Goal: Task Accomplishment & Management: Complete application form

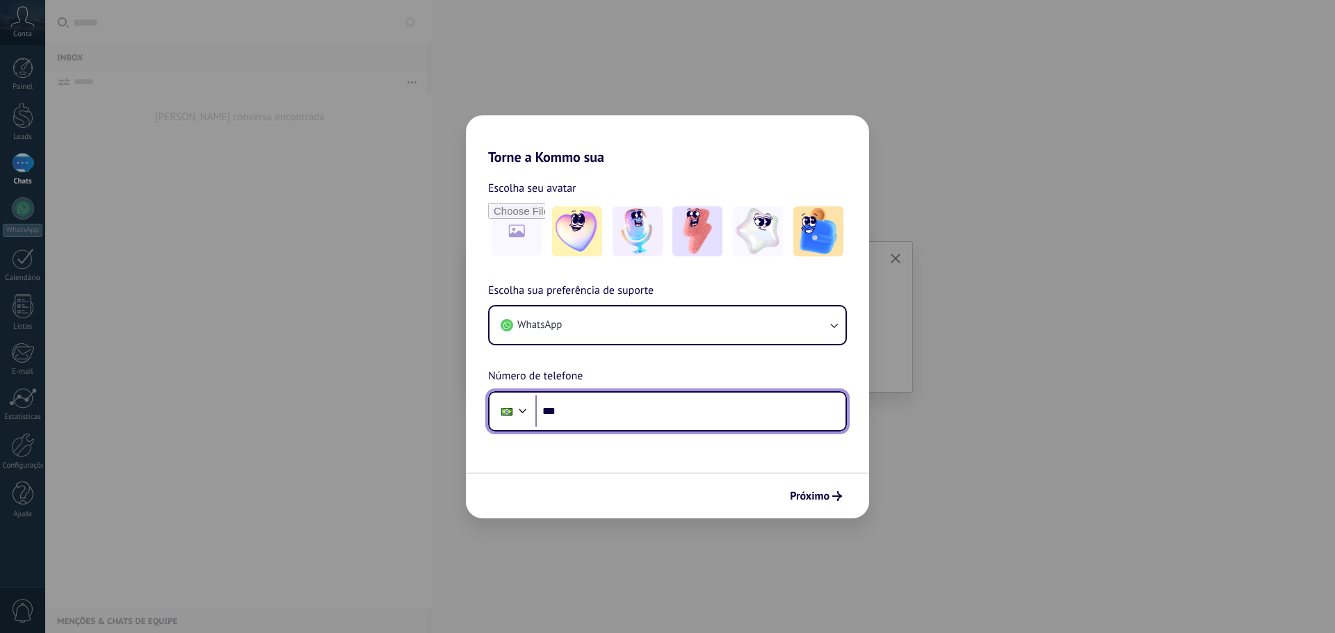
click at [594, 416] on input "***" at bounding box center [690, 412] width 310 height 32
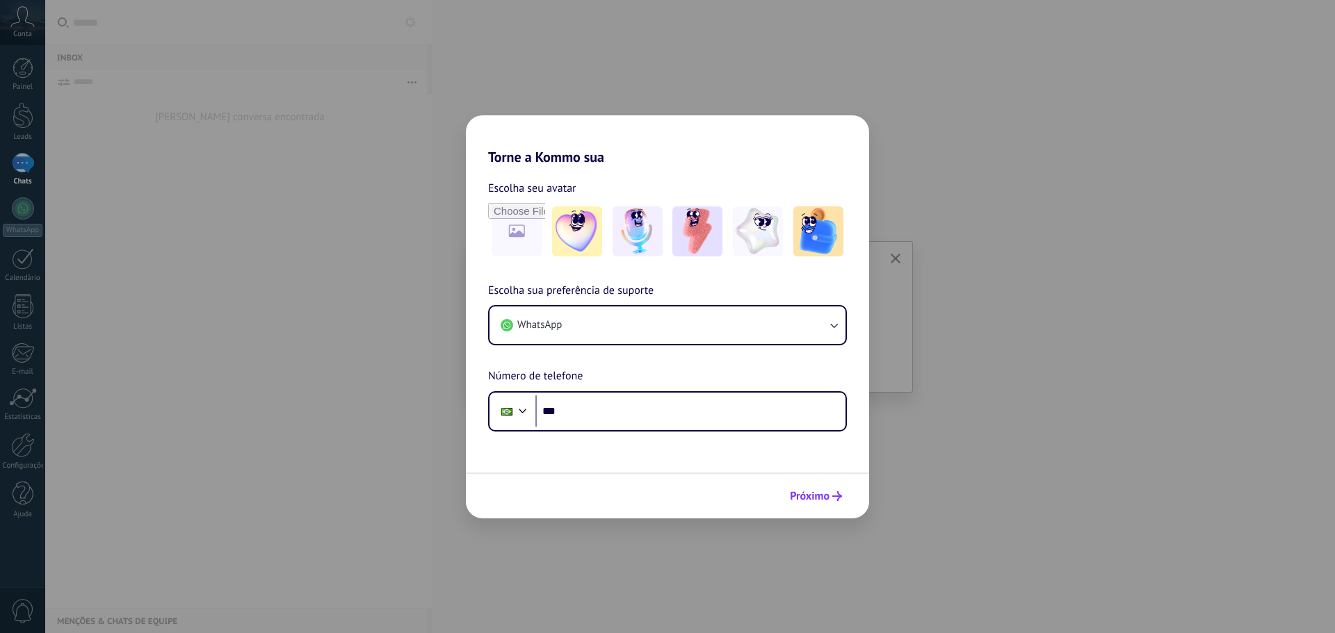
click at [824, 492] on span "Próximo" at bounding box center [810, 497] width 40 height 10
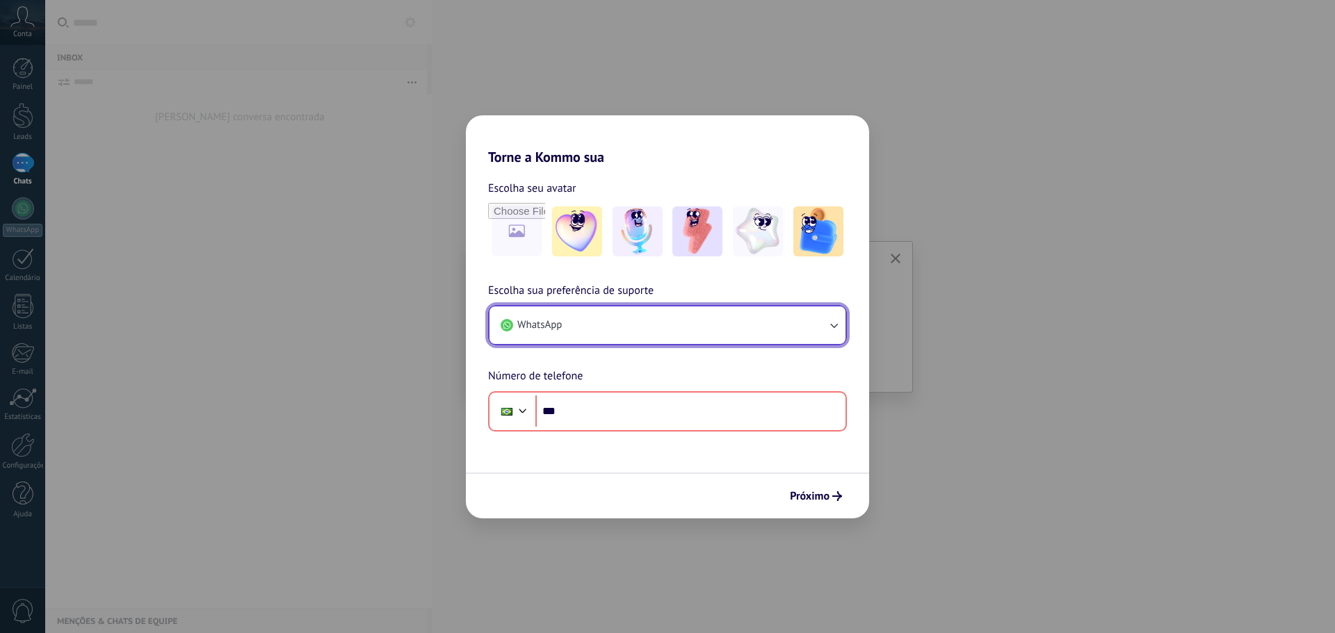
click at [702, 307] on button "WhatsApp" at bounding box center [667, 326] width 356 height 38
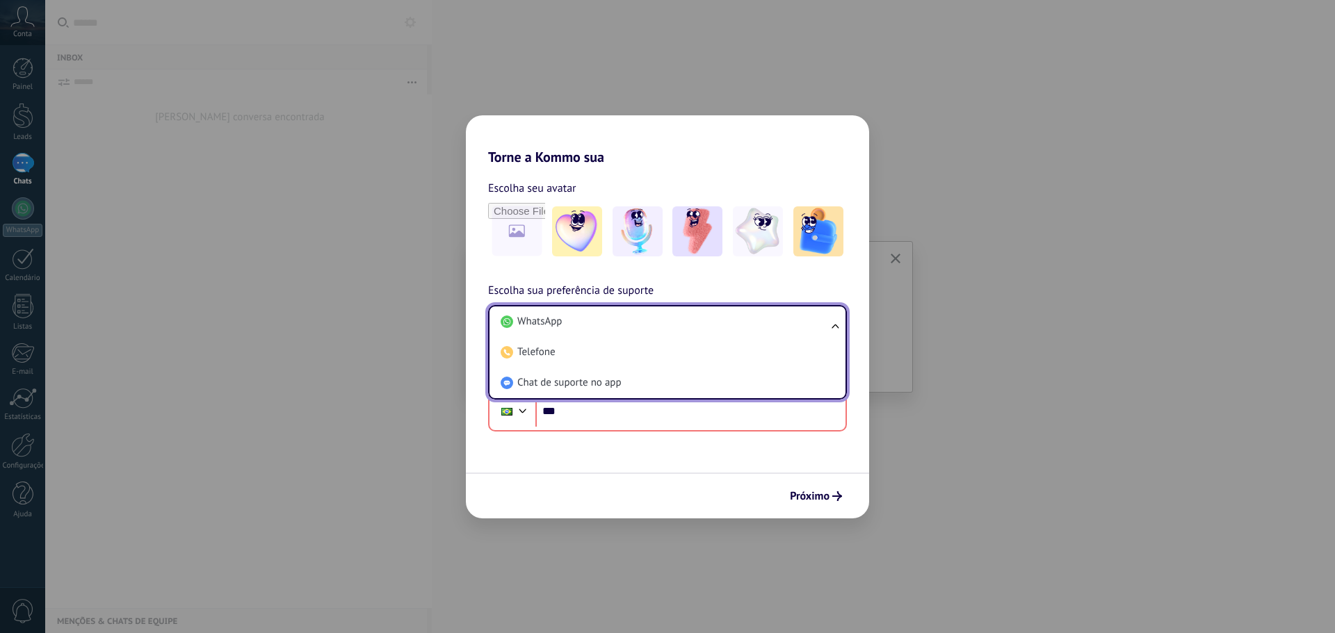
click at [838, 154] on h2 "Torne a Kommo sua" at bounding box center [667, 140] width 403 height 50
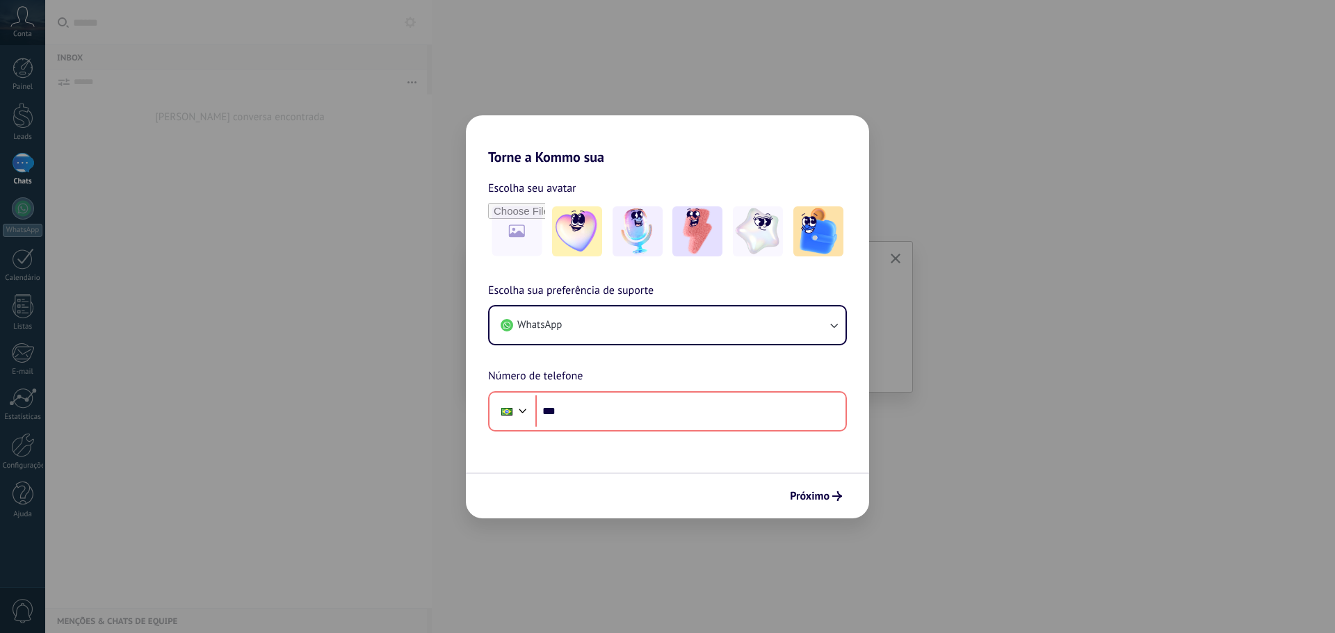
click at [970, 157] on div "Torne a Kommo sua Escolha seu avatar Escolha sua preferência de suporte WhatsAp…" at bounding box center [667, 316] width 1335 height 633
click at [503, 233] on input "file" at bounding box center [516, 231] width 54 height 54
click at [15, 62] on div "Torne a Kommo sua Escolha seu avatar Escolha sua preferência de suporte WhatsAp…" at bounding box center [667, 316] width 1335 height 633
click at [809, 504] on button "Próximo" at bounding box center [816, 497] width 65 height 24
click at [210, 193] on div "Torne a Kommo sua Escolha seu avatar Escolha sua preferência de suporte WhatsAp…" at bounding box center [667, 316] width 1335 height 633
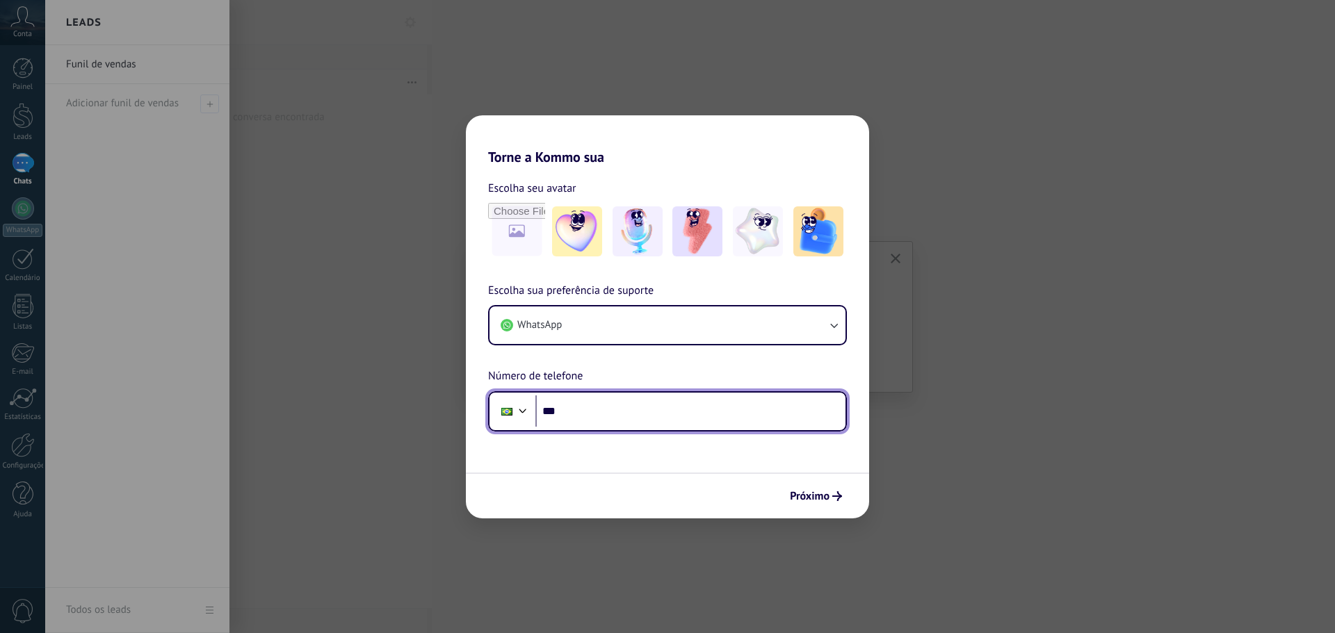
click at [584, 424] on input "***" at bounding box center [690, 412] width 310 height 32
type input "**********"
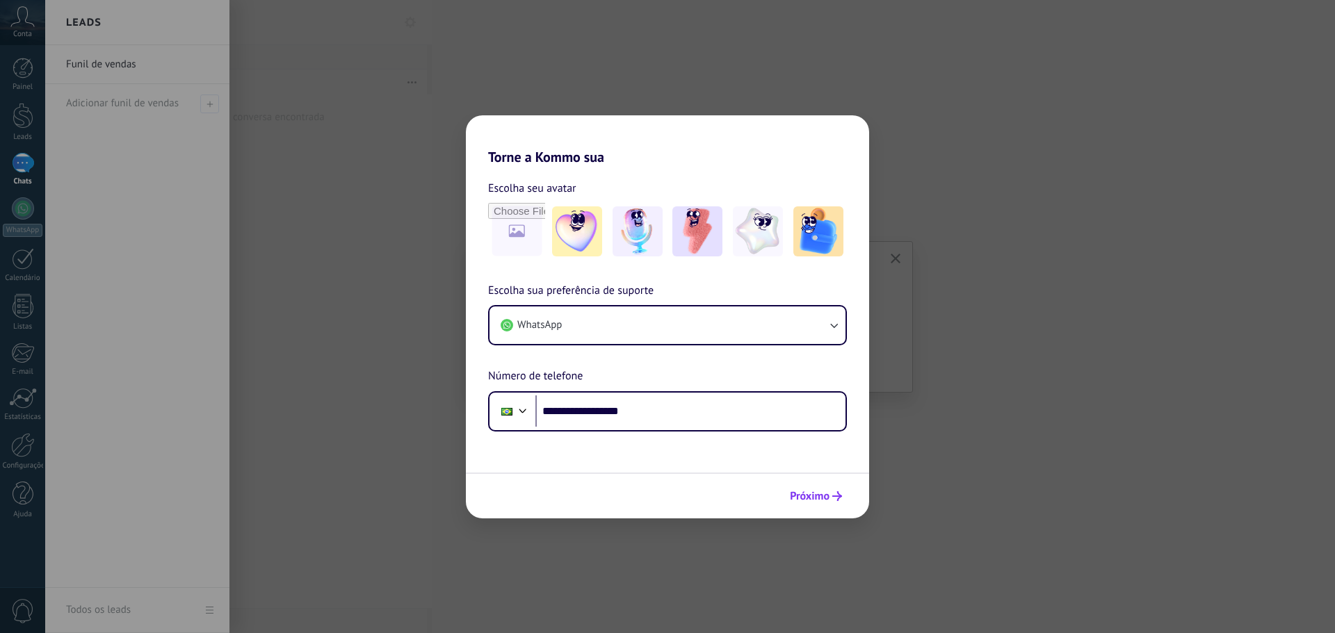
click at [836, 505] on button "Próximo" at bounding box center [816, 497] width 65 height 24
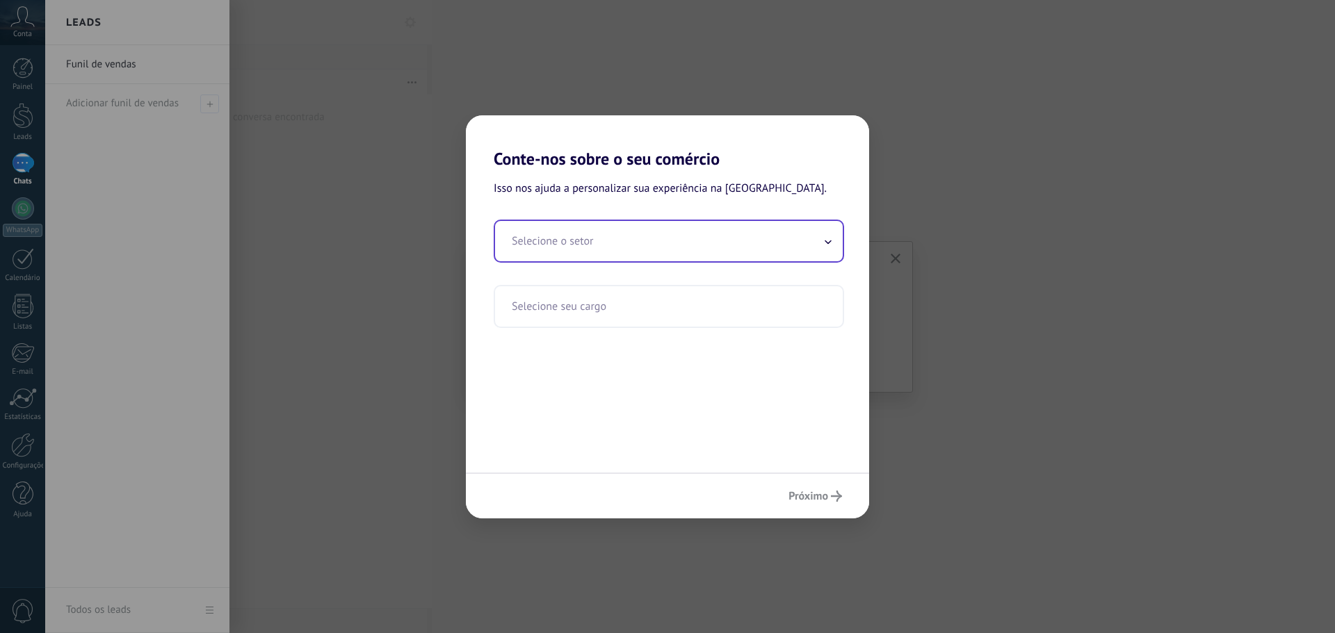
click at [742, 234] on input "text" at bounding box center [669, 241] width 348 height 40
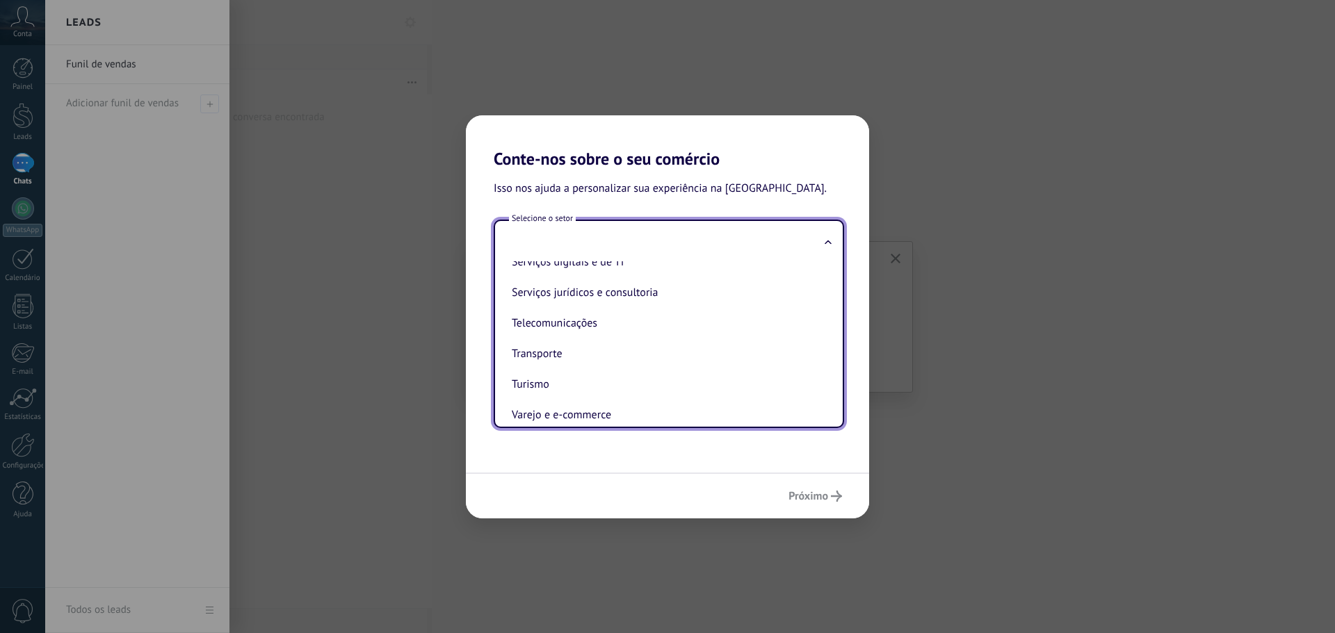
scroll to position [369, 0]
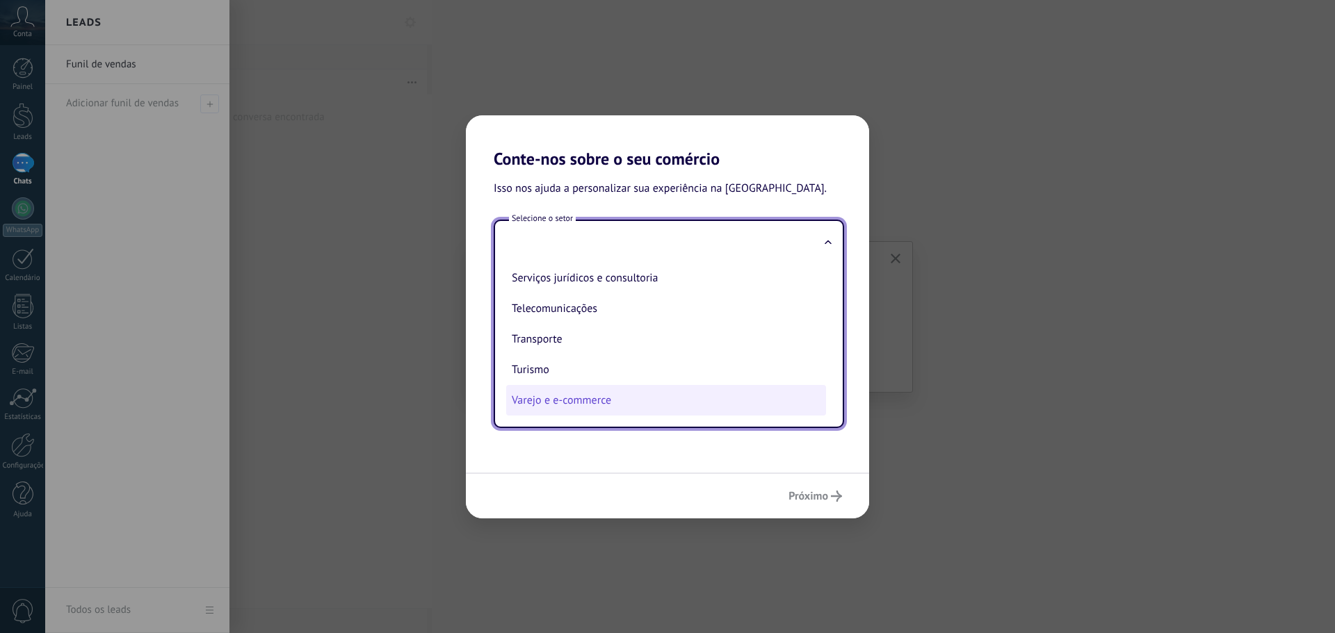
click at [596, 401] on li "Varejo e e-commerce" at bounding box center [666, 400] width 320 height 31
type input "**********"
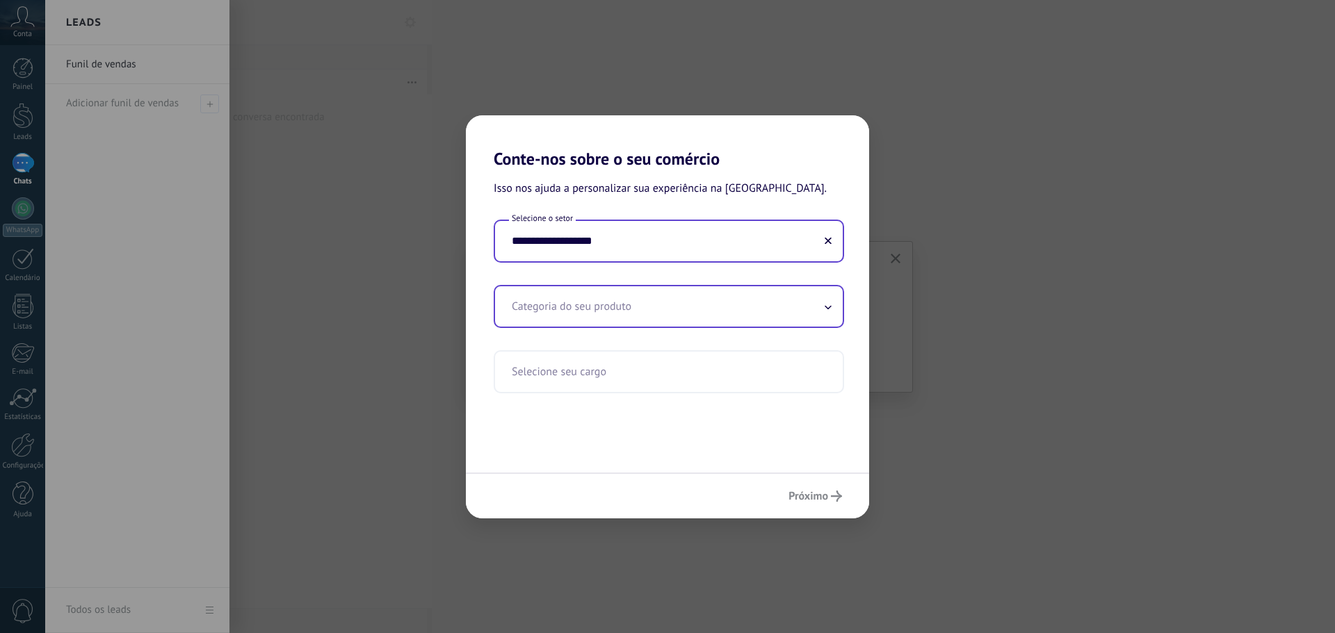
click at [578, 311] on input "text" at bounding box center [669, 306] width 348 height 40
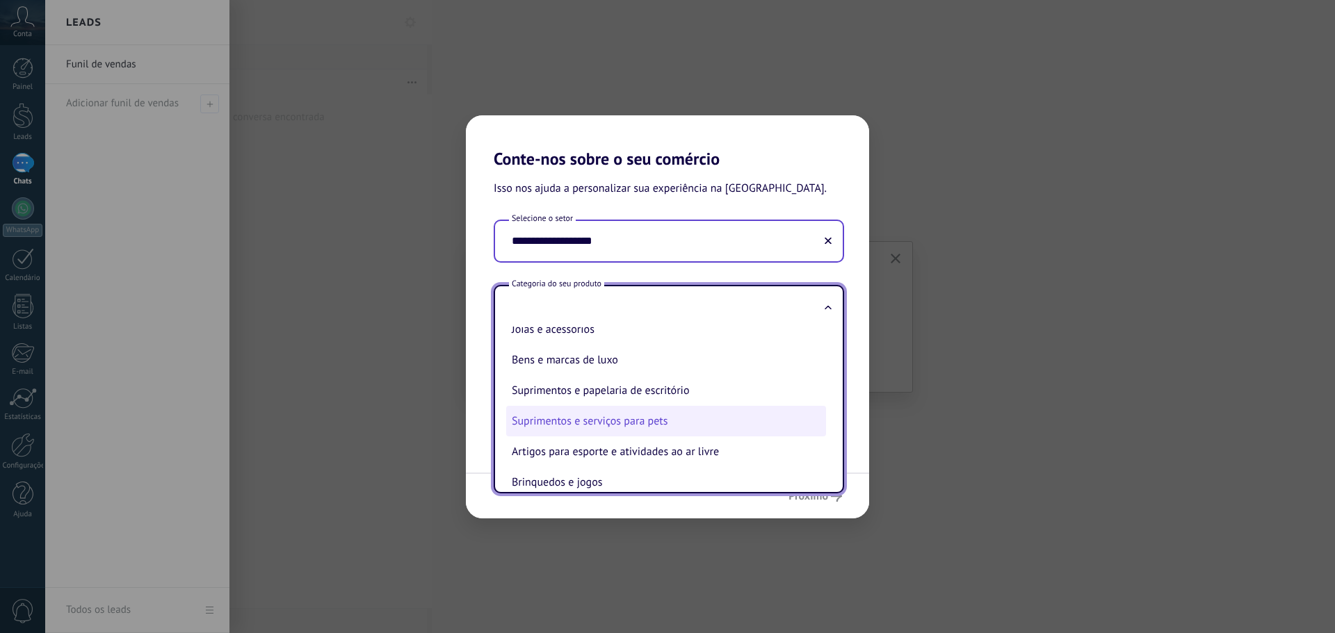
scroll to position [307, 0]
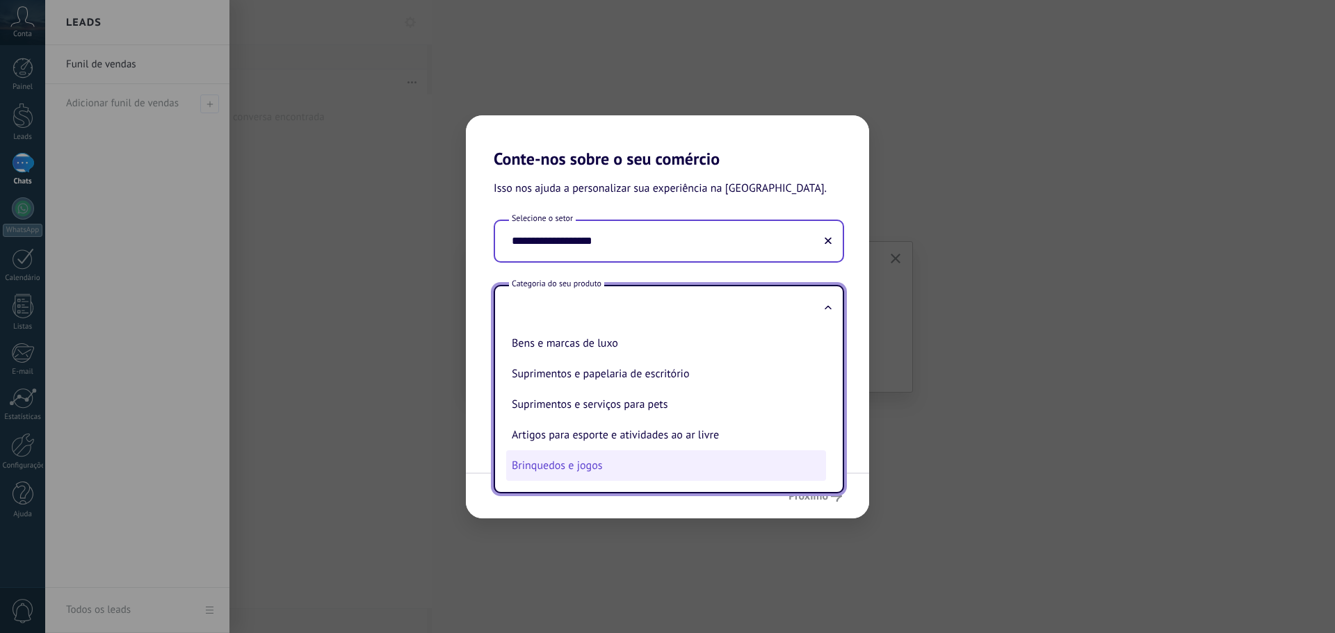
click at [618, 465] on li "Brinquedos e jogos" at bounding box center [666, 466] width 320 height 31
type input "**********"
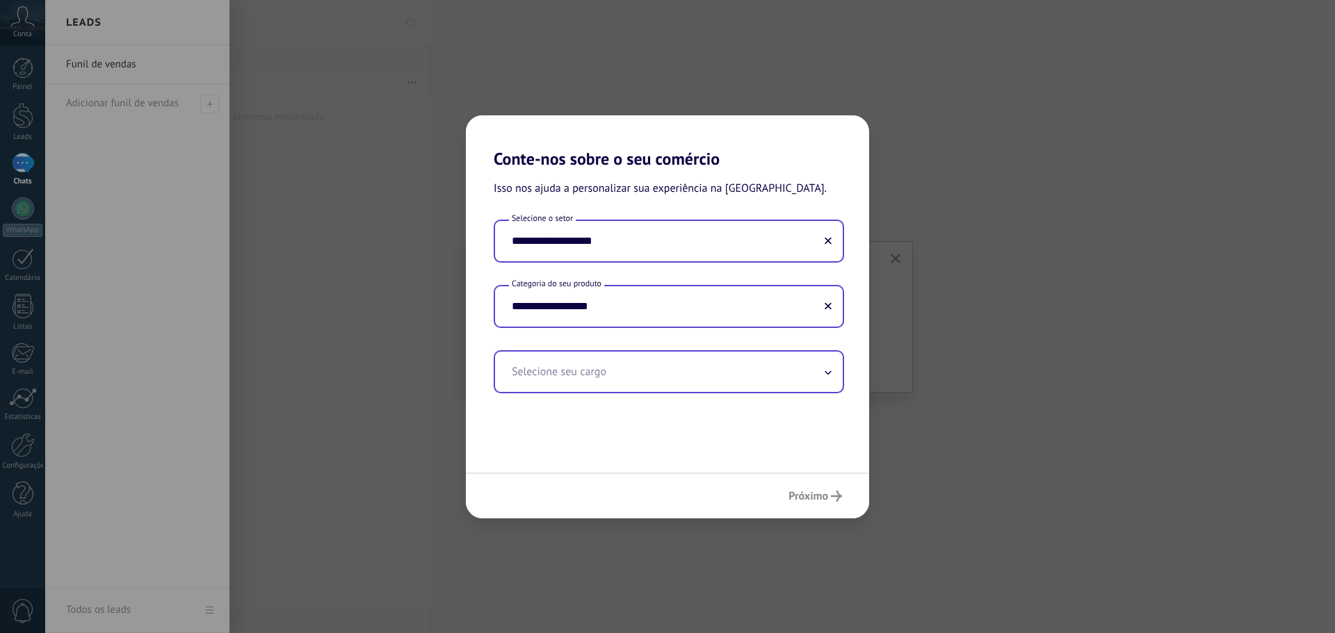
click at [638, 387] on input "text" at bounding box center [669, 372] width 348 height 40
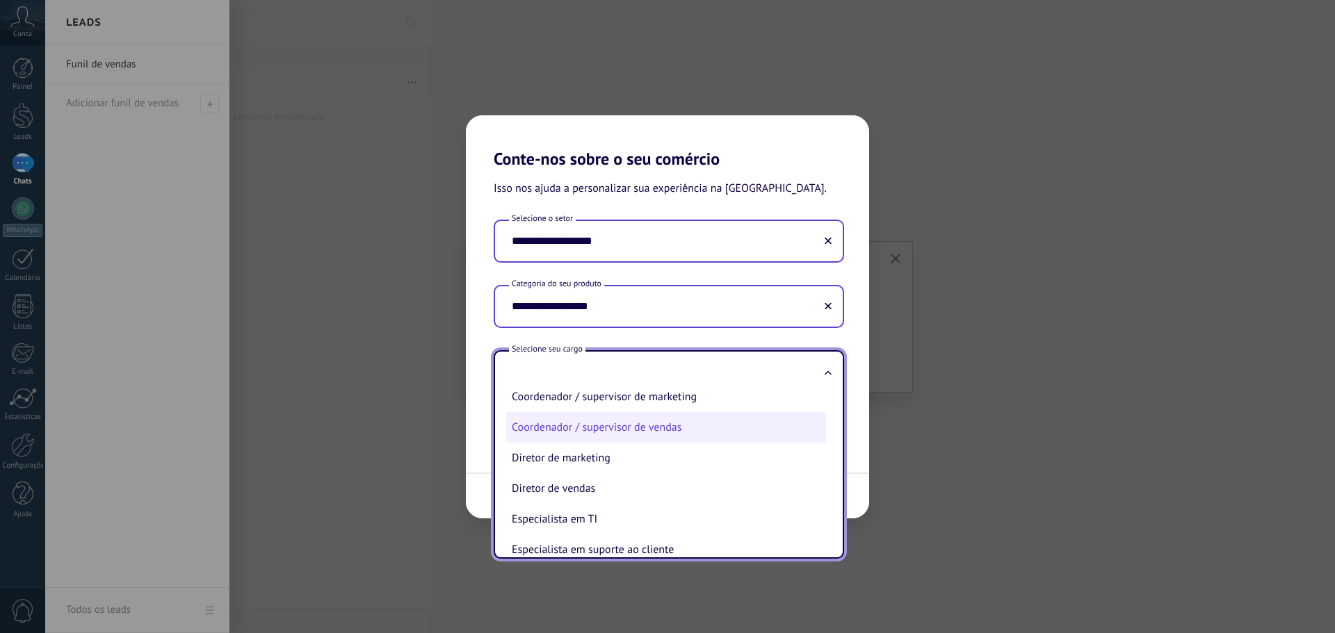
scroll to position [139, 0]
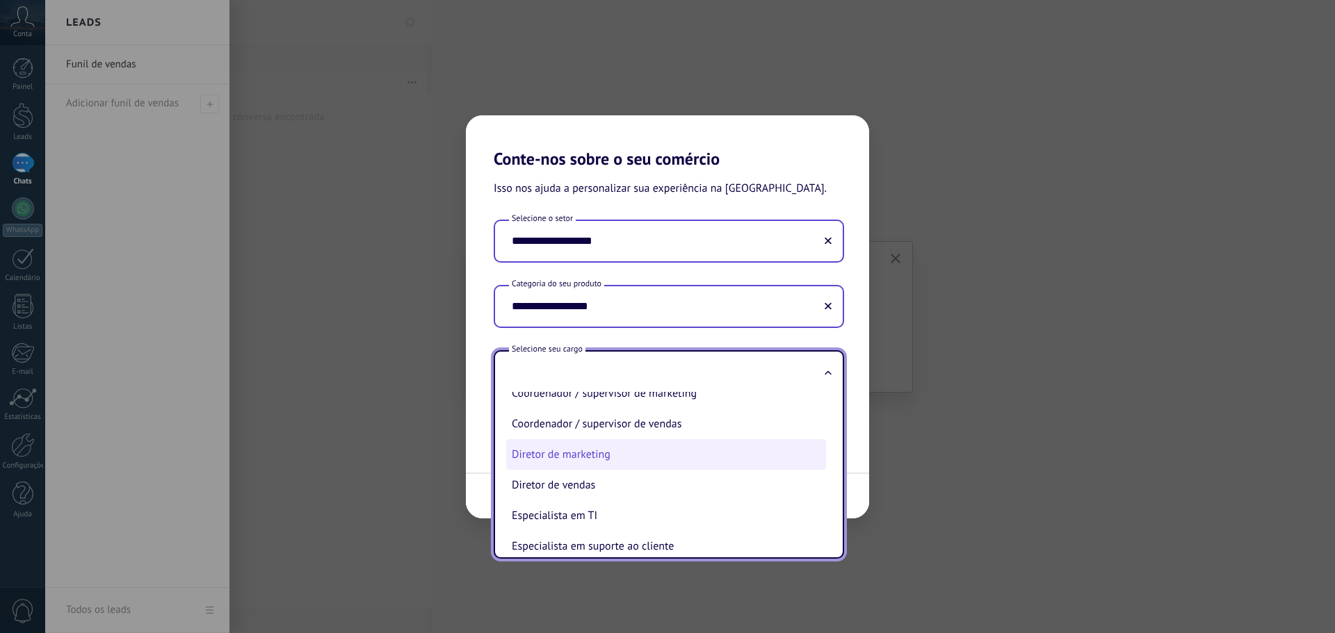
click at [604, 458] on li "Diretor de marketing" at bounding box center [666, 454] width 320 height 31
type input "**********"
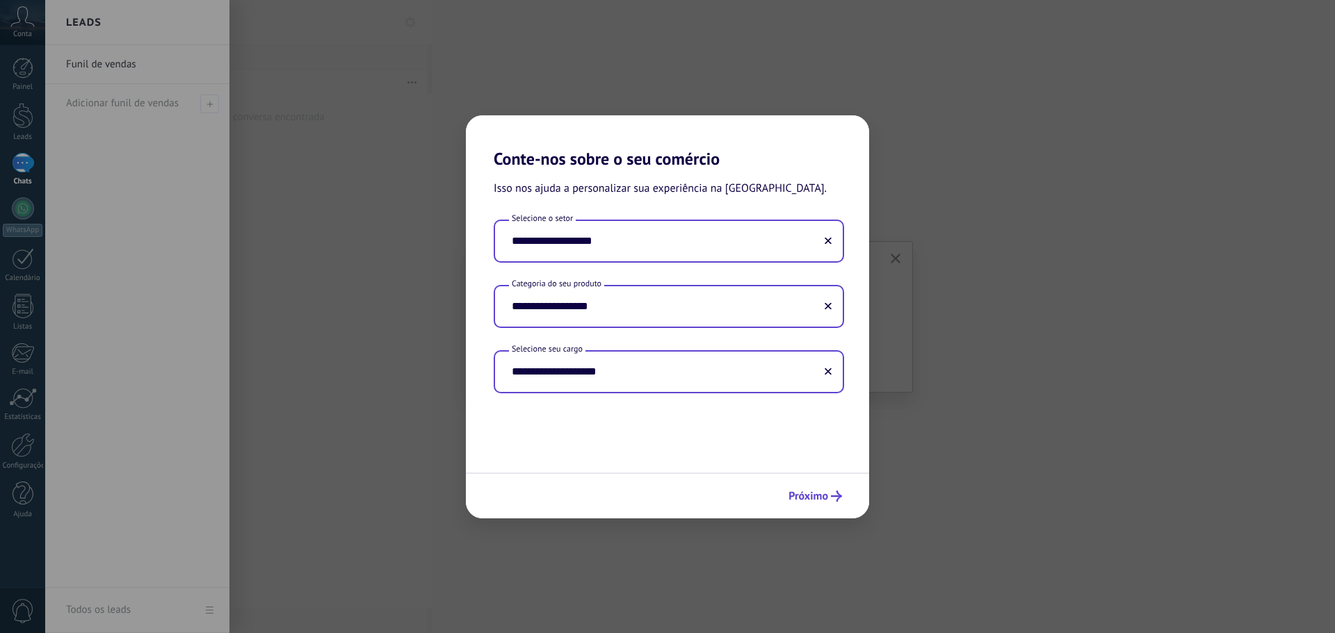
click at [823, 497] on span "Próximo" at bounding box center [808, 497] width 40 height 10
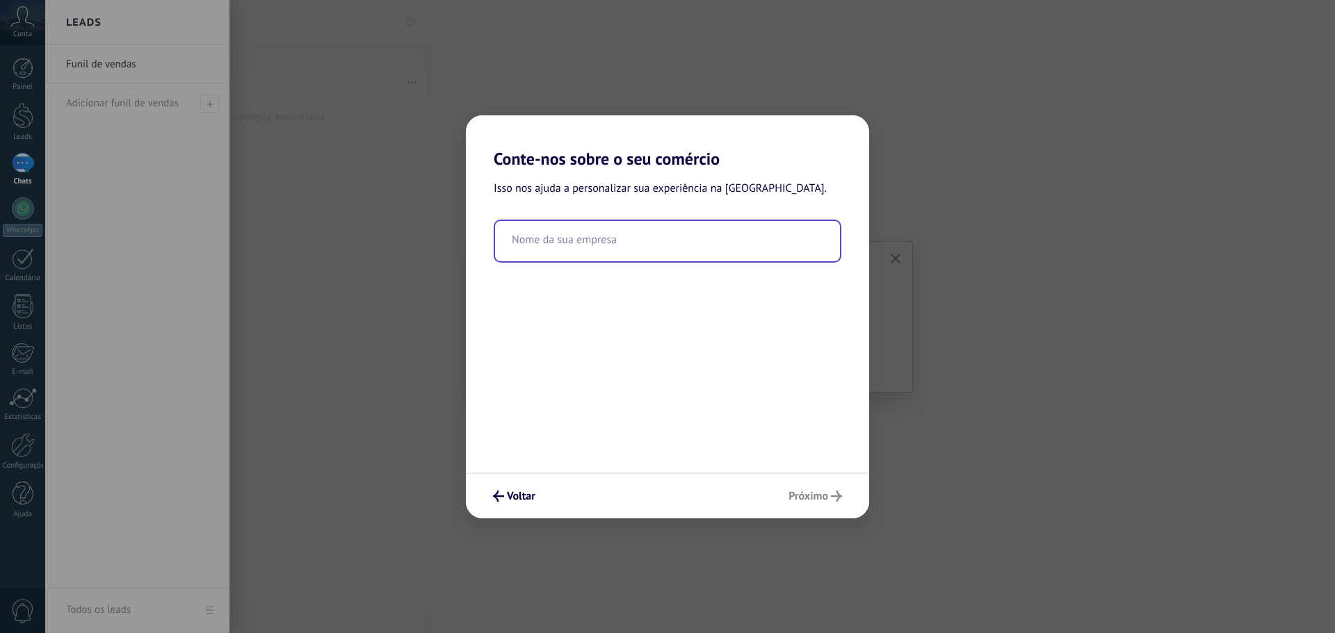
click at [693, 243] on input "text" at bounding box center [667, 241] width 345 height 40
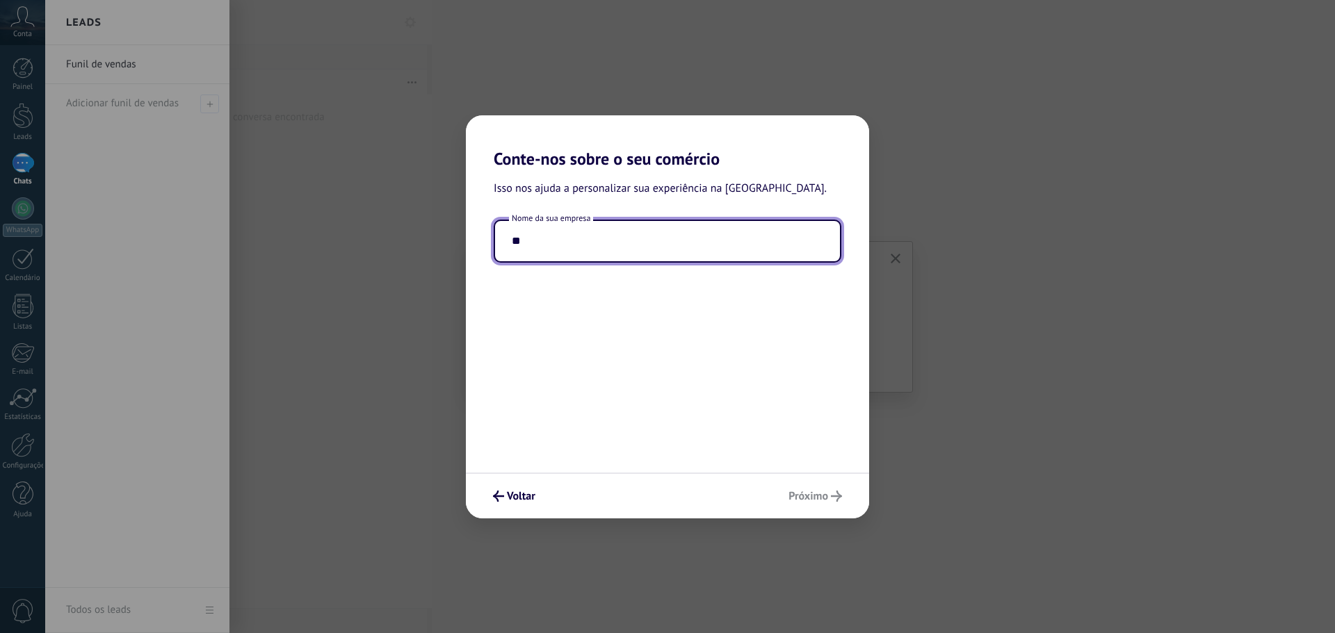
type input "*"
type input "**********"
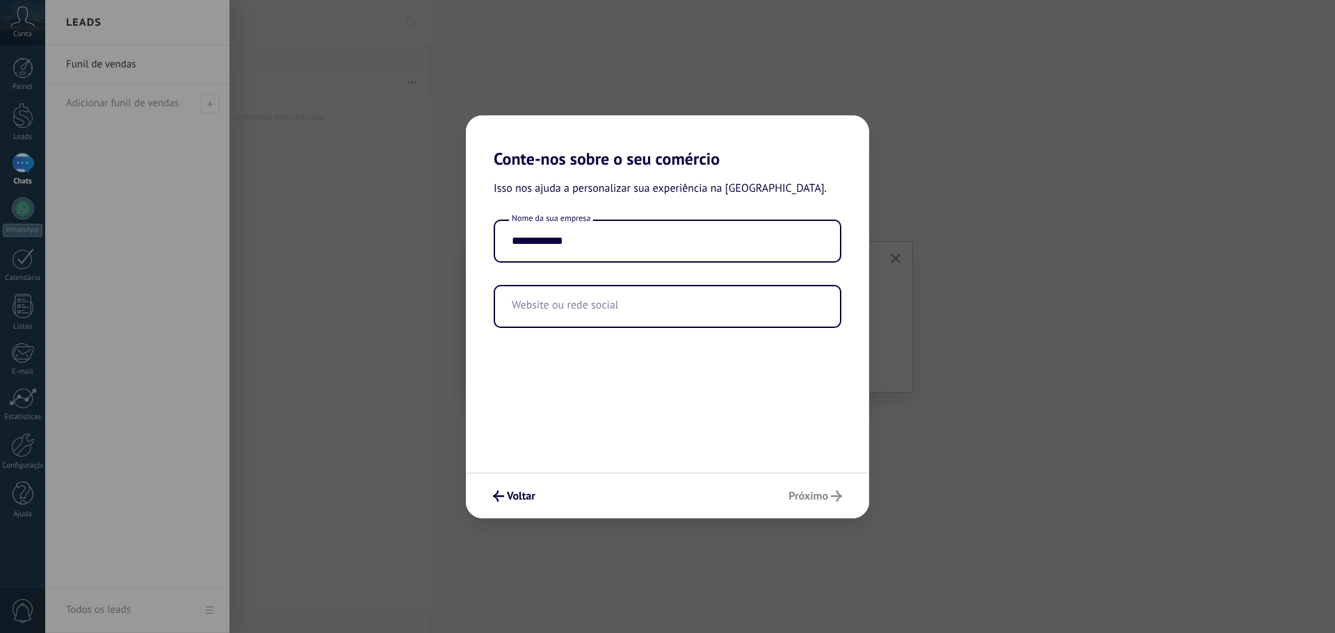
click at [698, 346] on div "**********" at bounding box center [667, 321] width 403 height 304
click at [663, 302] on input "text" at bounding box center [667, 306] width 345 height 40
paste input "**********"
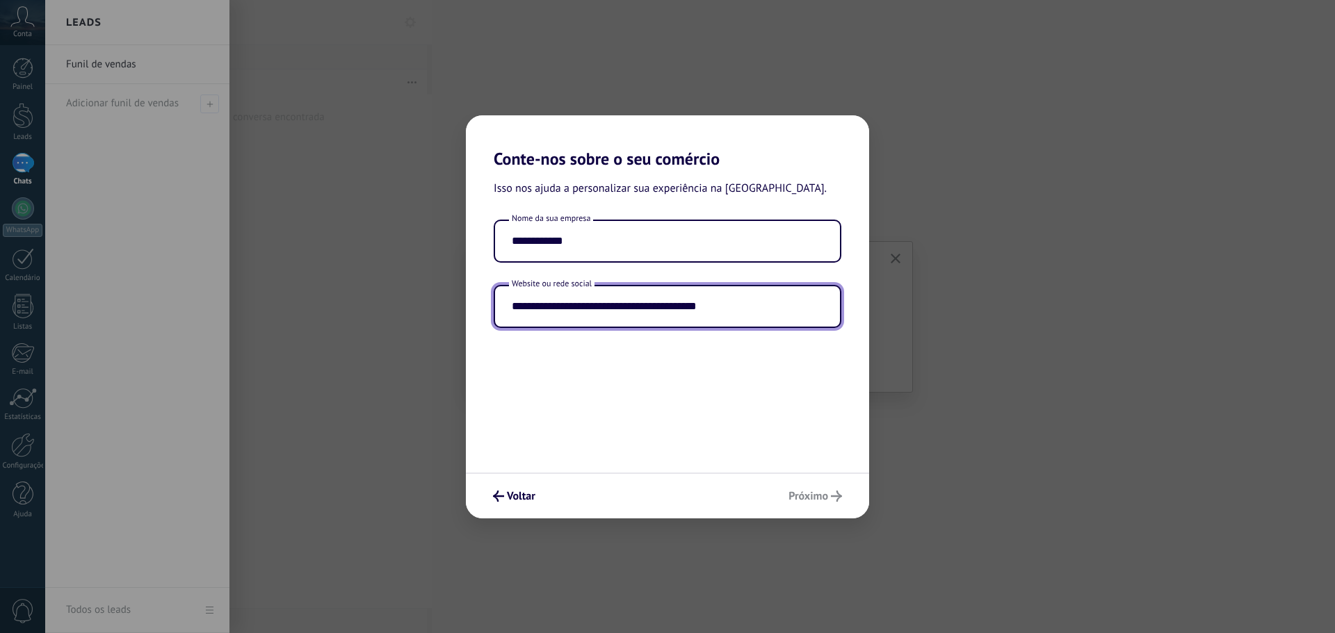
click at [736, 420] on div "**********" at bounding box center [667, 321] width 403 height 304
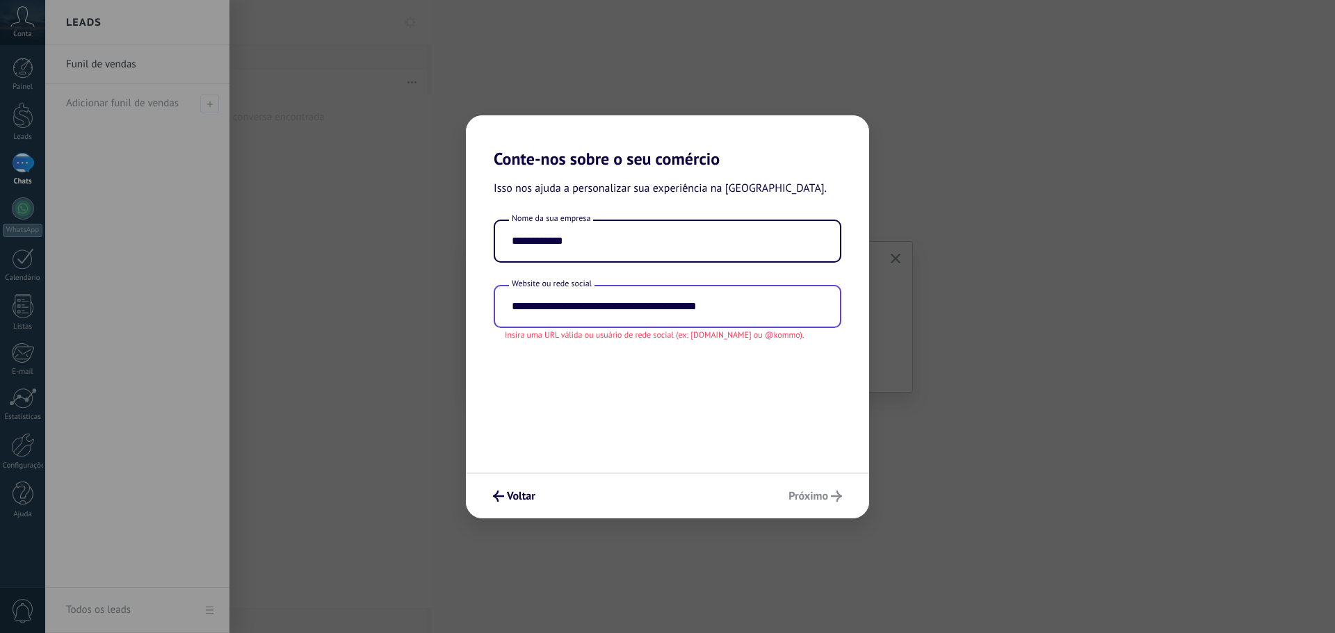
click at [764, 300] on input "**********" at bounding box center [667, 306] width 345 height 40
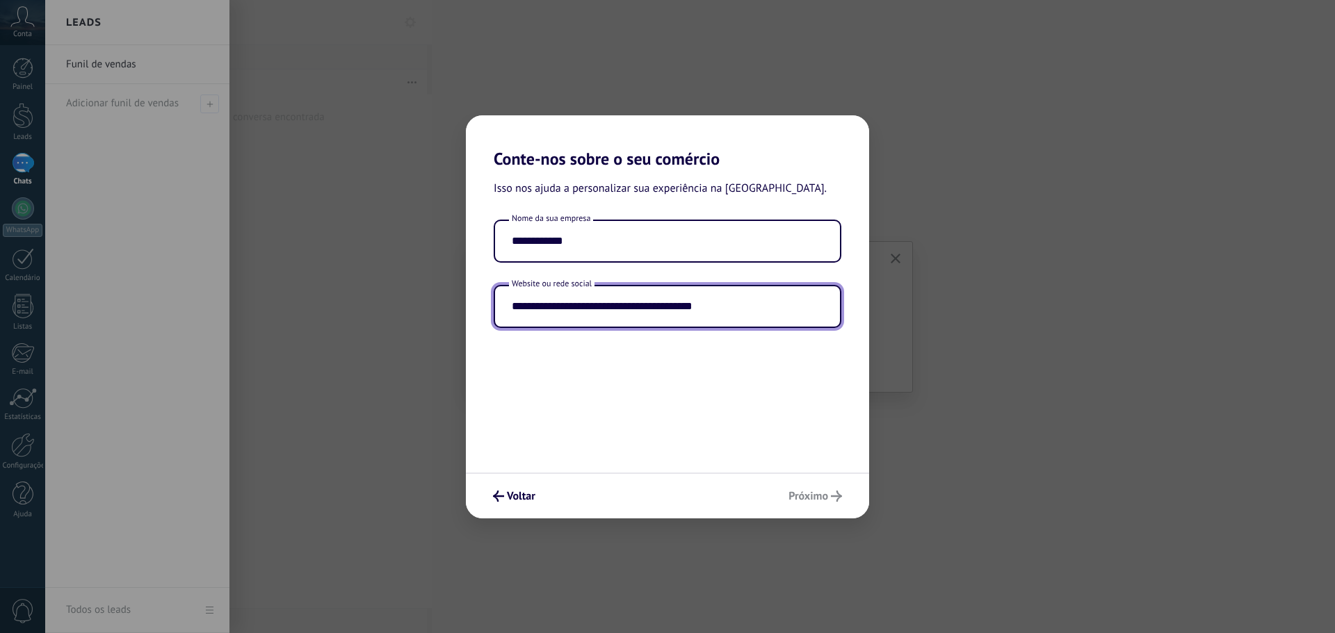
drag, startPoint x: 547, startPoint y: 308, endPoint x: 332, endPoint y: 314, distance: 215.6
click at [332, 314] on div "**********" at bounding box center [667, 316] width 1335 height 633
click at [810, 451] on div "**********" at bounding box center [667, 321] width 403 height 304
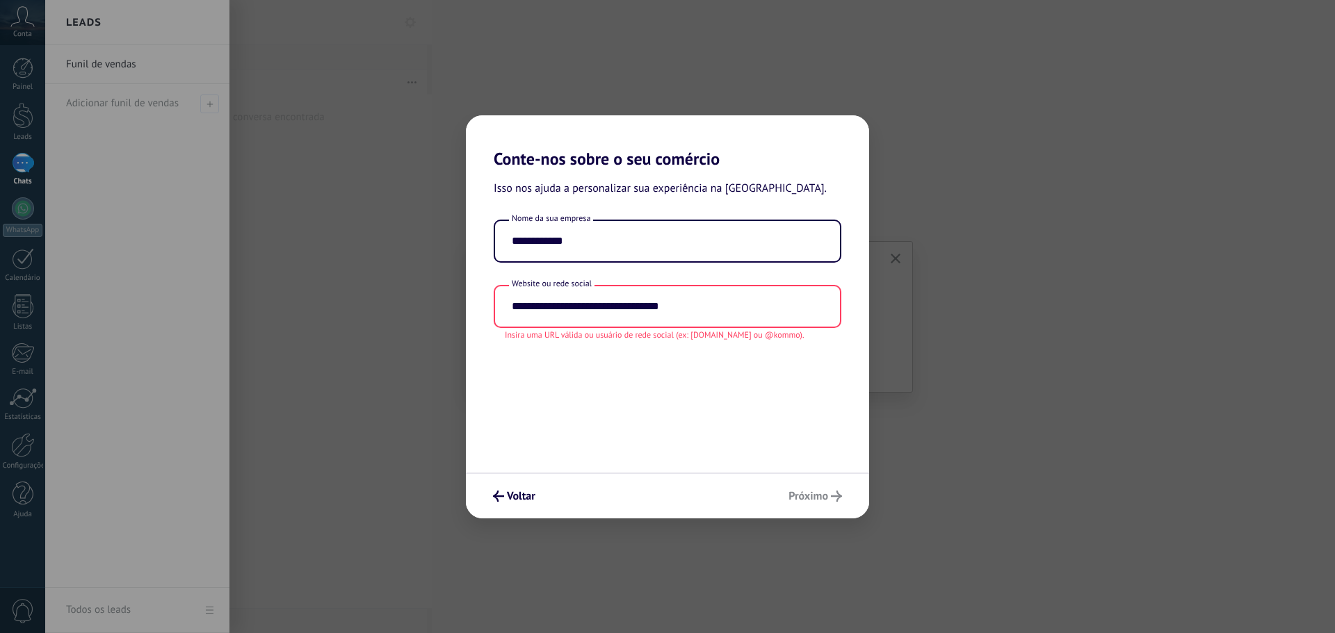
drag, startPoint x: 611, startPoint y: 308, endPoint x: 374, endPoint y: 312, distance: 237.1
click at [374, 312] on div "**********" at bounding box center [667, 316] width 1335 height 633
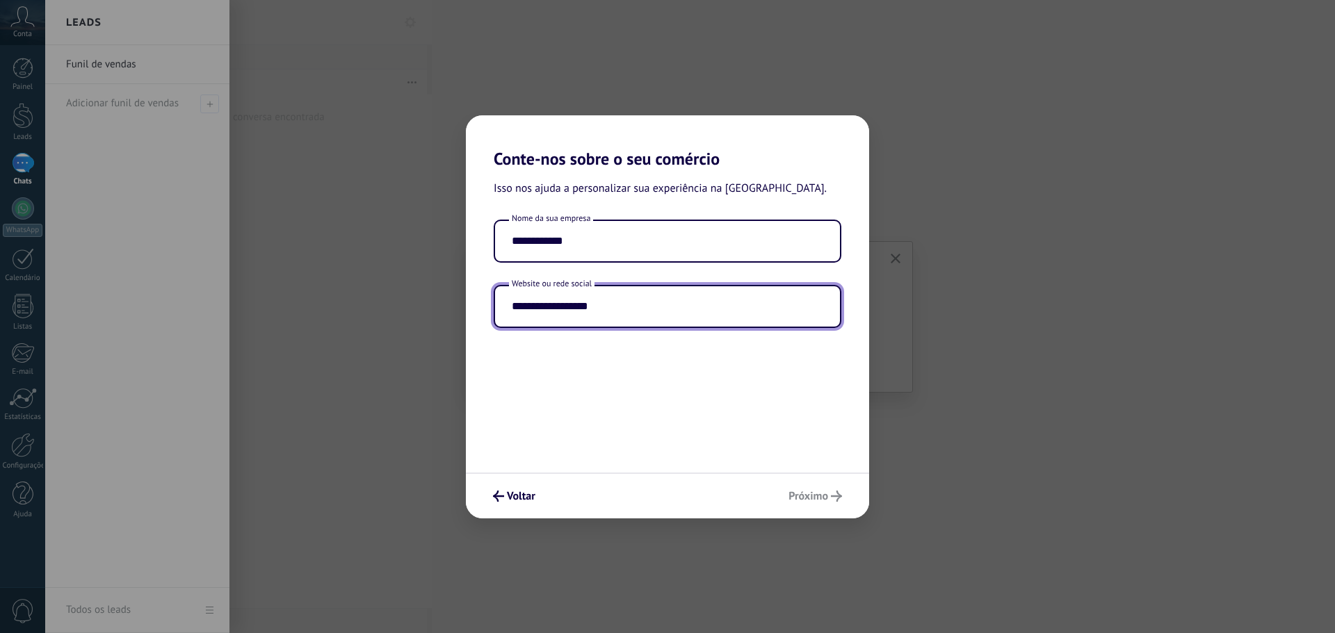
type input "**********"
click at [768, 435] on div "**********" at bounding box center [667, 321] width 403 height 304
click at [796, 494] on span "Próximo" at bounding box center [808, 497] width 40 height 10
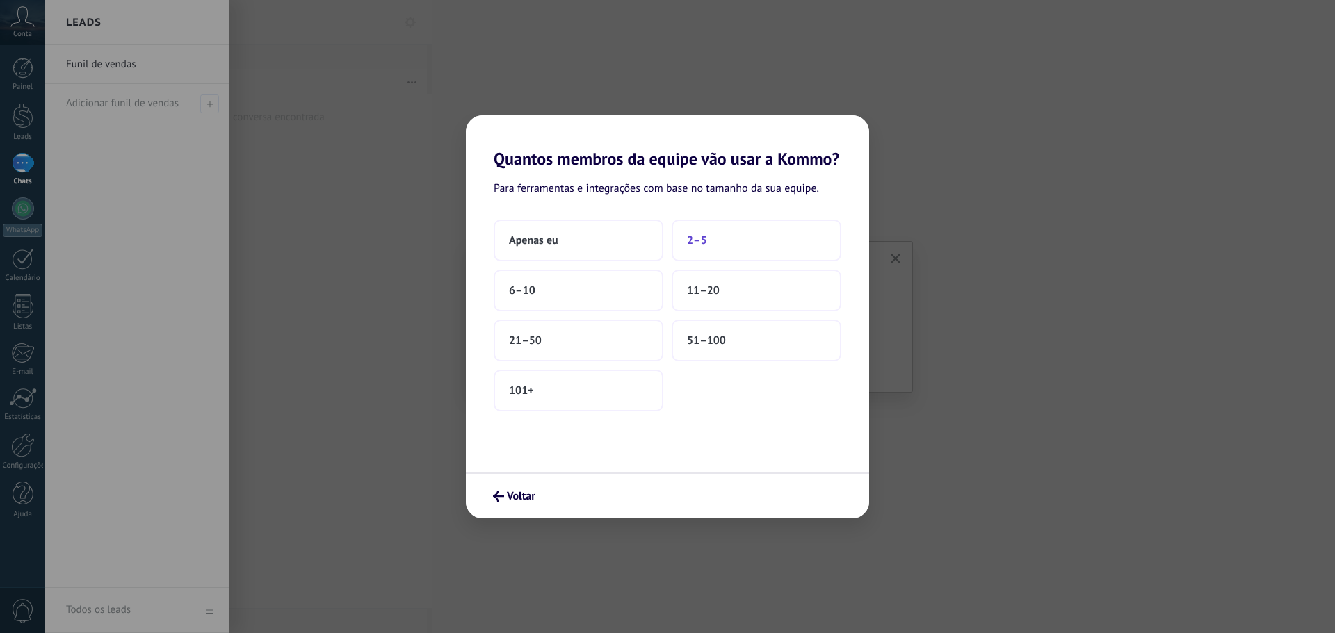
click at [708, 248] on button "2–5" at bounding box center [757, 241] width 170 height 42
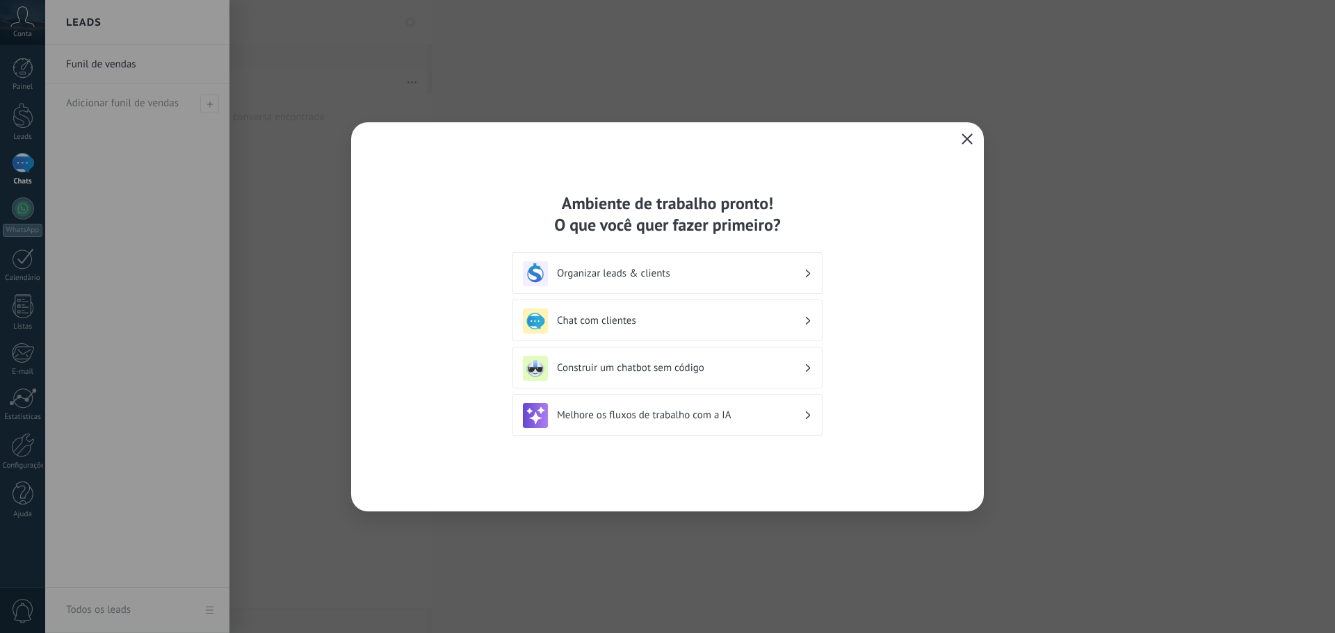
click at [968, 143] on icon "button" at bounding box center [967, 138] width 11 height 11
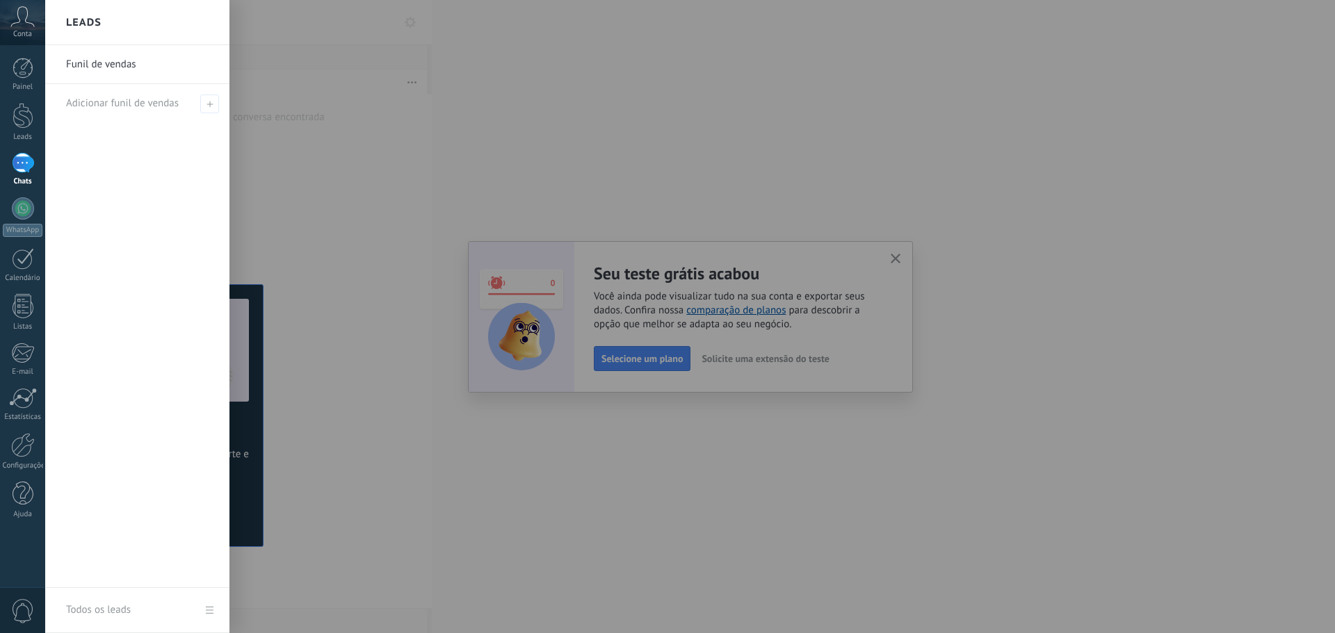
click at [791, 282] on div at bounding box center [712, 316] width 1335 height 633
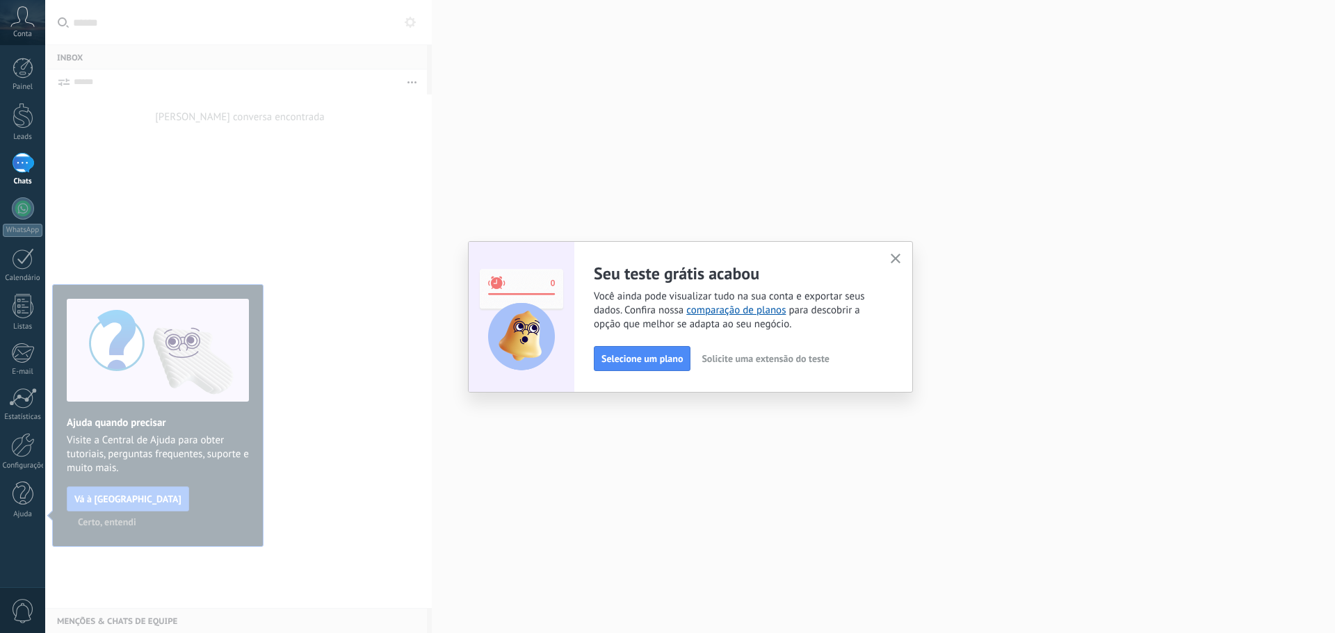
click at [754, 361] on span "Solicite uma extensão do teste" at bounding box center [765, 359] width 127 height 10
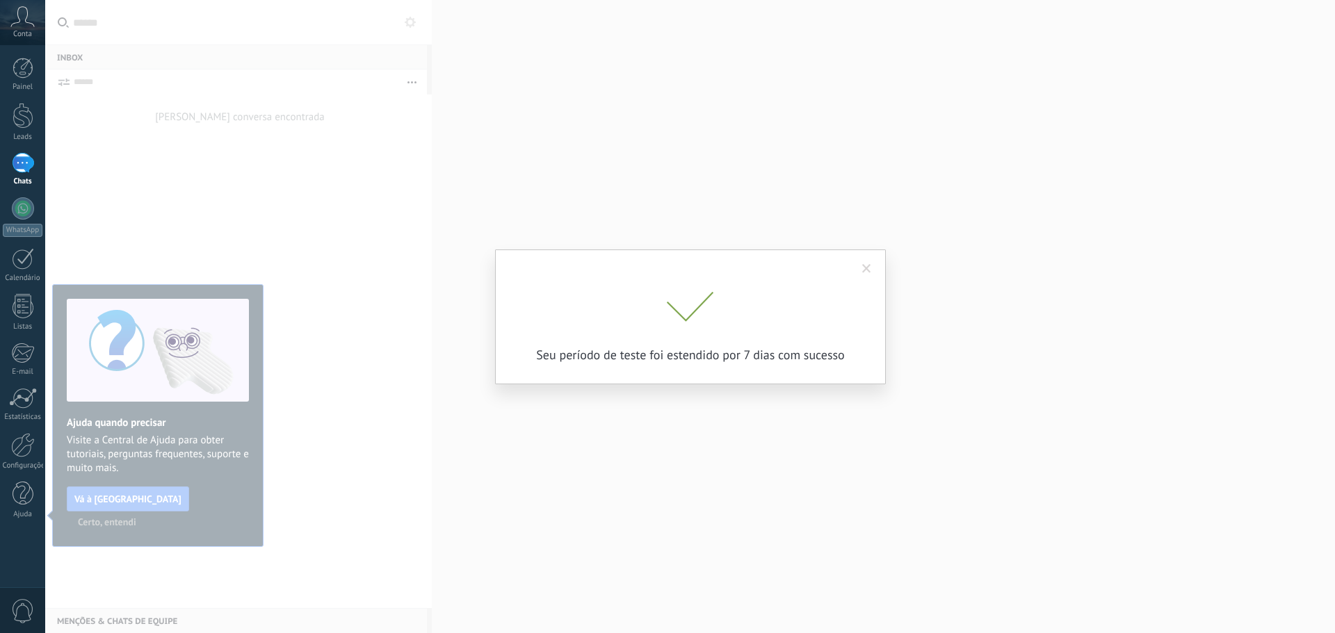
click at [863, 273] on span at bounding box center [866, 269] width 9 height 10
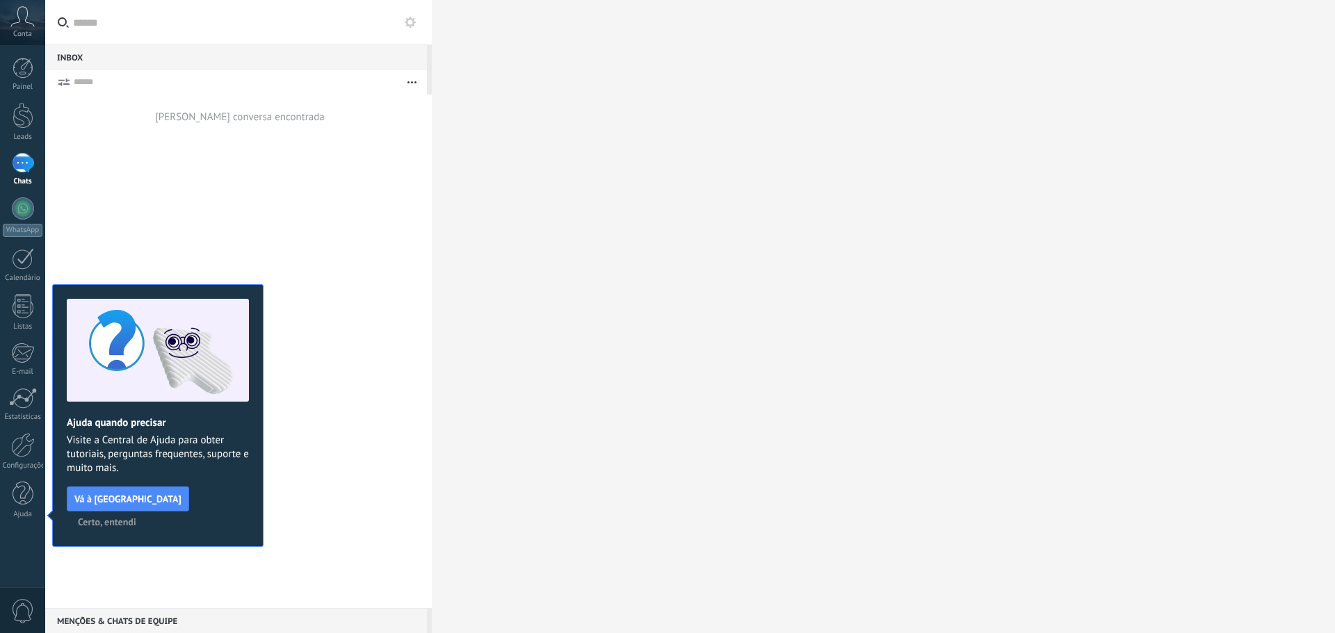
click at [143, 512] on button "Certo, entendi" at bounding box center [107, 522] width 71 height 21
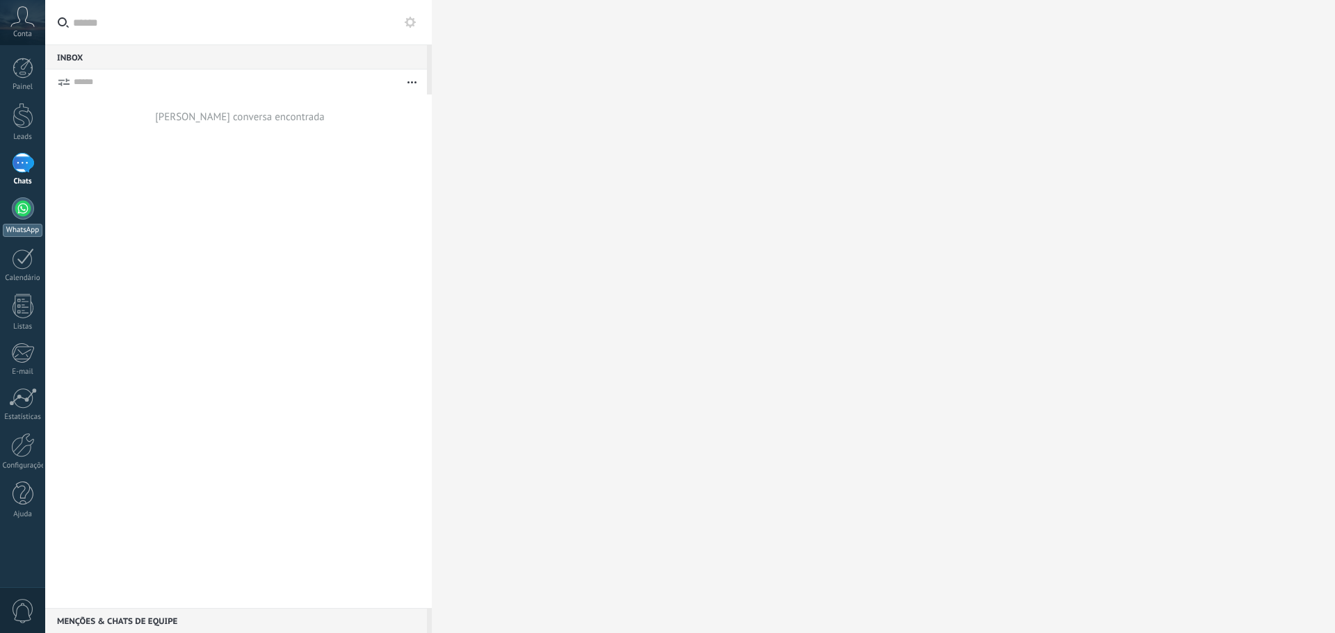
click at [15, 207] on div at bounding box center [23, 208] width 22 height 22
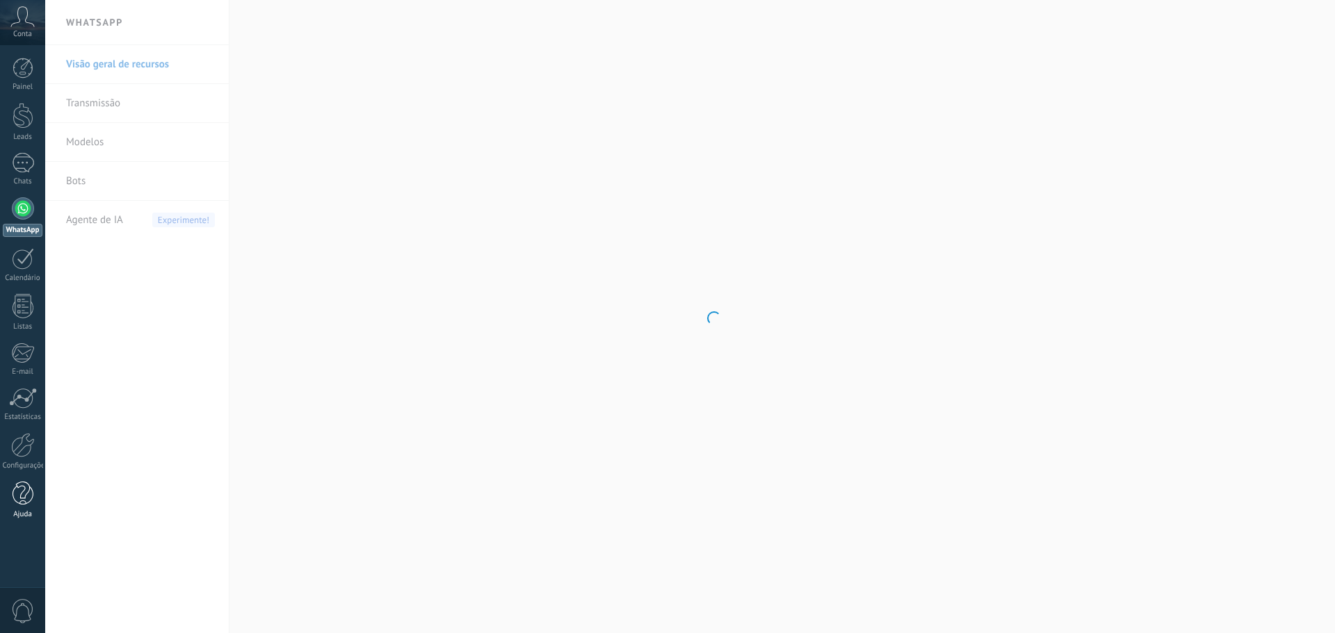
click at [22, 500] on div at bounding box center [23, 494] width 21 height 24
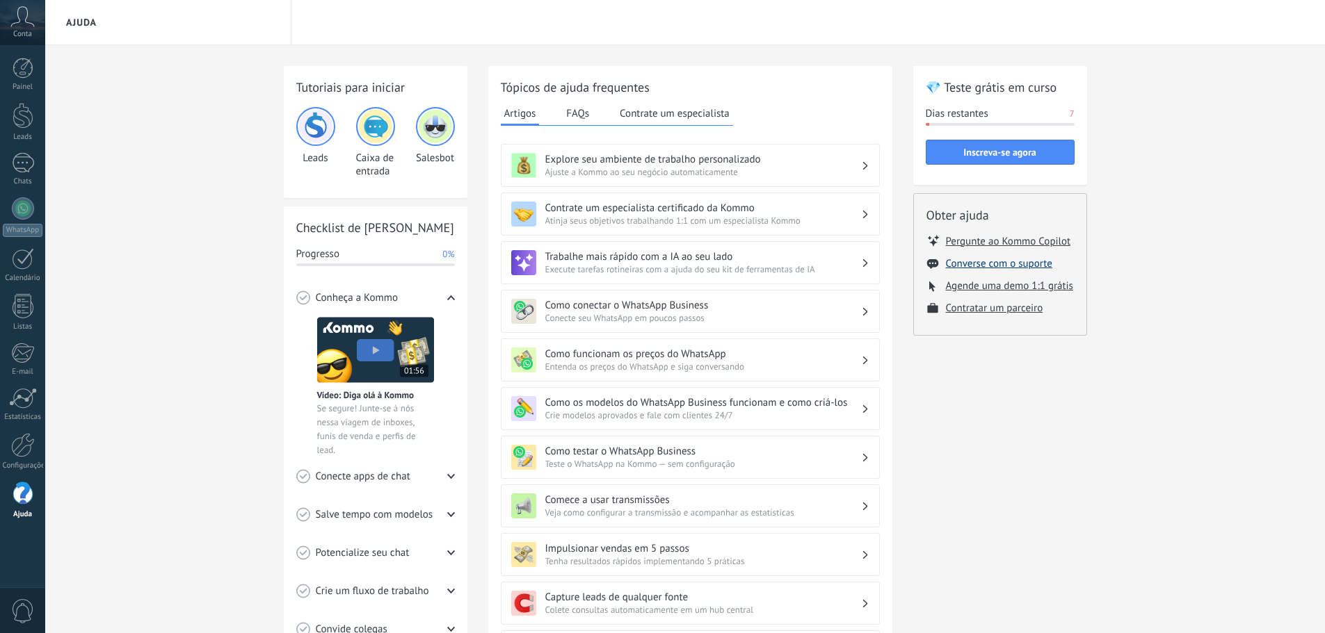
click at [1002, 264] on button "Converse com o suporte" at bounding box center [999, 263] width 106 height 13
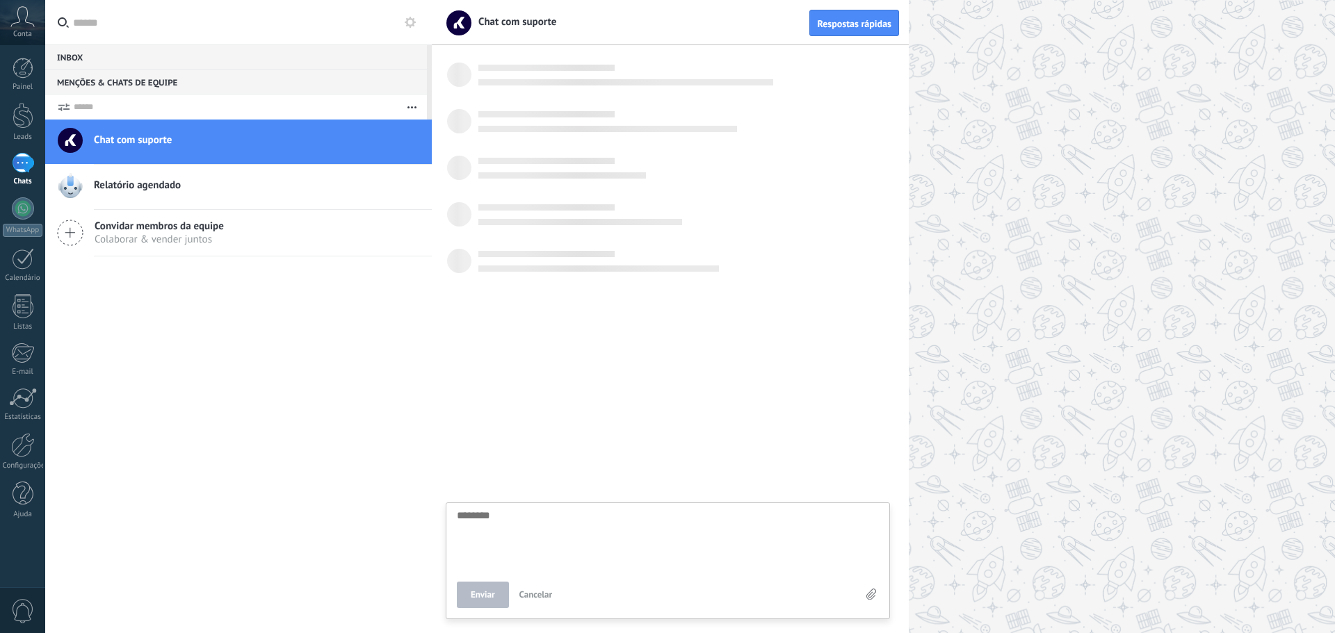
scroll to position [13, 0]
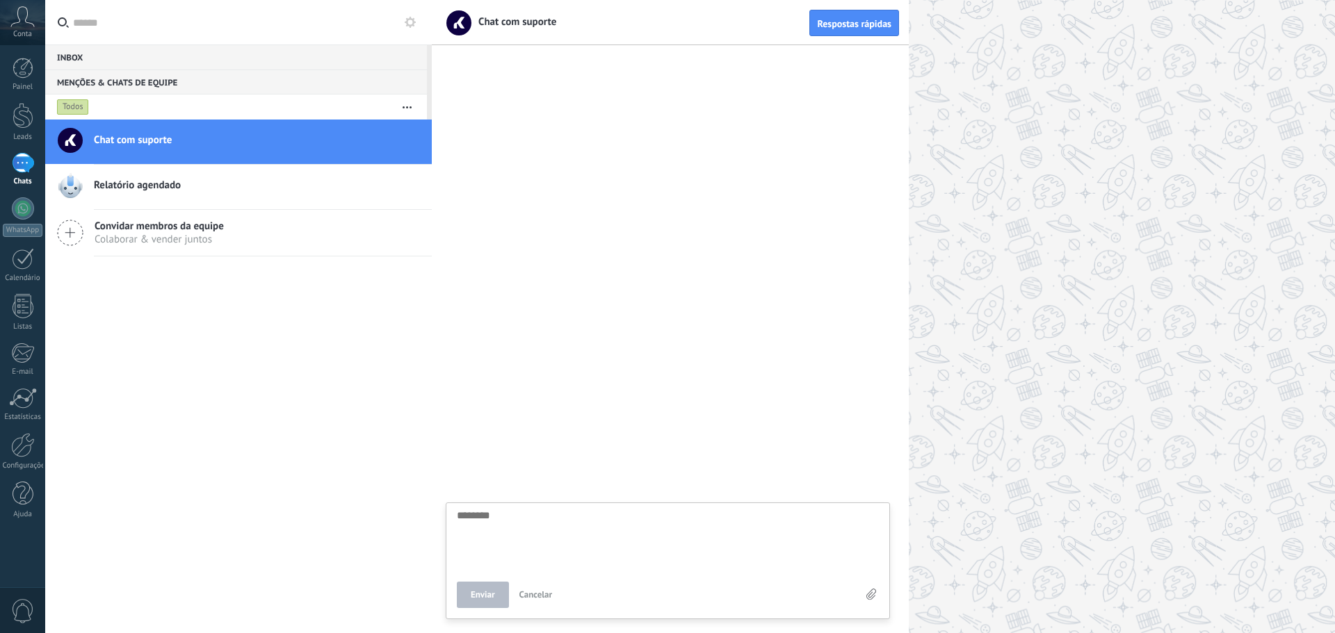
click at [563, 535] on textarea at bounding box center [668, 538] width 422 height 57
type textarea "*"
type textarea "**"
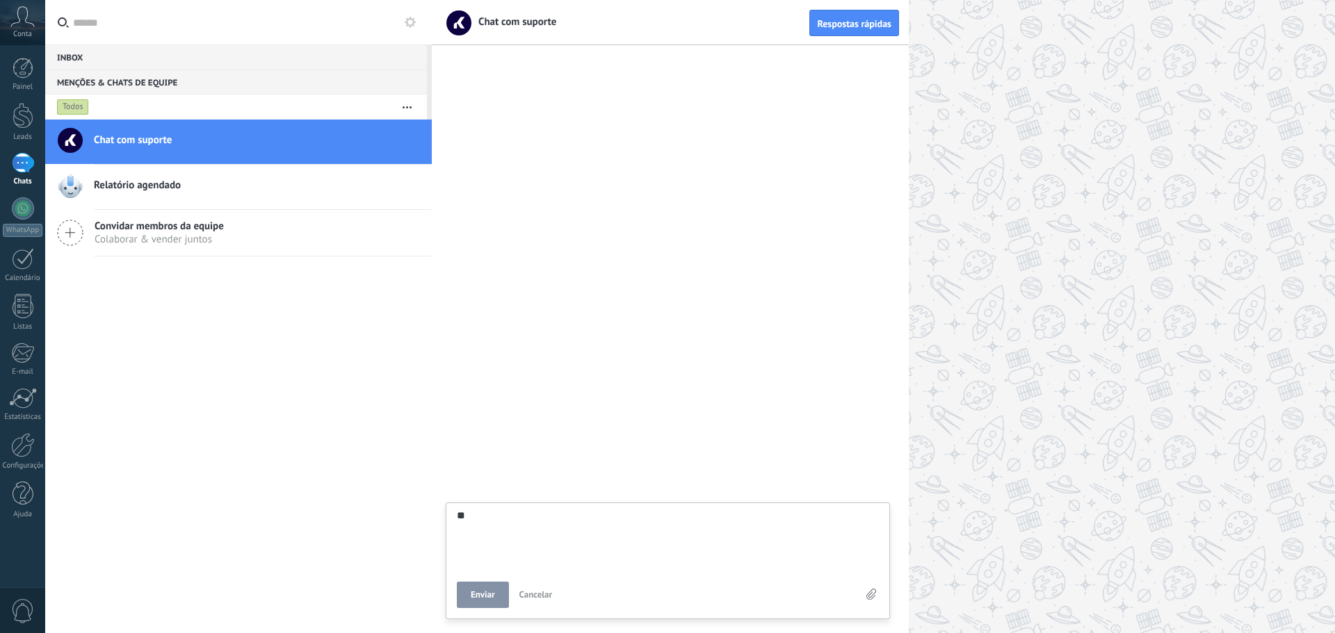
type textarea "***"
type textarea "****"
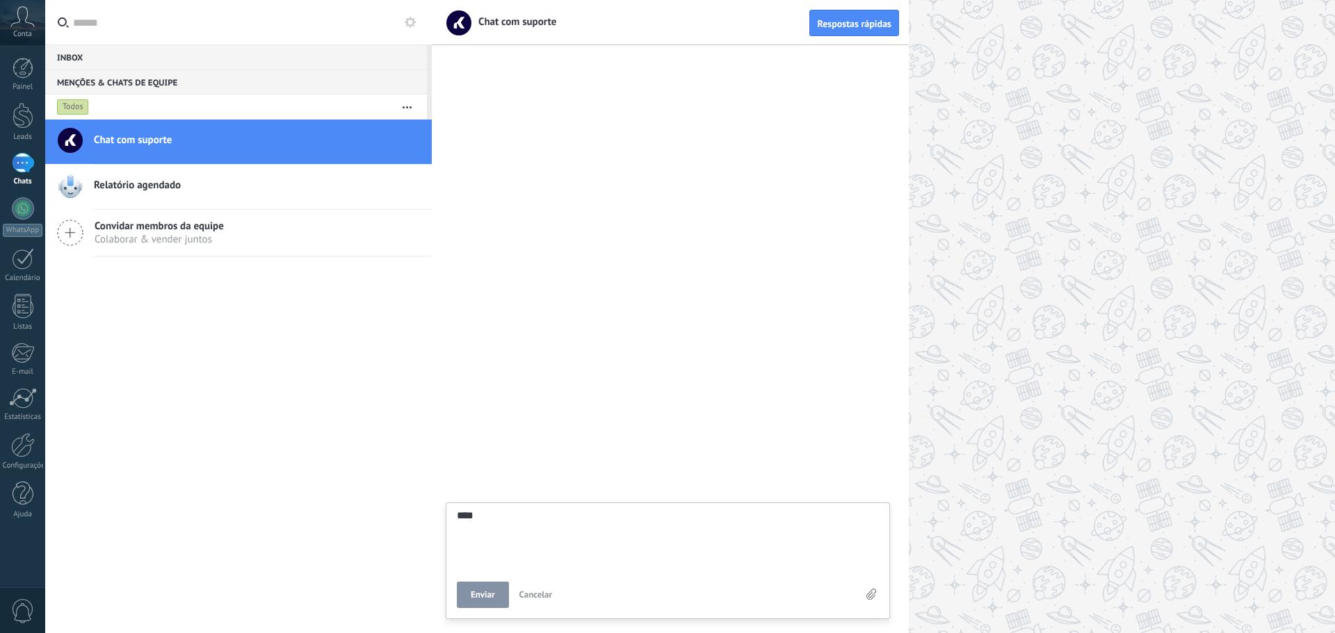
type textarea "****"
type textarea "******"
type textarea "*******"
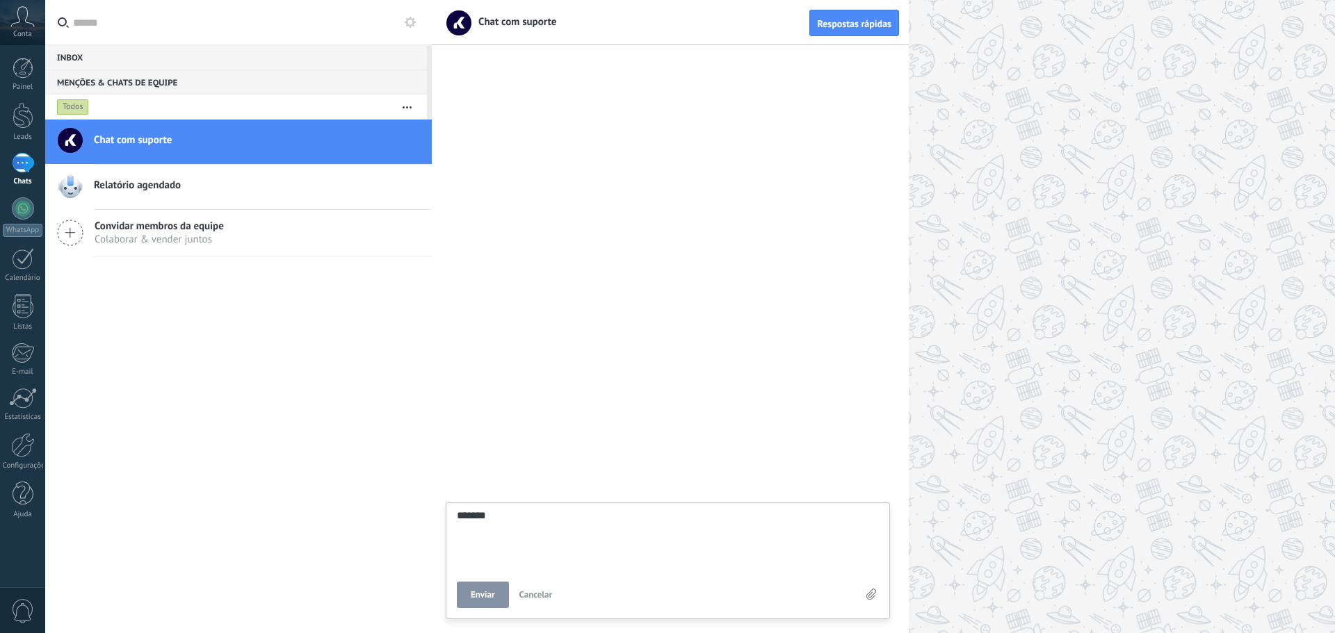
type textarea "********"
type textarea "*********"
type textarea "**********"
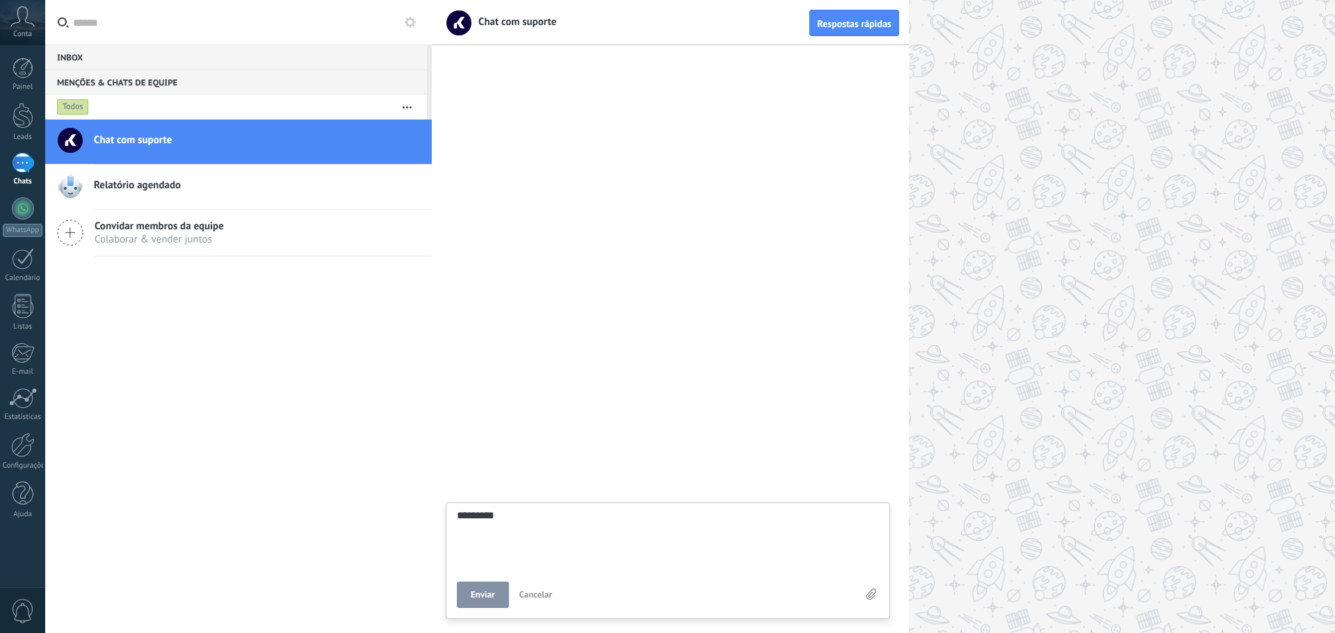
type textarea "**********"
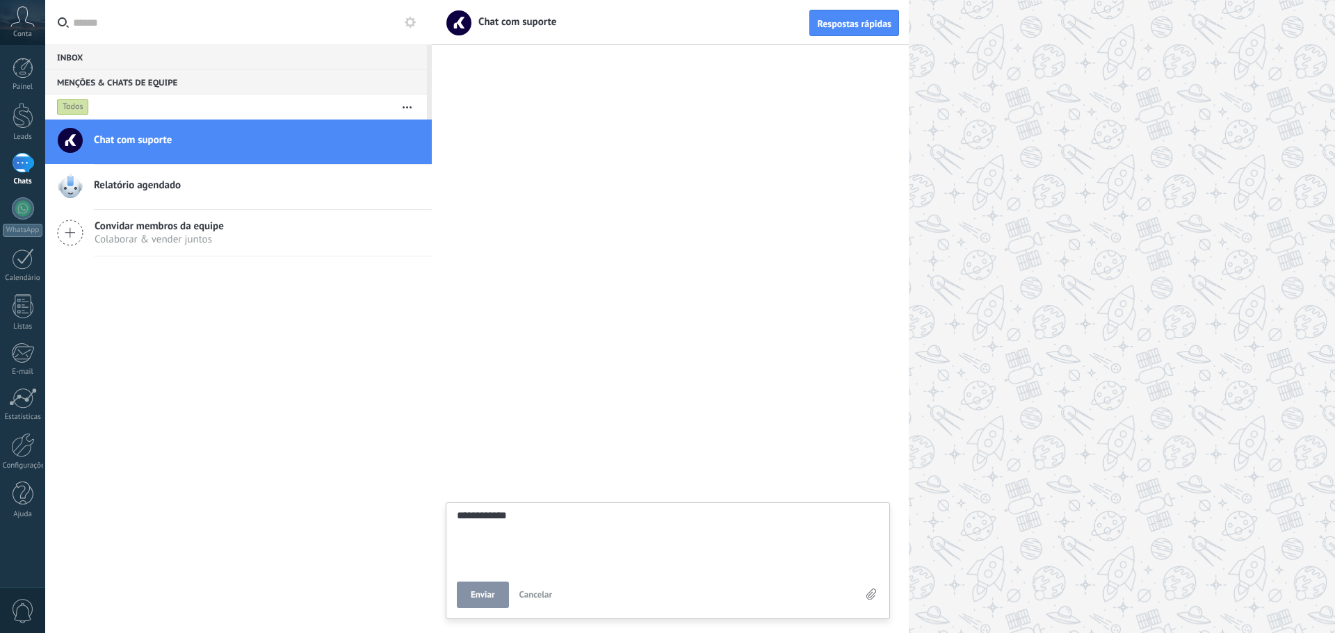
type textarea "**********"
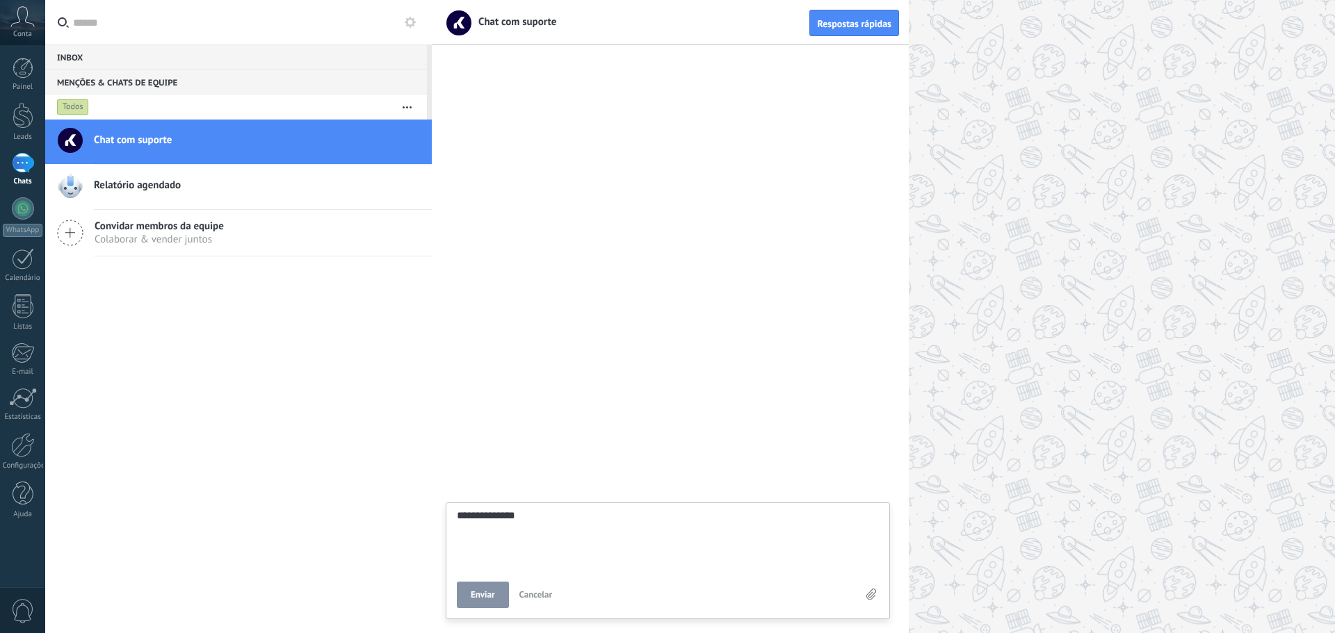
type textarea "**********"
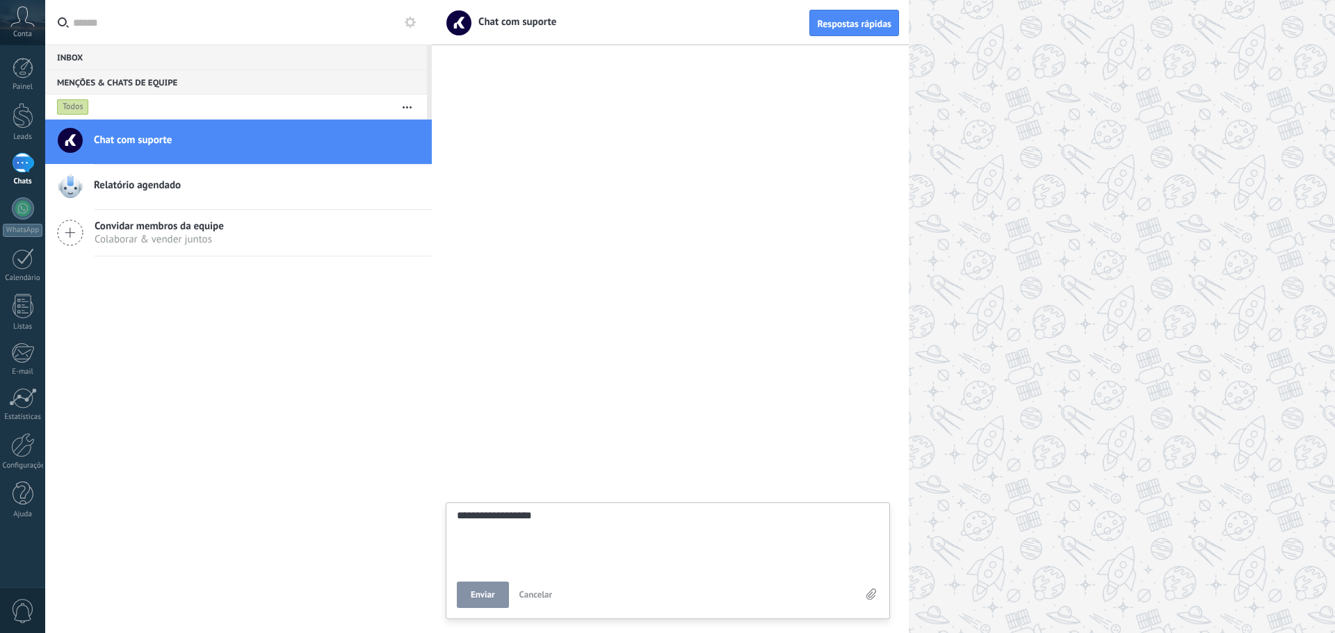
type textarea "**********"
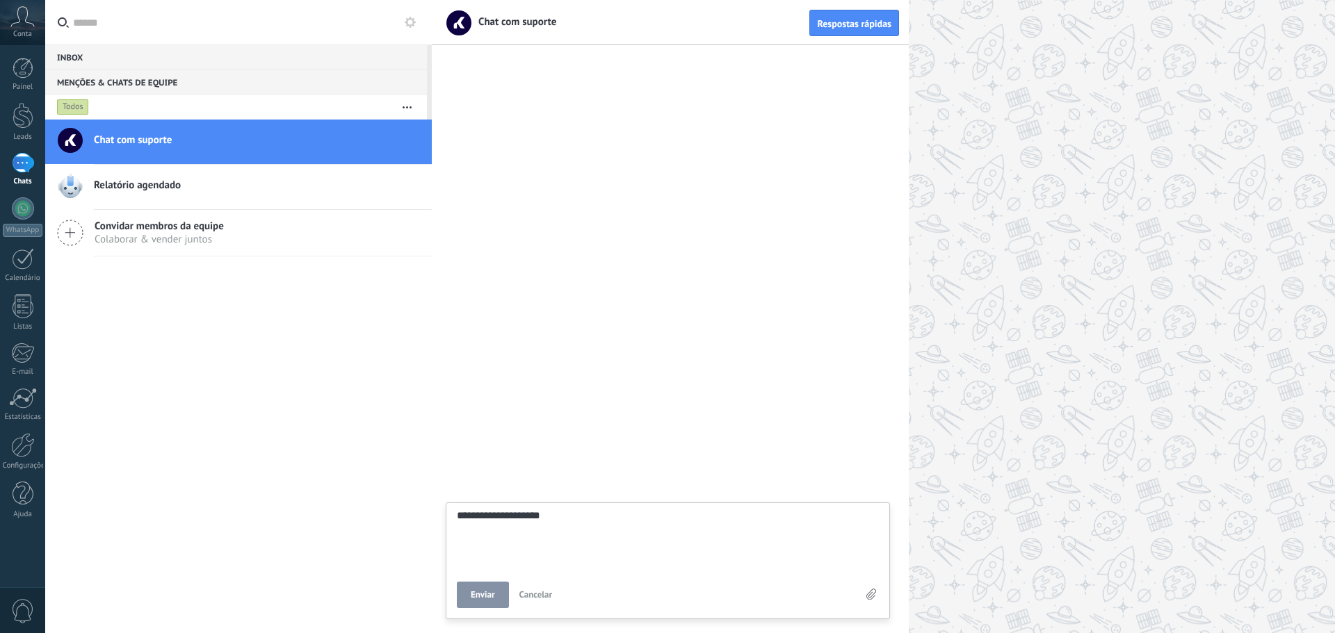
type textarea "**********"
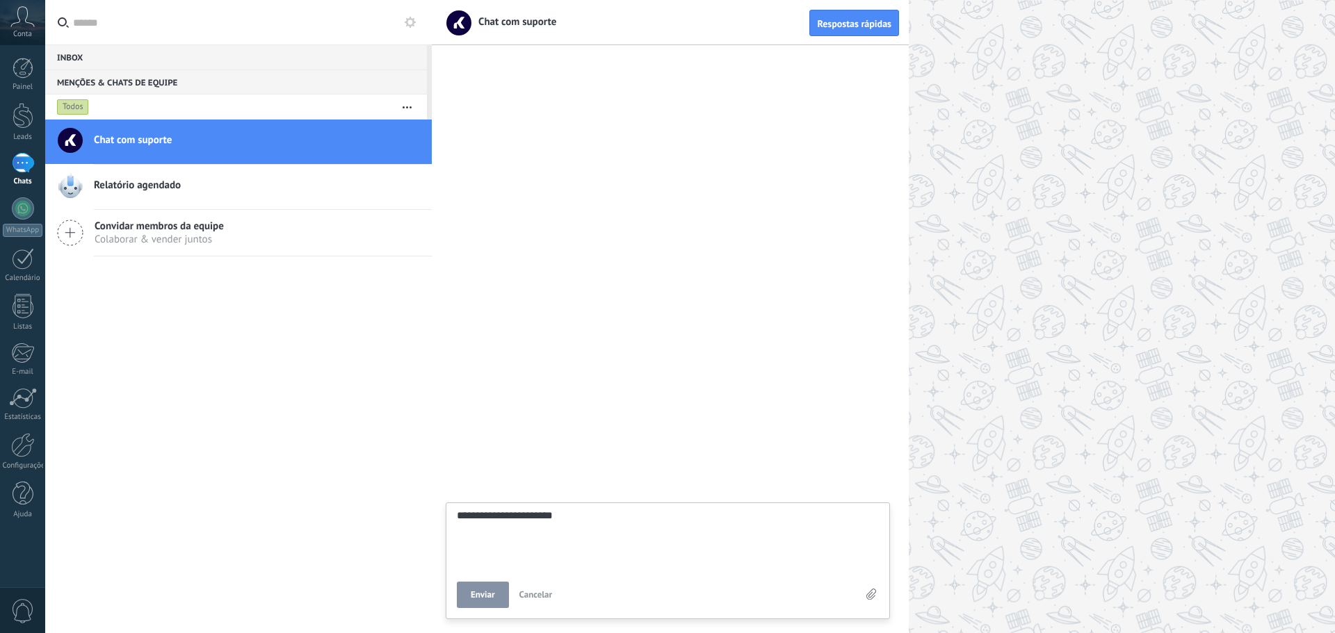
type textarea "**********"
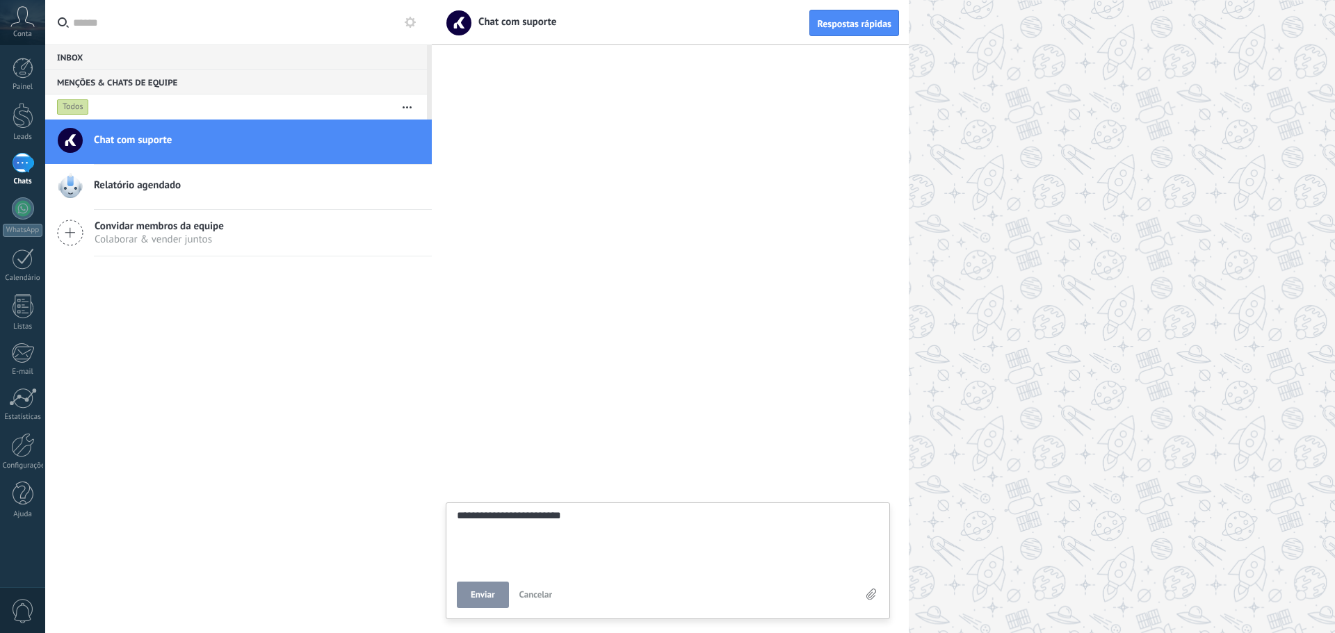
type textarea "**********"
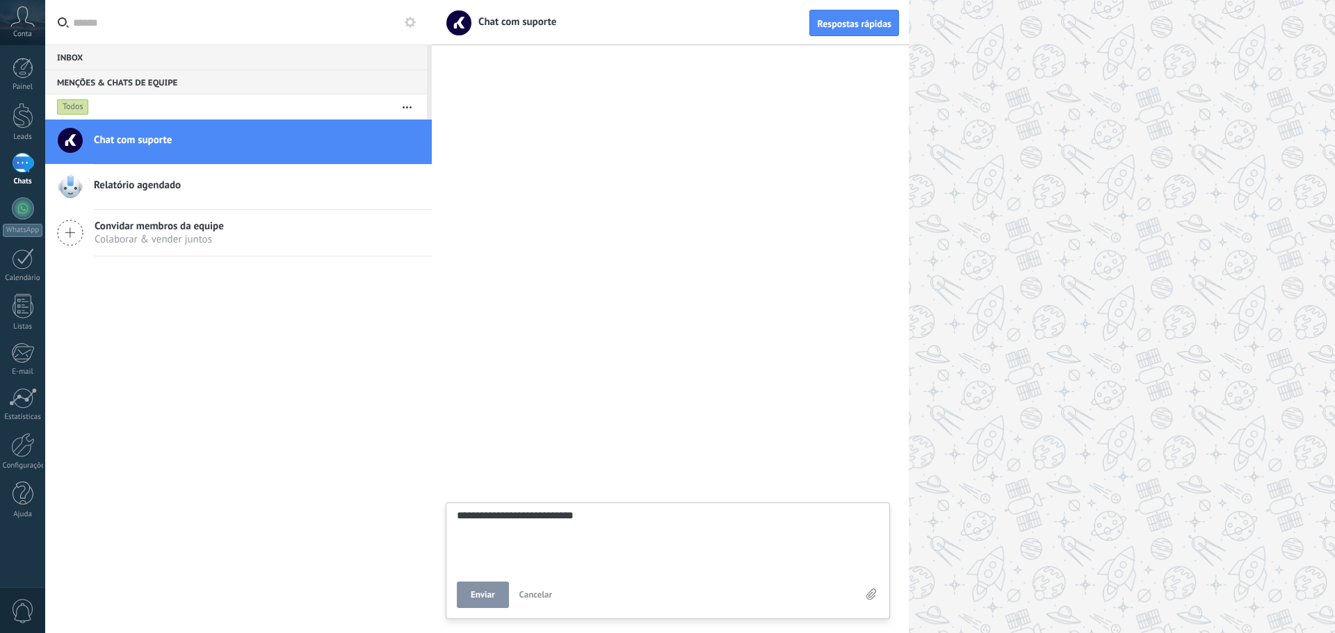
type textarea "**********"
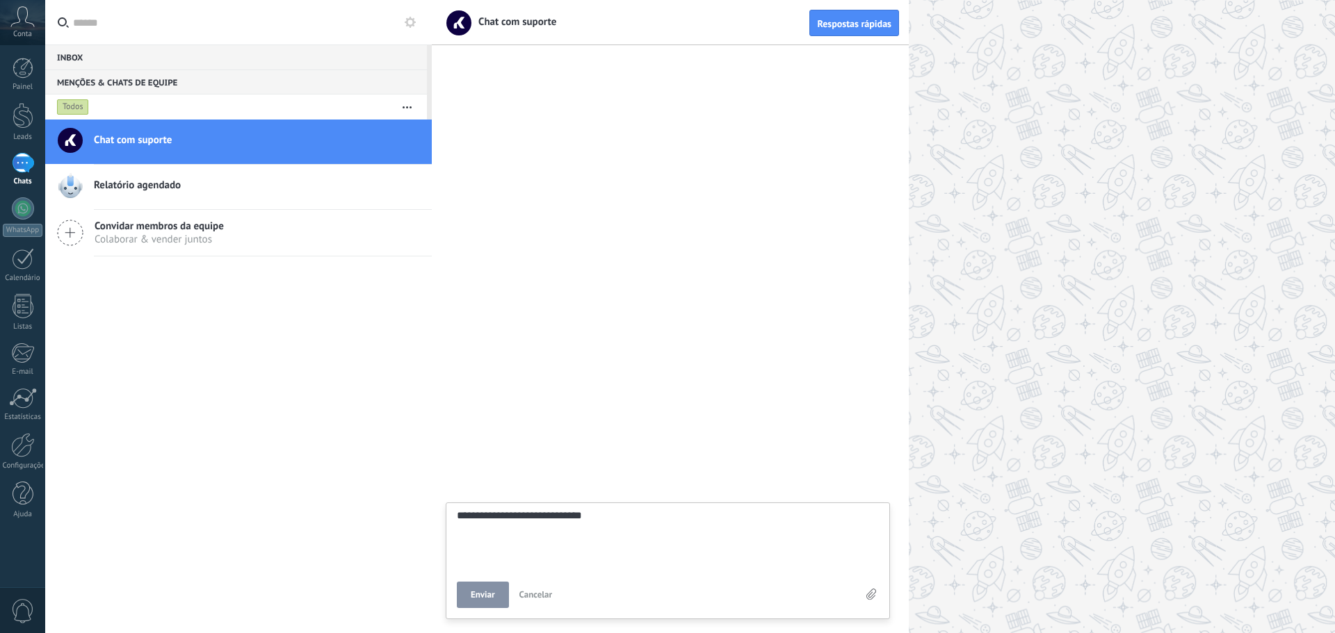
type textarea "**********"
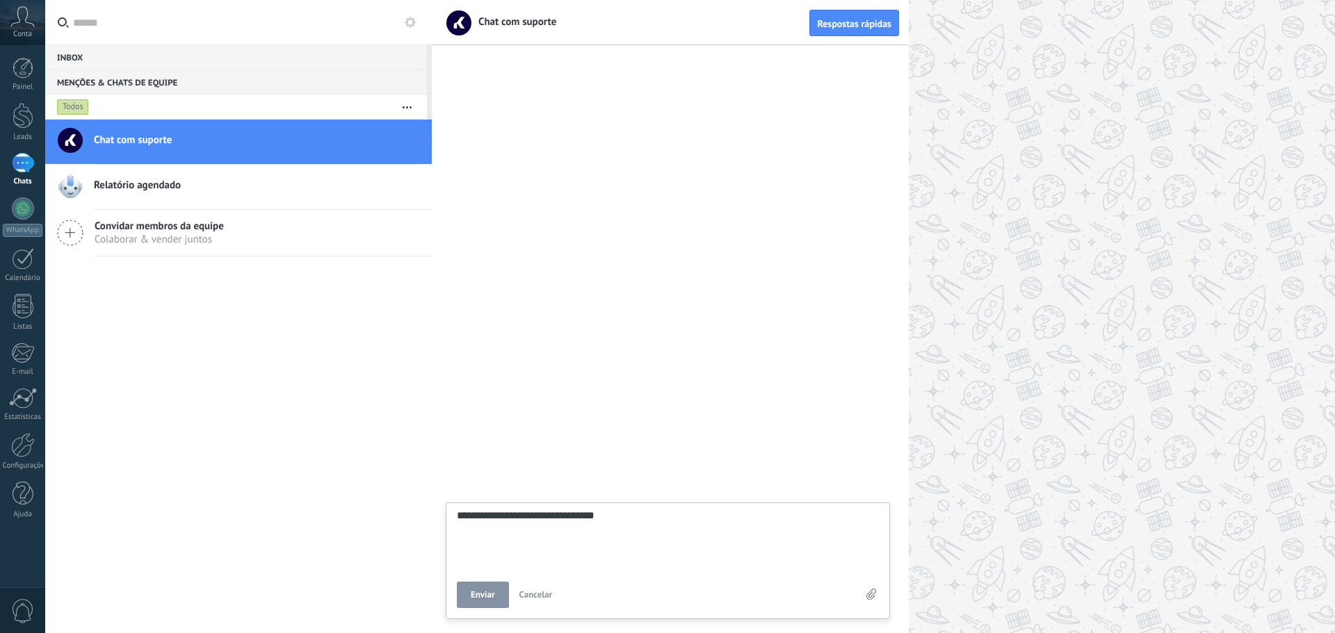
type textarea "**********"
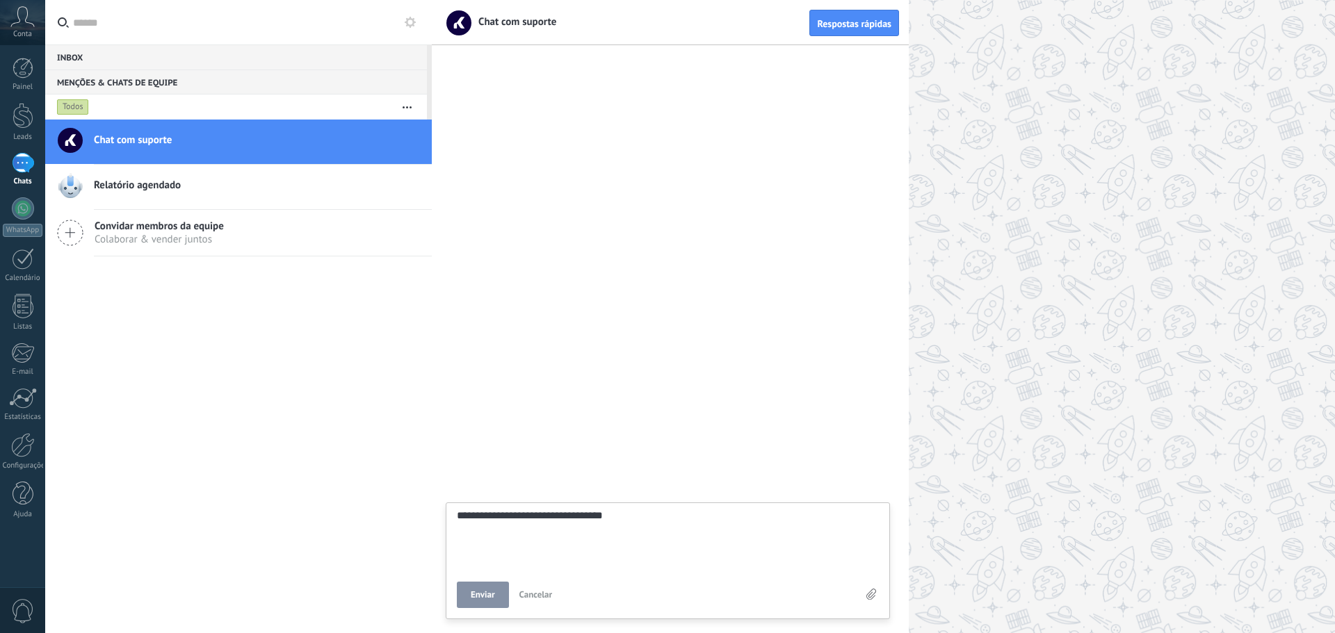
type textarea "**********"
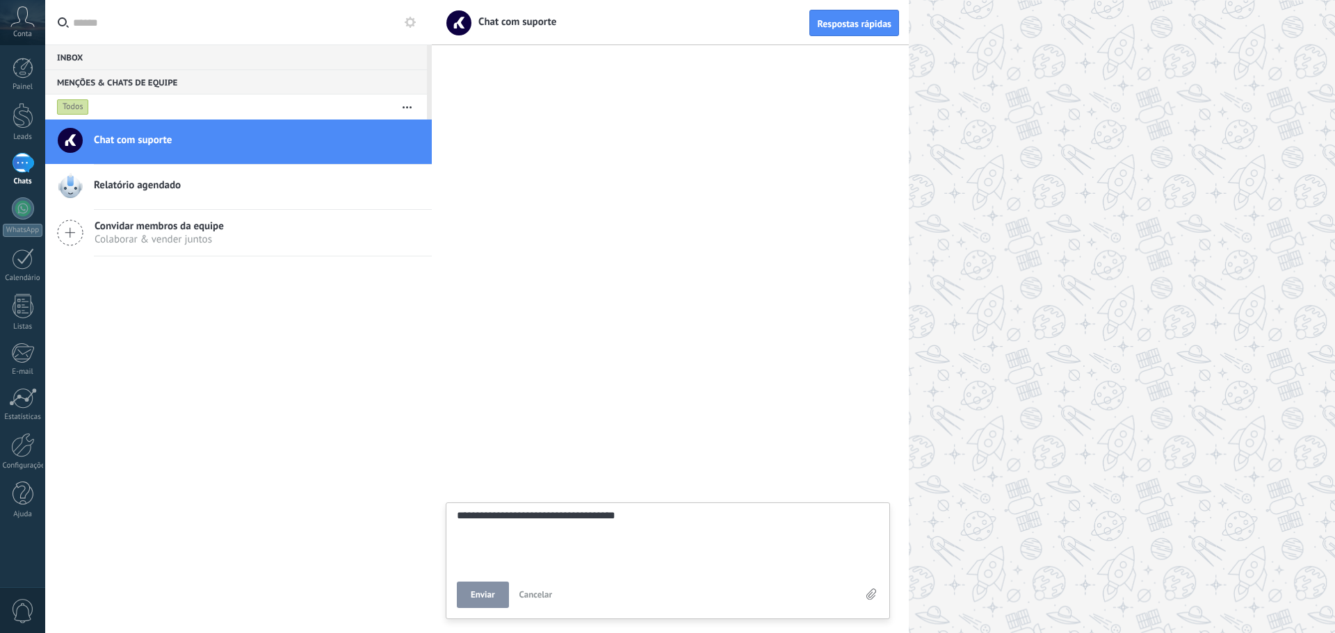
type textarea "**********"
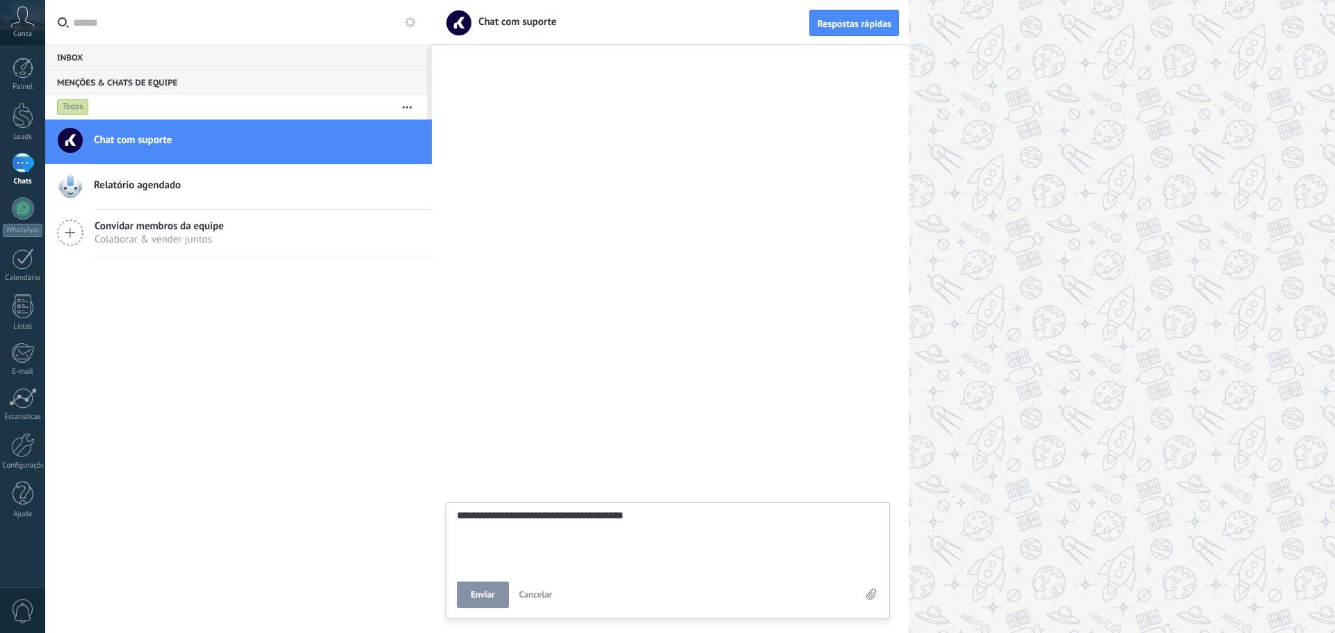
type textarea "**********"
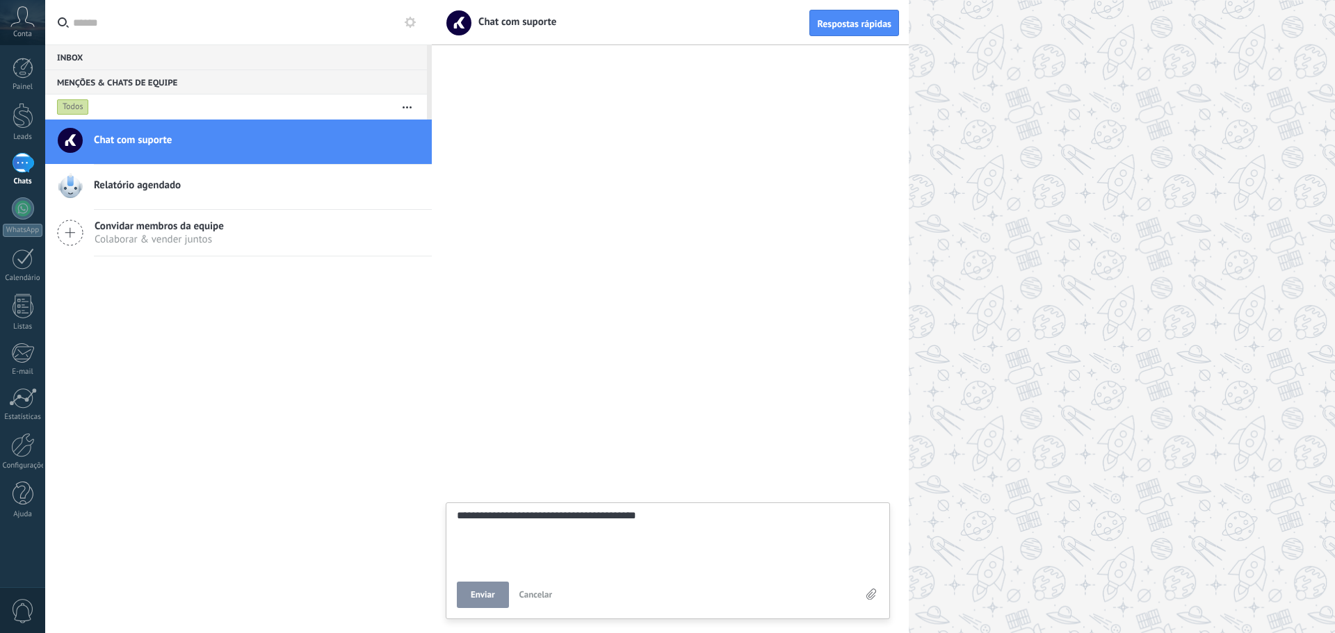
type textarea "**********"
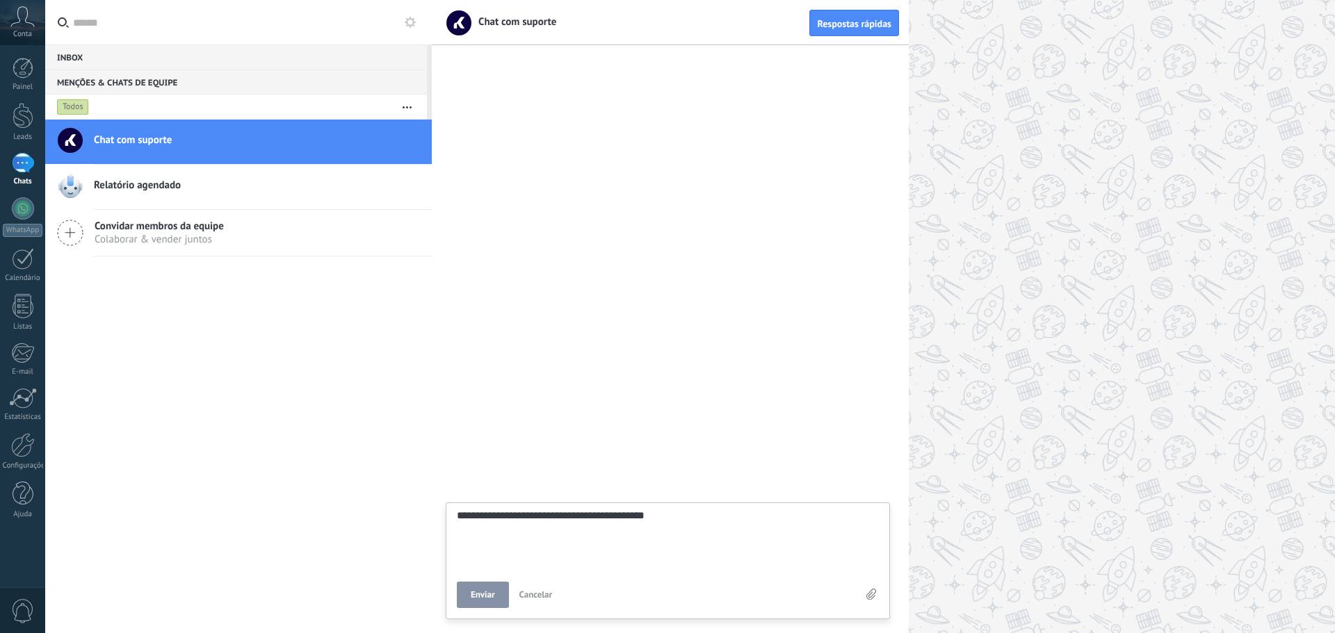
type textarea "**********"
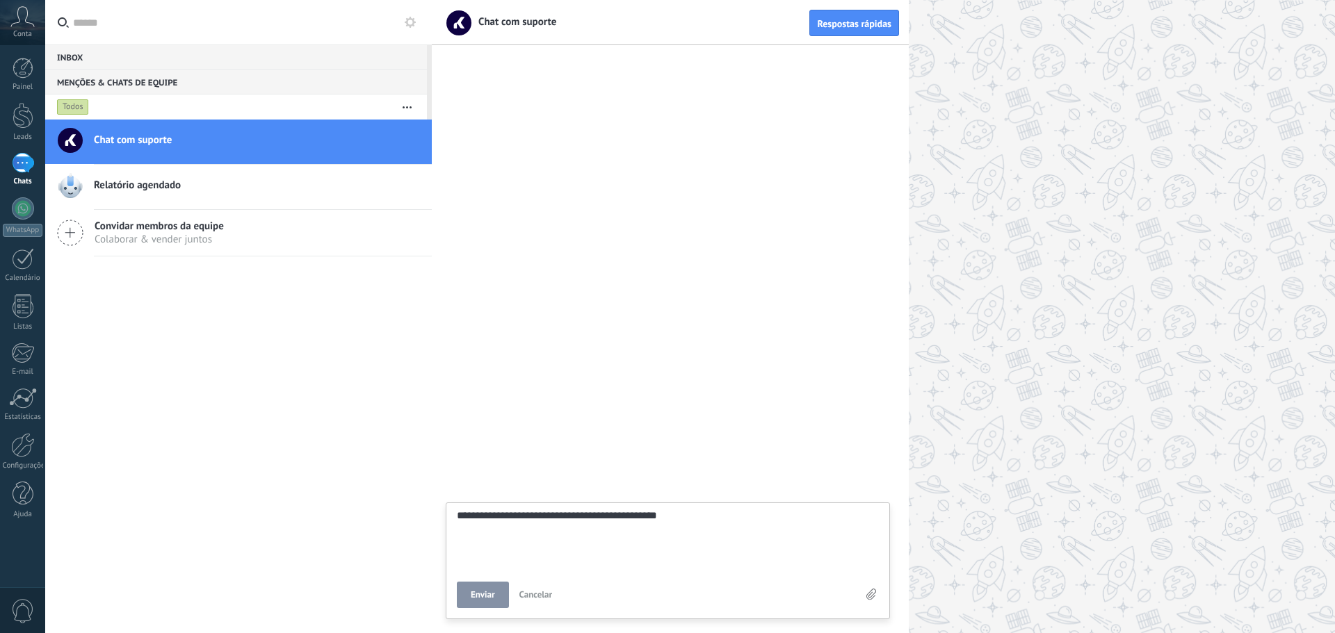
type textarea "**********"
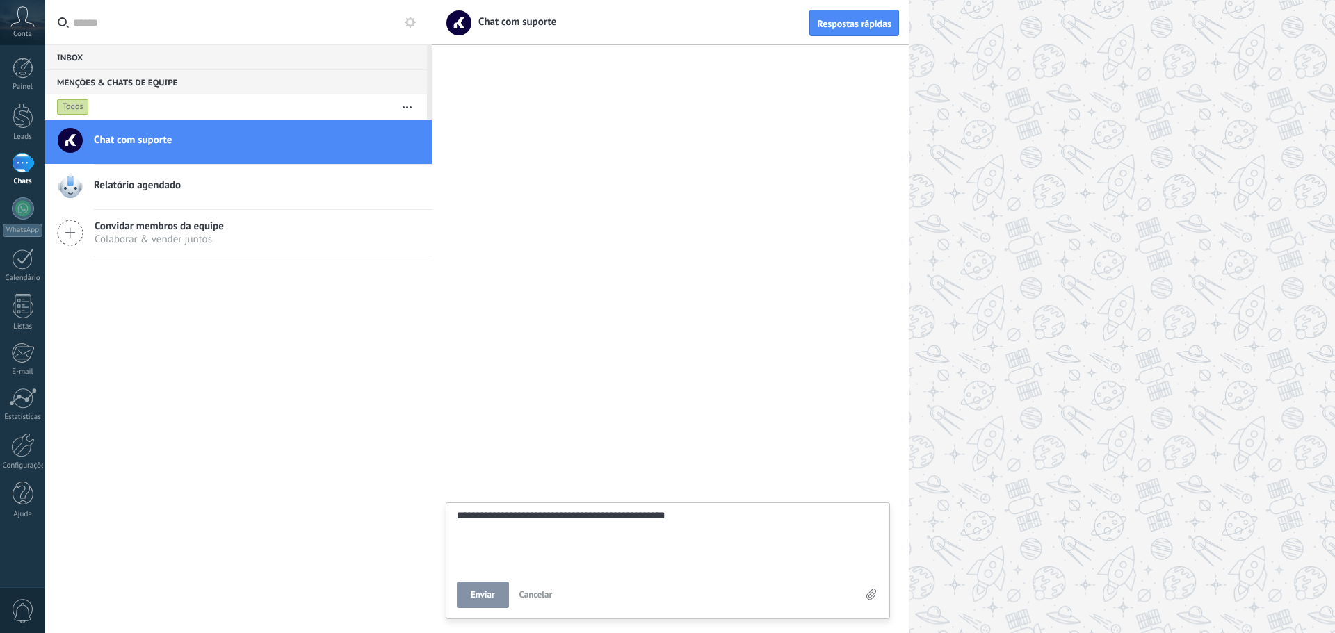
type textarea "**********"
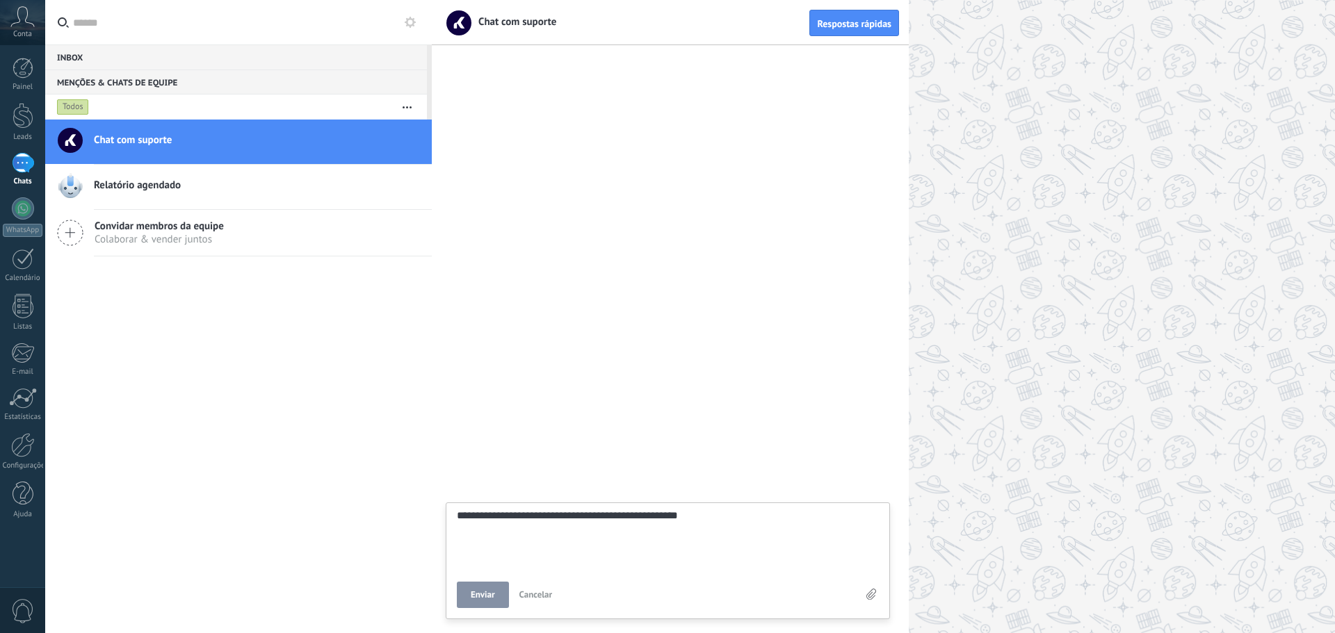
type textarea "**********"
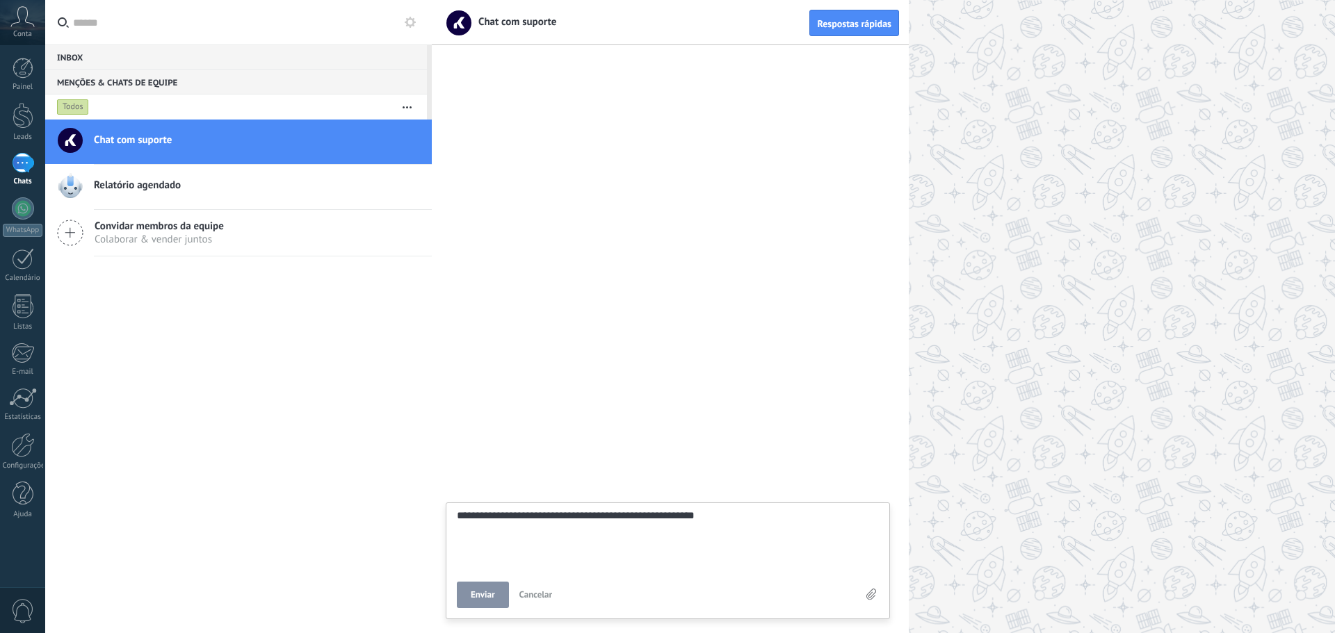
type textarea "**********"
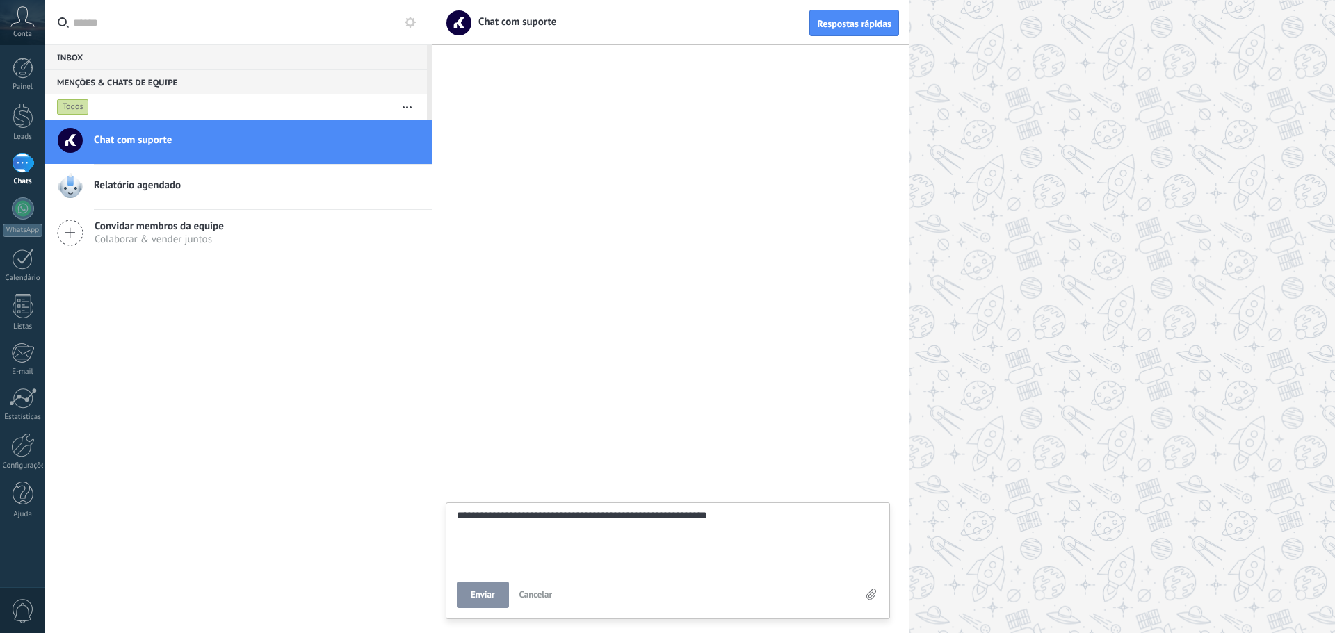
type textarea "**********"
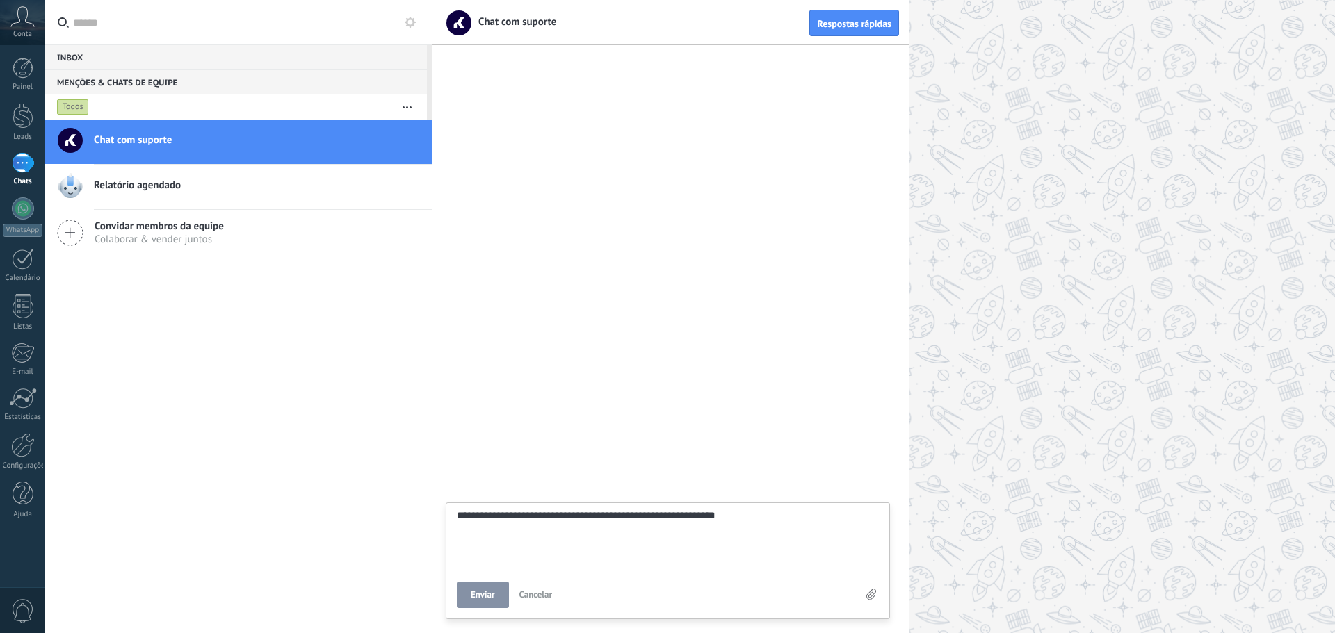
type textarea "**********"
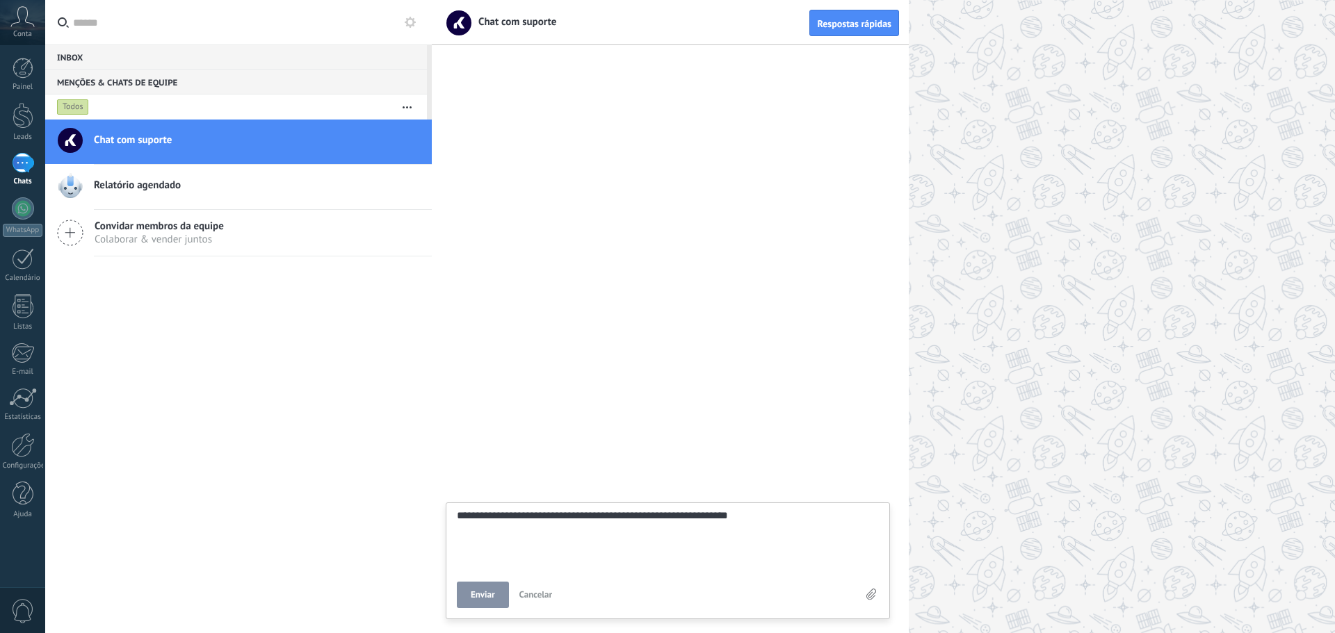
type textarea "**********"
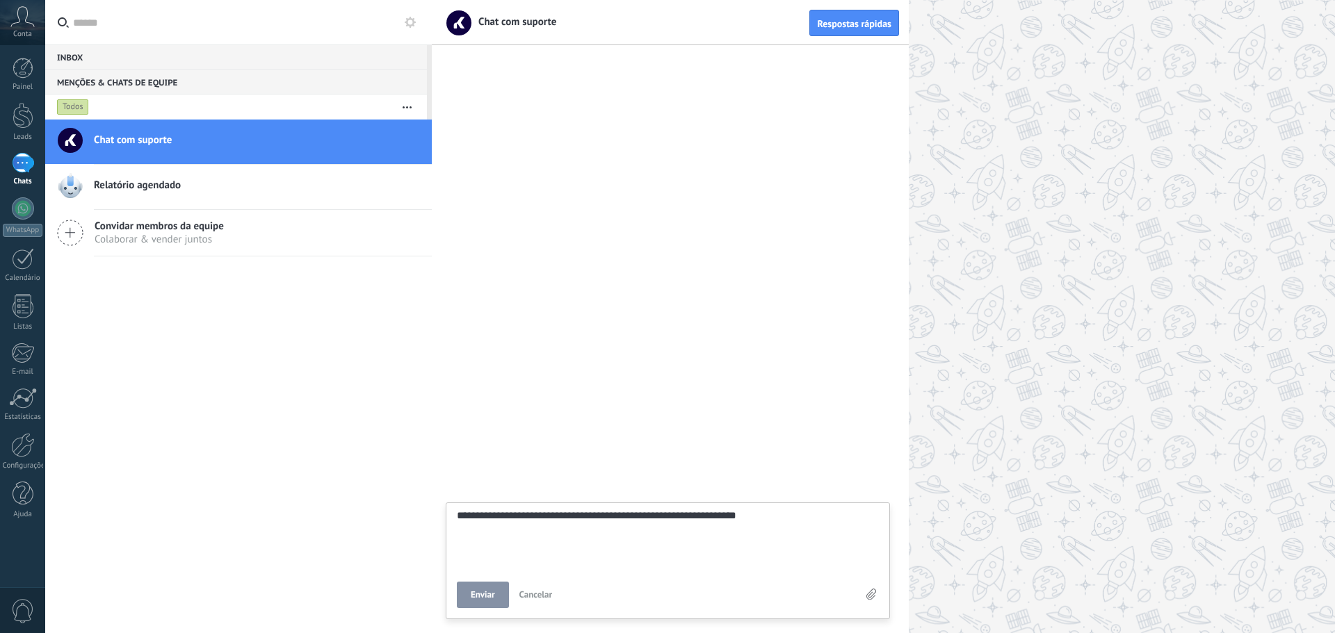
type textarea "**********"
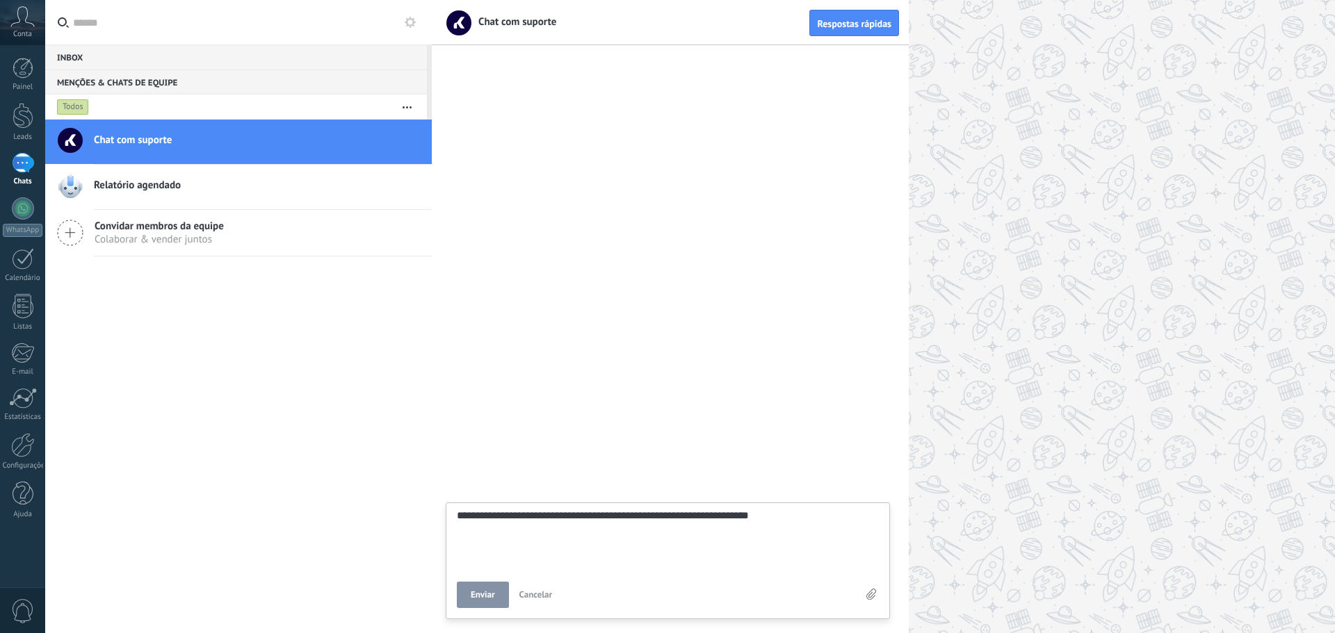
type textarea "**********"
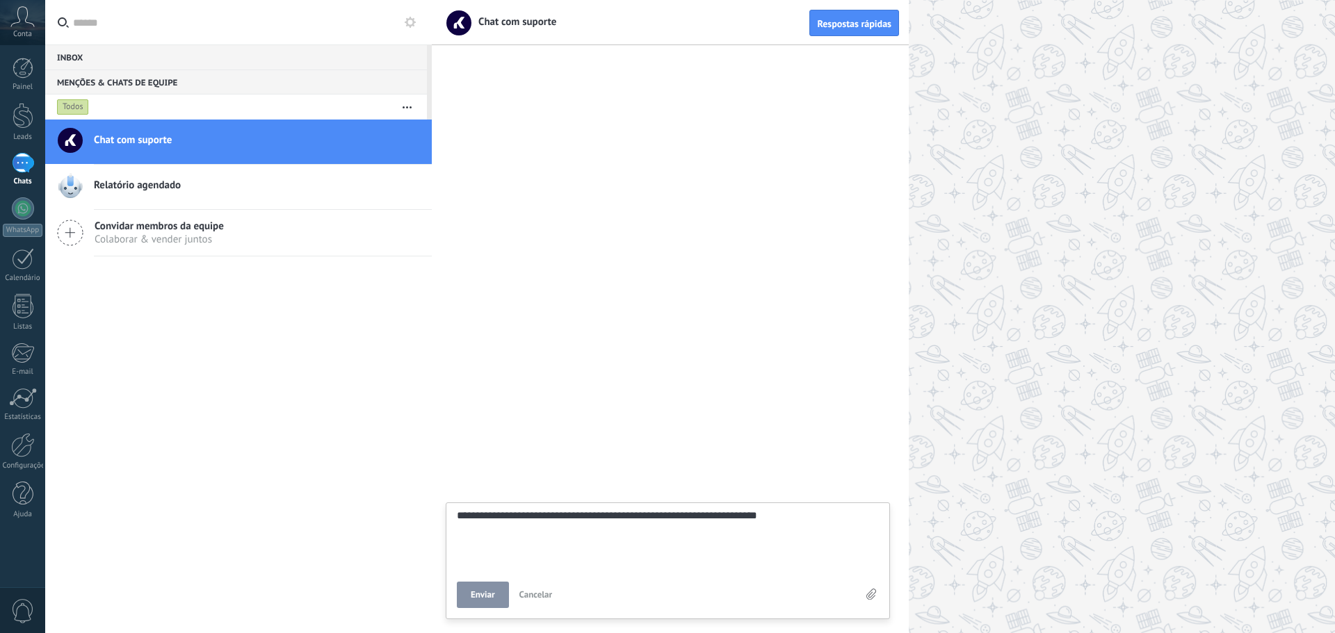
type textarea "**********"
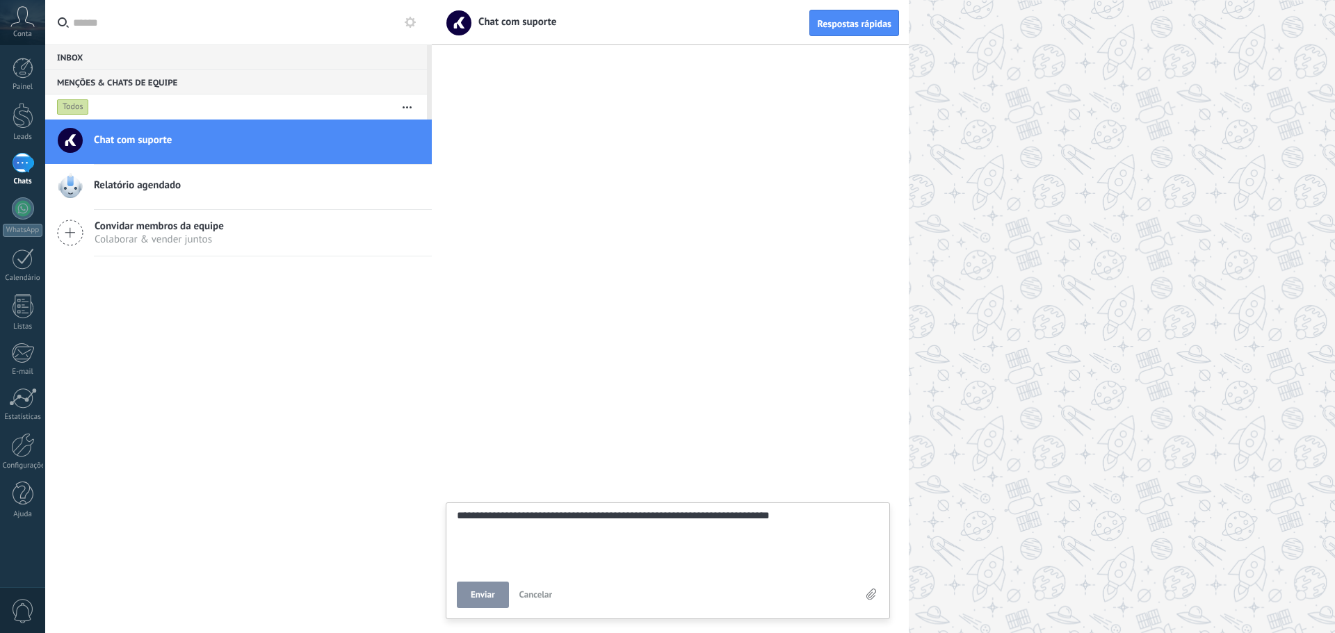
type textarea "**********"
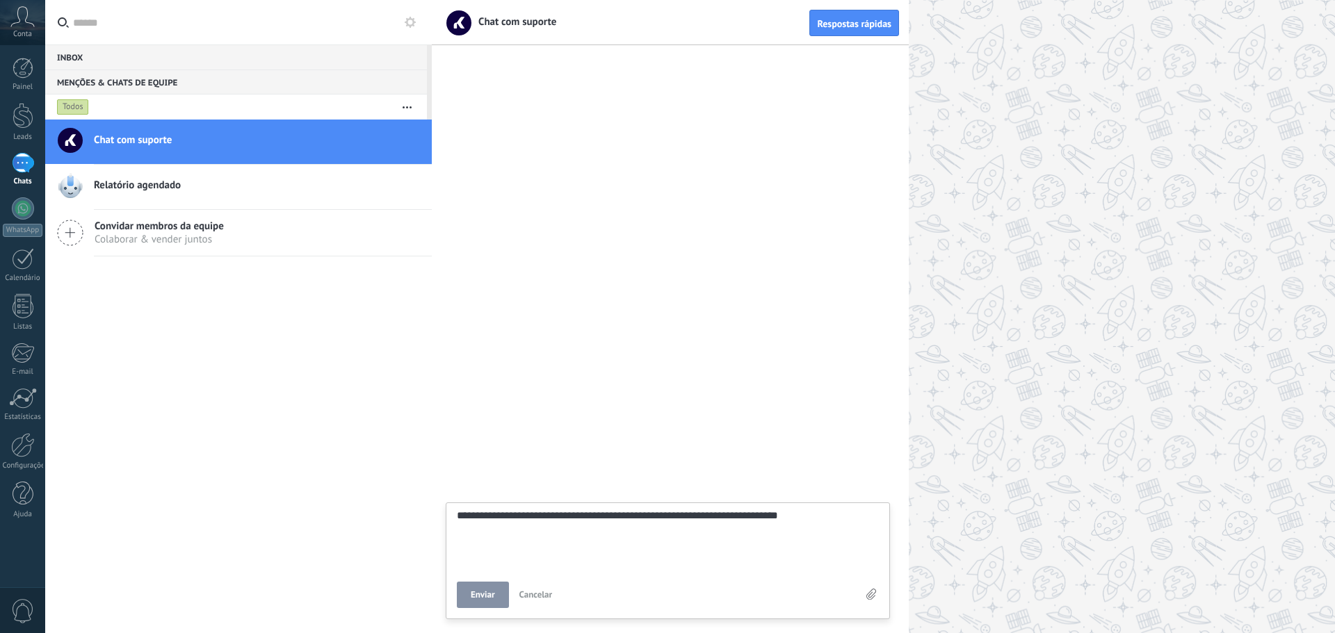
type textarea "**********"
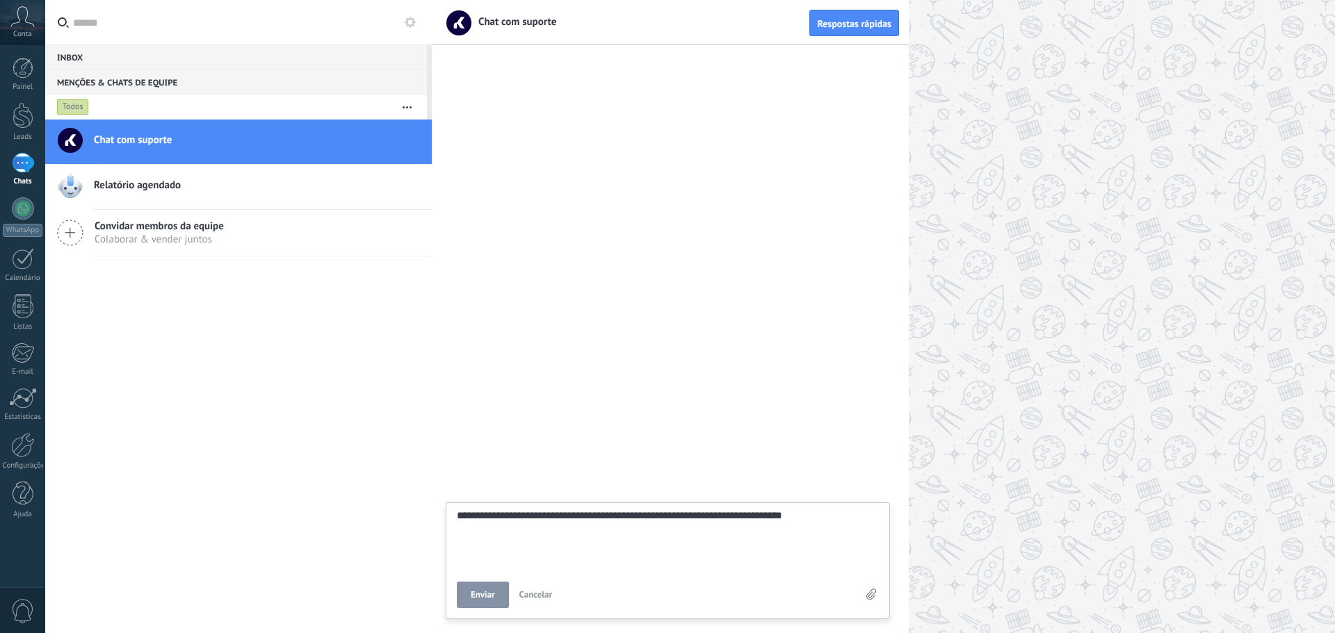
type textarea "**********"
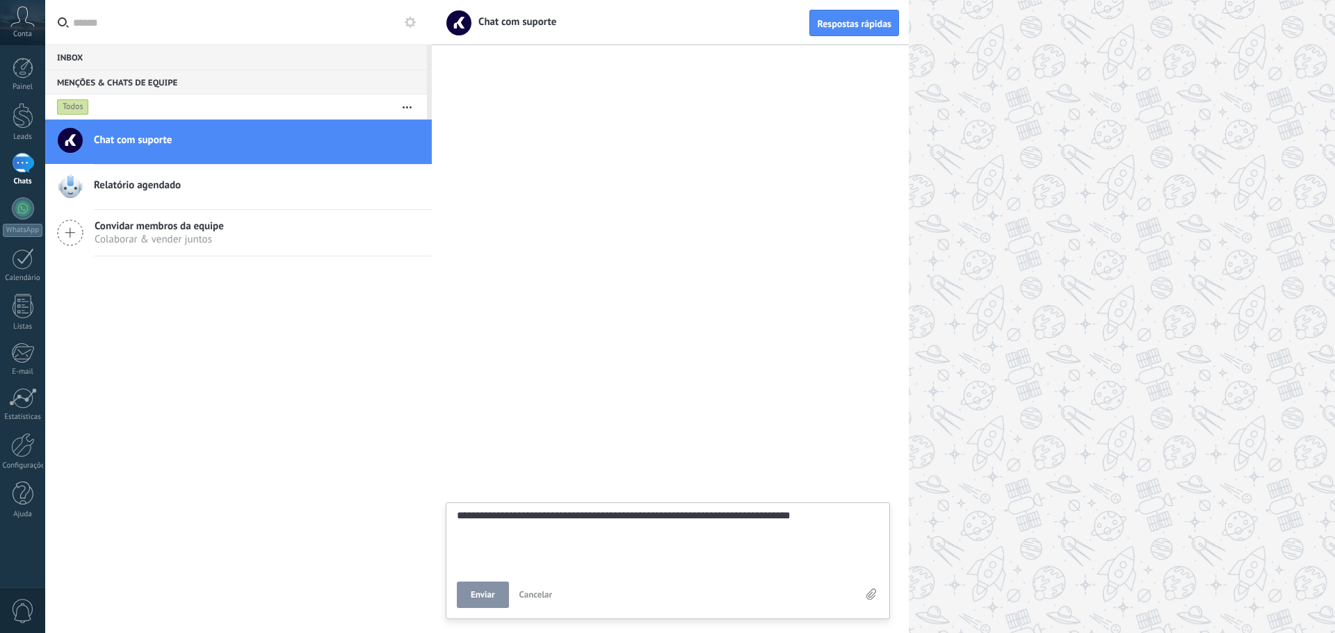
type textarea "**********"
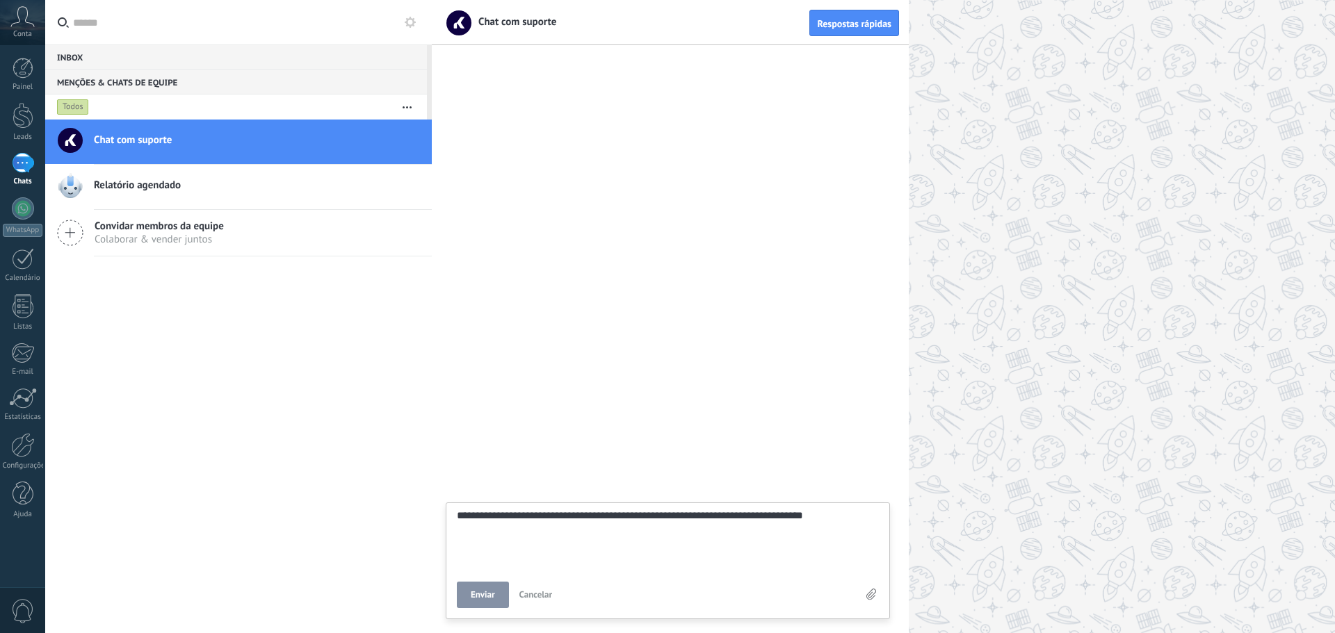
type textarea "**********"
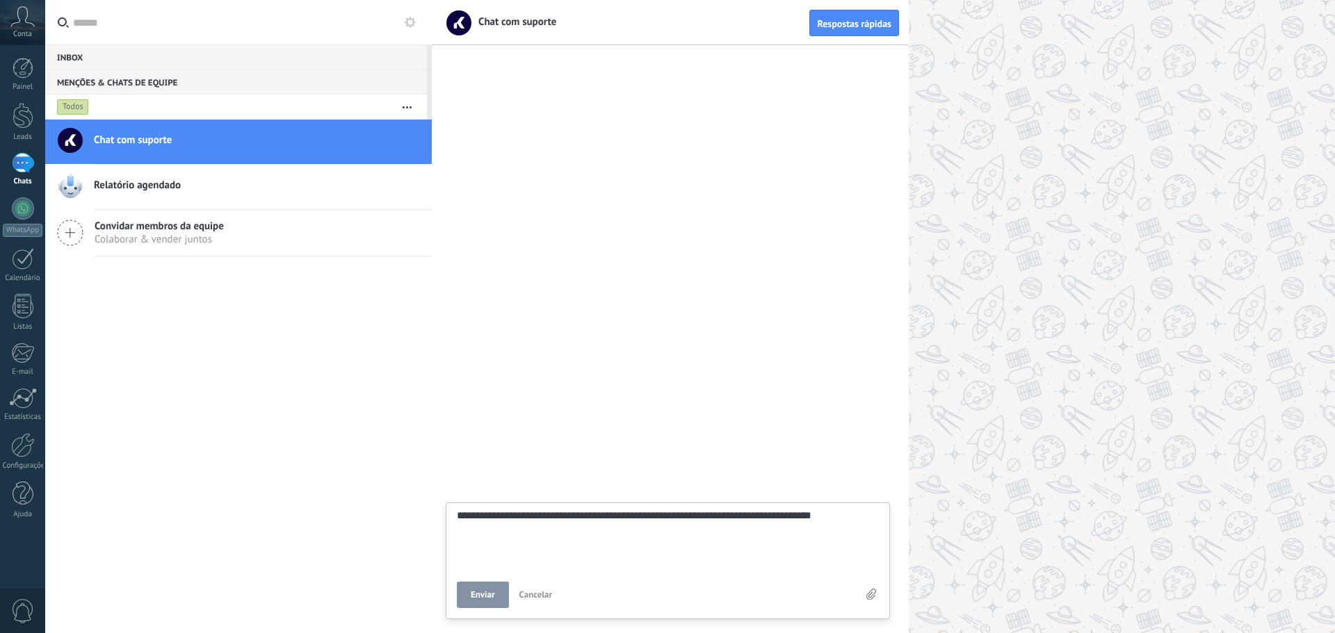
type textarea "**********"
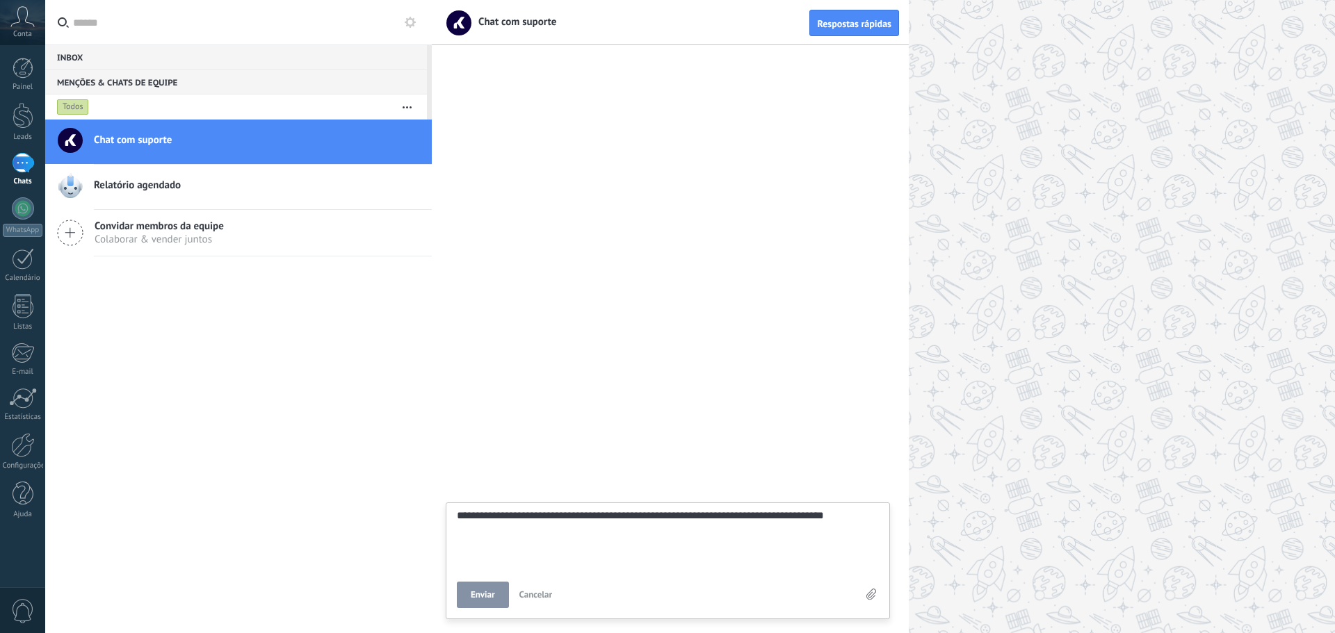
type textarea "**********"
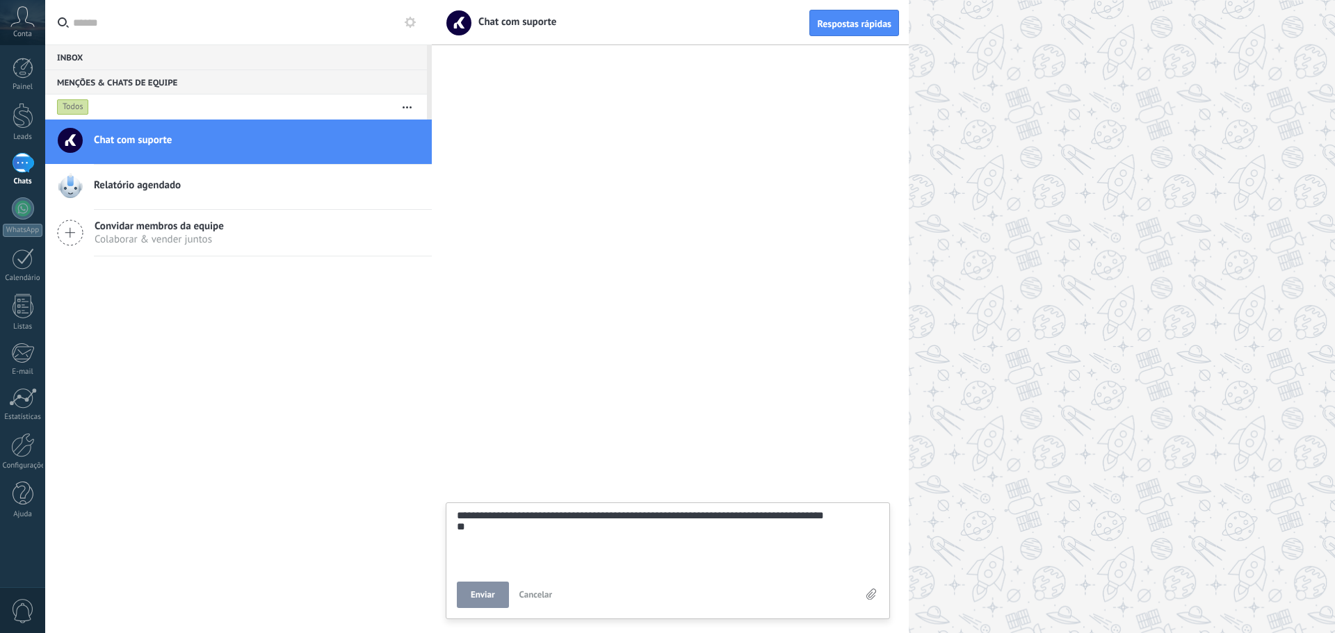
type textarea "**********"
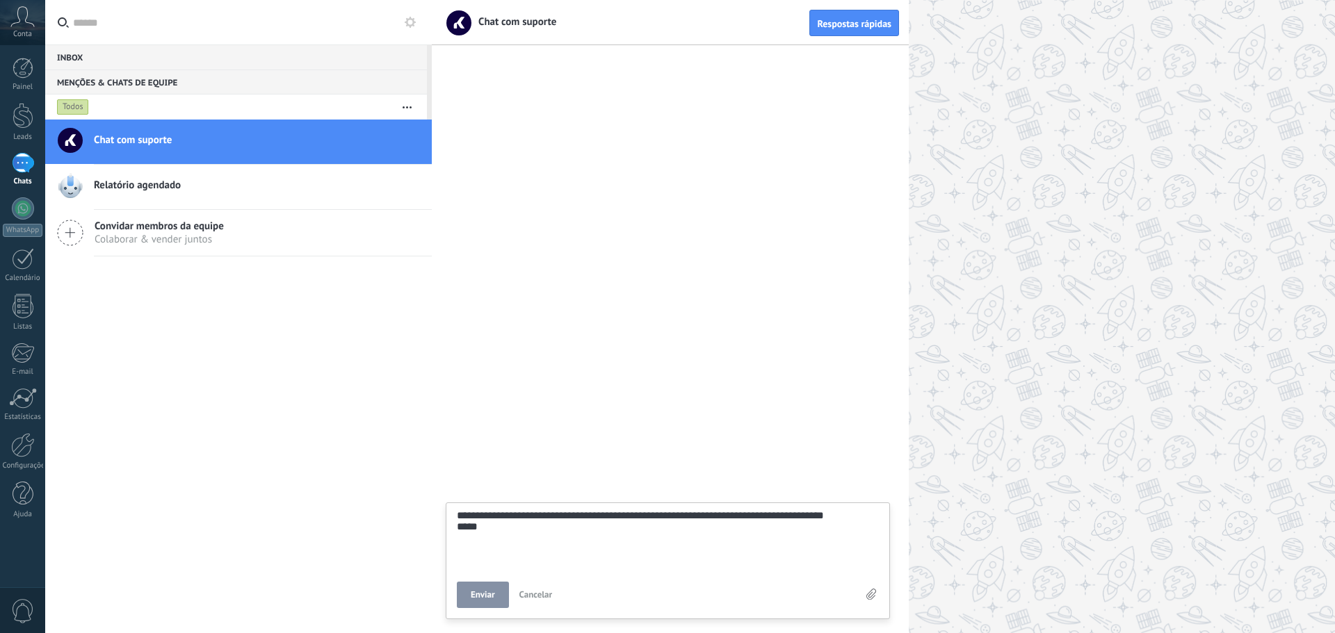
type textarea "**********"
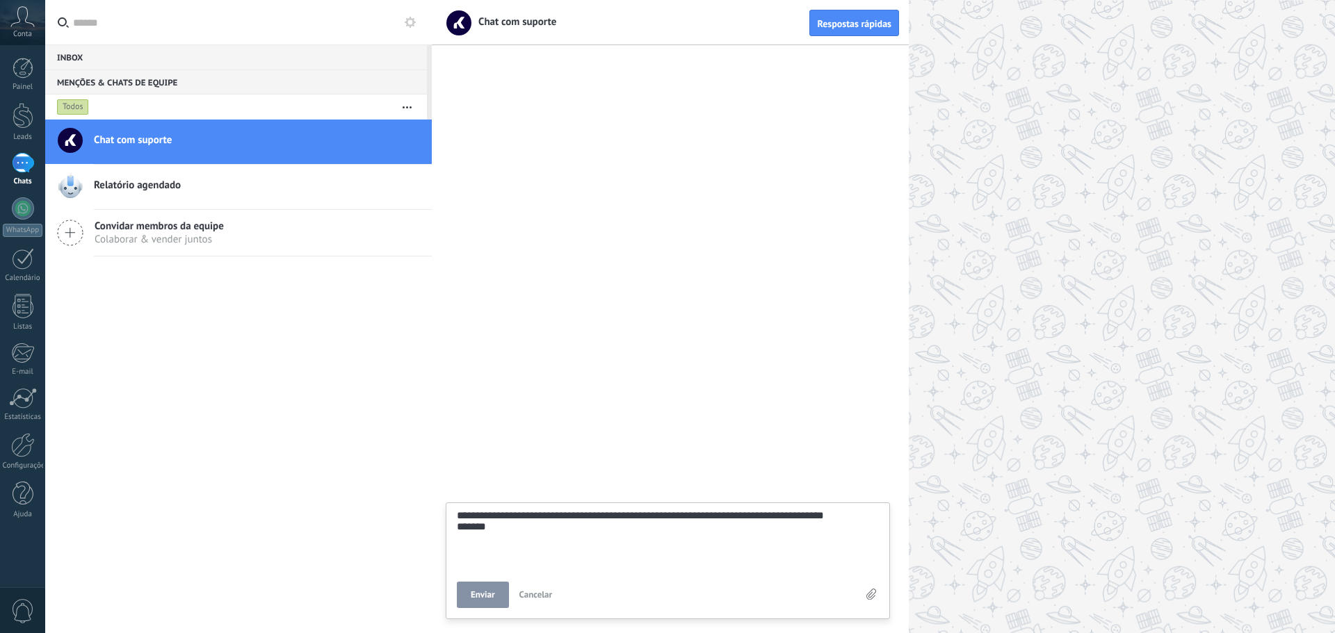
type textarea "**********"
click at [486, 597] on span "Enviar" at bounding box center [483, 595] width 24 height 10
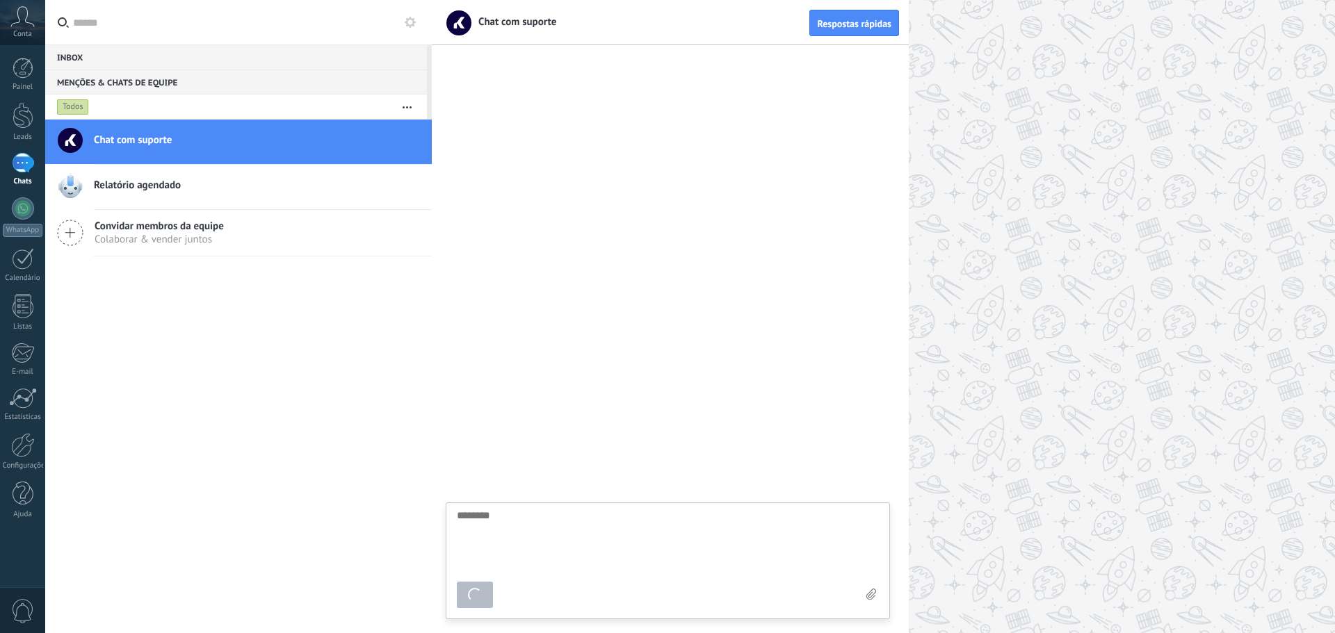
scroll to position [13, 0]
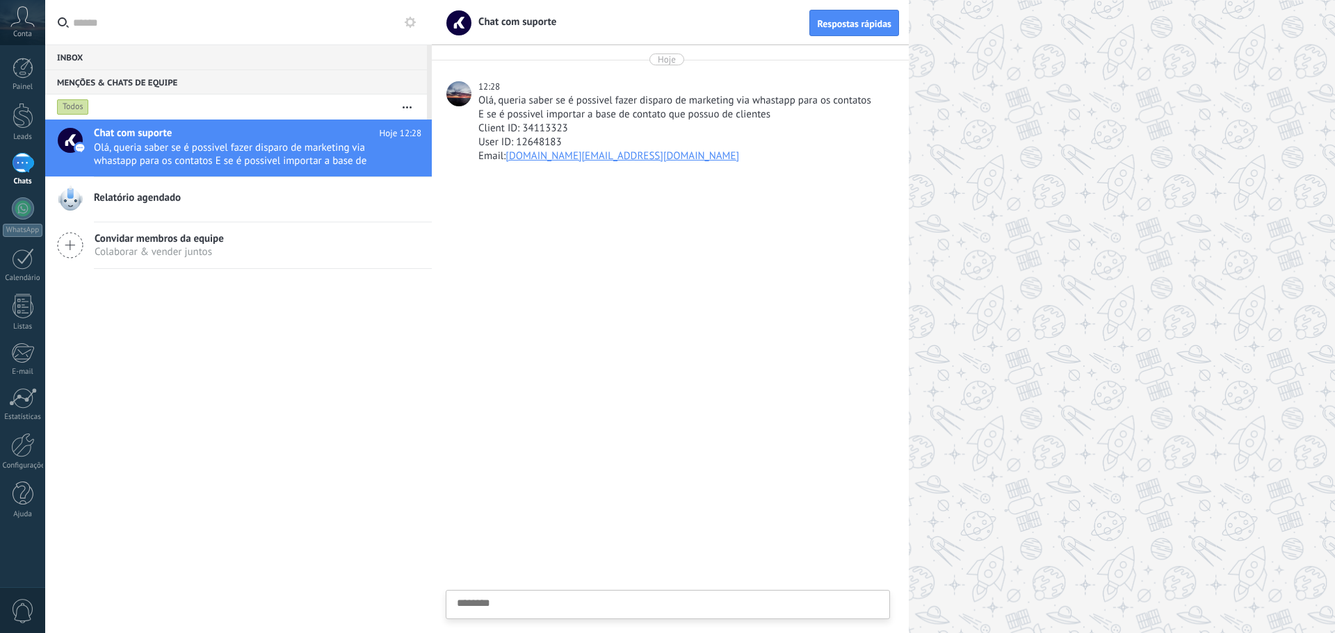
click at [556, 610] on textarea at bounding box center [668, 626] width 422 height 57
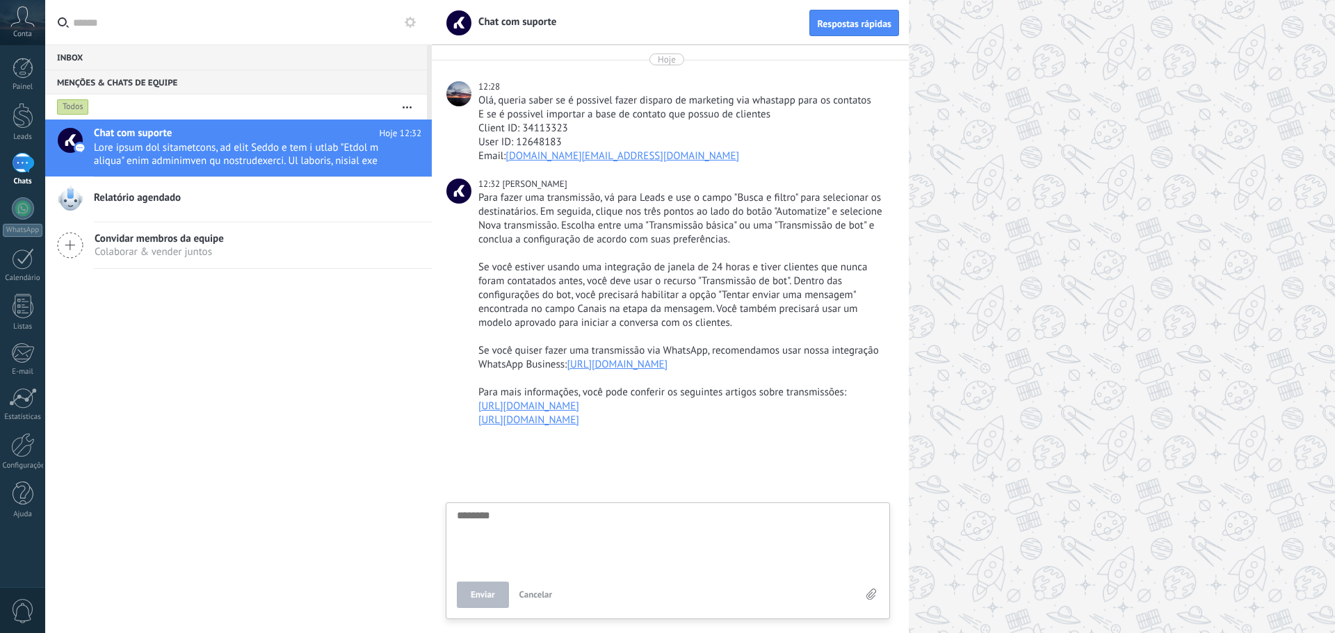
scroll to position [32, 0]
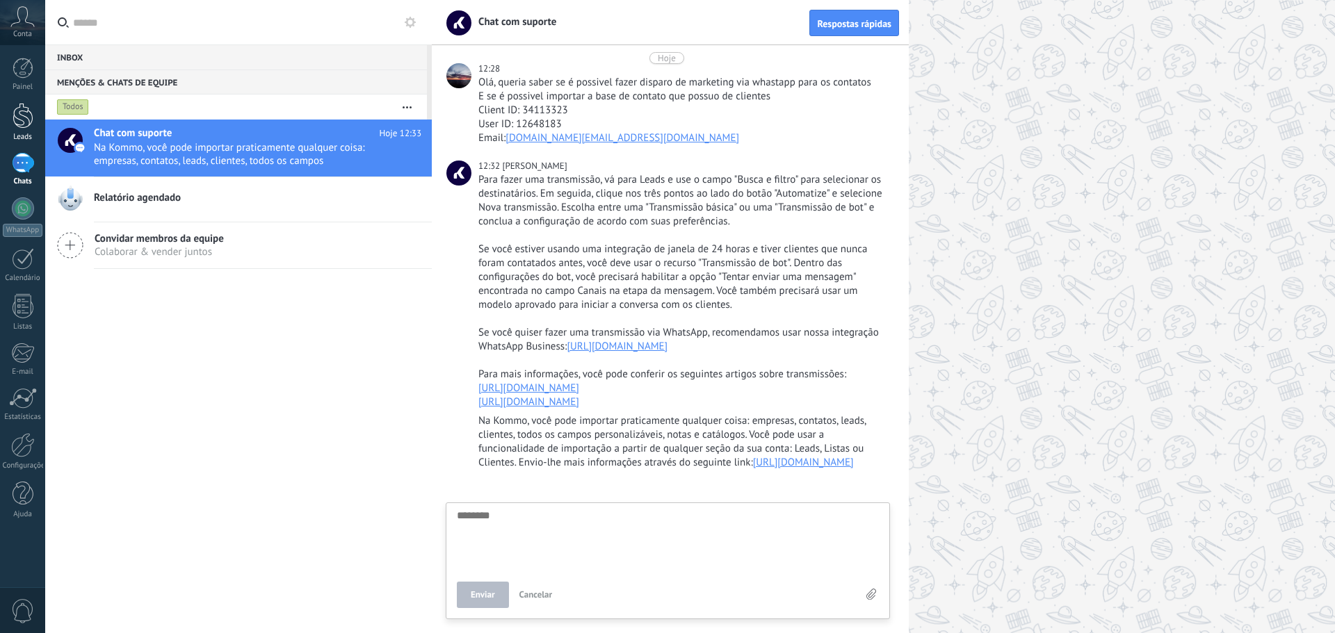
click at [24, 127] on div at bounding box center [23, 116] width 21 height 26
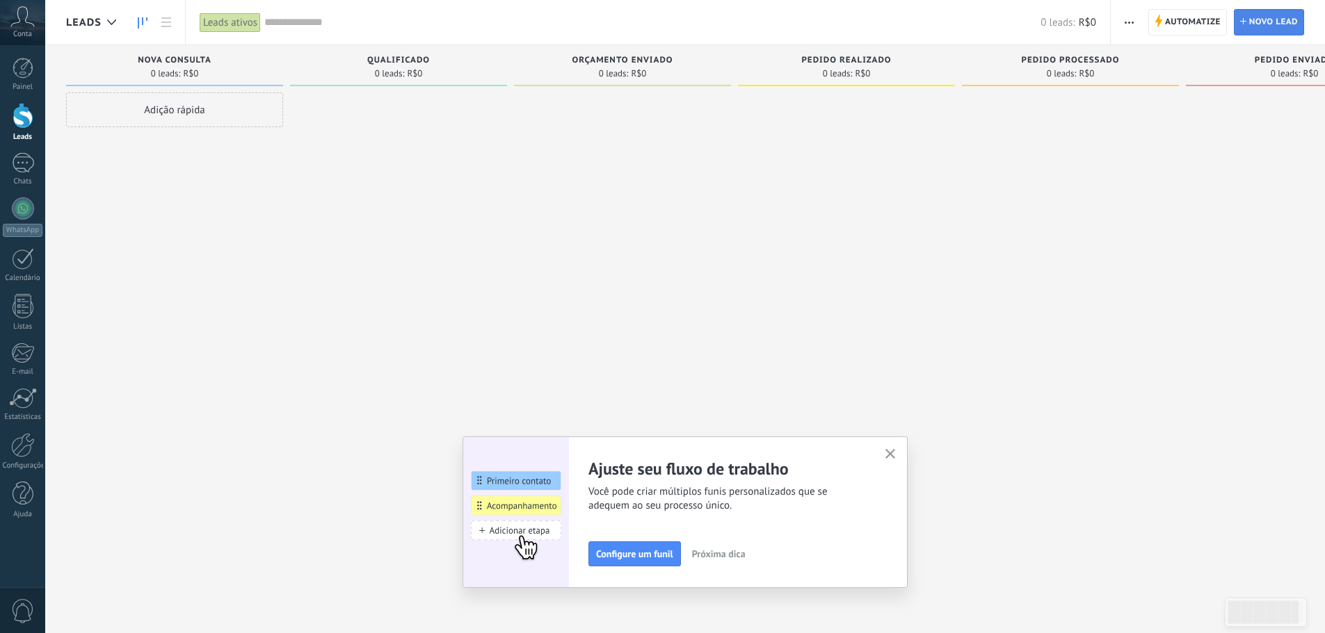
click at [1256, 21] on span "Novo lead" at bounding box center [1273, 22] width 49 height 25
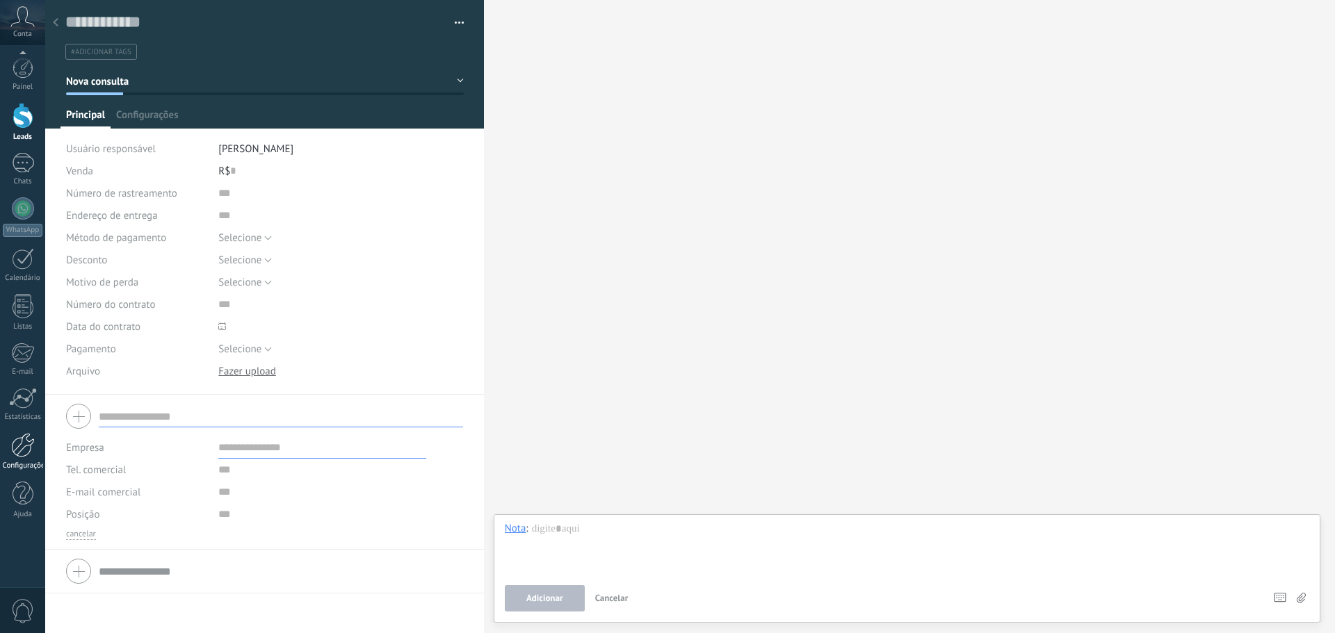
click at [24, 458] on link "Configurações" at bounding box center [22, 452] width 45 height 38
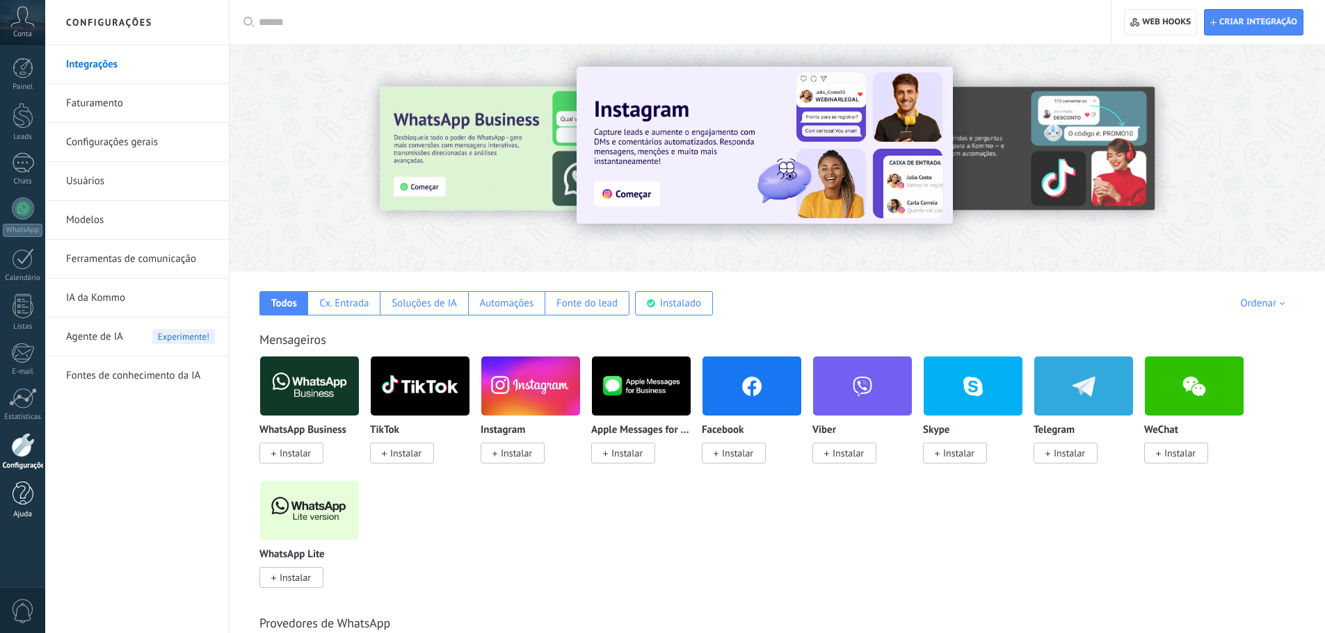
click at [17, 500] on div at bounding box center [23, 494] width 21 height 24
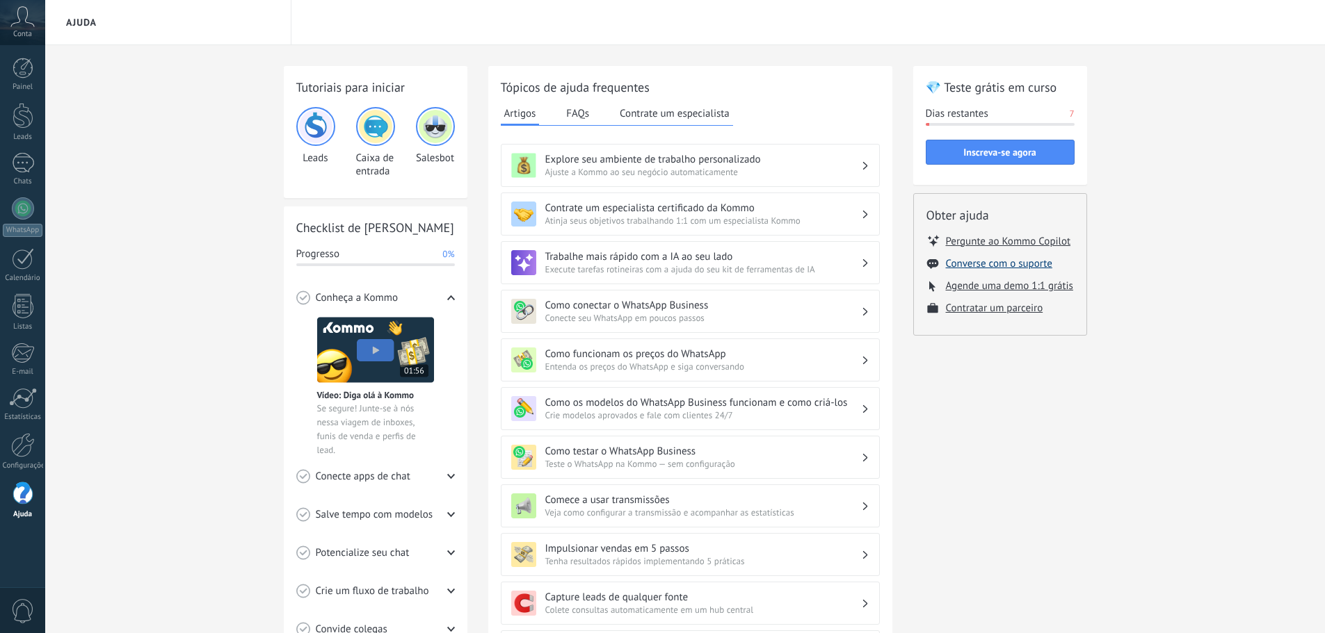
click at [1018, 264] on button "Converse com o suporte" at bounding box center [999, 263] width 106 height 13
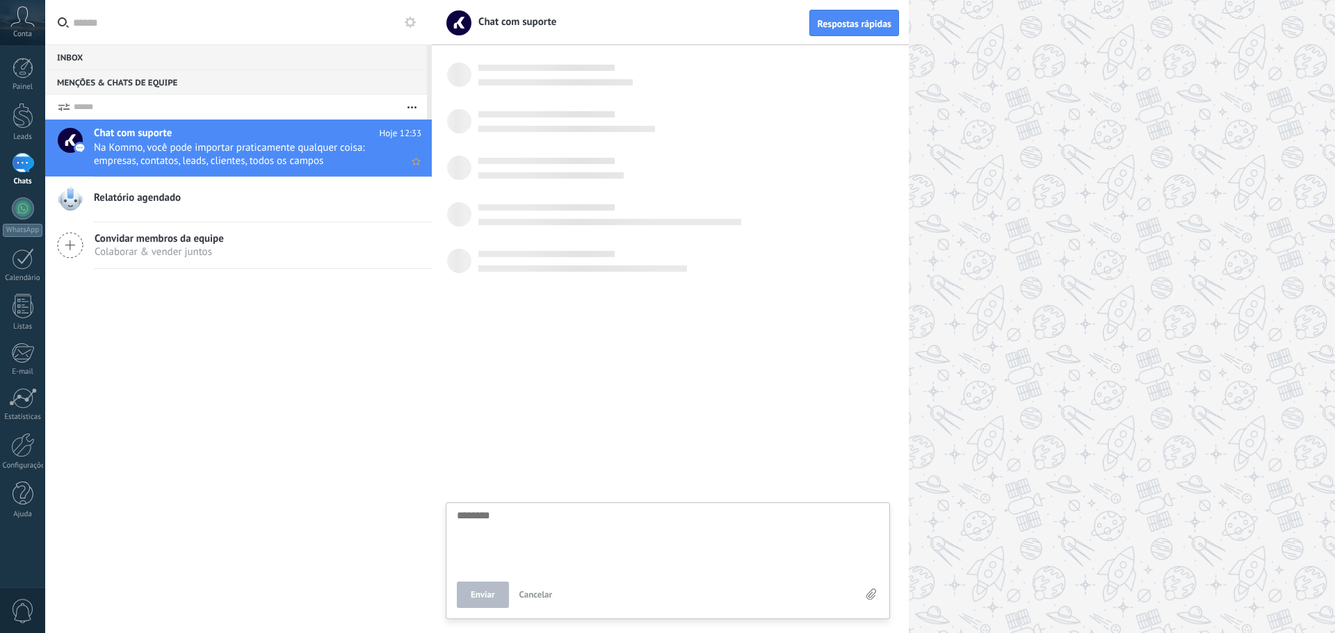
scroll to position [32, 0]
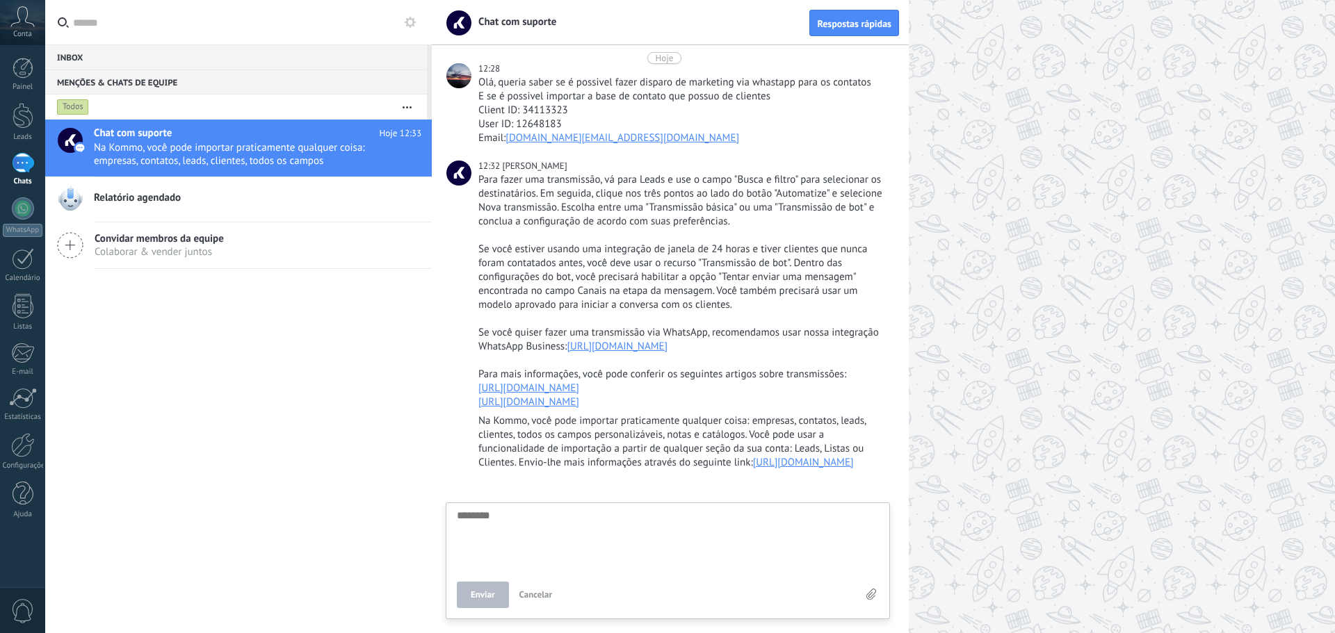
click at [753, 464] on link "https://www.kommo.com/br/recursos/como-importar/" at bounding box center [803, 462] width 101 height 13
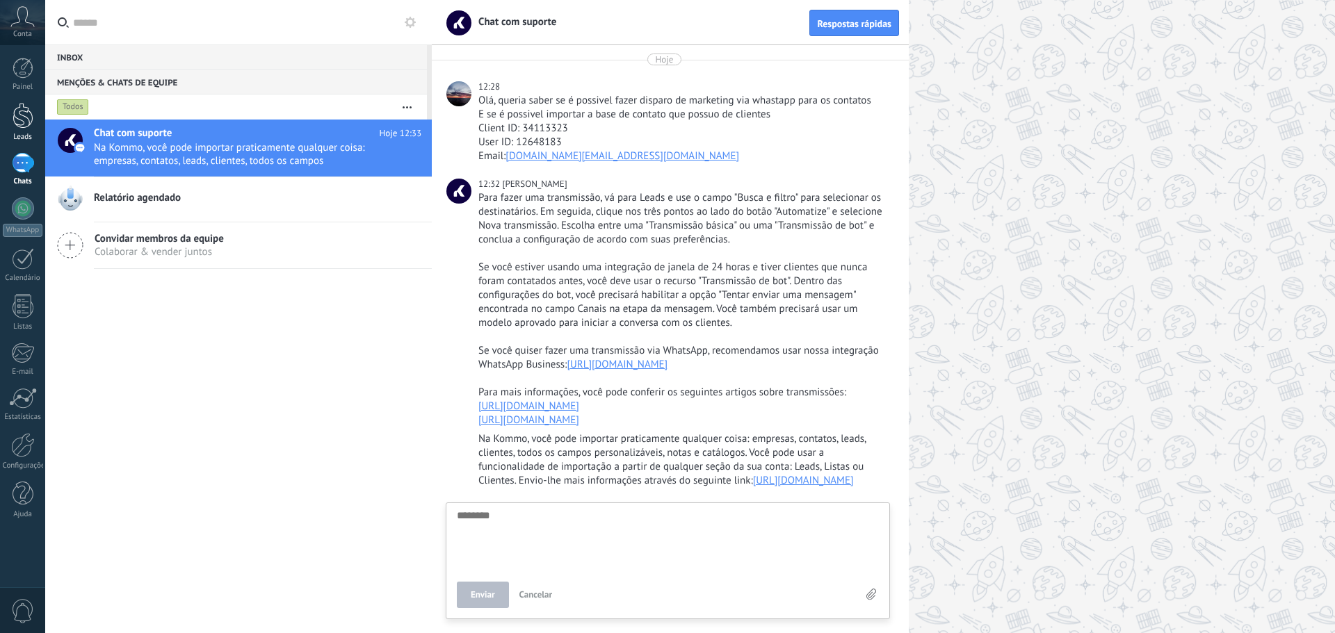
click at [17, 111] on div at bounding box center [23, 116] width 21 height 26
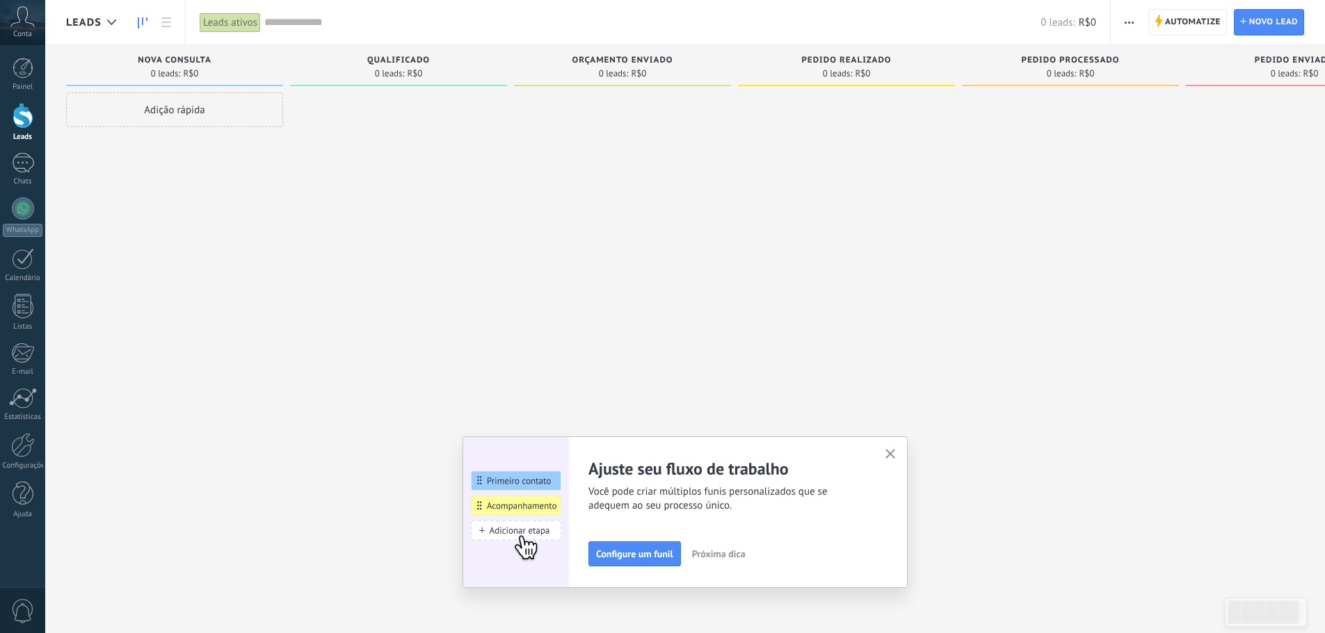
click at [1120, 26] on button "button" at bounding box center [1129, 22] width 20 height 26
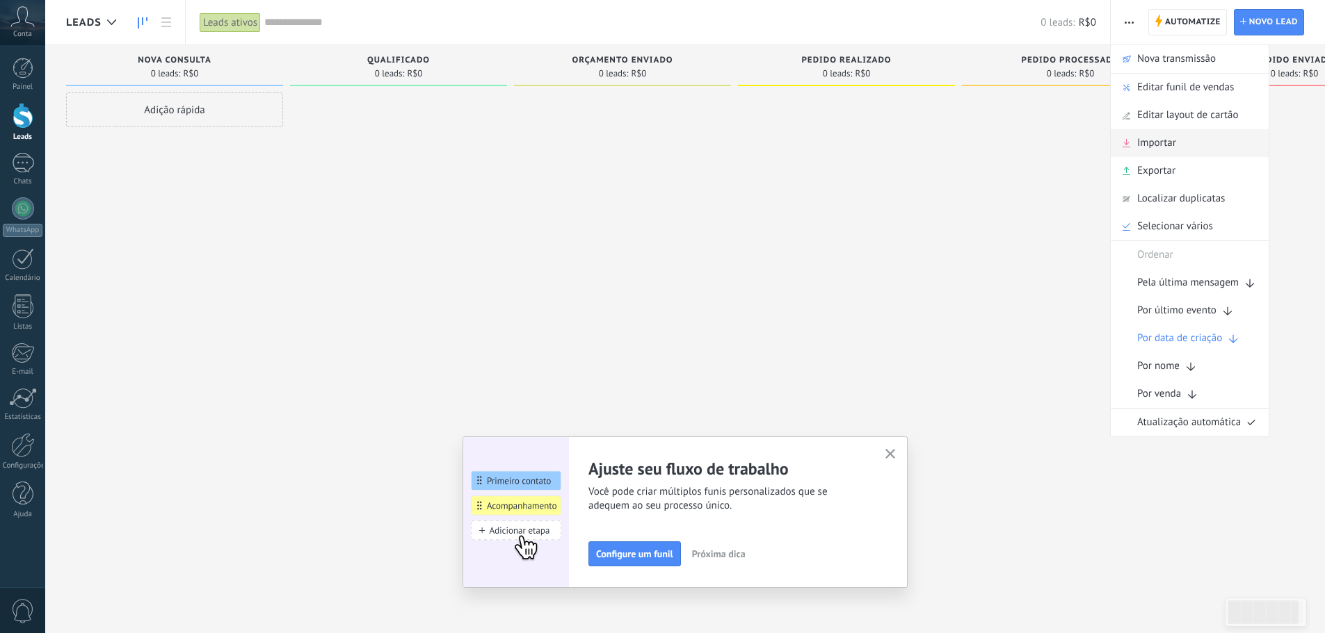
click at [1177, 145] on div "Importar" at bounding box center [1189, 143] width 158 height 28
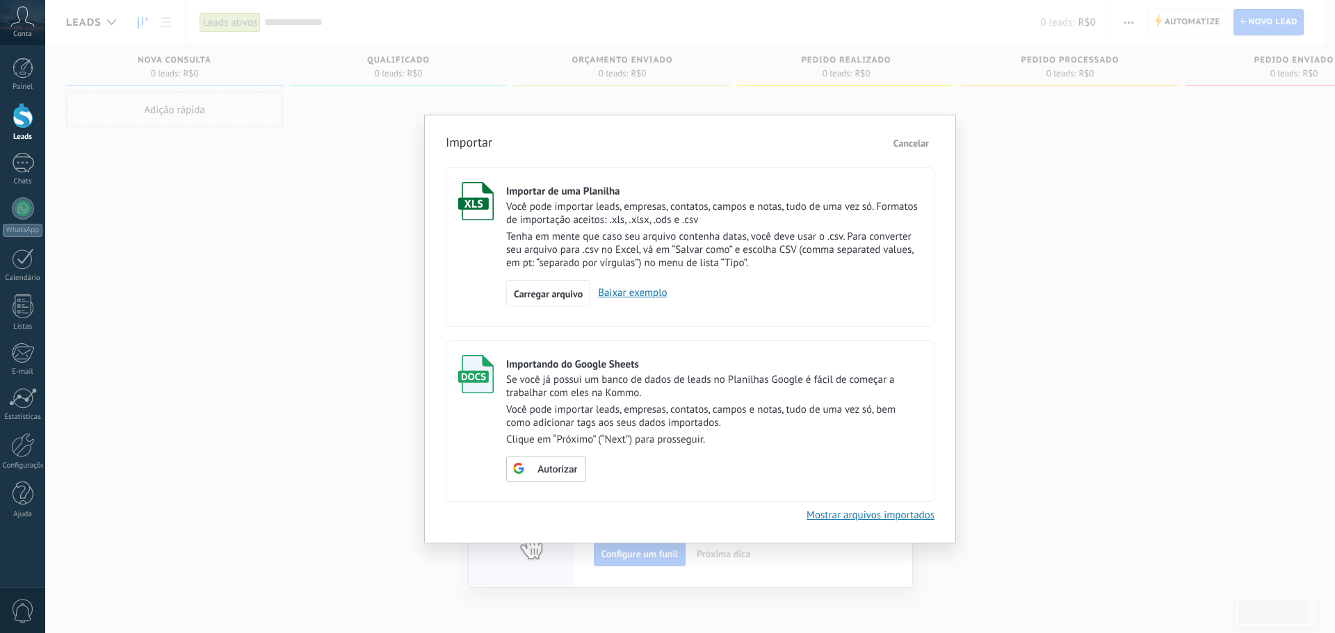
drag, startPoint x: 671, startPoint y: 399, endPoint x: 665, endPoint y: 405, distance: 8.8
click at [670, 400] on div "Se você já possui um banco de dados de leads no Planilhas Google é fácil de com…" at bounding box center [714, 409] width 416 height 73
click at [729, 455] on div "Importando do Google Sheets Se você já possui um banco de dados de leads no Pla…" at bounding box center [714, 418] width 416 height 127
click at [557, 469] on span "Autorizar" at bounding box center [557, 470] width 40 height 10
click at [624, 468] on span "João Victor Gonzaga" at bounding box center [643, 469] width 75 height 10
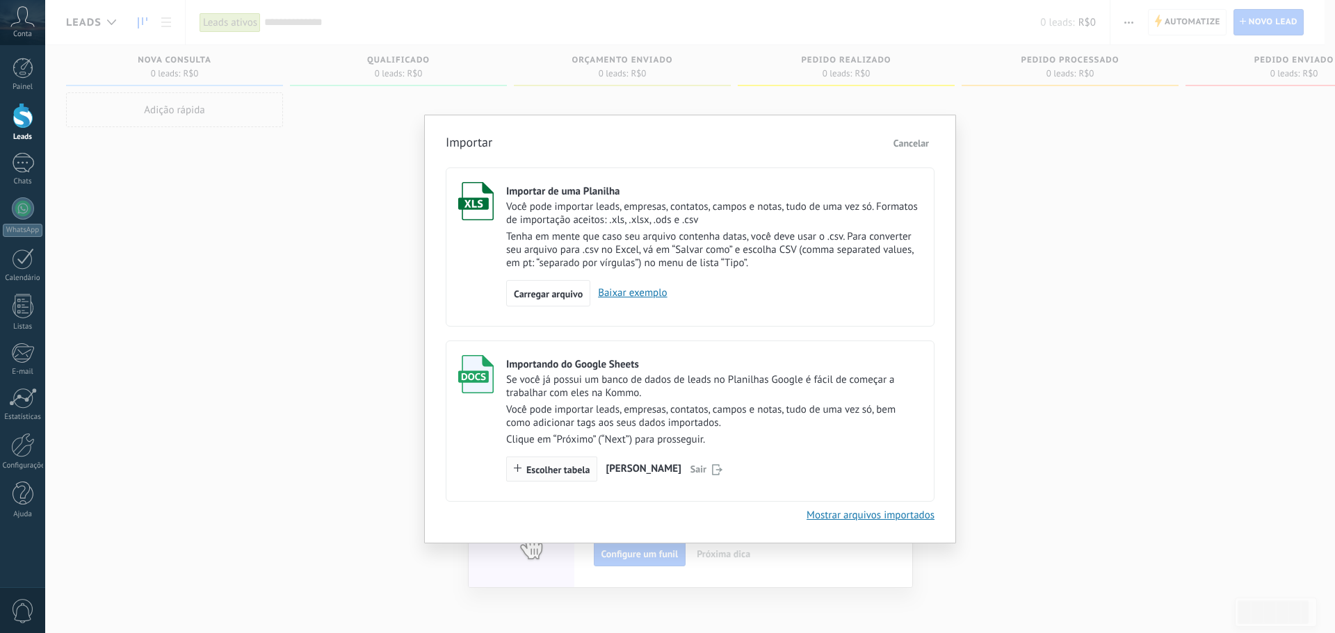
click at [580, 466] on span "Escolher tabela" at bounding box center [557, 470] width 63 height 10
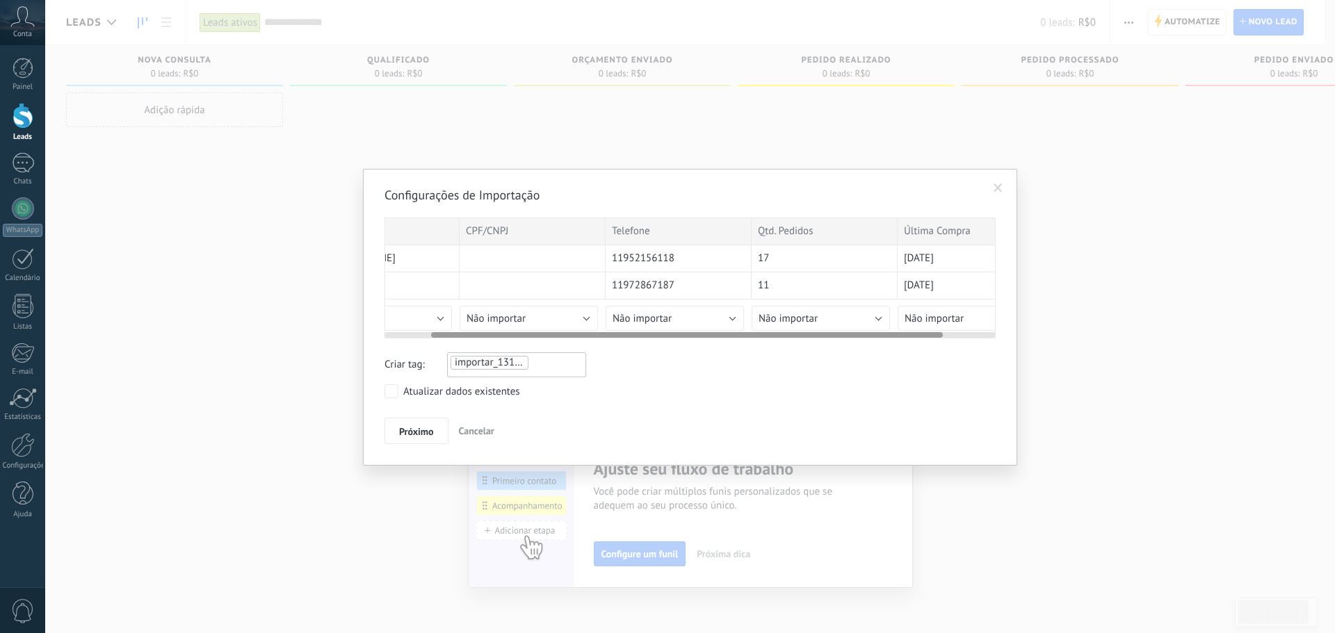
scroll to position [0, 119]
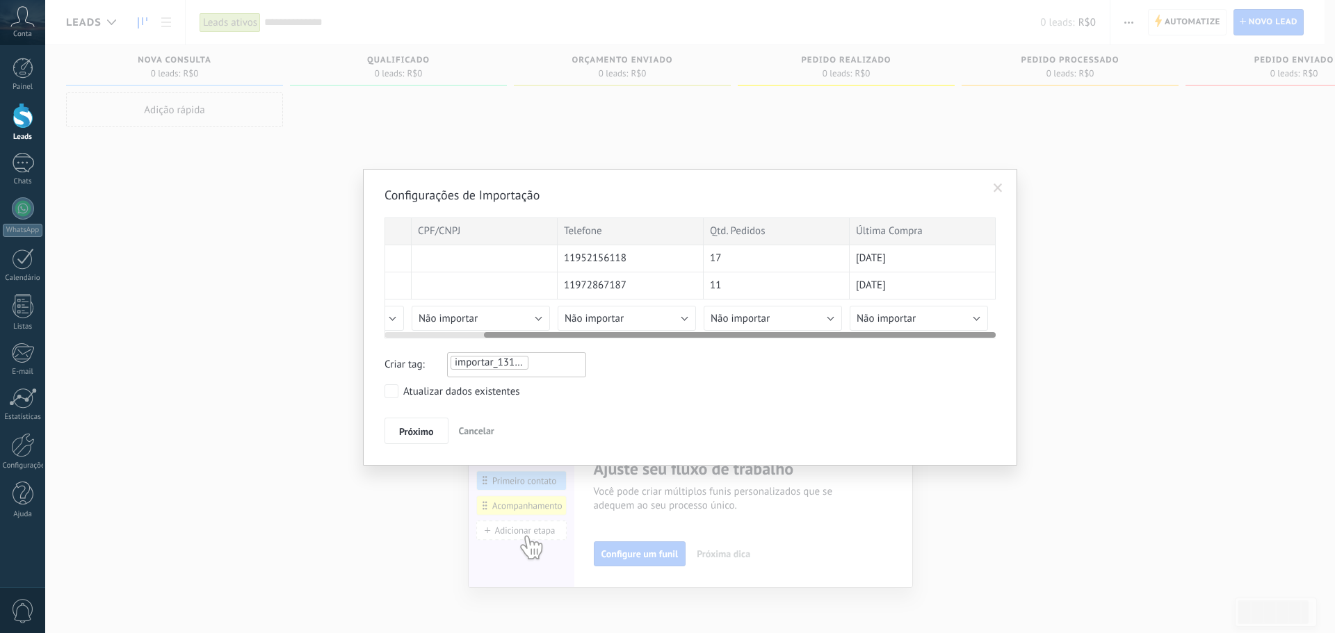
drag, startPoint x: 604, startPoint y: 334, endPoint x: 858, endPoint y: 334, distance: 253.8
click at [857, 334] on div at bounding box center [740, 335] width 512 height 6
drag, startPoint x: 505, startPoint y: 343, endPoint x: 414, endPoint y: 341, distance: 90.4
click at [404, 343] on div "Configurações de Importação Nome CPF/CNPJ Telefone Qtd. Pedidos Última Compra E…" at bounding box center [689, 315] width 611 height 257
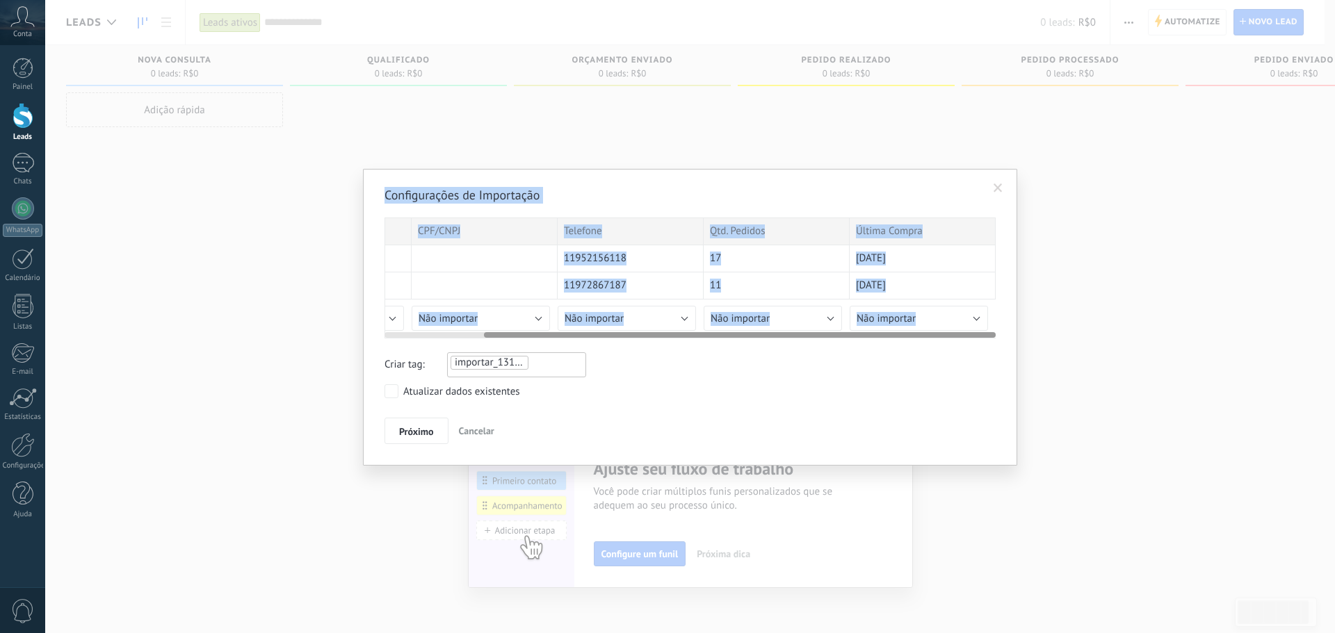
drag, startPoint x: 526, startPoint y: 329, endPoint x: 511, endPoint y: 336, distance: 16.8
click at [331, 336] on div "Configurações de Importação Nome CPF/CNPJ Telefone Qtd. Pedidos Última Compra E…" at bounding box center [690, 316] width 1290 height 633
click at [571, 335] on div at bounding box center [740, 335] width 512 height 6
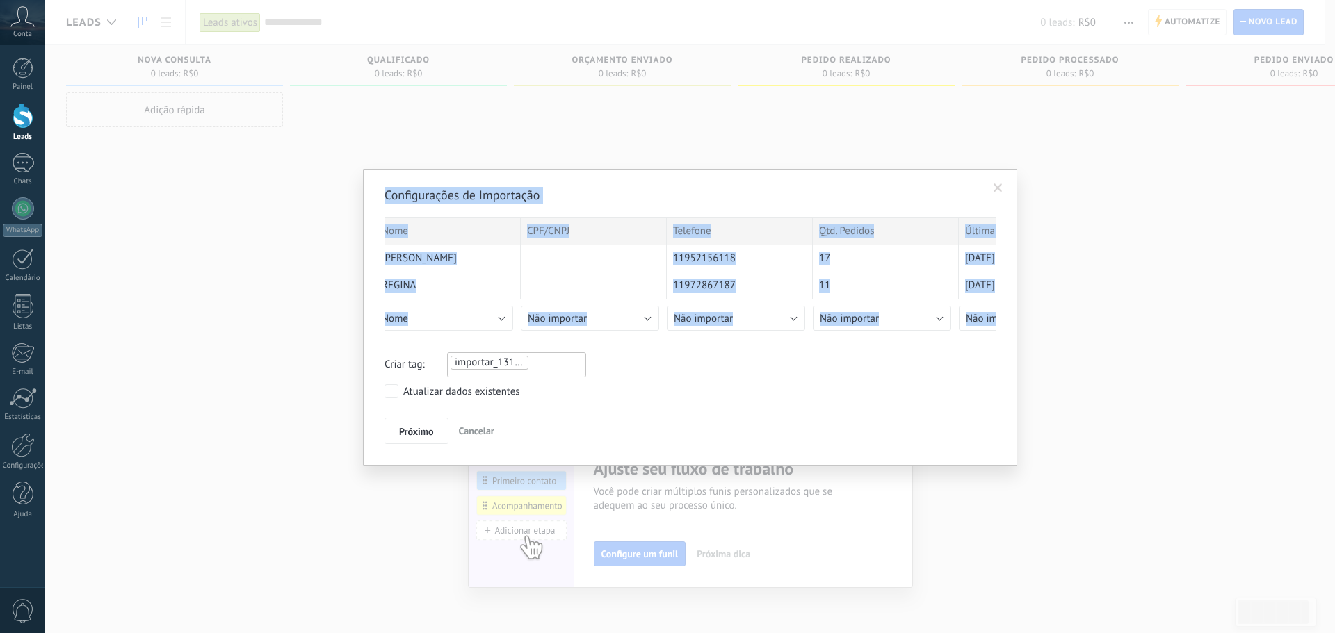
scroll to position [0, 0]
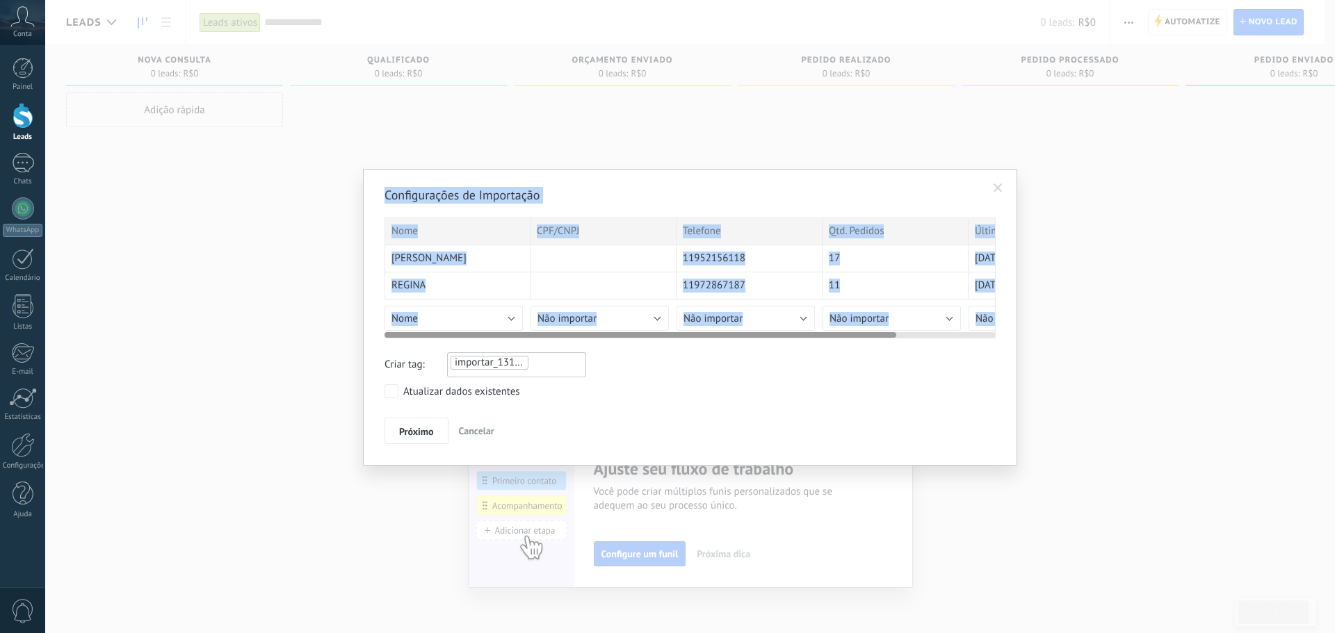
drag, startPoint x: 584, startPoint y: 334, endPoint x: 460, endPoint y: 350, distance: 124.8
click at [460, 350] on div "Configurações de Importação Nome CPF/CNPJ Telefone Qtd. Pedidos Última Compra E…" at bounding box center [689, 315] width 611 height 257
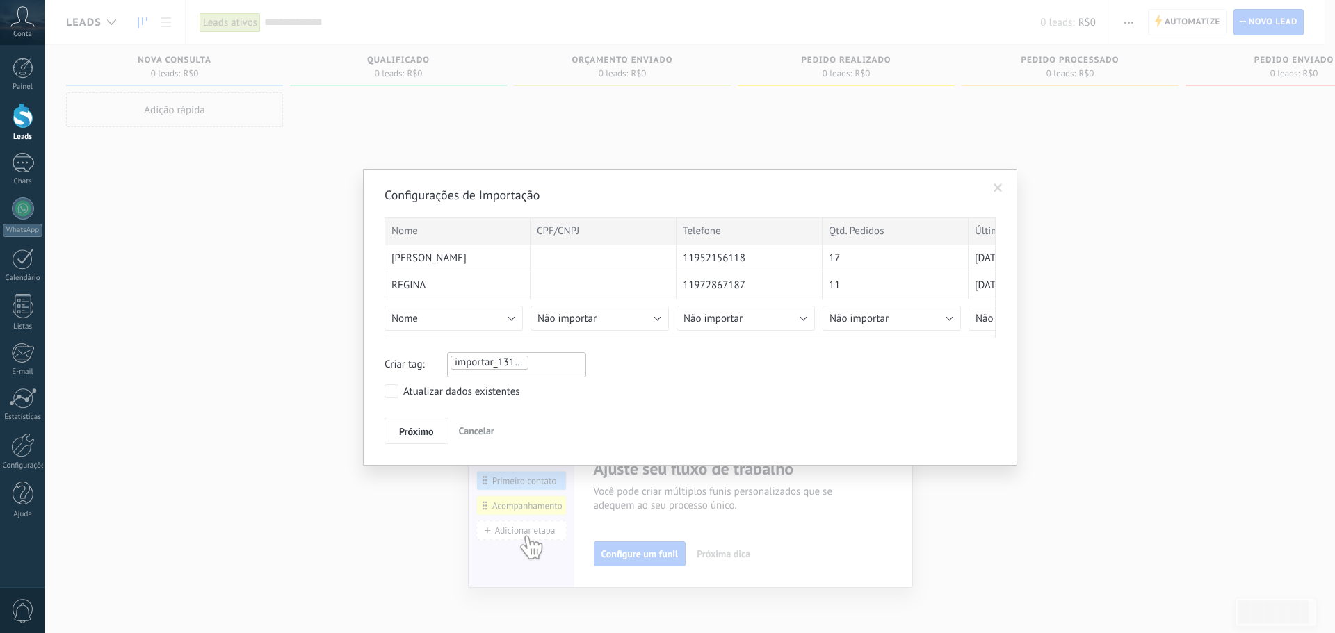
click at [685, 371] on div "Criar tag: importar_13102025_1237" at bounding box center [689, 365] width 611 height 25
click at [467, 316] on button "Nome" at bounding box center [453, 318] width 138 height 25
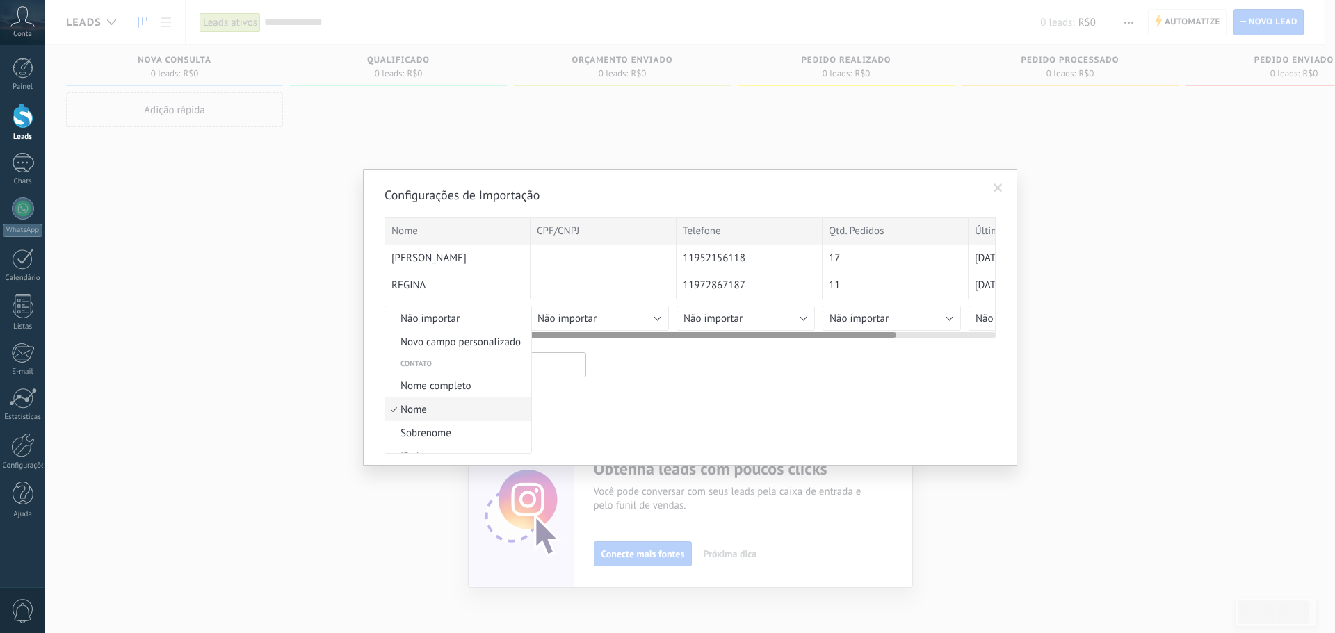
scroll to position [31, 0]
click at [656, 318] on button "Não importar" at bounding box center [600, 318] width 138 height 25
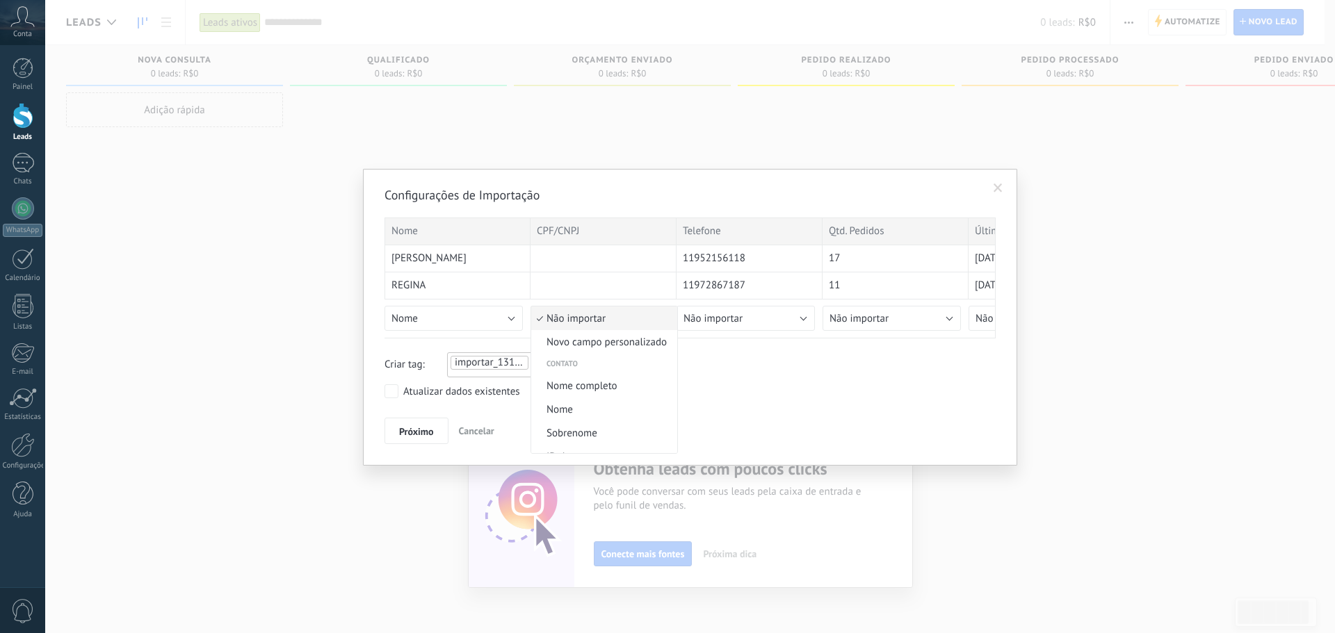
click at [642, 318] on span "Não importar" at bounding box center [602, 318] width 142 height 13
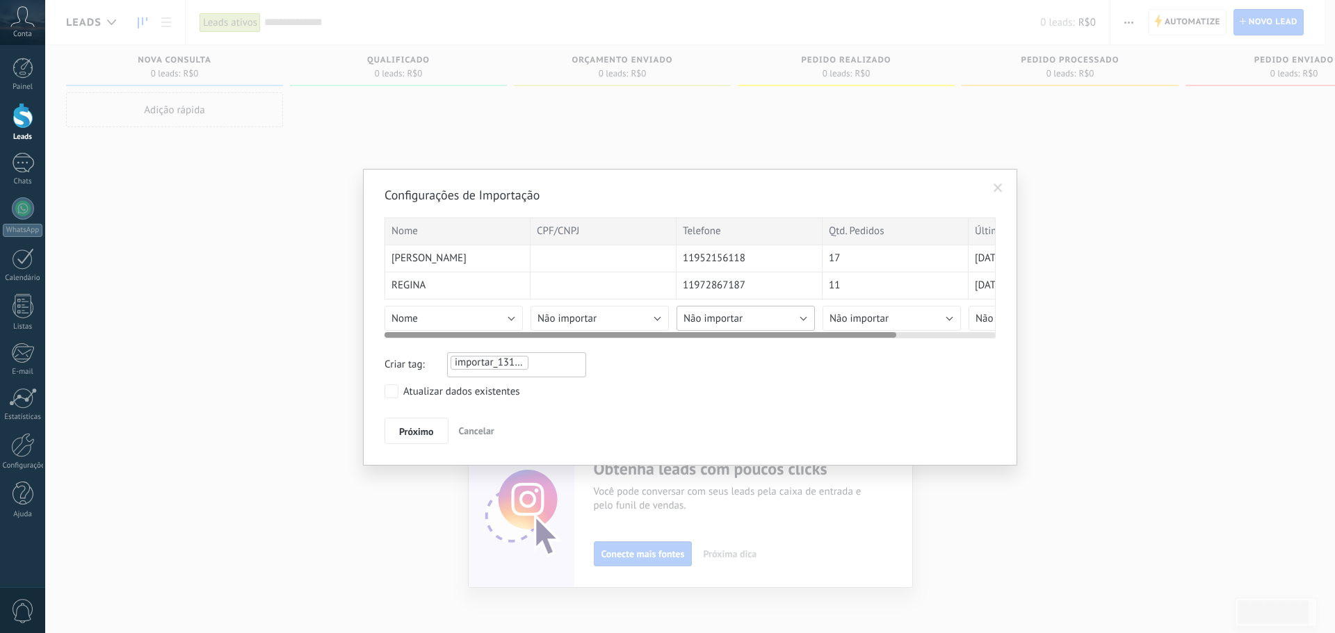
click at [713, 313] on span "Não importar" at bounding box center [712, 318] width 59 height 13
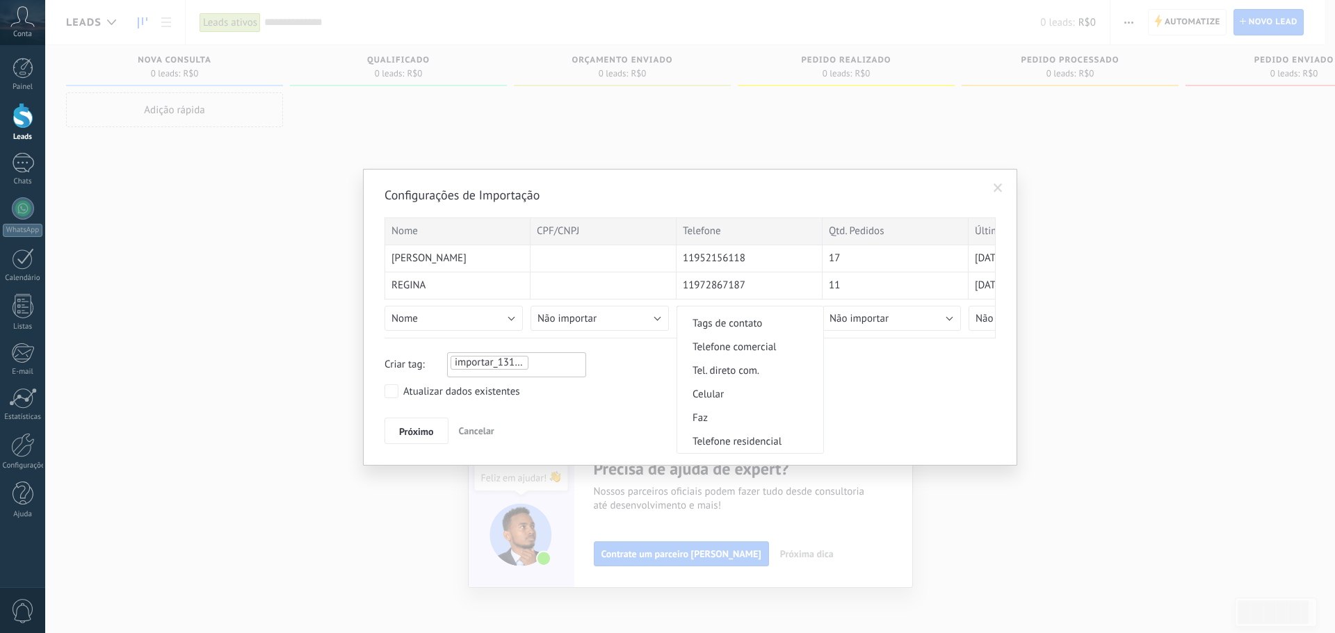
scroll to position [278, 0]
click at [765, 398] on li "Celular" at bounding box center [750, 392] width 146 height 24
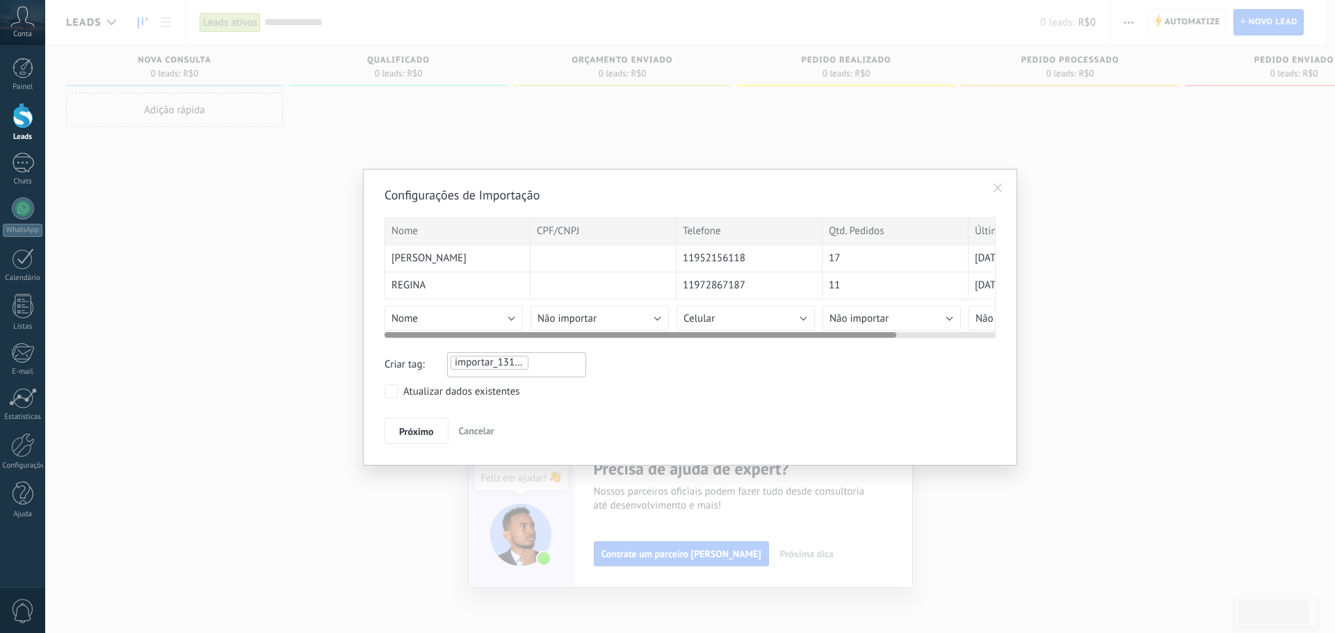
drag, startPoint x: 836, startPoint y: 338, endPoint x: 898, endPoint y: 338, distance: 61.9
click at [898, 338] on div "Nome CPF/CNPJ Telefone Qtd. Pedidos Última Compra ELAINE MAXIMO 11952156118 17 …" at bounding box center [689, 278] width 611 height 121
click at [882, 318] on span "Não importar" at bounding box center [858, 318] width 59 height 13
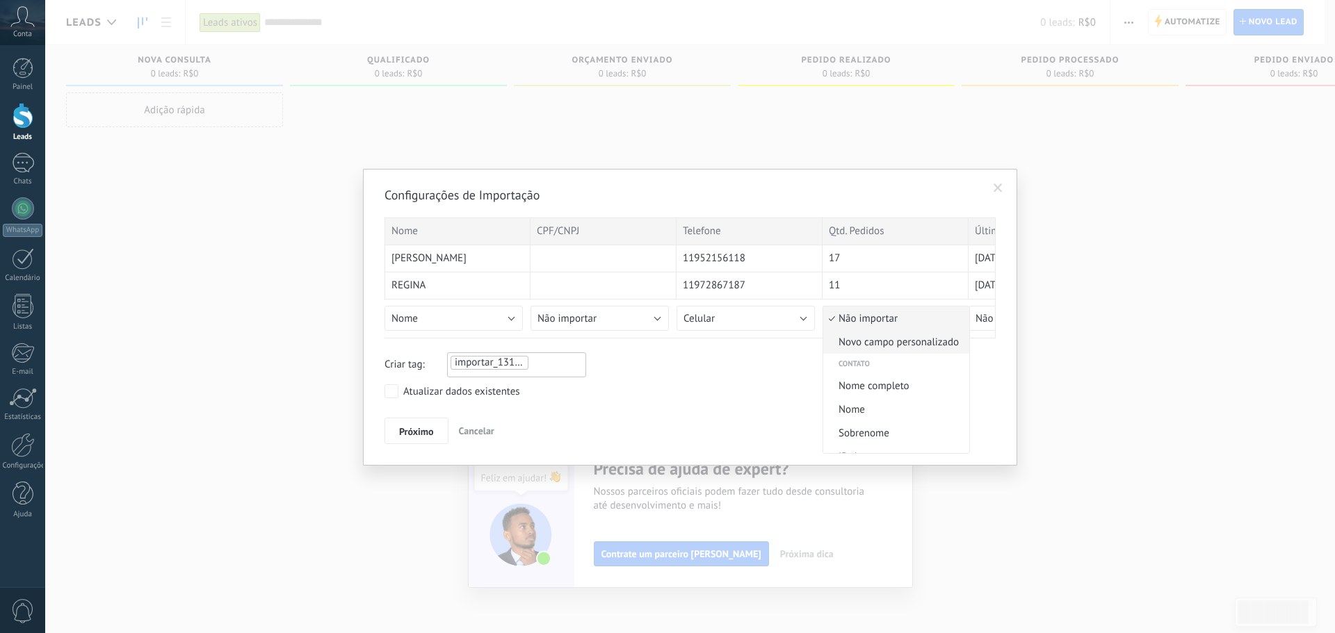
click at [893, 340] on span "Novo campo personalizado" at bounding box center [894, 342] width 142 height 13
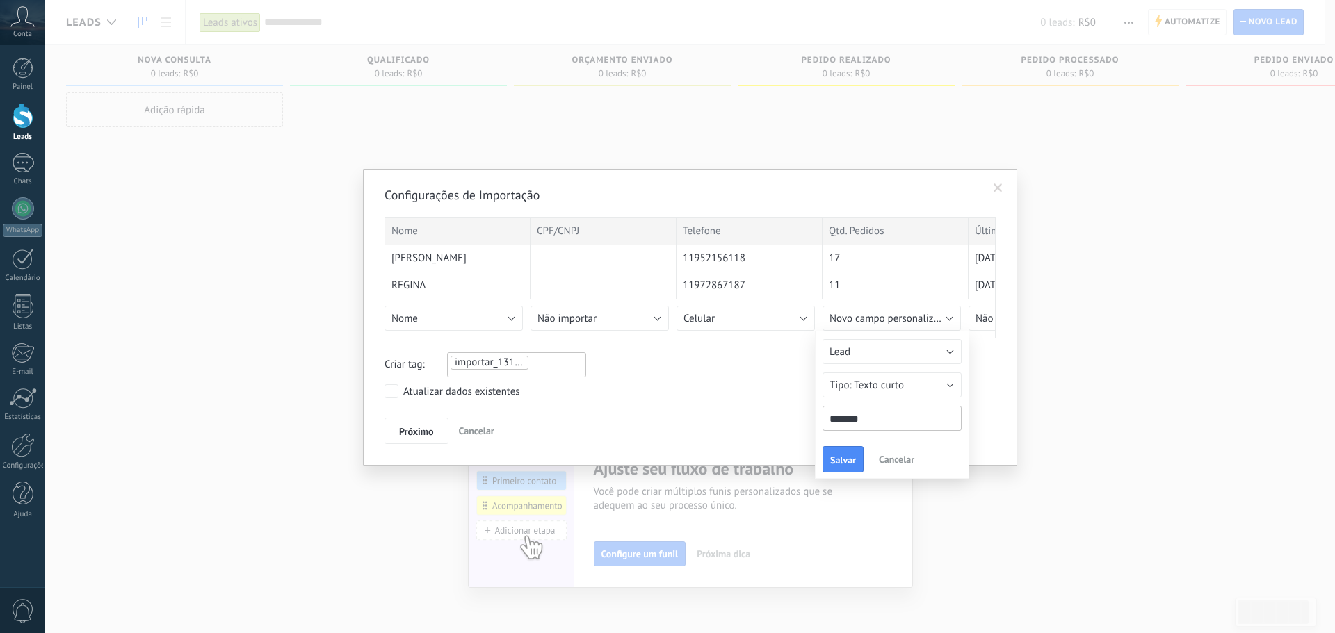
click at [727, 412] on div "Configurações de Importação Nome CPF/CNPJ Telefone Qtd. Pedidos Última Compra E…" at bounding box center [689, 315] width 611 height 257
drag, startPoint x: 755, startPoint y: 403, endPoint x: 840, endPoint y: 455, distance: 99.6
click at [760, 404] on div "Configurações de Importação Nome CPF/CNPJ Telefone Qtd. Pedidos Última Compra E…" at bounding box center [689, 315] width 611 height 257
click at [855, 467] on button "Salvar" at bounding box center [843, 459] width 41 height 26
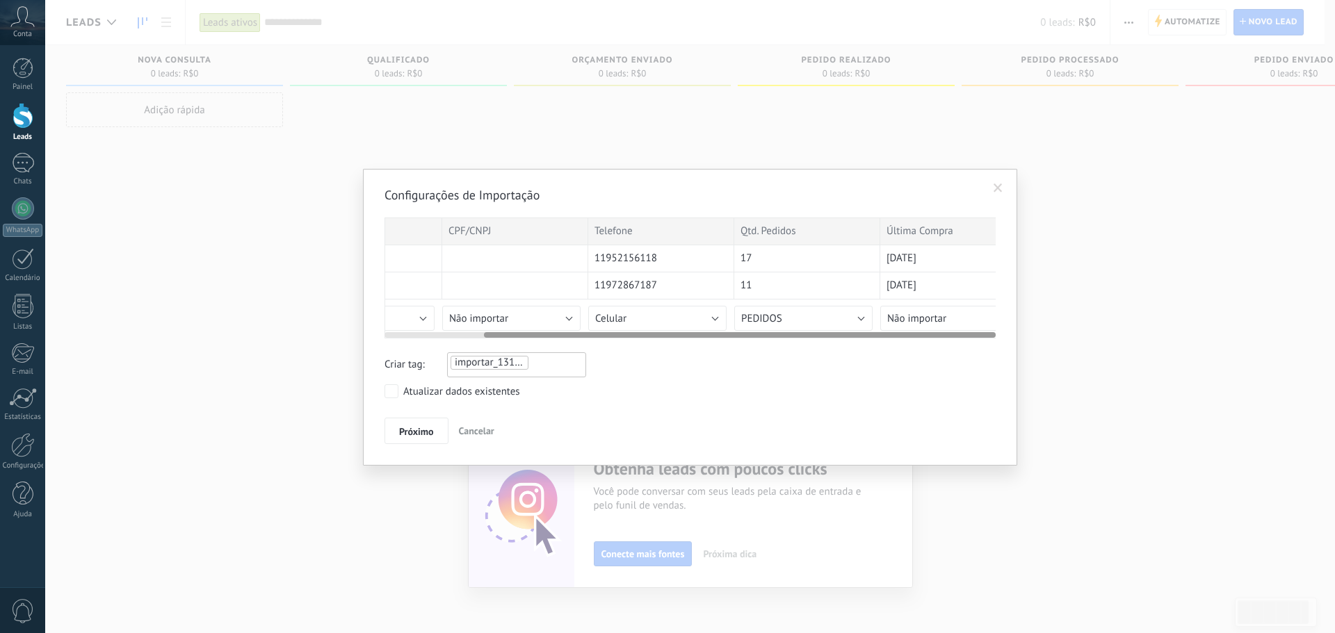
scroll to position [0, 119]
drag, startPoint x: 735, startPoint y: 333, endPoint x: 942, endPoint y: 326, distance: 207.3
click at [942, 326] on div "Nome CPF/CNPJ Telefone Qtd. Pedidos Última Compra ELAINE MAXIMO 11952156118 17 …" at bounding box center [689, 278] width 611 height 121
click at [918, 314] on button "Não importar" at bounding box center [919, 318] width 138 height 25
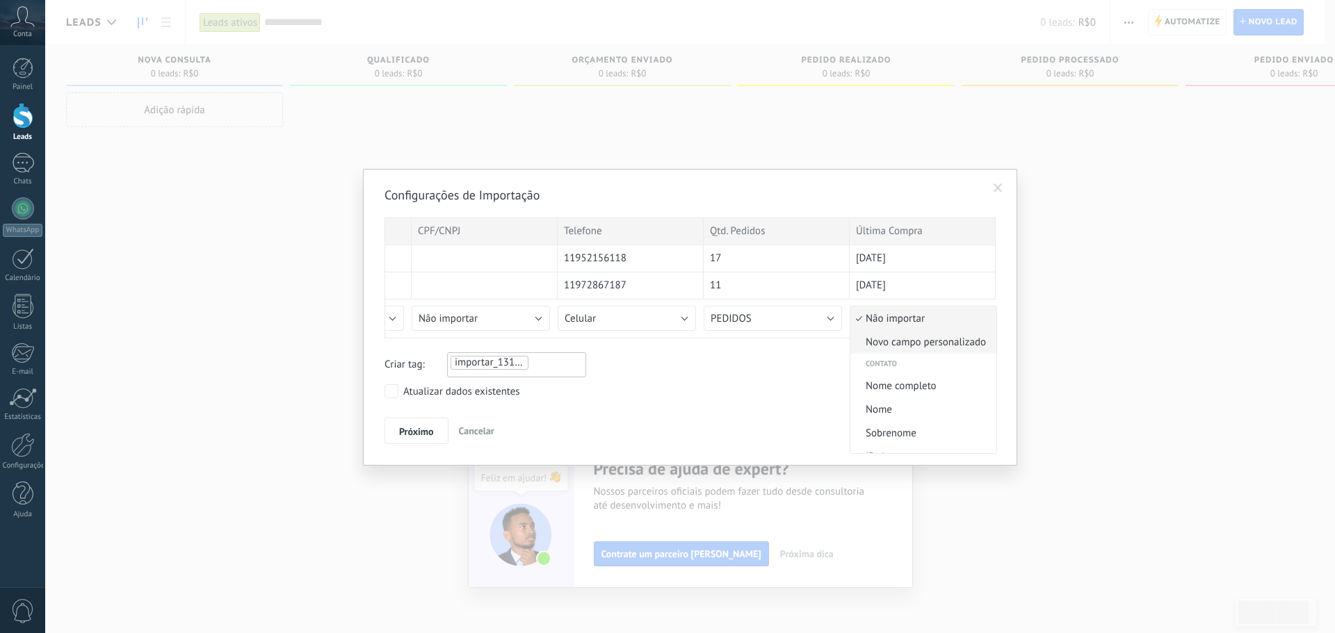
click at [922, 343] on span "Novo campo personalizado" at bounding box center [921, 342] width 142 height 13
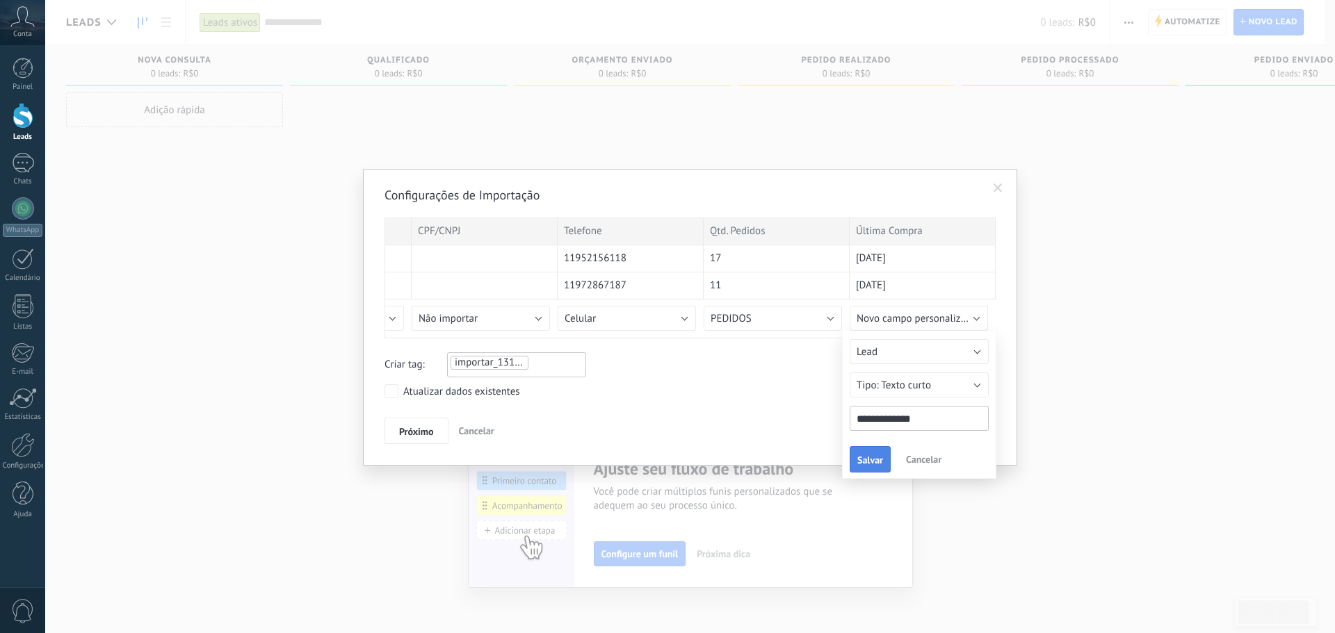
click at [867, 462] on span "Salvar" at bounding box center [870, 460] width 26 height 10
click at [469, 394] on div "Atualizar dados existentes" at bounding box center [461, 392] width 117 height 14
click at [414, 434] on span "Próximo" at bounding box center [416, 432] width 35 height 10
click at [413, 430] on span "Próximo" at bounding box center [416, 432] width 35 height 10
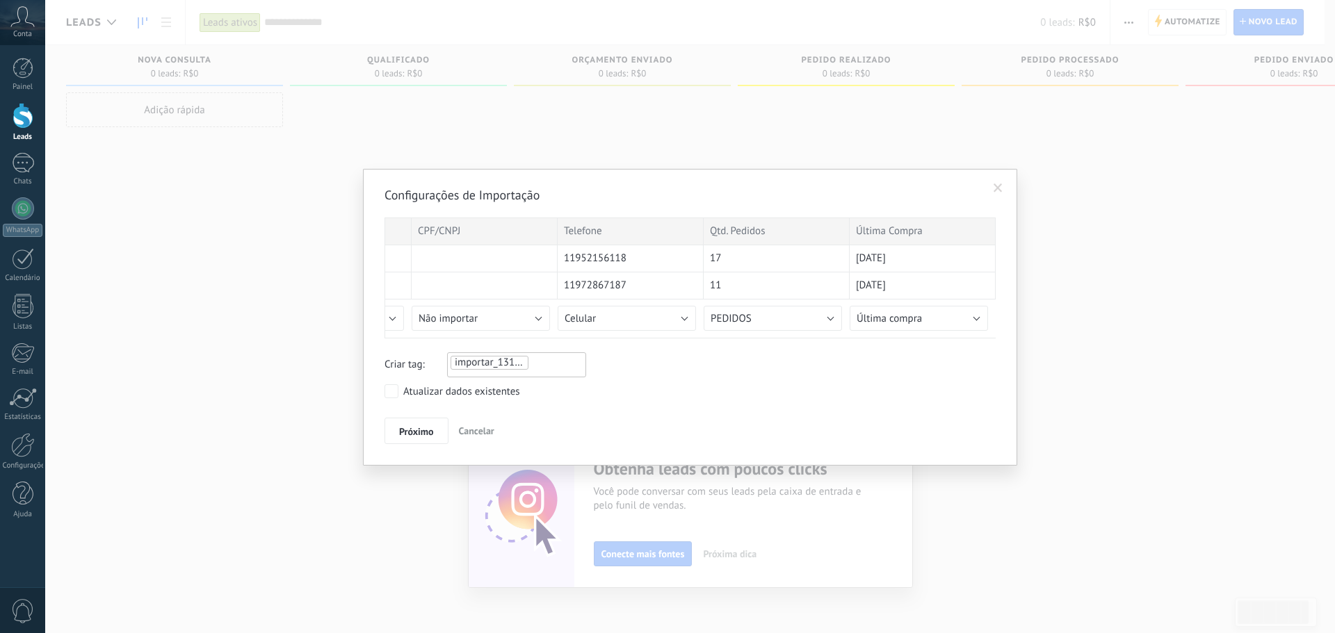
click at [556, 365] on div "importar_13102025_1237" at bounding box center [516, 363] width 135 height 17
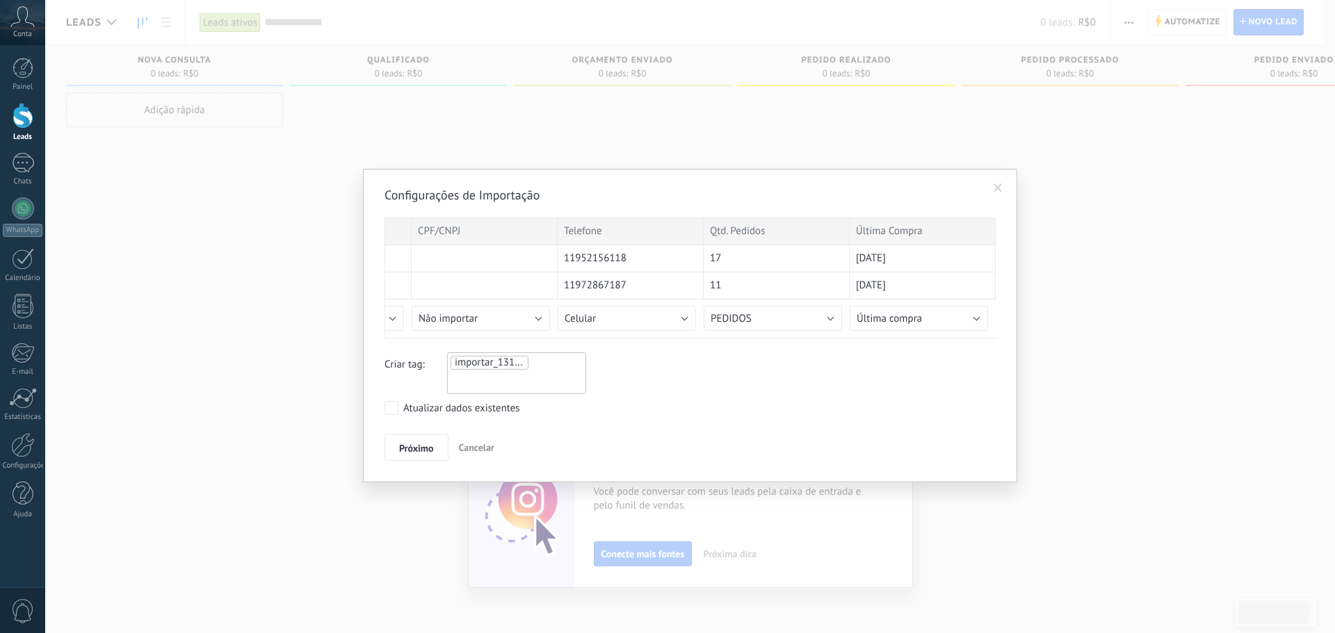
click at [556, 366] on ul "importar_13102025_1237" at bounding box center [516, 374] width 135 height 38
click at [515, 366] on span "importar_13102025_1237" at bounding box center [512, 362] width 115 height 13
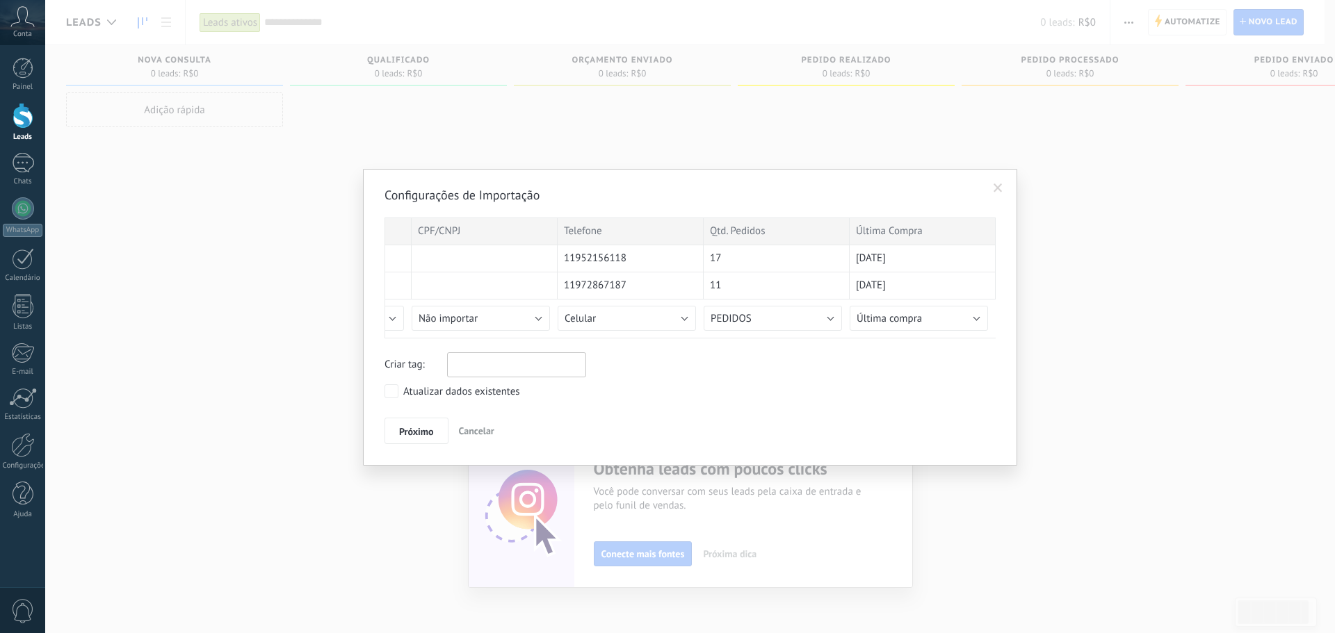
click at [510, 366] on input "text" at bounding box center [486, 365] width 70 height 21
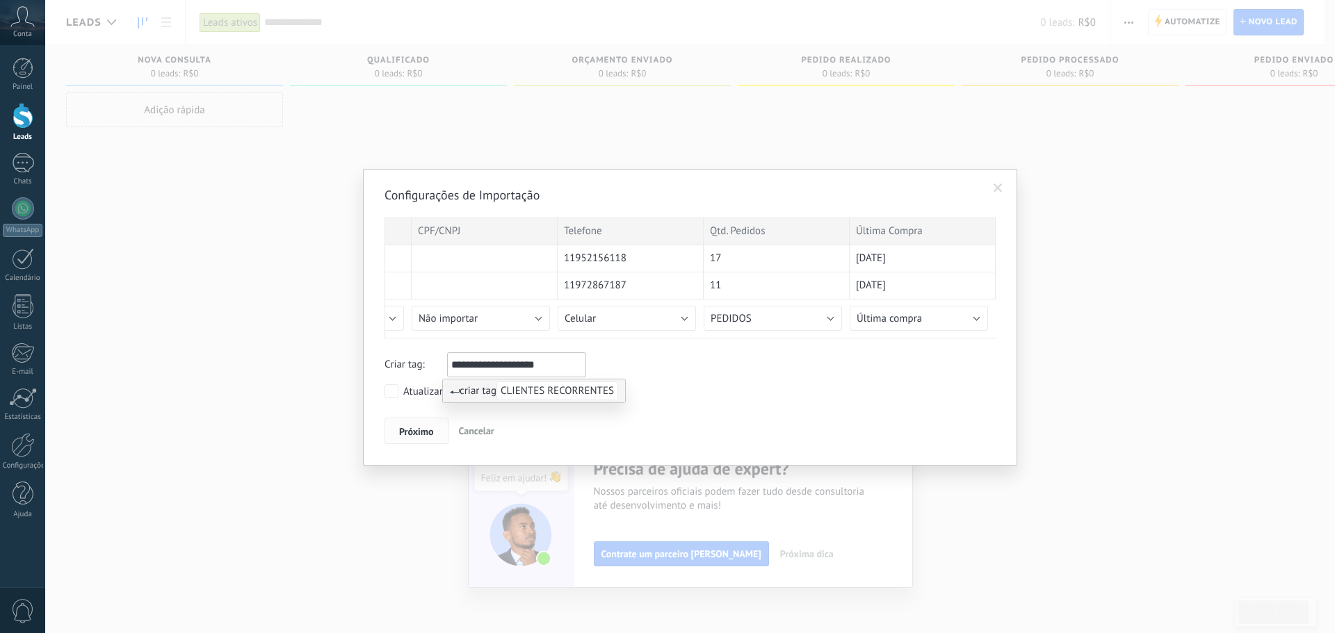
click at [423, 439] on button "Próximo" at bounding box center [416, 431] width 64 height 26
click at [423, 430] on span "Próximo" at bounding box center [416, 432] width 35 height 10
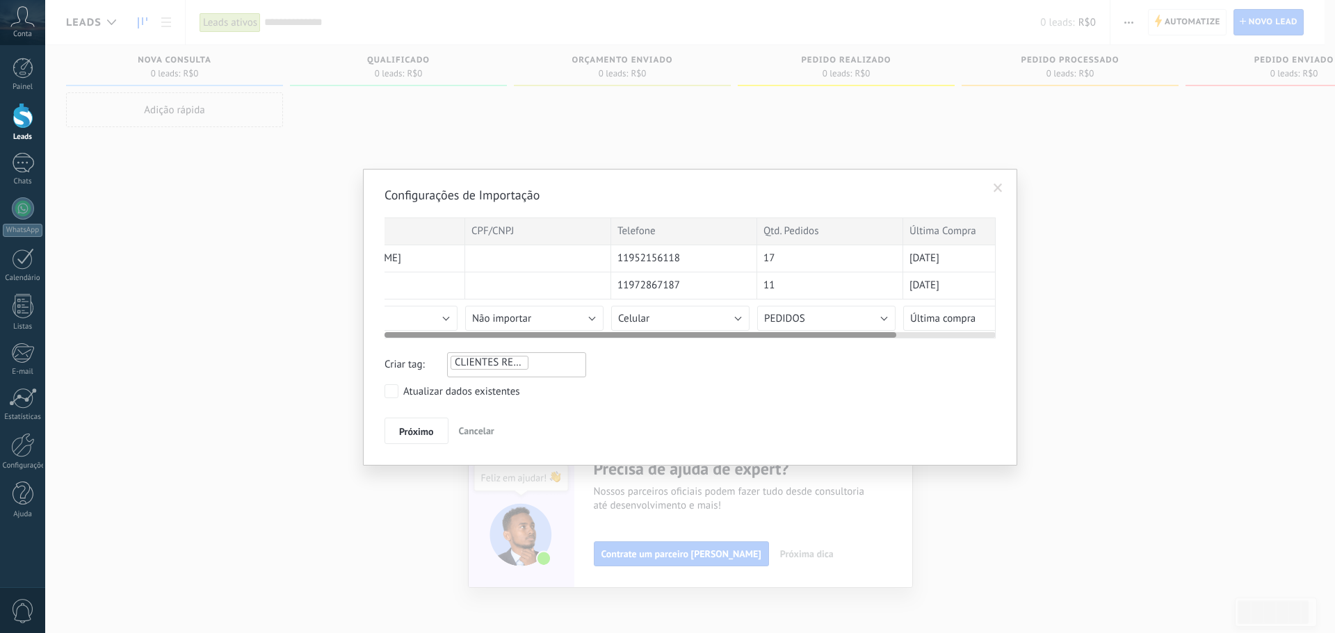
scroll to position [0, 0]
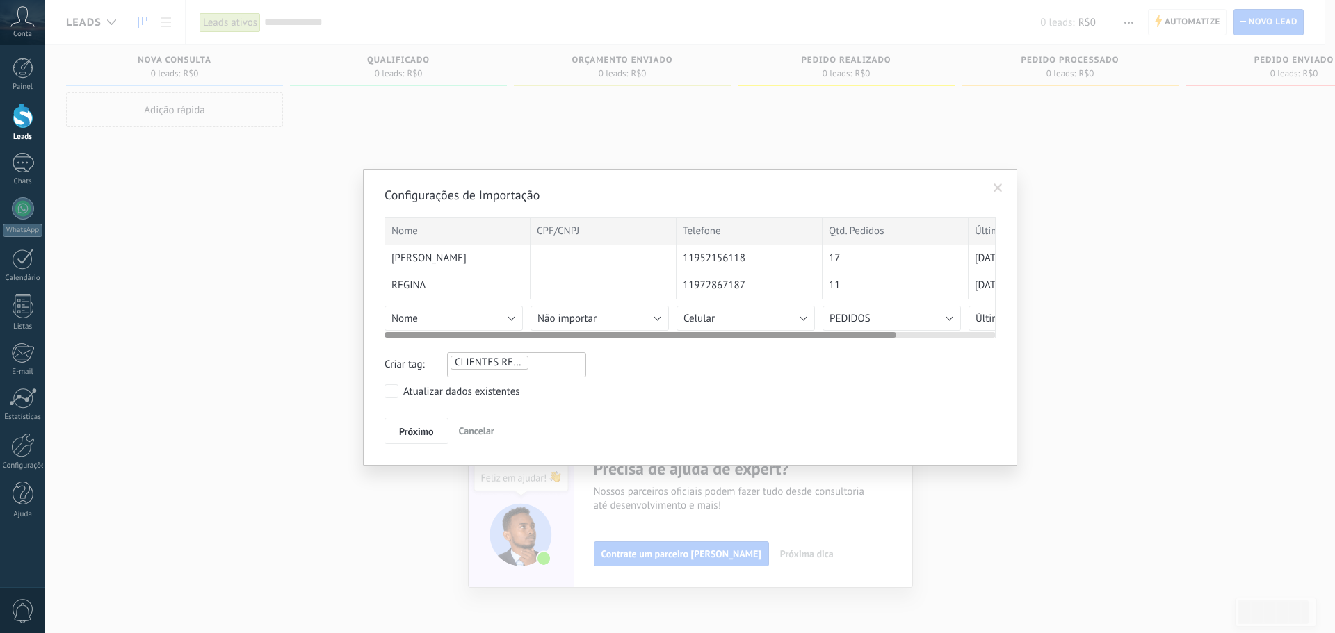
drag, startPoint x: 526, startPoint y: 334, endPoint x: 366, endPoint y: 366, distance: 162.9
click at [366, 366] on div "Configurações de Importação Nome CPF/CNPJ Telefone Qtd. Pedidos Última Compra E…" at bounding box center [690, 317] width 654 height 297
click at [563, 322] on span "Não importar" at bounding box center [566, 318] width 59 height 13
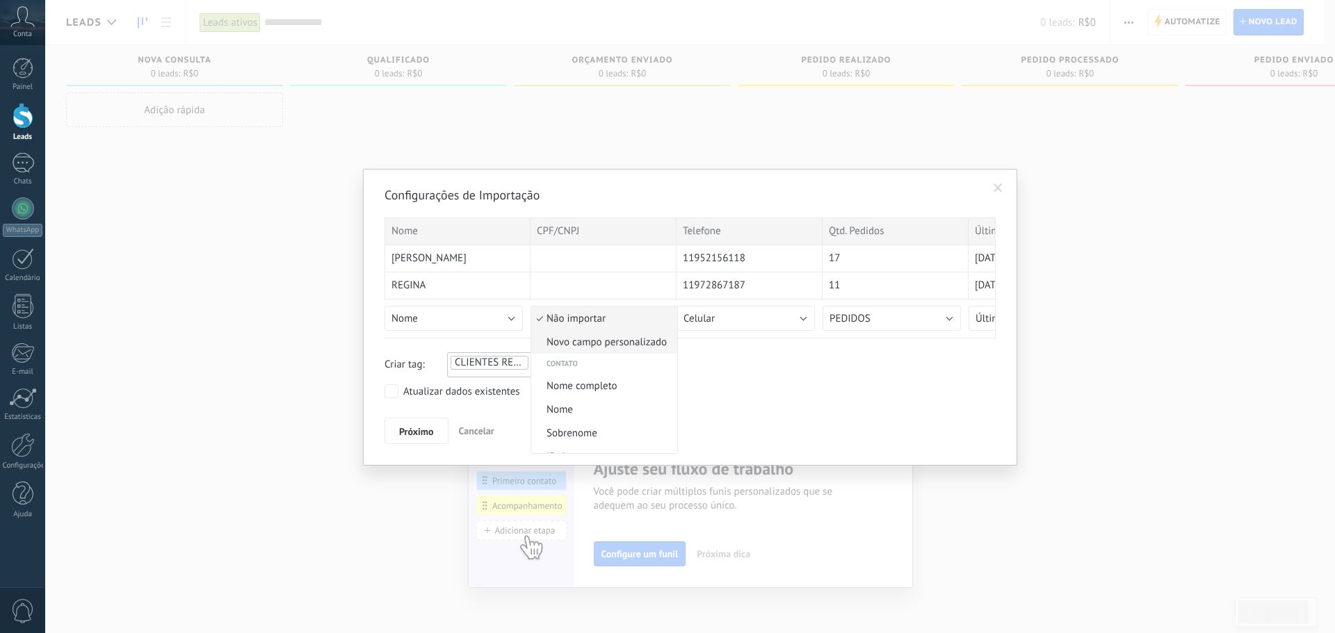
click at [605, 337] on span "Novo campo personalizado" at bounding box center [602, 342] width 142 height 13
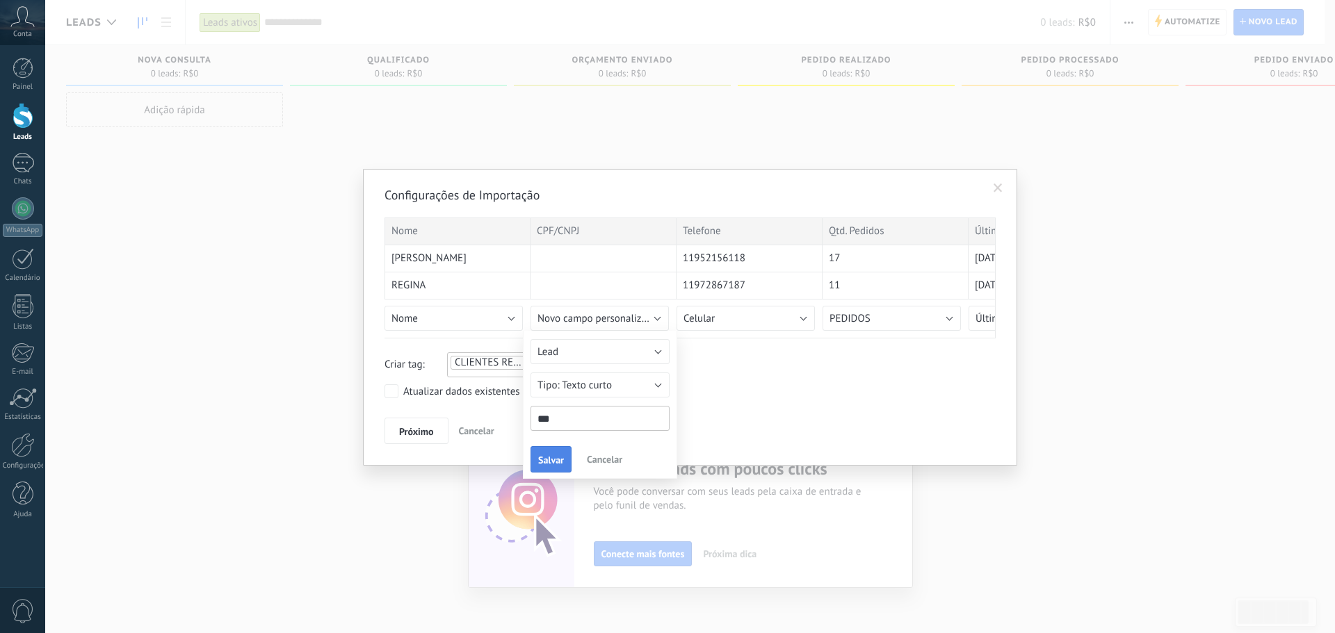
click at [551, 449] on button "Salvar" at bounding box center [551, 459] width 41 height 26
click at [420, 432] on span "Próximo" at bounding box center [416, 432] width 35 height 10
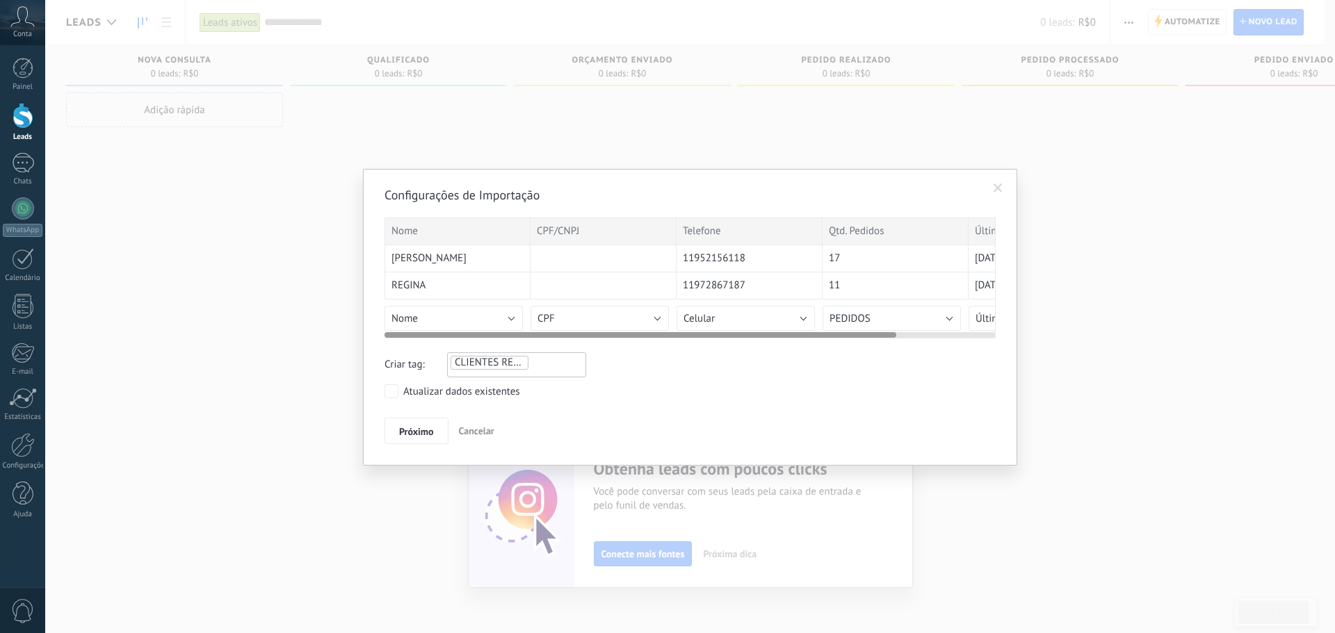
drag, startPoint x: 420, startPoint y: 432, endPoint x: 577, endPoint y: 330, distance: 187.1
click at [426, 430] on span "Próximo" at bounding box center [416, 432] width 35 height 10
click at [601, 311] on button "CPF" at bounding box center [600, 318] width 138 height 25
click at [567, 258] on div at bounding box center [604, 258] width 146 height 27
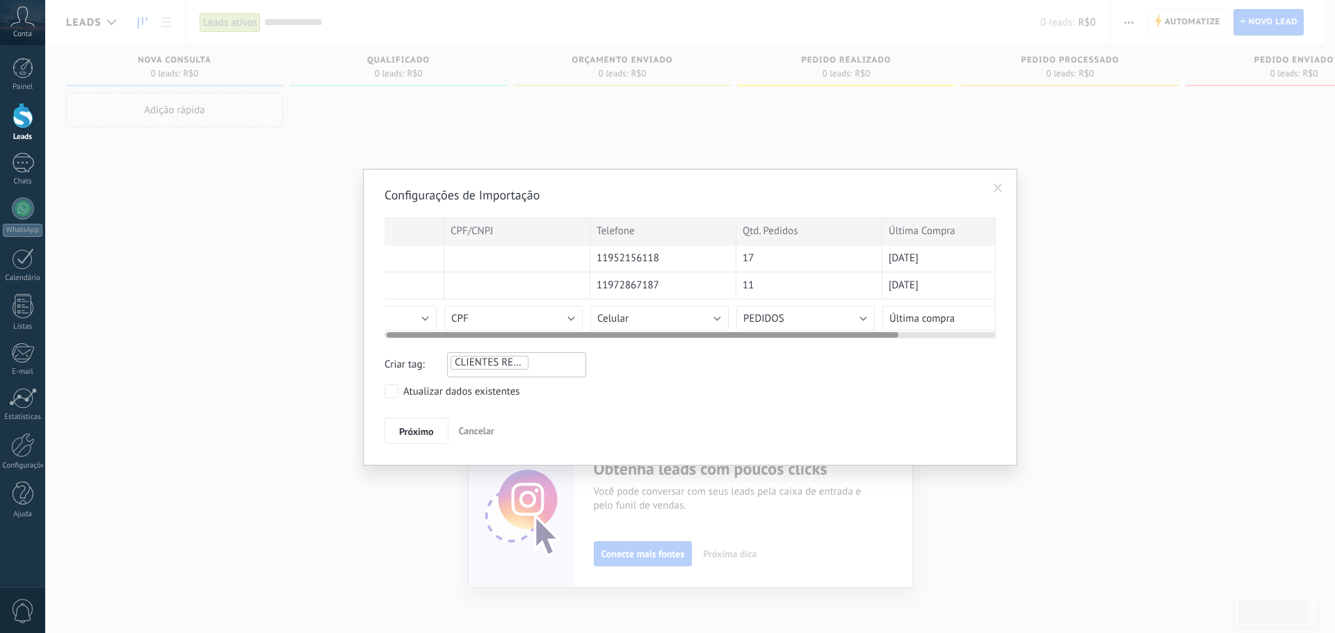
scroll to position [0, 119]
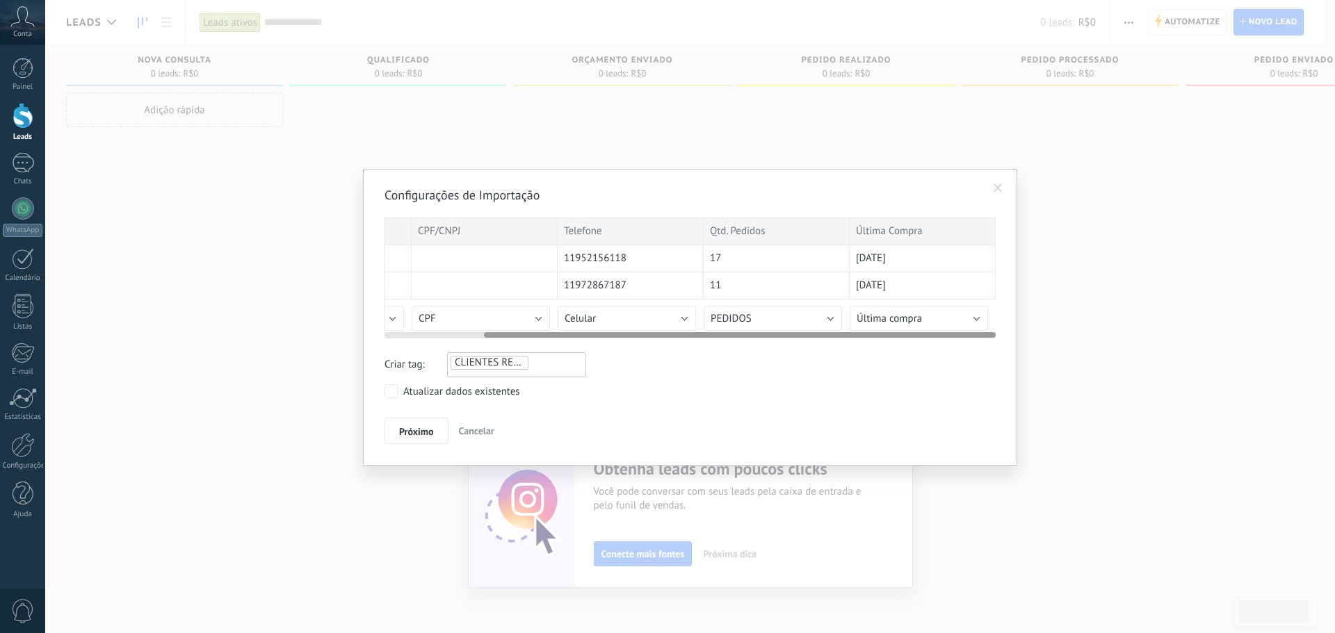
drag, startPoint x: 578, startPoint y: 333, endPoint x: 875, endPoint y: 331, distance: 296.2
click at [874, 331] on div at bounding box center [689, 332] width 611 height 11
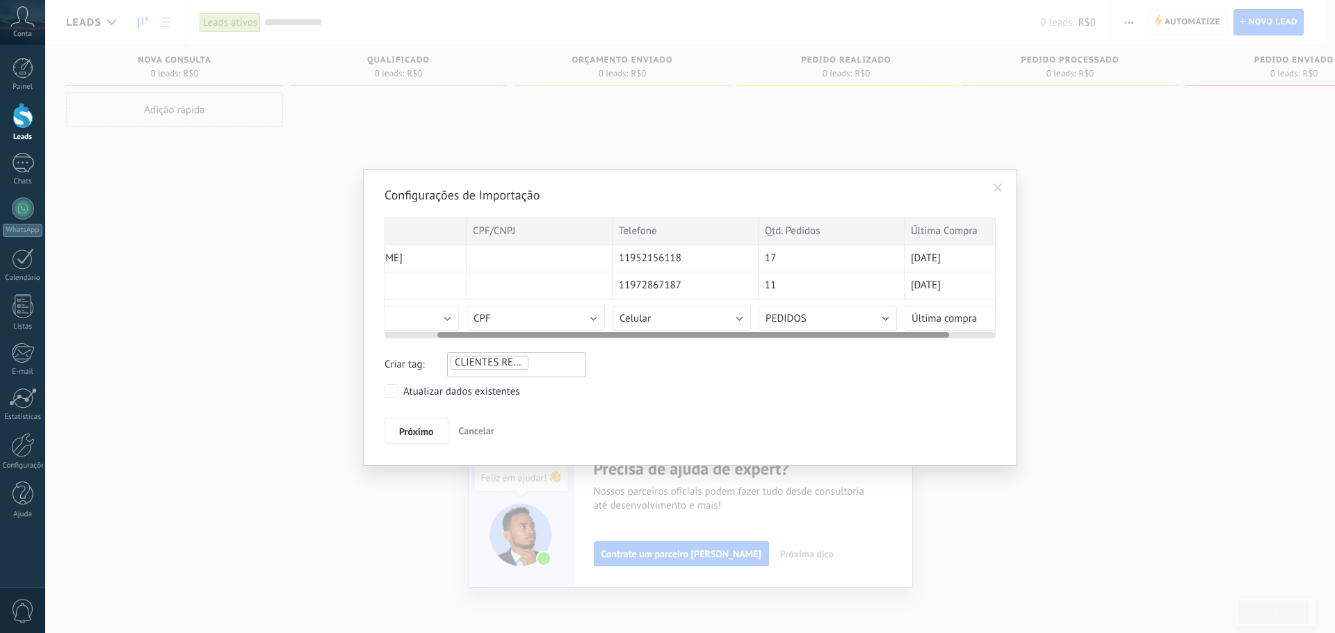
scroll to position [0, 0]
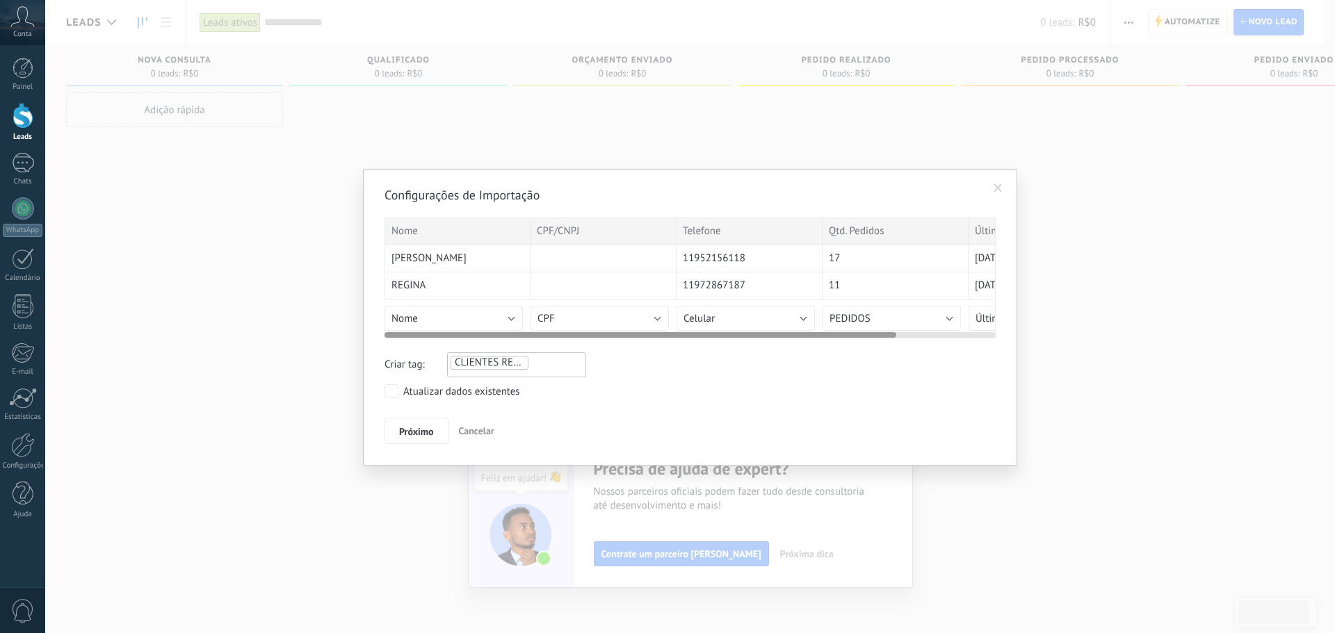
drag, startPoint x: 868, startPoint y: 337, endPoint x: 675, endPoint y: 318, distance: 193.5
click at [641, 336] on div at bounding box center [640, 335] width 512 height 6
click at [414, 427] on span "Próximo" at bounding box center [416, 432] width 35 height 10
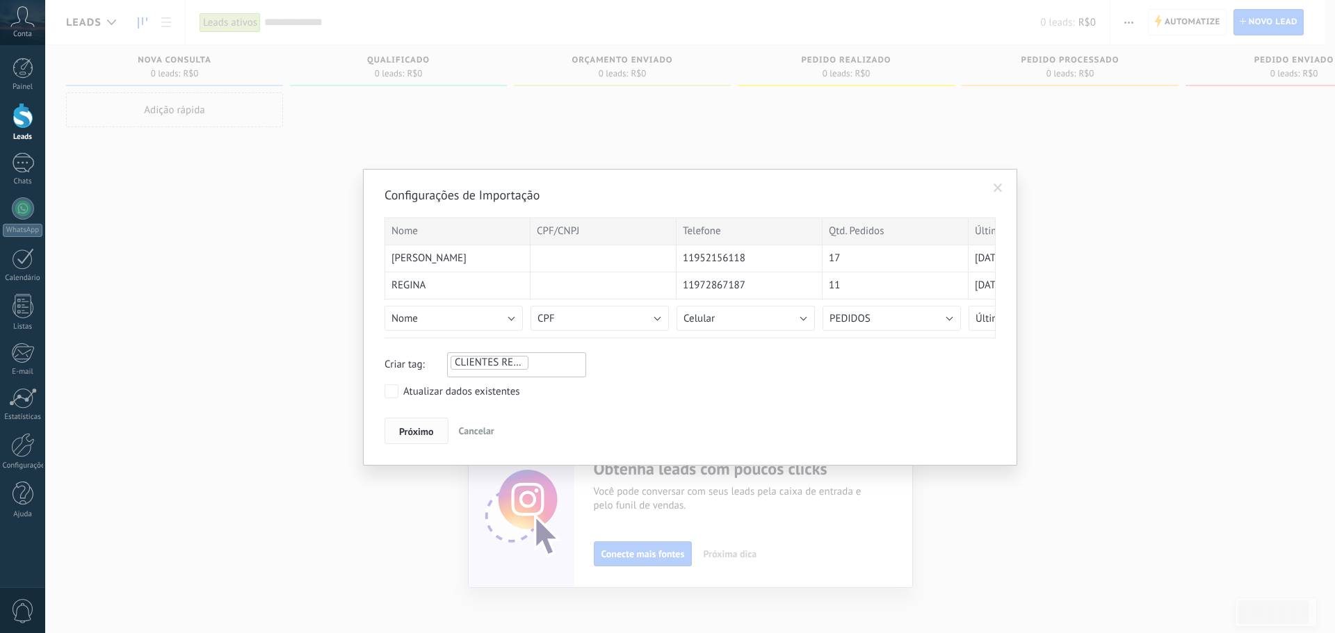
click at [441, 429] on button "Próximo" at bounding box center [416, 431] width 64 height 26
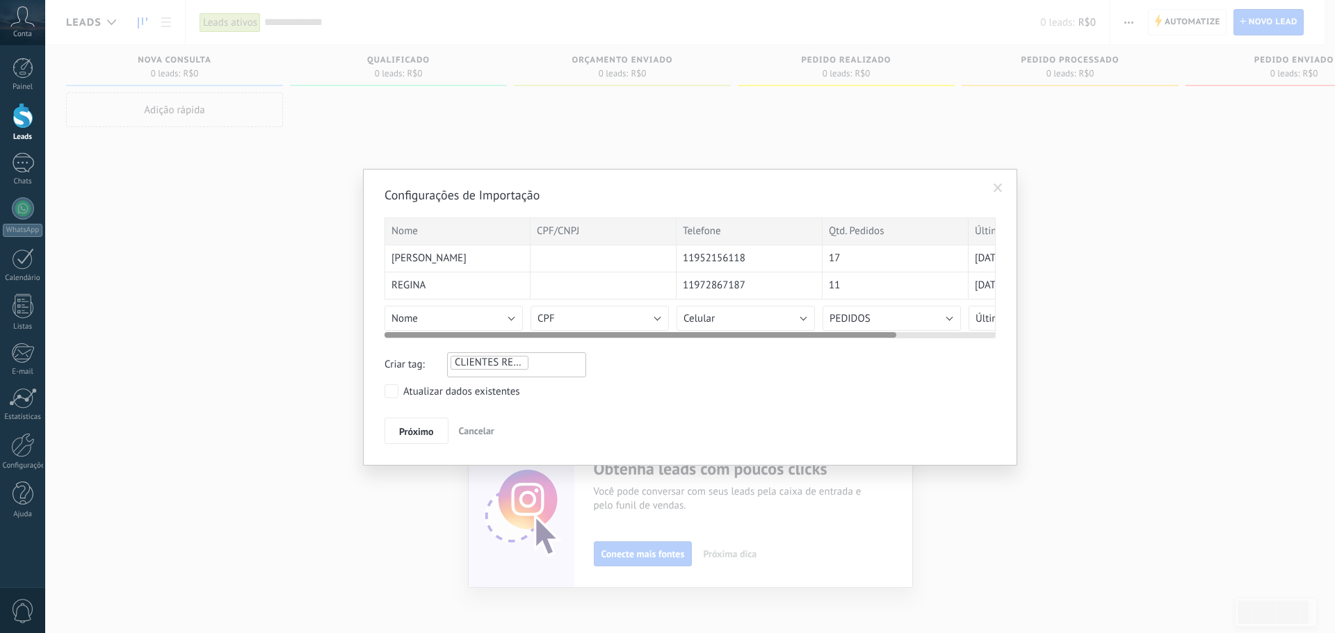
click at [462, 290] on div "REGINA" at bounding box center [457, 286] width 146 height 27
click at [482, 262] on div "ELAINE MAXIMO" at bounding box center [457, 258] width 146 height 27
click at [581, 260] on div at bounding box center [604, 258] width 146 height 27
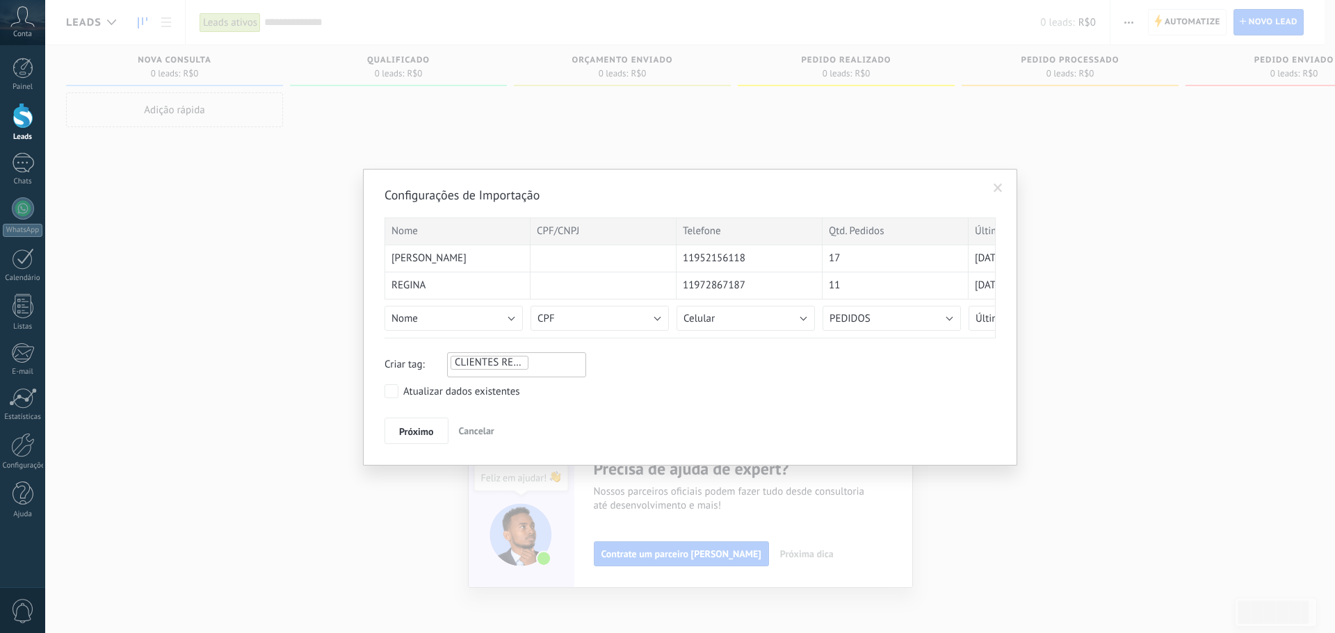
click at [991, 188] on span at bounding box center [998, 189] width 23 height 24
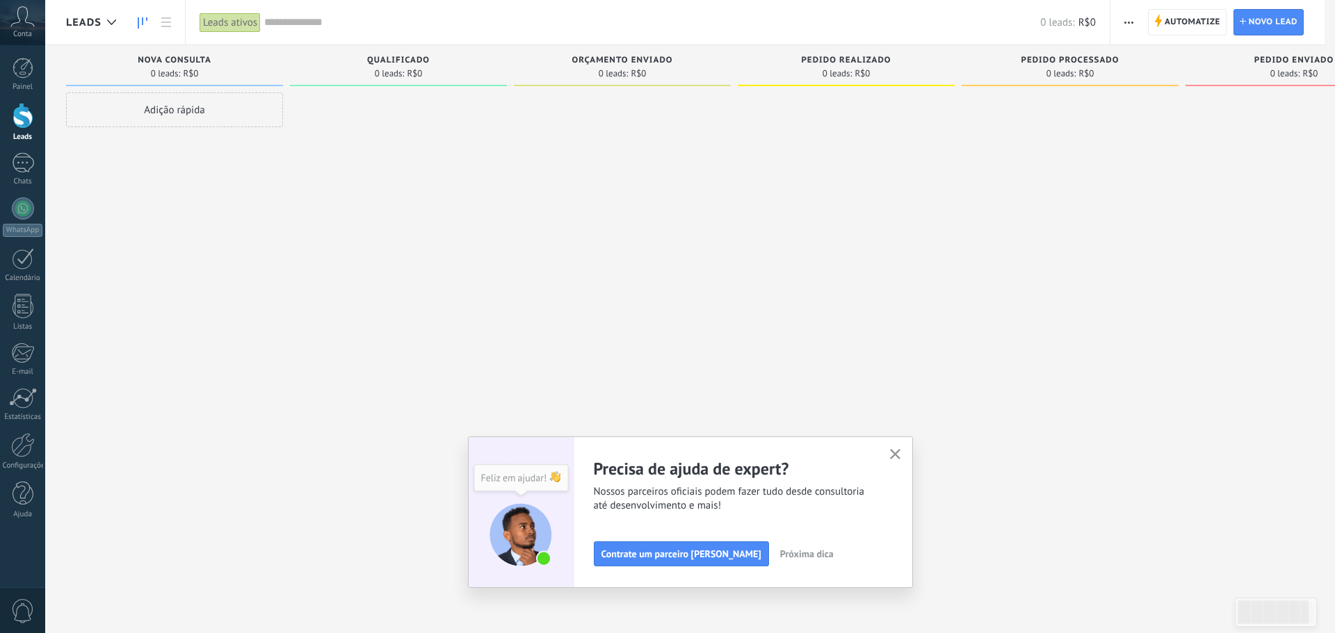
click at [1121, 24] on button "button" at bounding box center [1129, 22] width 20 height 26
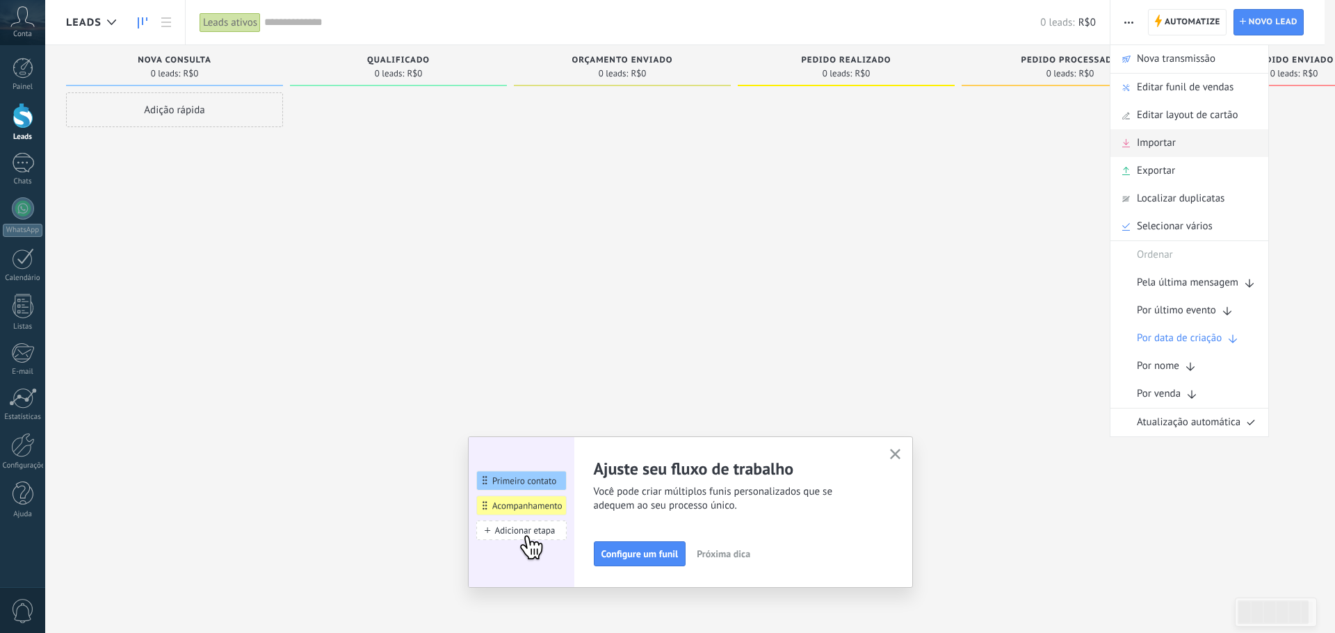
click at [1184, 152] on div "Importar" at bounding box center [1189, 143] width 158 height 28
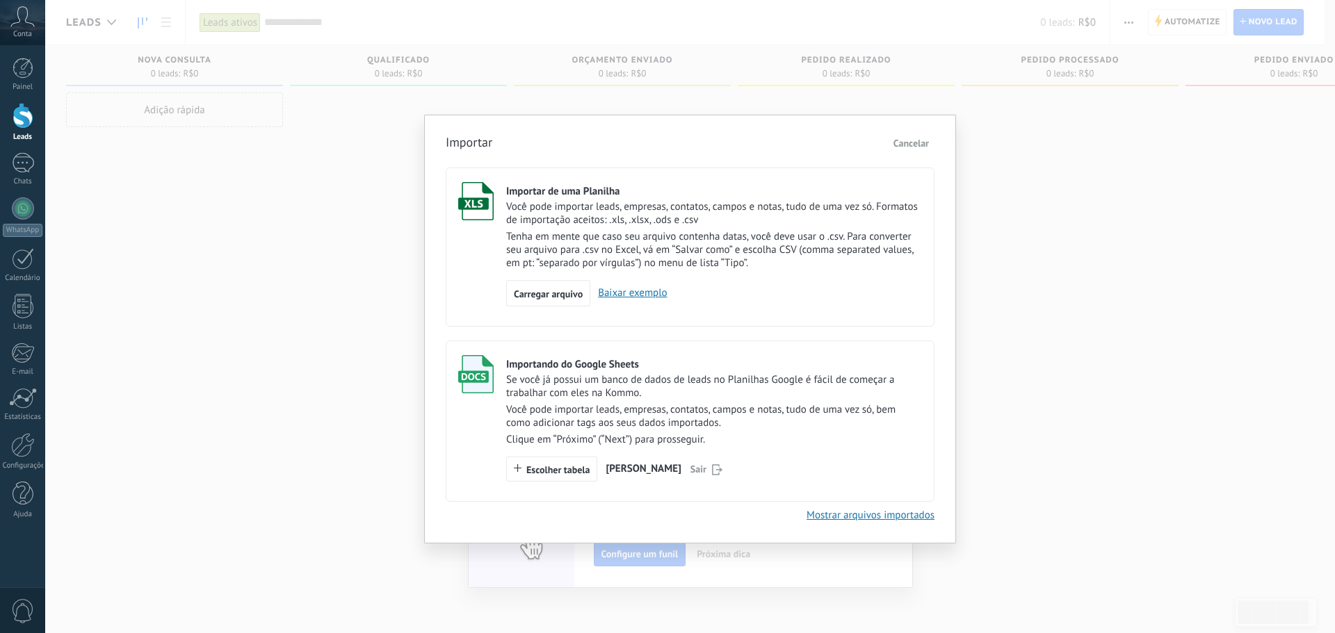
click at [665, 401] on div "Se você já possui um banco de dados de leads no Planilhas Google é fácil de com…" at bounding box center [714, 409] width 416 height 73
click at [557, 470] on span "Escolher tabela" at bounding box center [557, 470] width 63 height 10
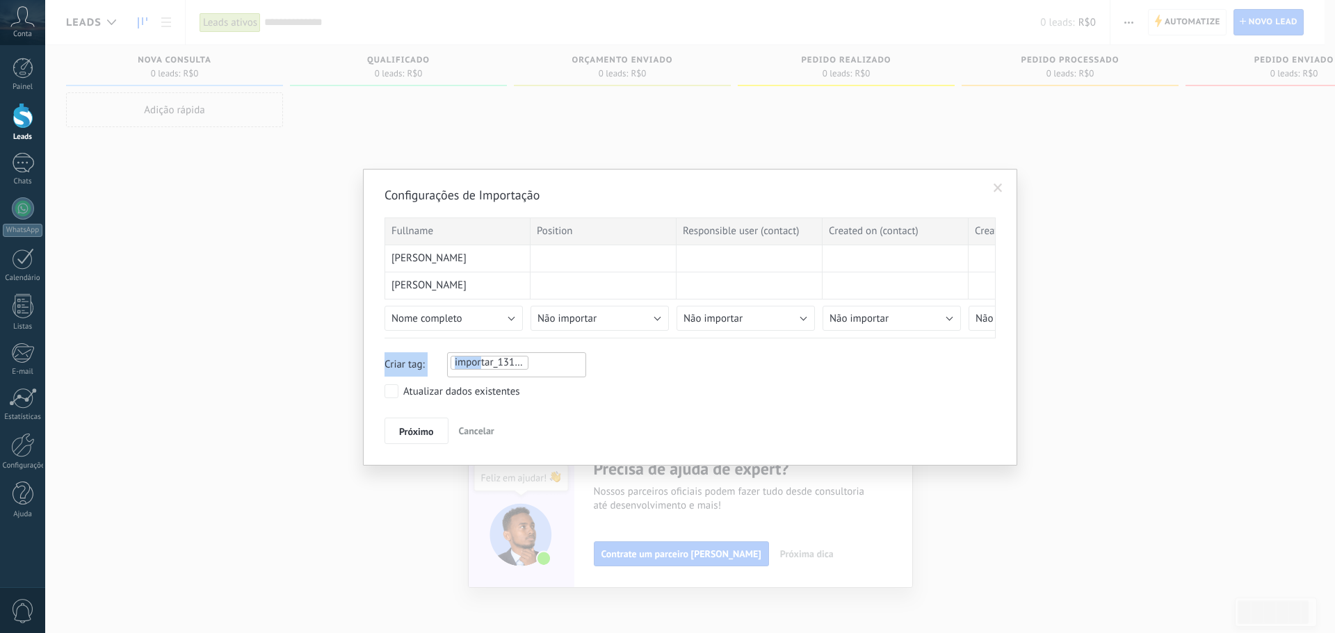
drag, startPoint x: 424, startPoint y: 330, endPoint x: 479, endPoint y: 341, distance: 55.9
click at [480, 341] on div "Configurações de Importação Fullname Position Responsible user (contact) Create…" at bounding box center [689, 315] width 611 height 257
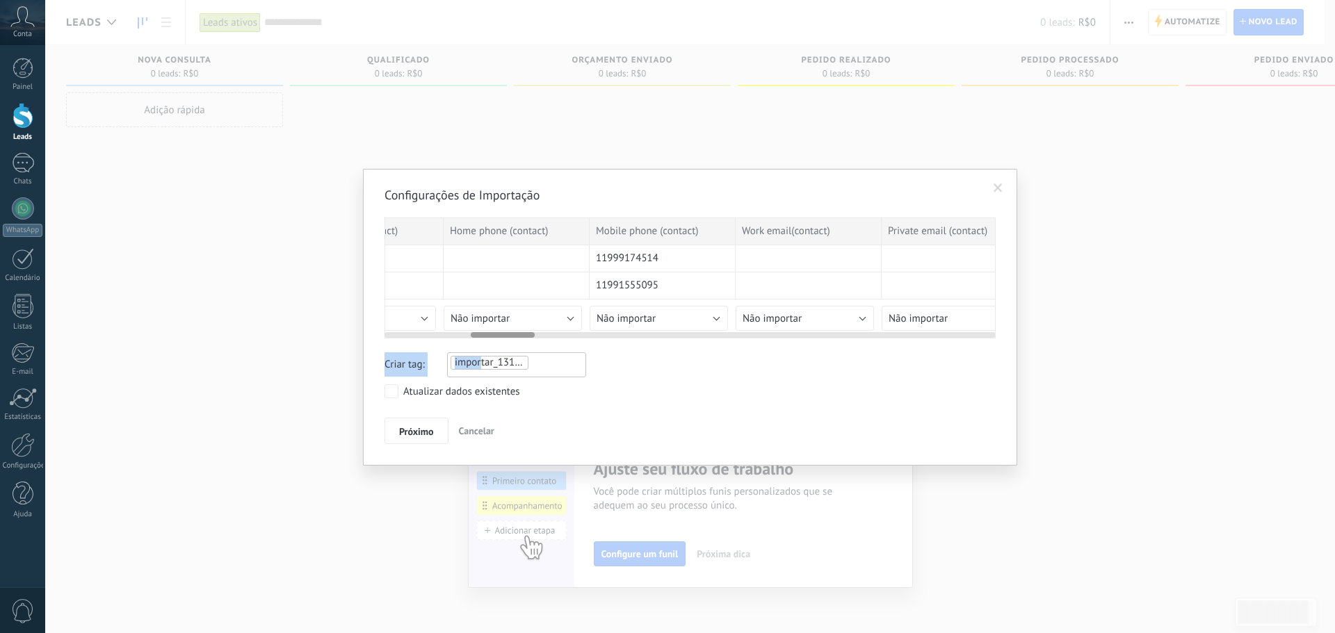
scroll to position [0, 897]
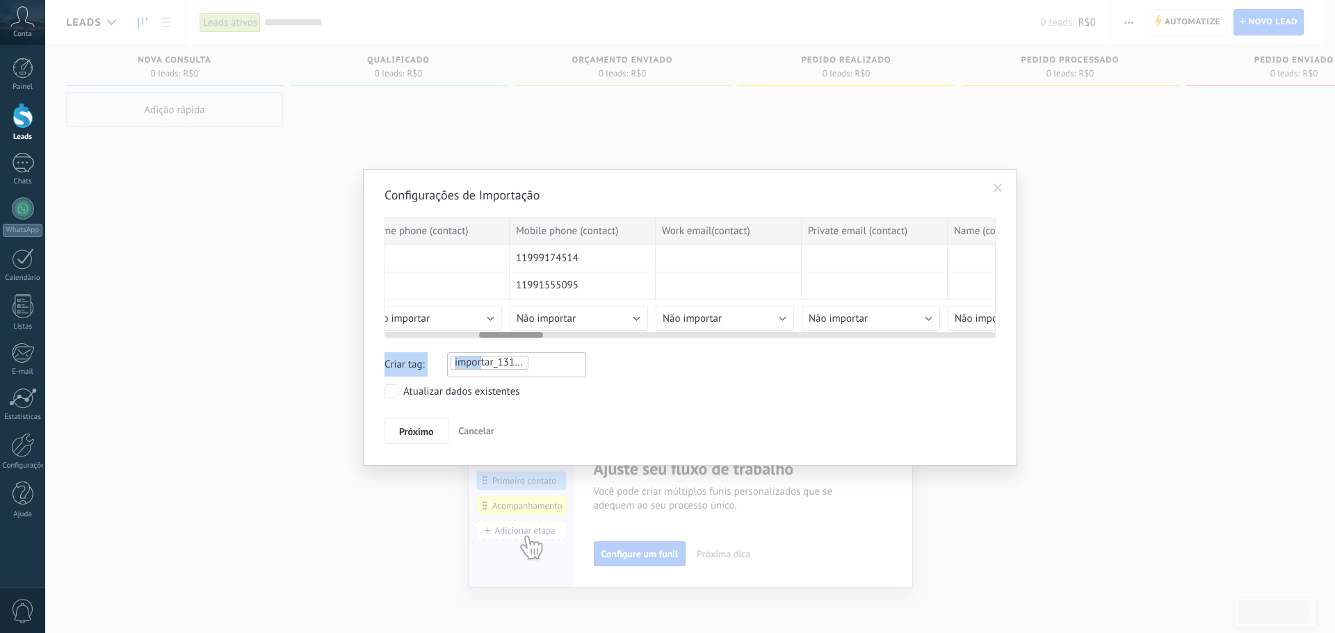
drag, startPoint x: 435, startPoint y: 334, endPoint x: 530, endPoint y: 356, distance: 97.1
click at [530, 356] on div "Configurações de Importação Fullname Position Responsible user (contact) Create…" at bounding box center [689, 315] width 611 height 257
click at [591, 321] on button "Não importar" at bounding box center [579, 318] width 138 height 25
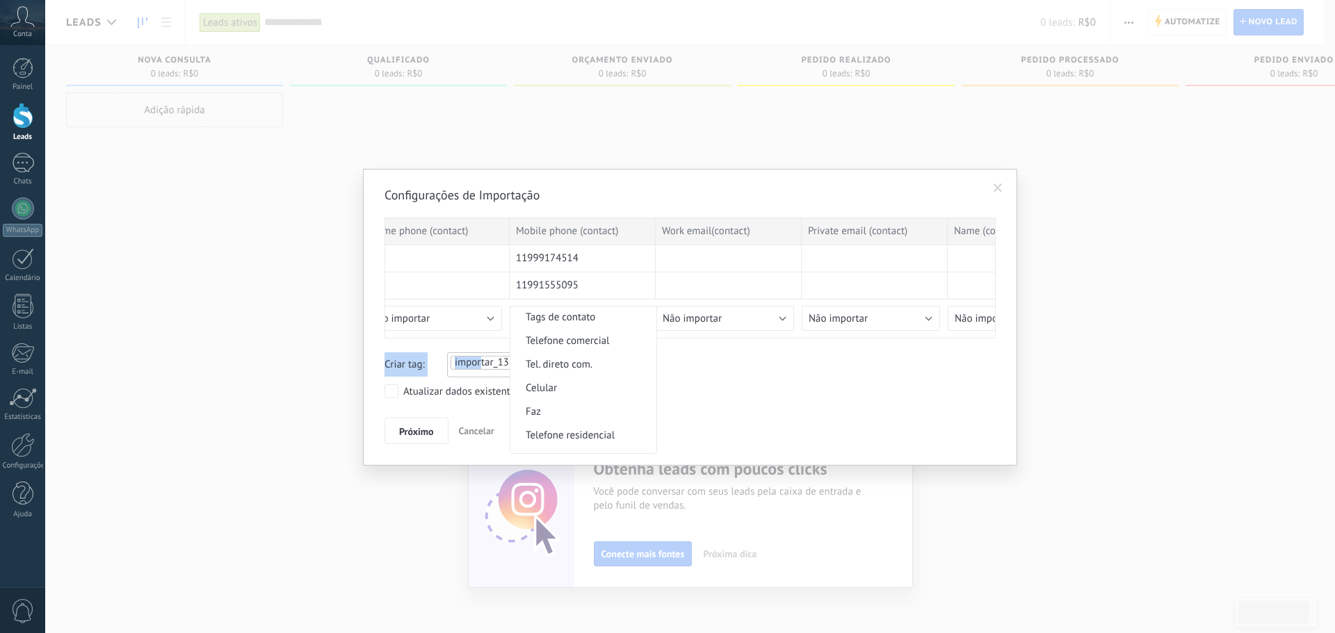
scroll to position [278, 0]
click at [584, 394] on span "Celular" at bounding box center [581, 391] width 142 height 13
click at [501, 369] on span "importar_13102025_1243" at bounding box center [512, 362] width 115 height 13
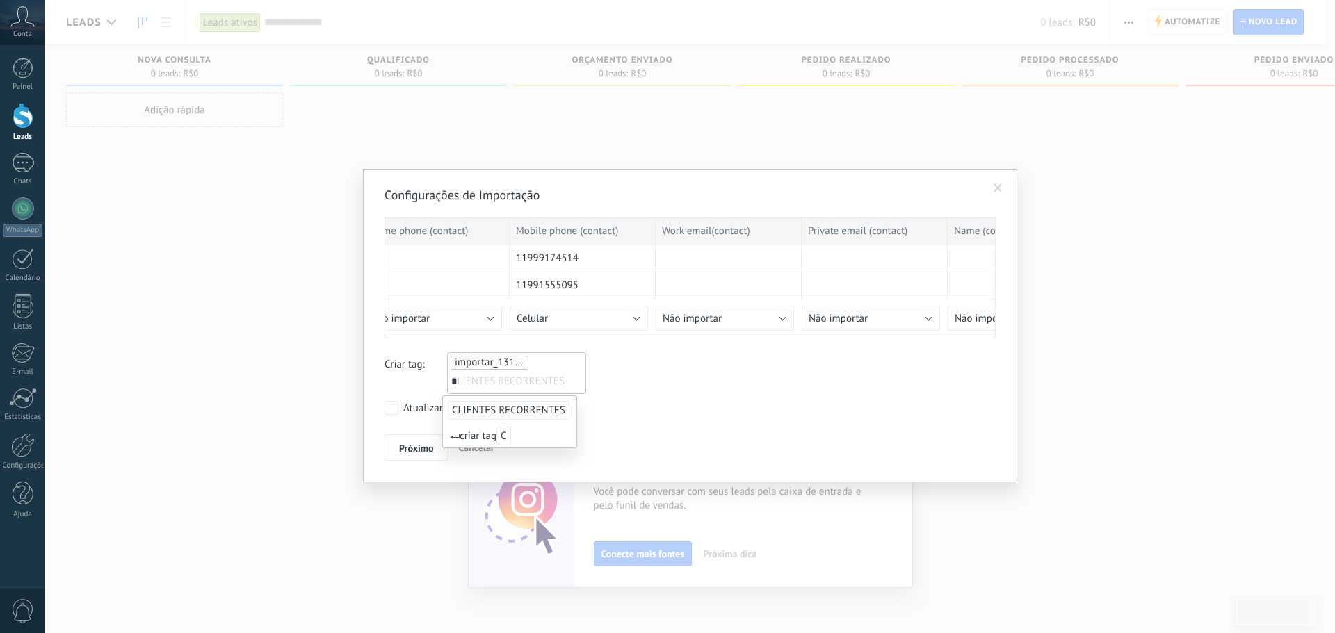
click at [515, 414] on span "CLIENTES RECORRENTES" at bounding box center [509, 410] width 122 height 19
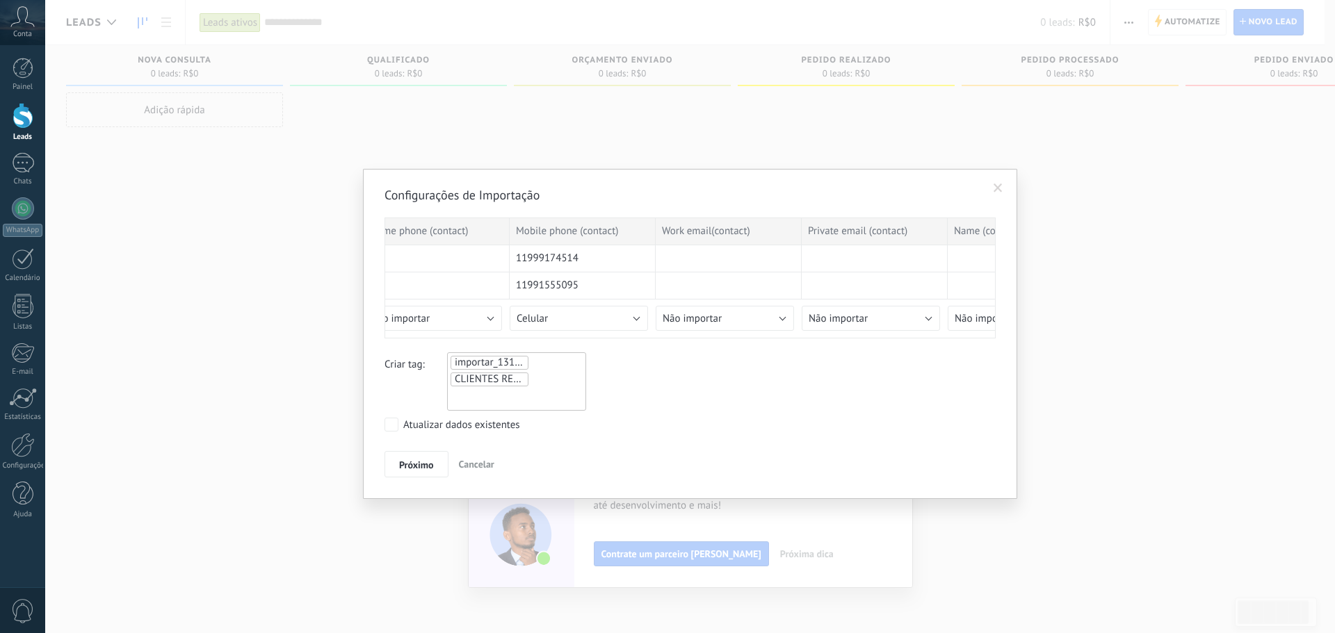
click at [522, 359] on span "importar_13102025_1243" at bounding box center [512, 362] width 115 height 13
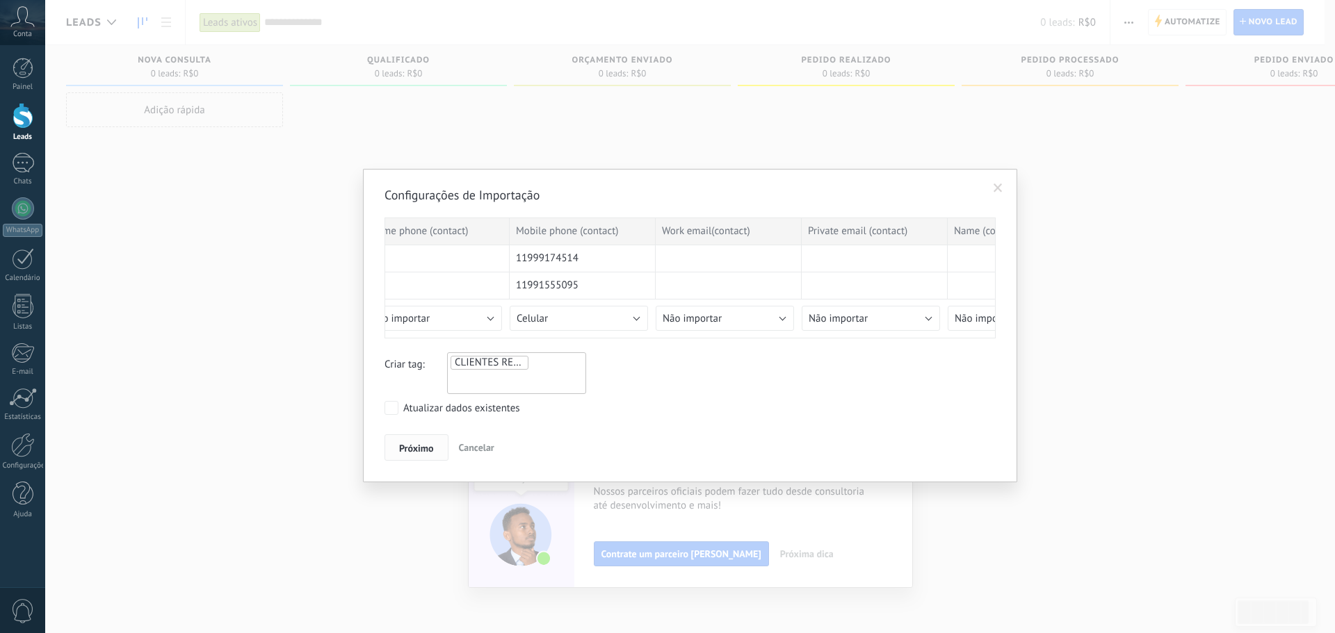
click at [403, 449] on span "Próximo" at bounding box center [416, 449] width 35 height 10
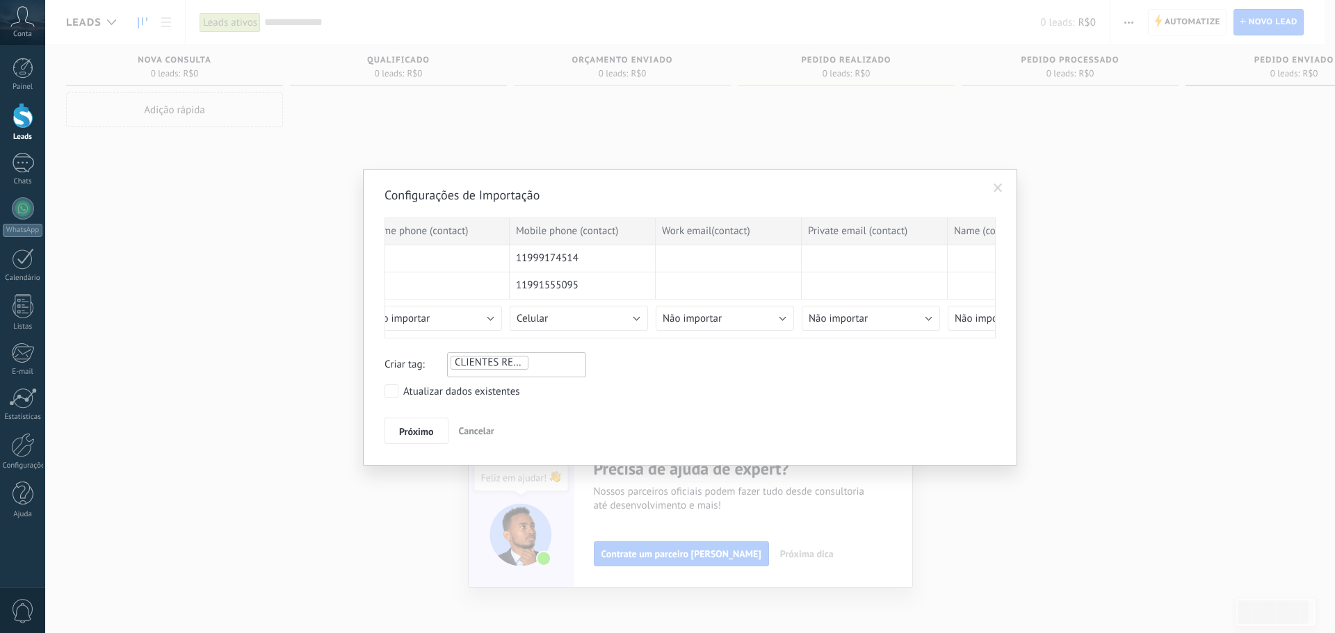
click at [401, 389] on label "Atualizar dados existentes" at bounding box center [452, 391] width 136 height 14
click at [428, 440] on button "Próximo" at bounding box center [416, 431] width 64 height 26
click at [429, 437] on span "Próximo" at bounding box center [416, 432] width 35 height 10
click at [429, 435] on span "Próximo" at bounding box center [416, 432] width 35 height 10
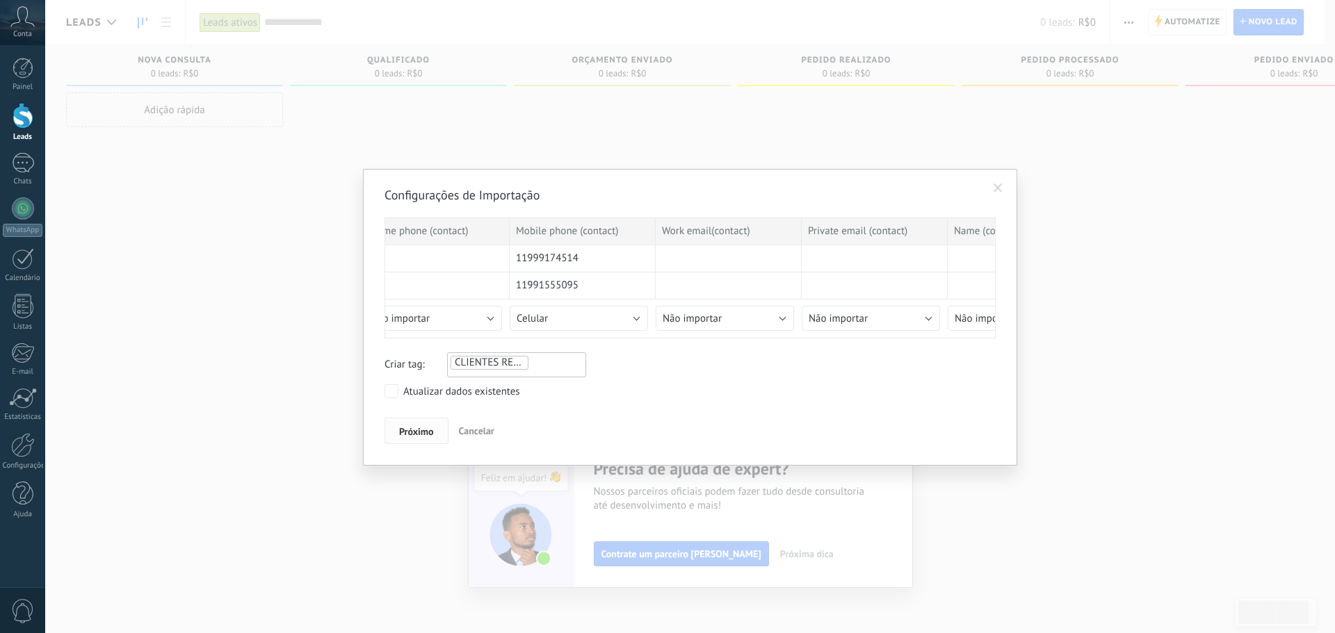
click at [429, 433] on span "Próximo" at bounding box center [416, 432] width 35 height 10
click at [679, 322] on span "Não importar" at bounding box center [692, 318] width 59 height 13
click at [679, 322] on span "Não importar" at bounding box center [727, 318] width 142 height 13
click at [421, 422] on button "Próximo" at bounding box center [416, 431] width 64 height 26
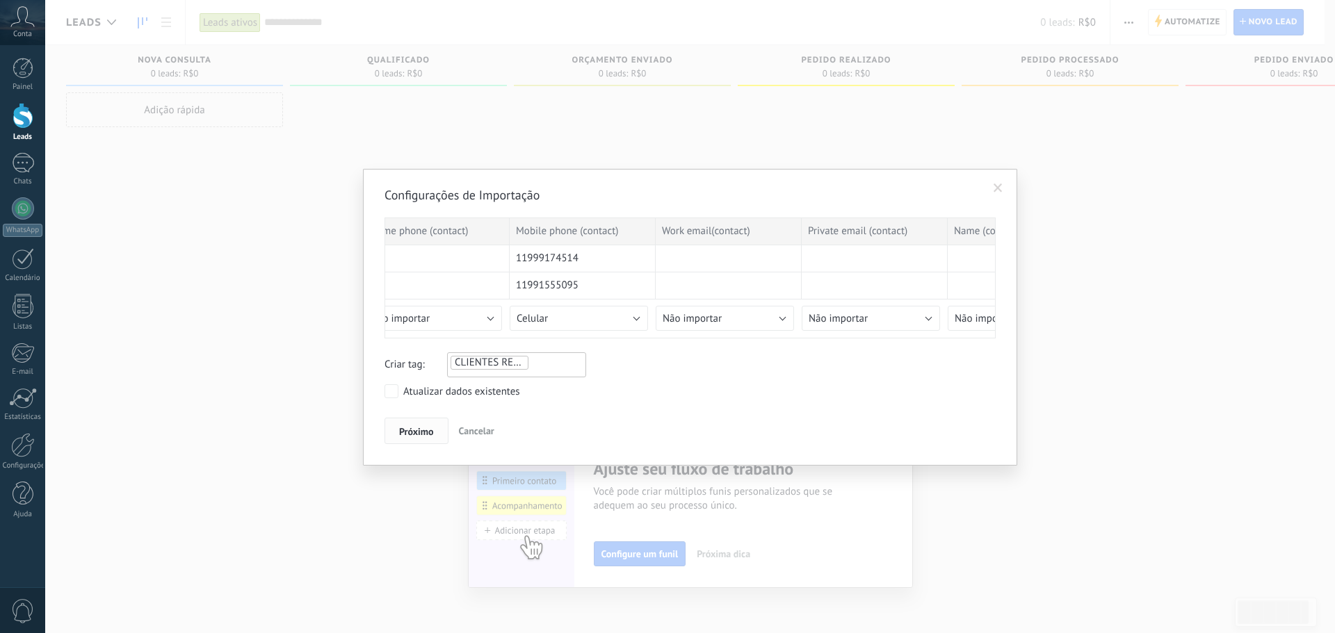
click at [421, 422] on button "Próximo" at bounding box center [416, 431] width 64 height 26
drag, startPoint x: 515, startPoint y: 330, endPoint x: 387, endPoint y: 337, distance: 128.8
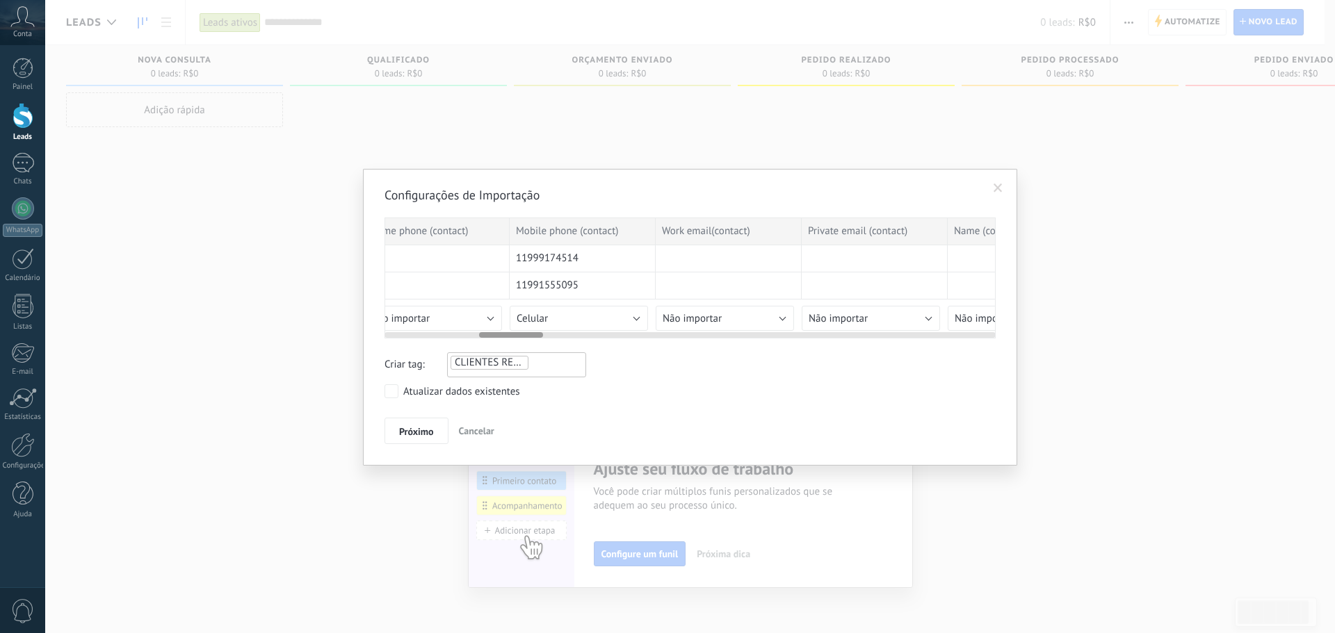
click at [387, 337] on div at bounding box center [689, 332] width 611 height 11
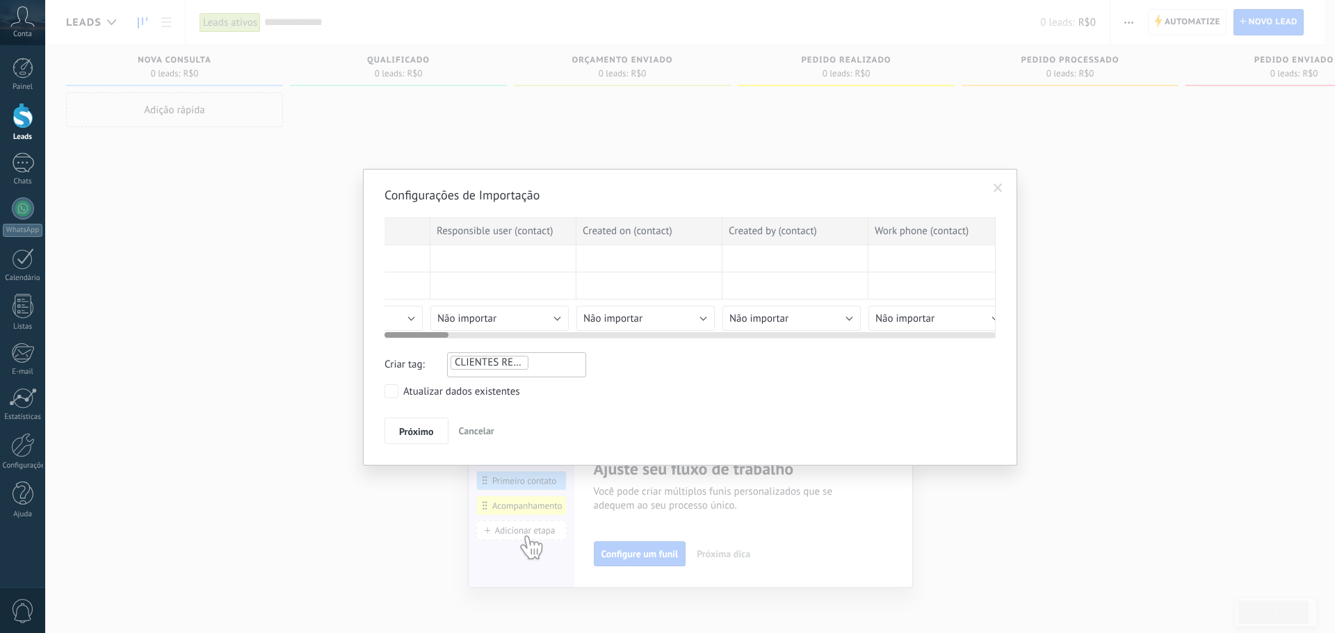
scroll to position [0, 0]
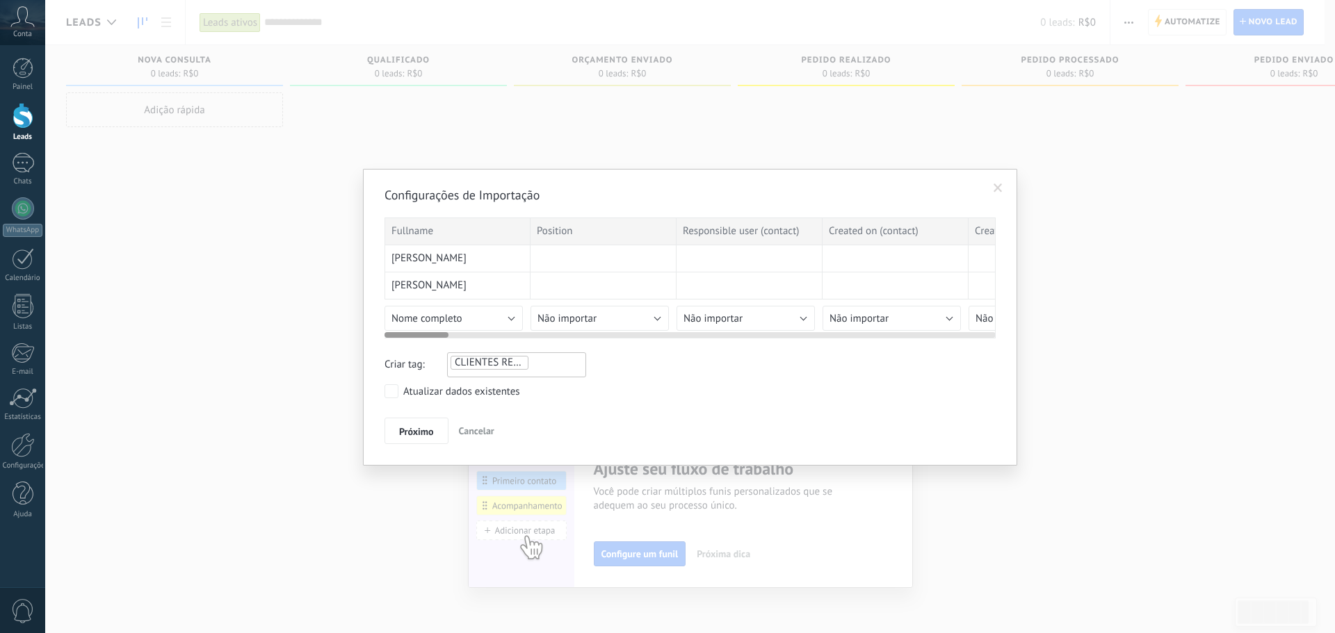
drag, startPoint x: 508, startPoint y: 334, endPoint x: 335, endPoint y: 350, distance: 173.2
click at [335, 350] on div "Configurações de Importação Fullname Position Responsible user (contact) Create…" at bounding box center [690, 316] width 1290 height 633
click at [479, 288] on div "Alberto" at bounding box center [457, 286] width 146 height 27
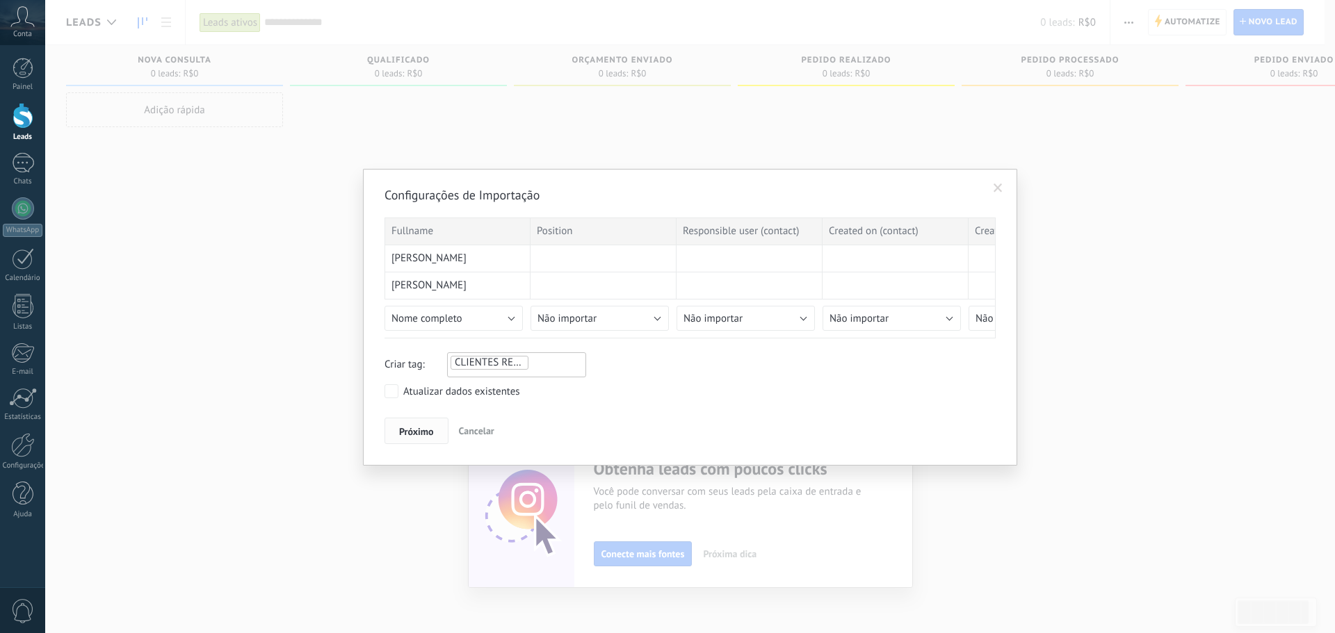
click at [443, 428] on button "Próximo" at bounding box center [416, 431] width 64 height 26
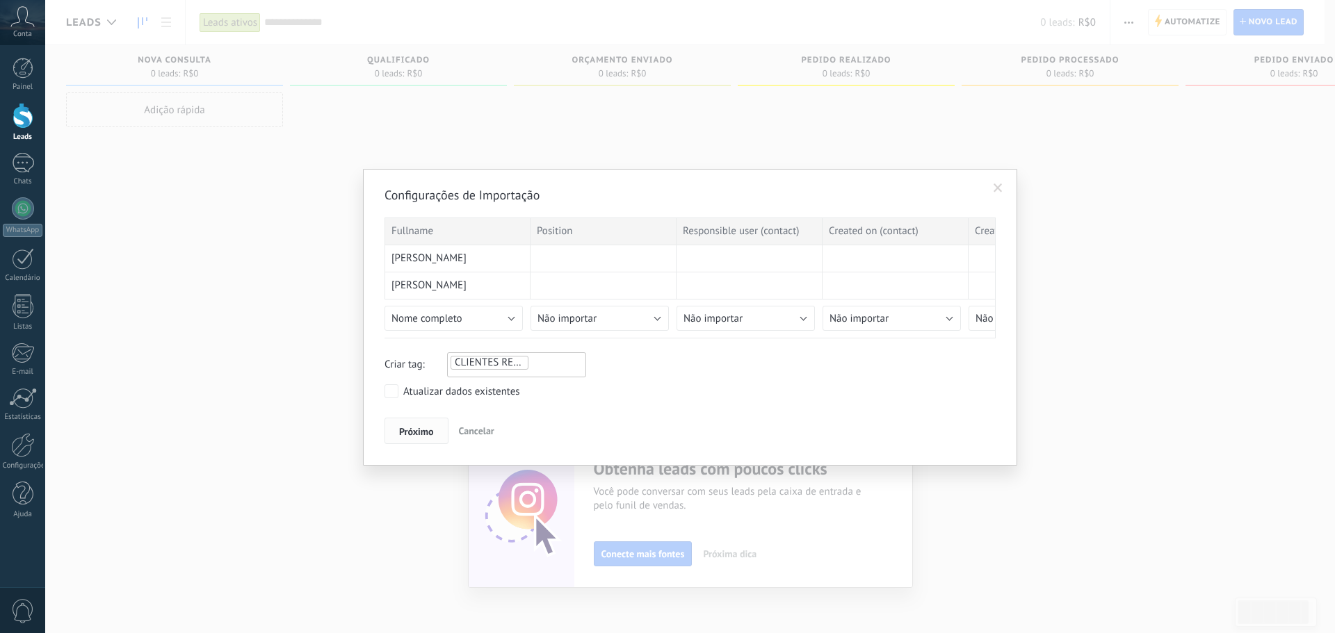
click at [443, 428] on button "Próximo" at bounding box center [416, 431] width 64 height 26
click at [495, 359] on li "CLIENTES RECORRENTES" at bounding box center [490, 363] width 78 height 14
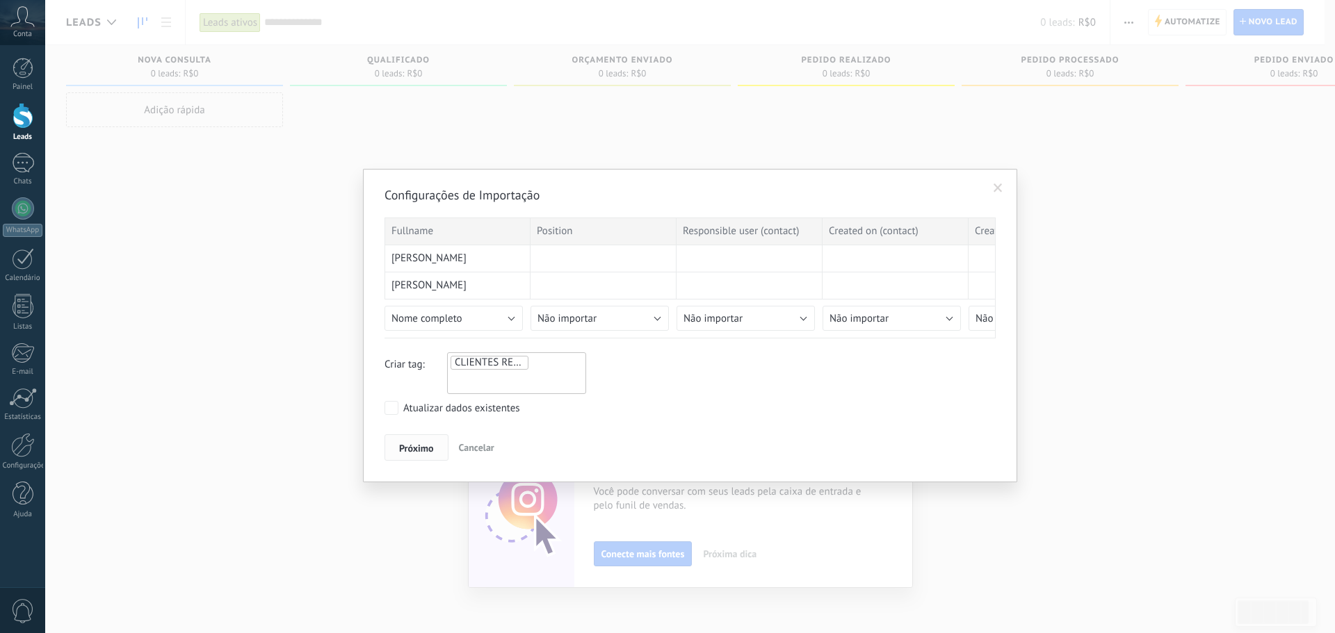
click at [415, 451] on span "Próximo" at bounding box center [416, 449] width 35 height 10
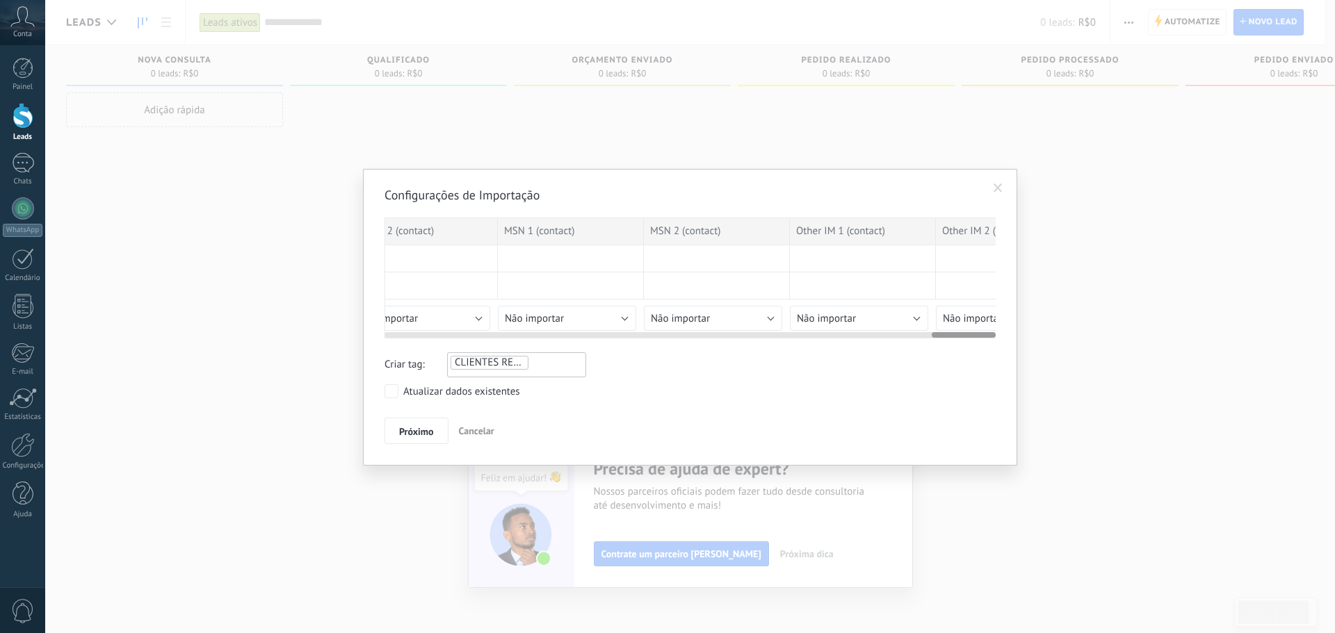
scroll to position [0, 5229]
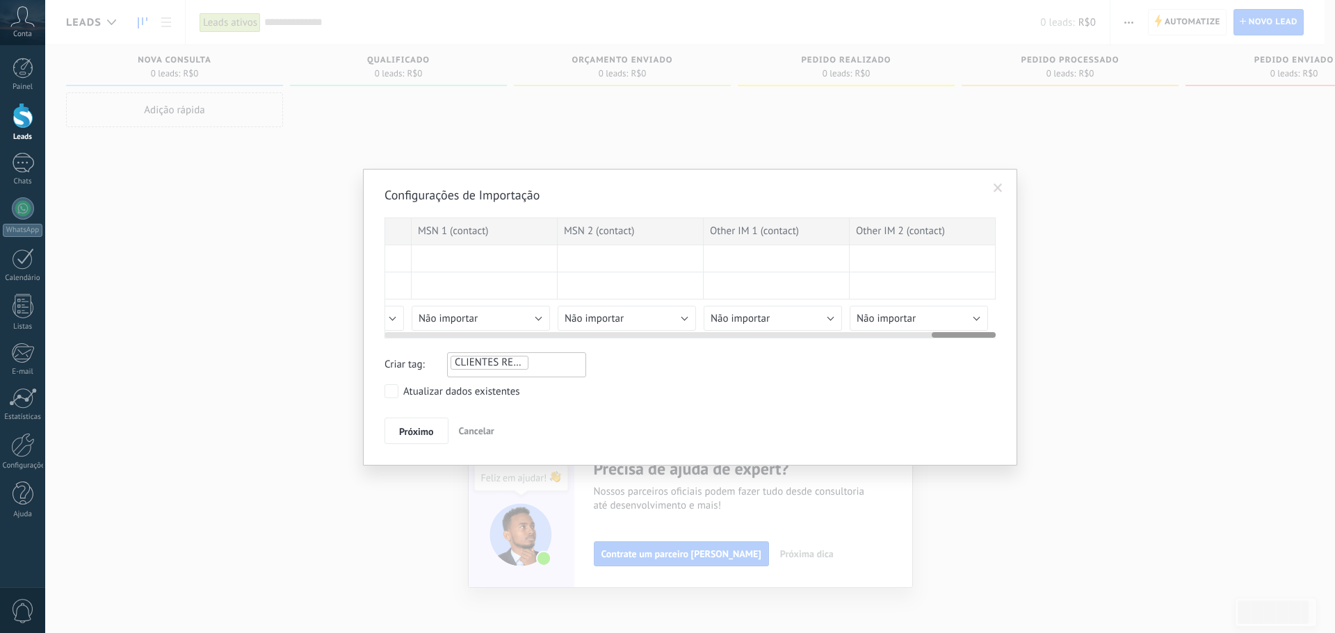
drag, startPoint x: 425, startPoint y: 336, endPoint x: 1013, endPoint y: 337, distance: 588.2
click at [1013, 337] on div "Configurações de Importação Fullname Position Responsible user (contact) Create…" at bounding box center [690, 317] width 654 height 297
click at [979, 337] on div at bounding box center [964, 335] width 64 height 6
click at [960, 335] on div at bounding box center [959, 335] width 64 height 6
drag, startPoint x: 960, startPoint y: 335, endPoint x: 1026, endPoint y: 325, distance: 66.9
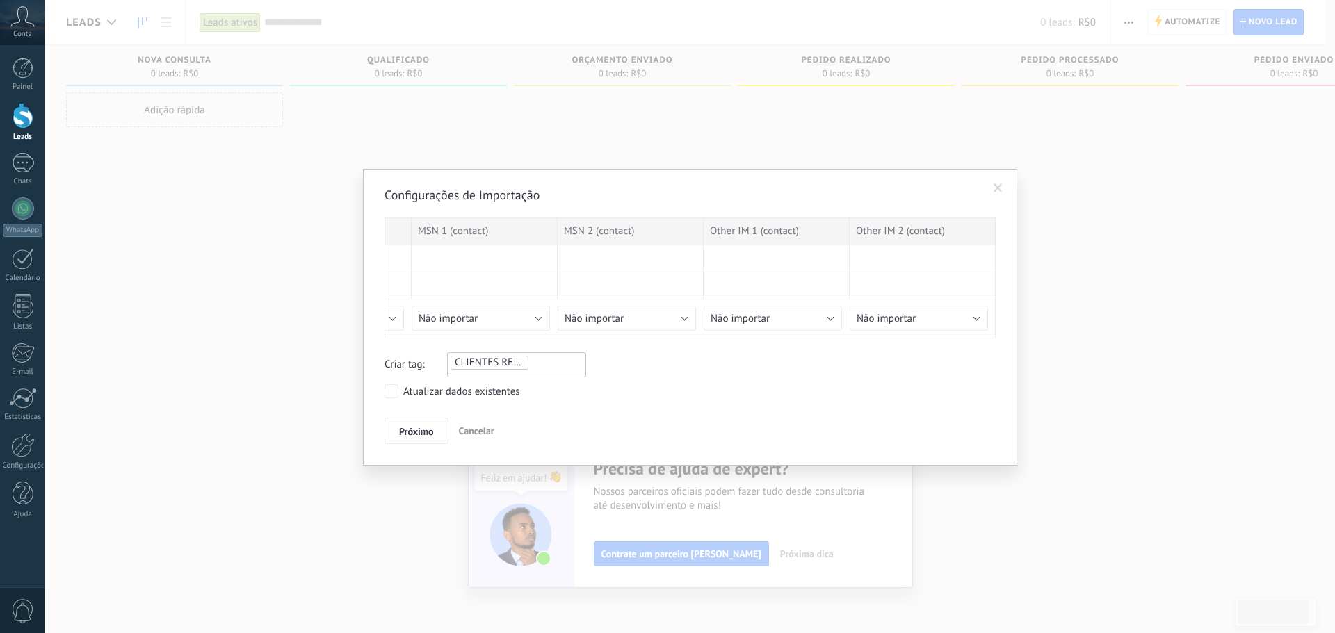
click at [1022, 326] on div "Configurações de Importação Fullname Position Responsible user (contact) Create…" at bounding box center [690, 316] width 1290 height 633
click at [1005, 190] on span at bounding box center [998, 189] width 23 height 24
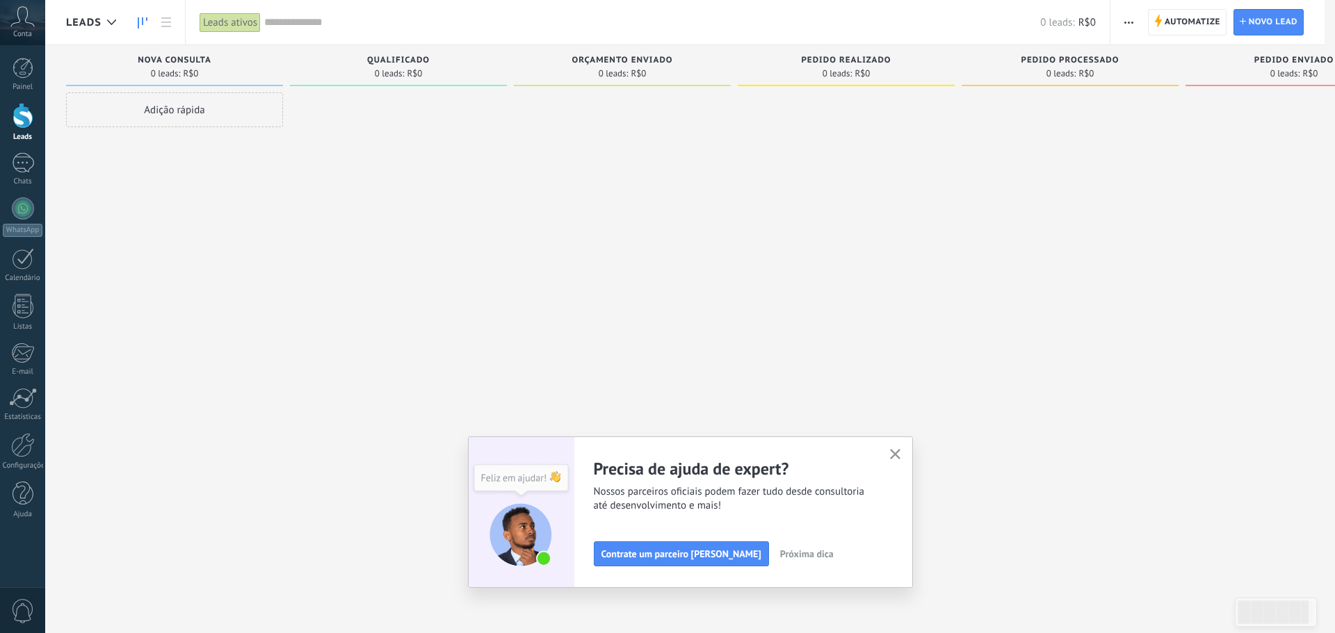
click at [17, 124] on div at bounding box center [23, 116] width 21 height 26
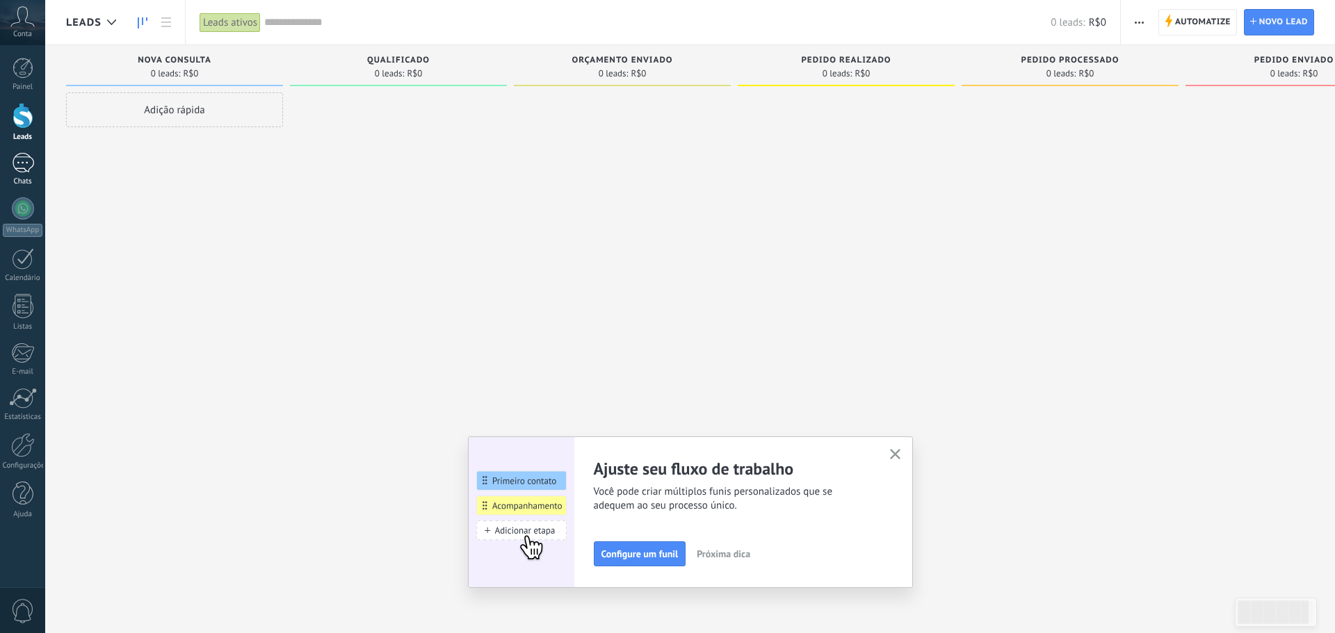
click at [21, 171] on div at bounding box center [23, 163] width 22 height 20
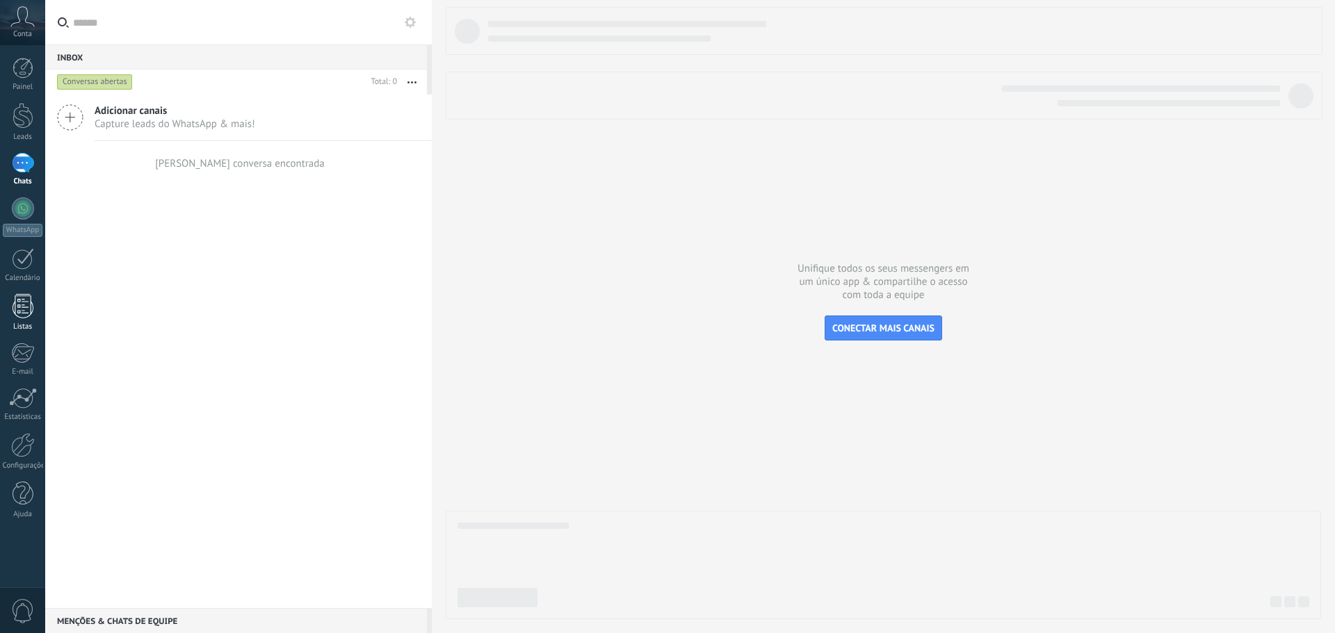
click at [22, 318] on link "Listas" at bounding box center [22, 313] width 45 height 38
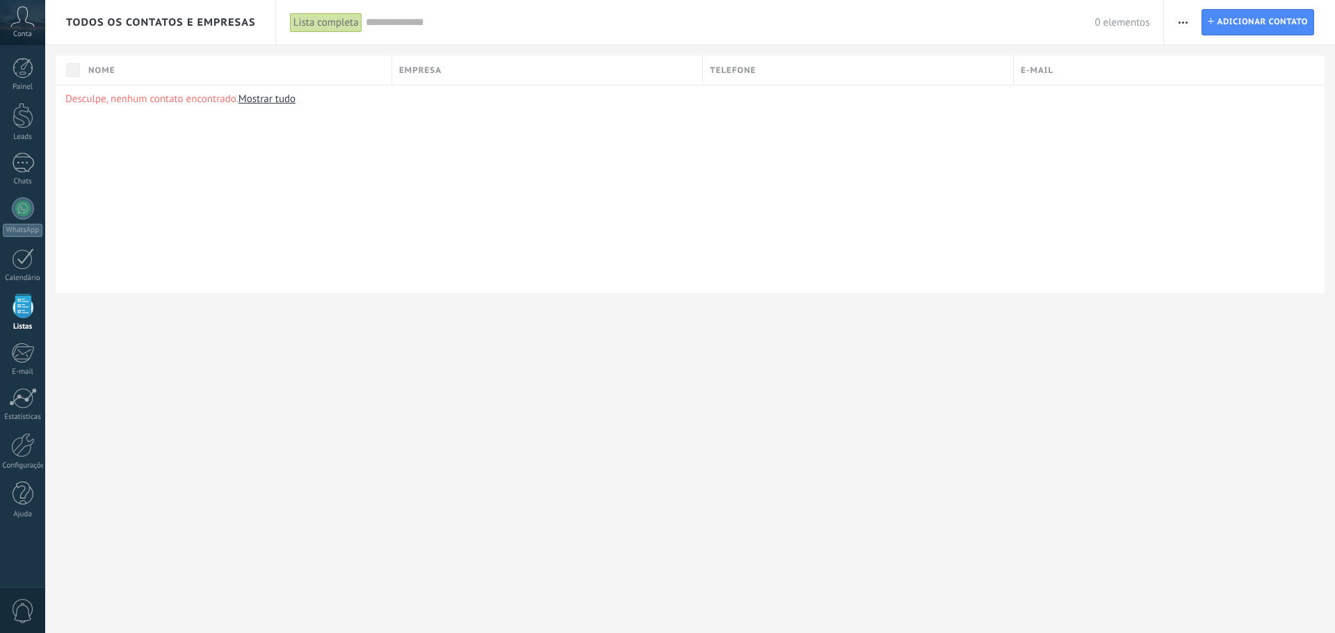
click at [1195, 20] on div "Imprimir Adicionar empresa Exportar Importar Processos de negócios Localizar du…" at bounding box center [1183, 22] width 24 height 27
click at [1183, 22] on icon "button" at bounding box center [1183, 23] width 9 height 2
click at [1222, 144] on span "Importar" at bounding box center [1209, 143] width 39 height 28
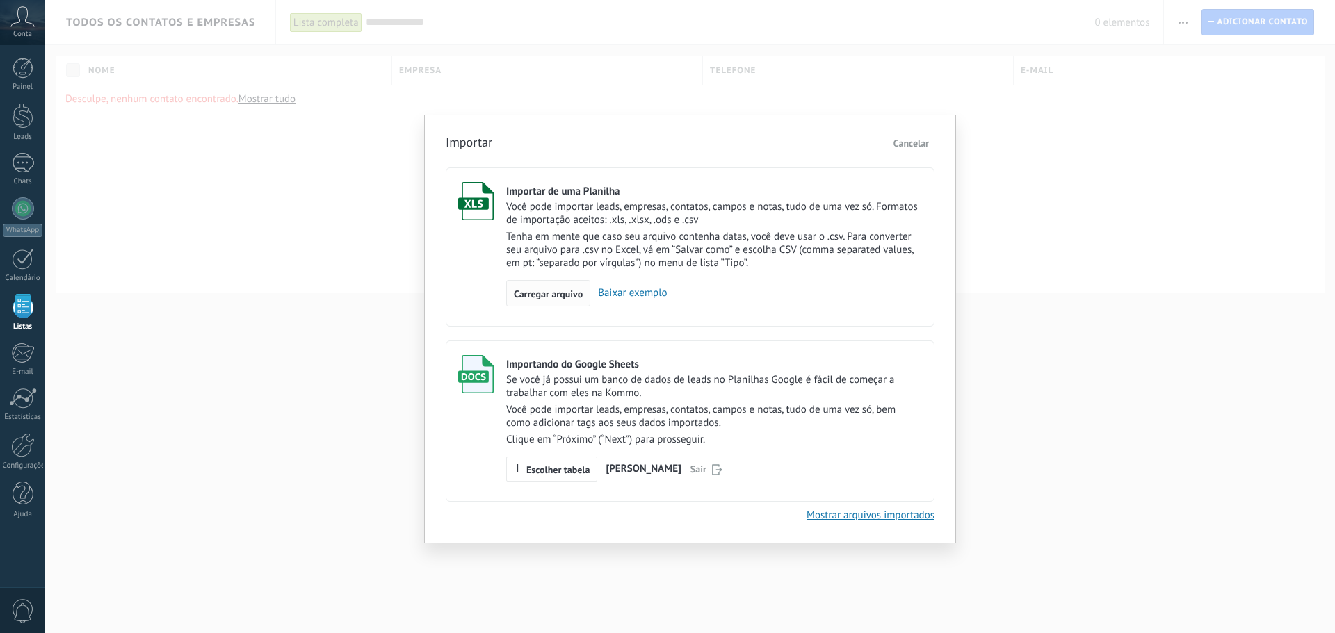
click at [557, 298] on span "Carregar arquivo" at bounding box center [548, 294] width 69 height 10
click at [0, 0] on input "Importar de uma Planilha Você pode importar leads, empresas, contatos, campos e…" at bounding box center [0, 0] width 0 height 0
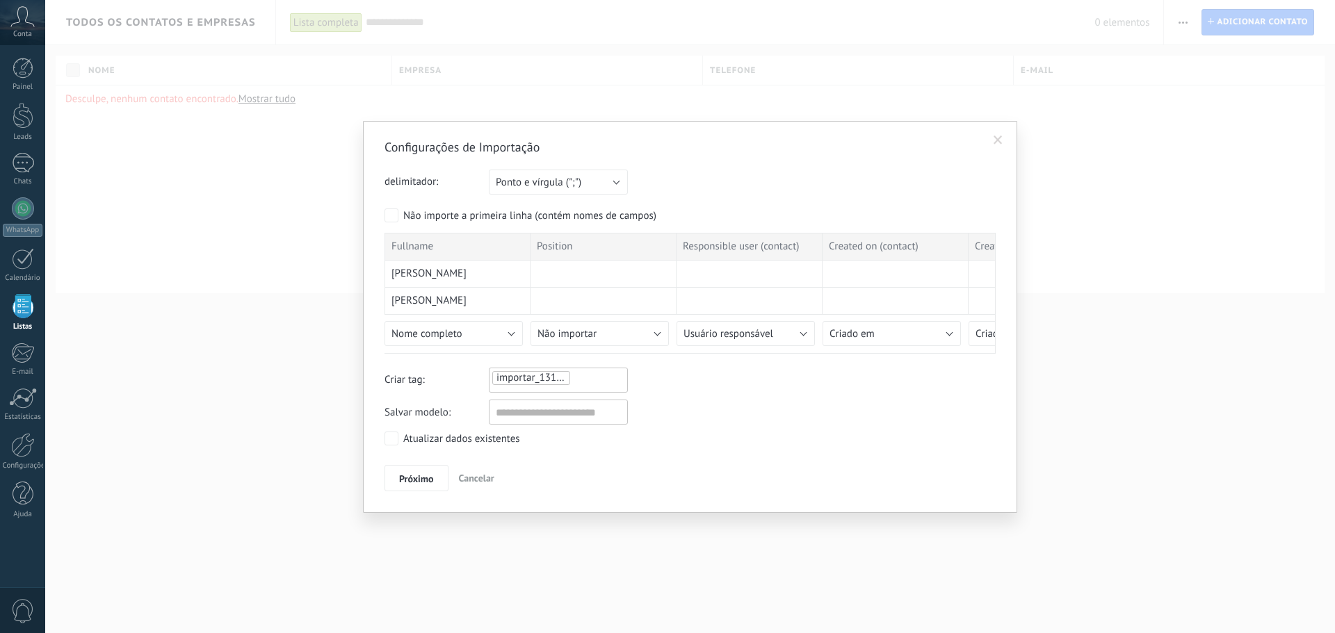
click at [403, 442] on div "Atualizar dados existentes" at bounding box center [461, 439] width 117 height 14
click at [576, 377] on ul "importar_13102025_1245" at bounding box center [539, 378] width 97 height 17
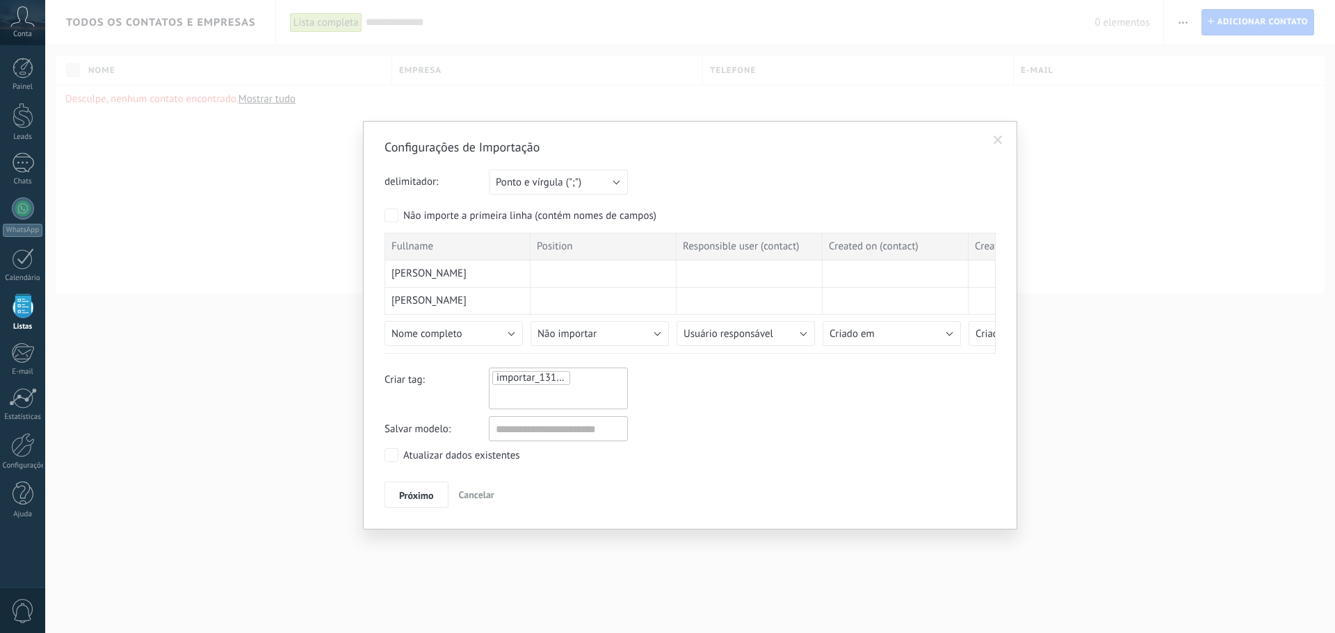
click at [528, 400] on input "text" at bounding box center [528, 397] width 70 height 21
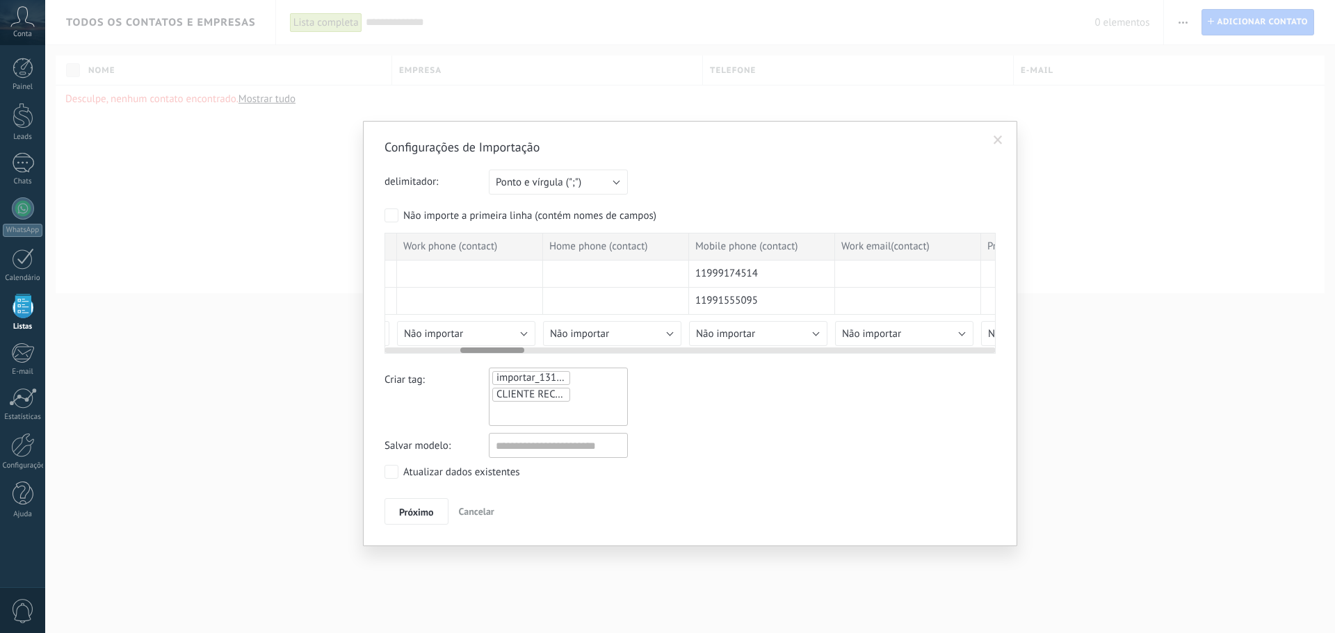
scroll to position [0, 724]
drag, startPoint x: 413, startPoint y: 348, endPoint x: 489, endPoint y: 351, distance: 75.9
click at [489, 351] on div at bounding box center [492, 351] width 64 height 6
click at [734, 335] on span "Não importar" at bounding box center [718, 333] width 59 height 13
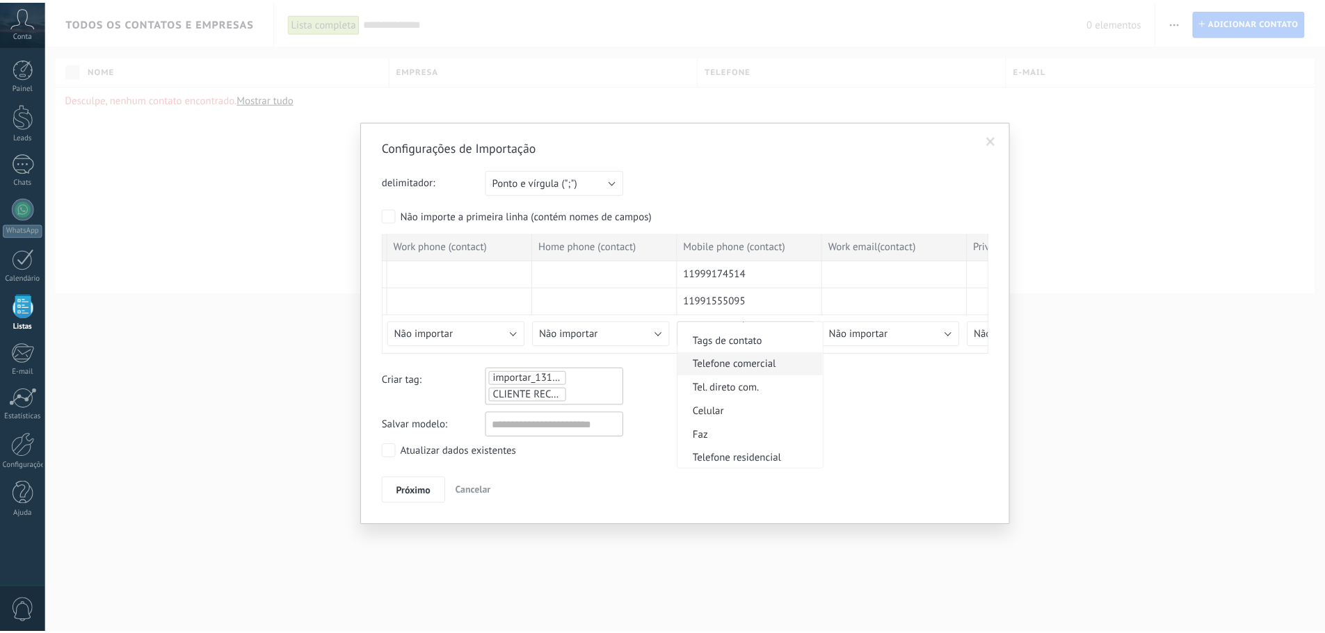
scroll to position [278, 0]
click at [740, 410] on span "Celular" at bounding box center [754, 406] width 142 height 13
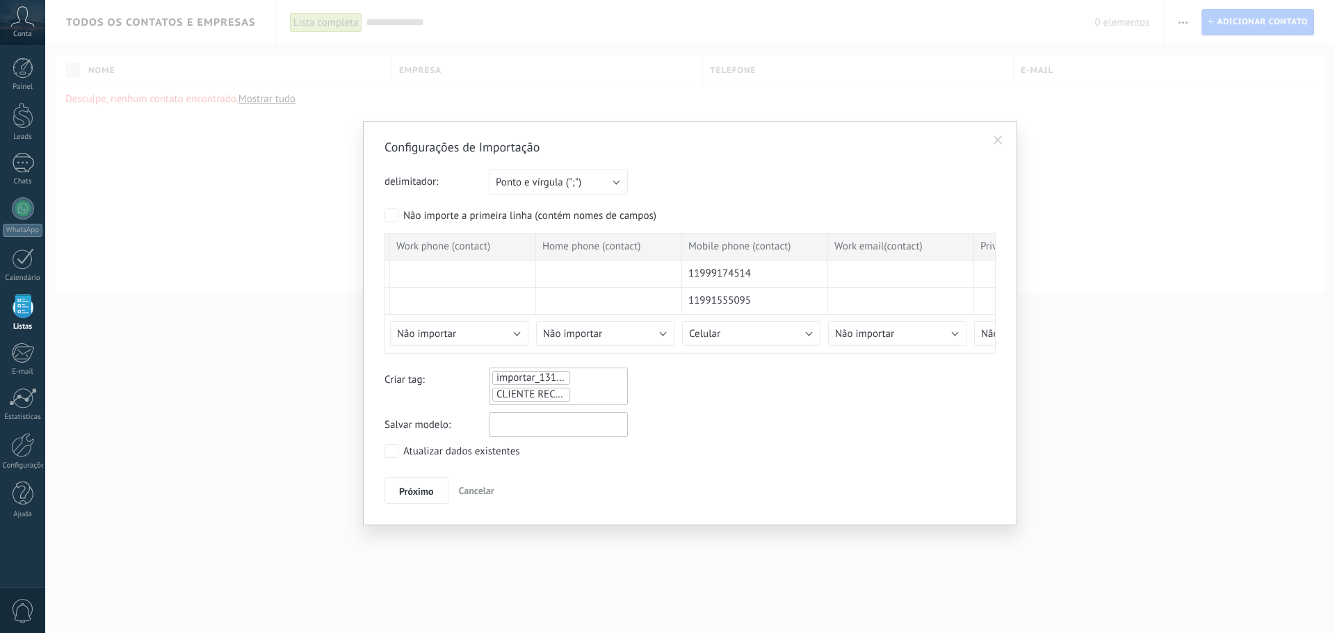
click at [537, 428] on input "text" at bounding box center [558, 424] width 139 height 25
click at [421, 496] on span "Próximo" at bounding box center [416, 492] width 35 height 10
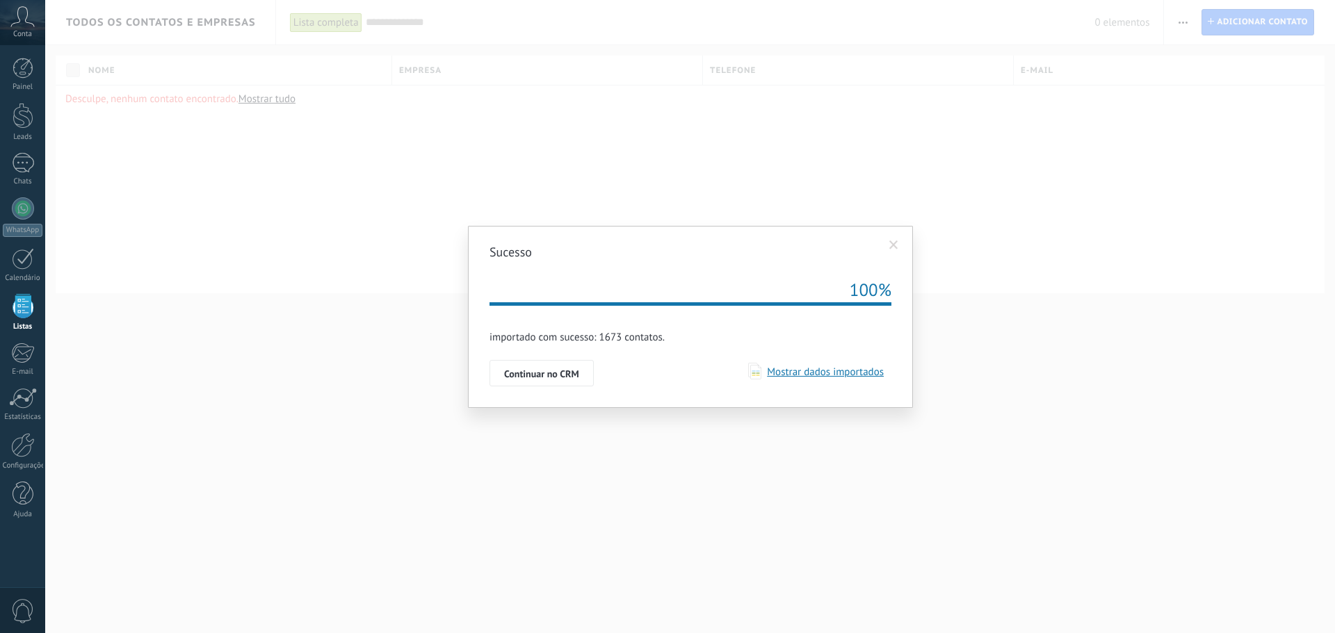
click at [852, 373] on span "Mostrar dados importados" at bounding box center [822, 372] width 122 height 13
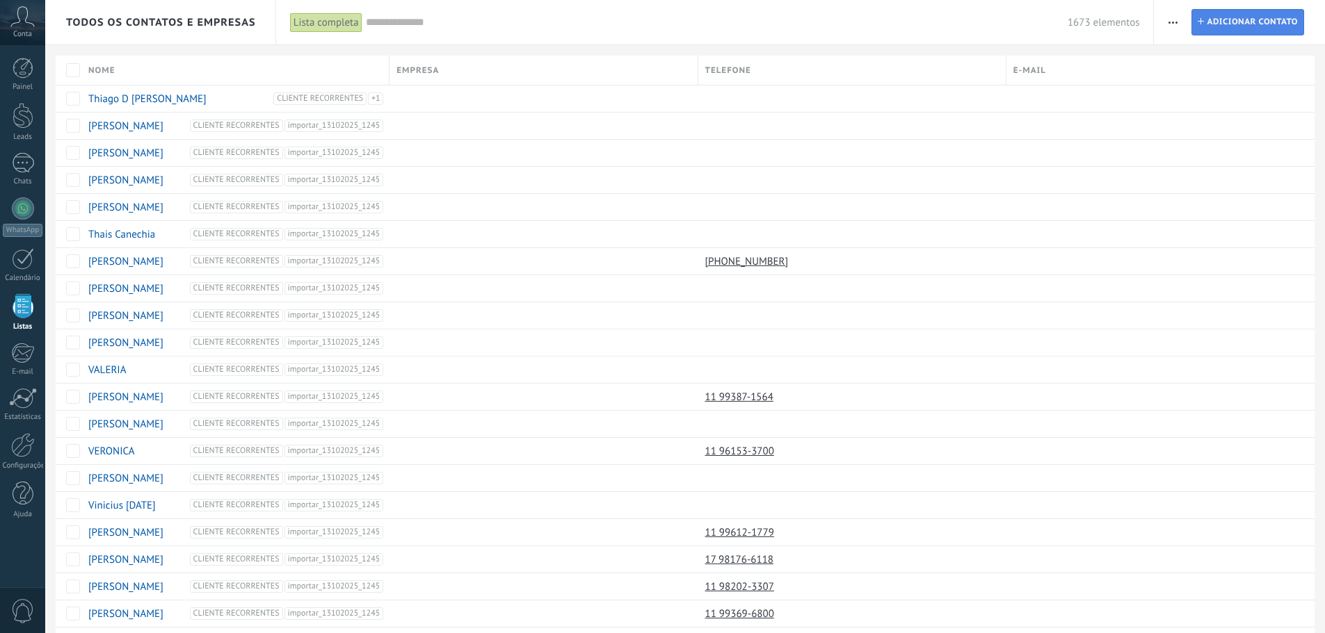
click at [1263, 10] on span "Adicionar contato" at bounding box center [1251, 22] width 91 height 25
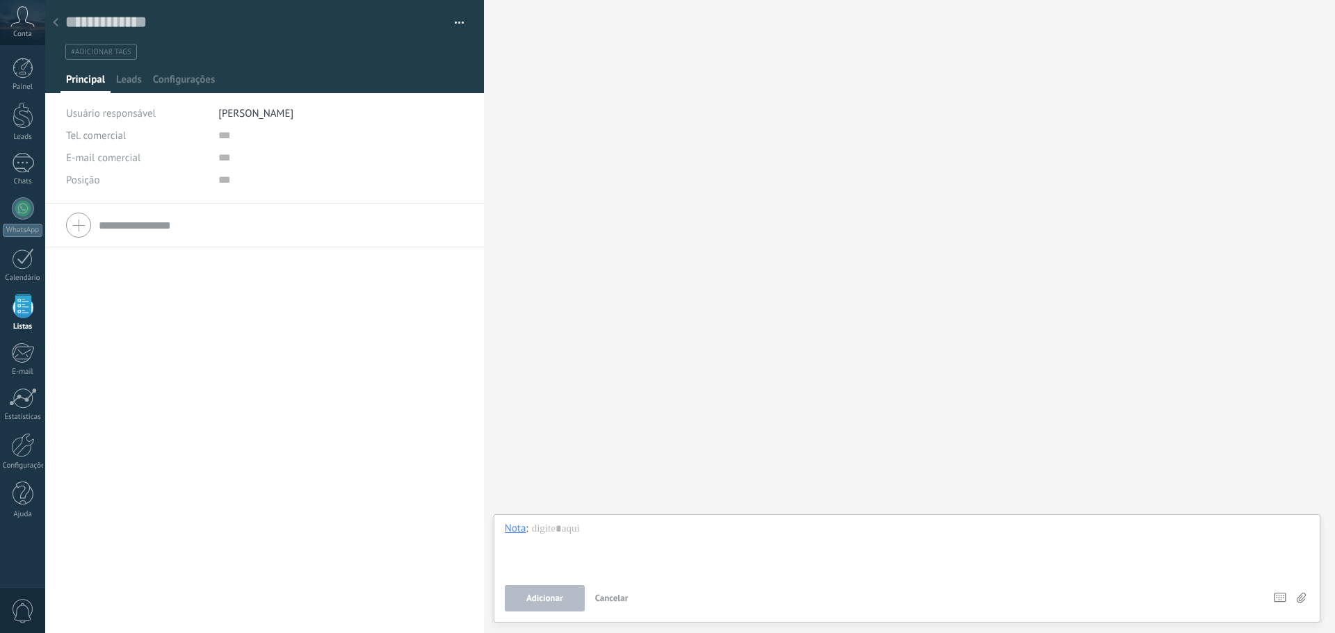
click at [58, 28] on div at bounding box center [55, 23] width 19 height 27
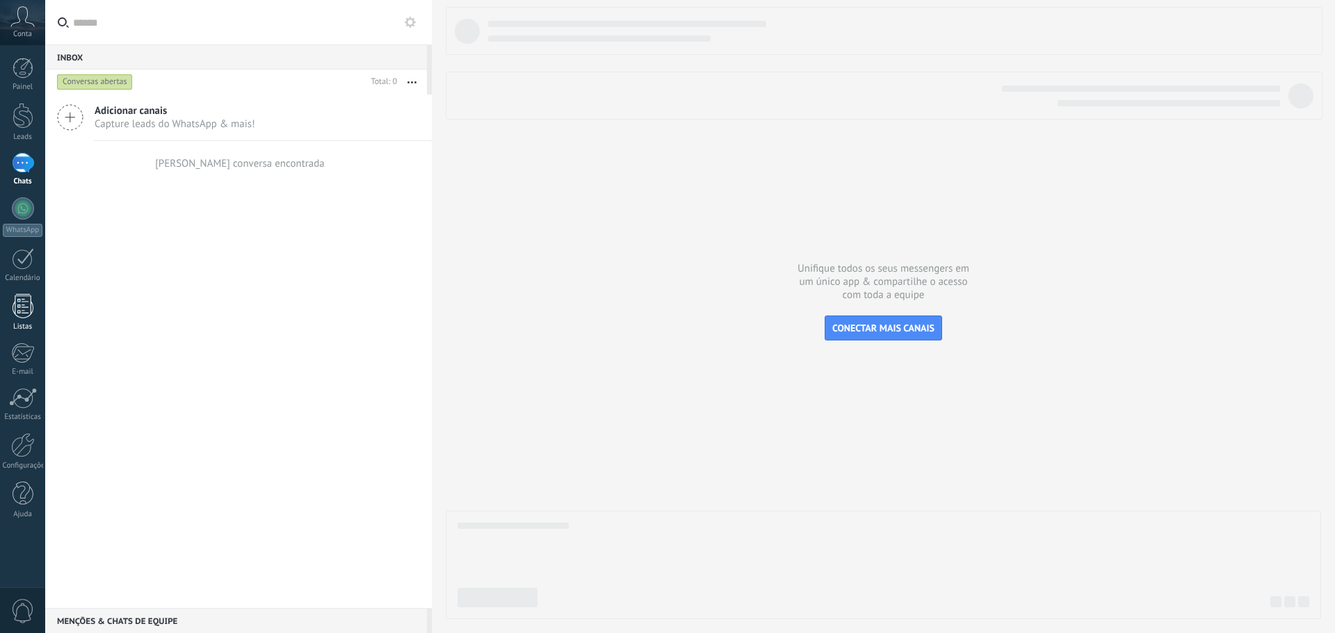
click at [19, 302] on div at bounding box center [23, 306] width 21 height 24
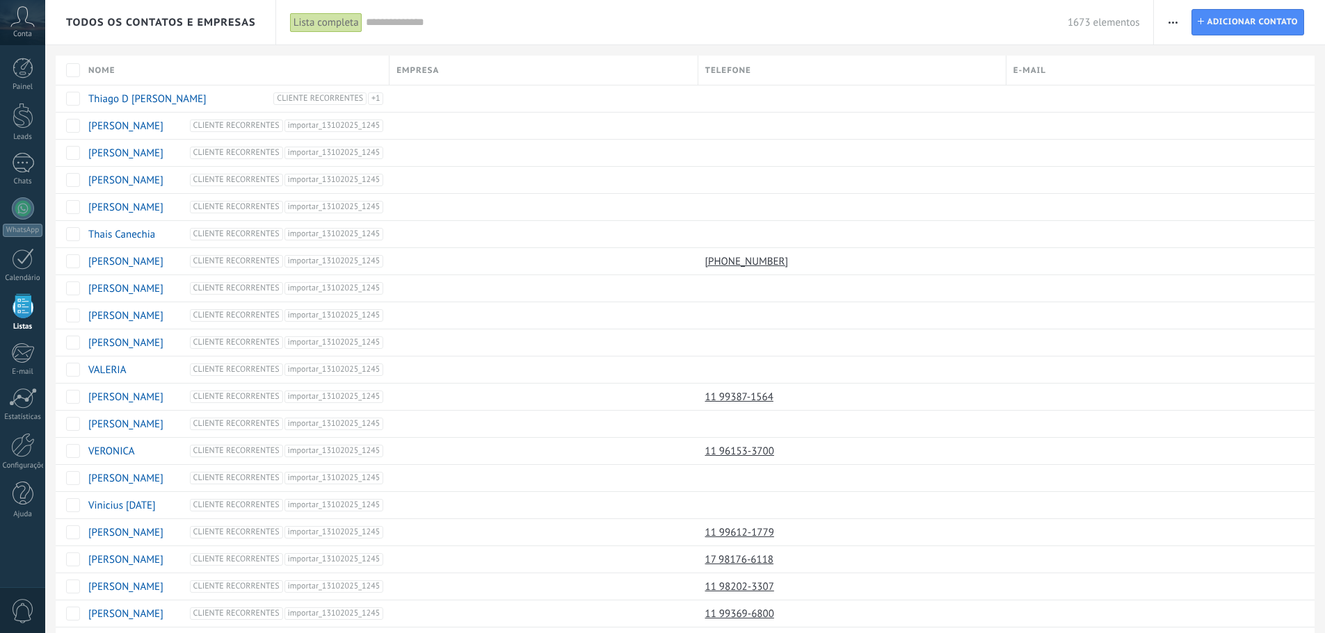
click at [327, 16] on div "Lista completa" at bounding box center [326, 23] width 72 height 20
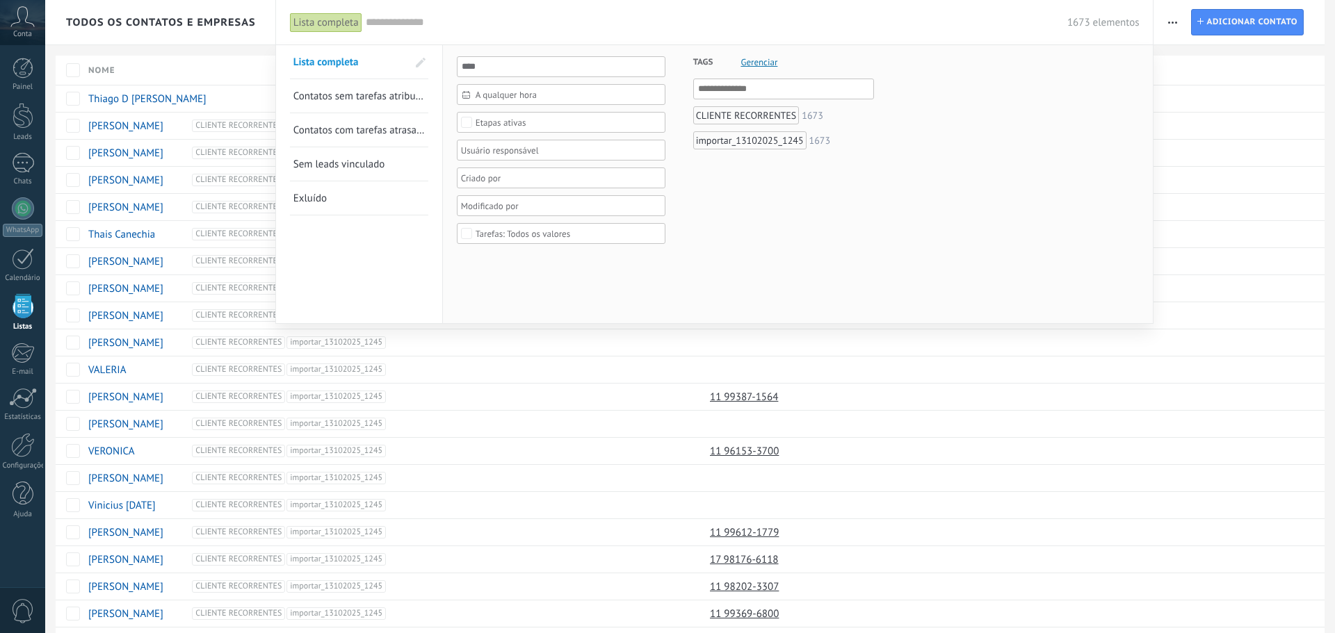
click at [1270, 22] on div at bounding box center [667, 316] width 1335 height 633
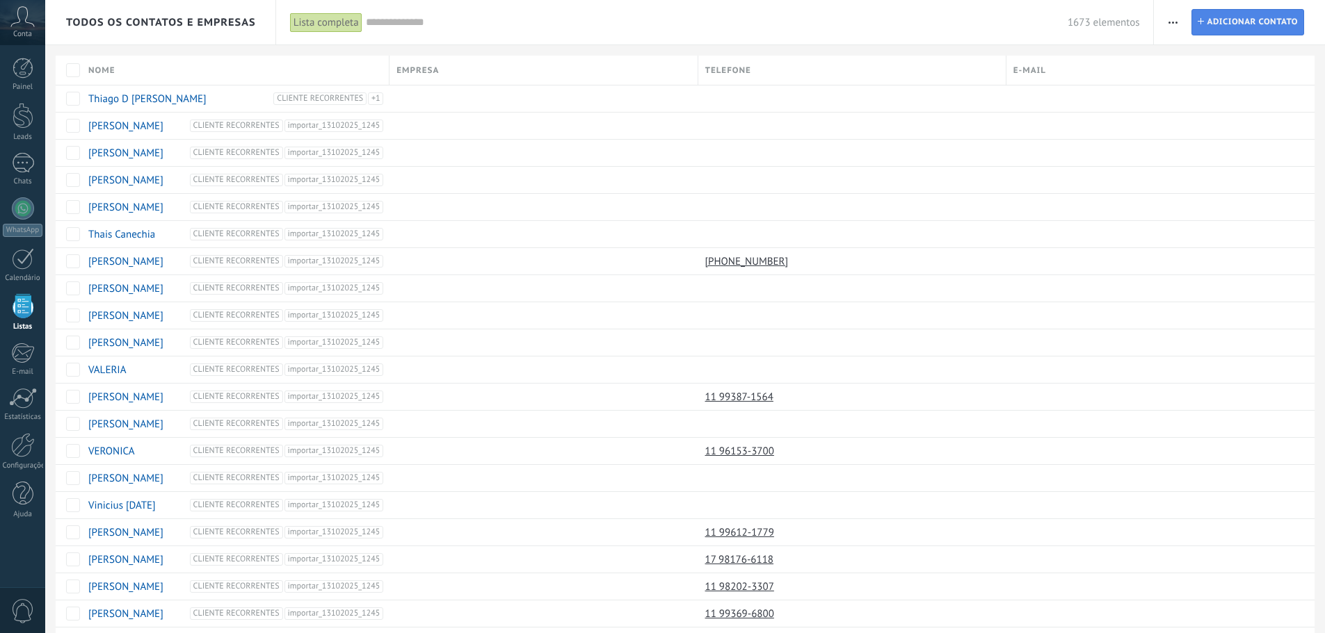
click at [1258, 21] on span "Adicionar contato" at bounding box center [1251, 22] width 91 height 25
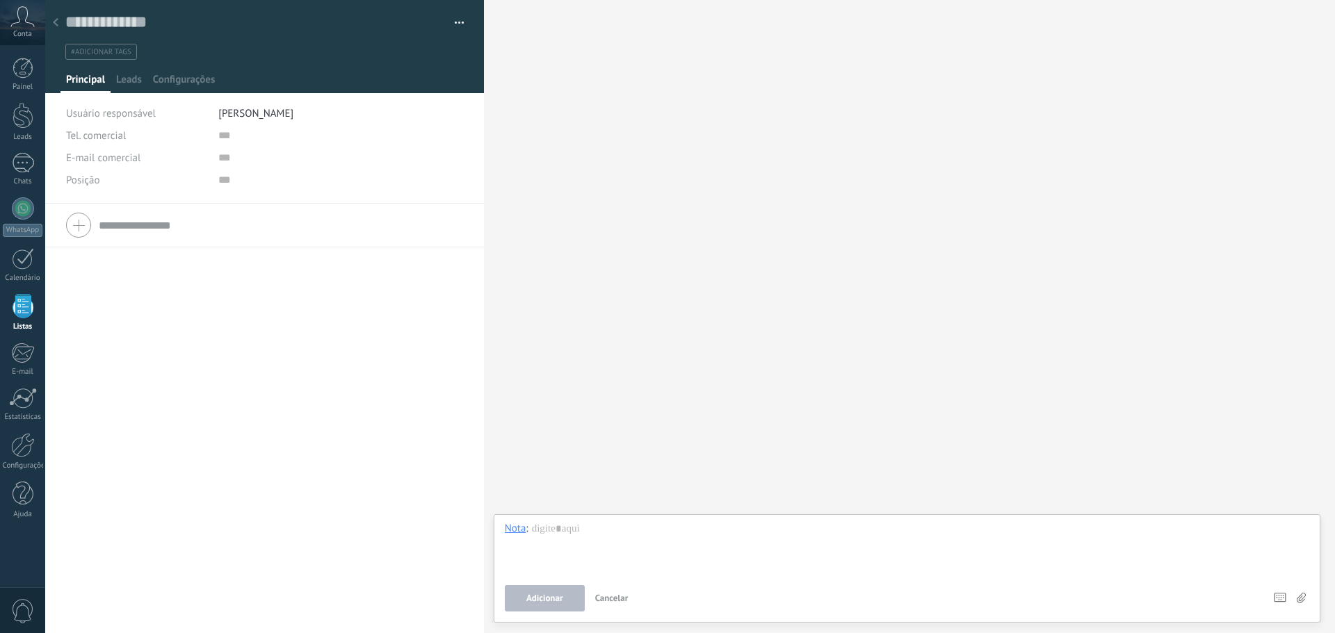
click at [53, 20] on icon at bounding box center [56, 22] width 6 height 8
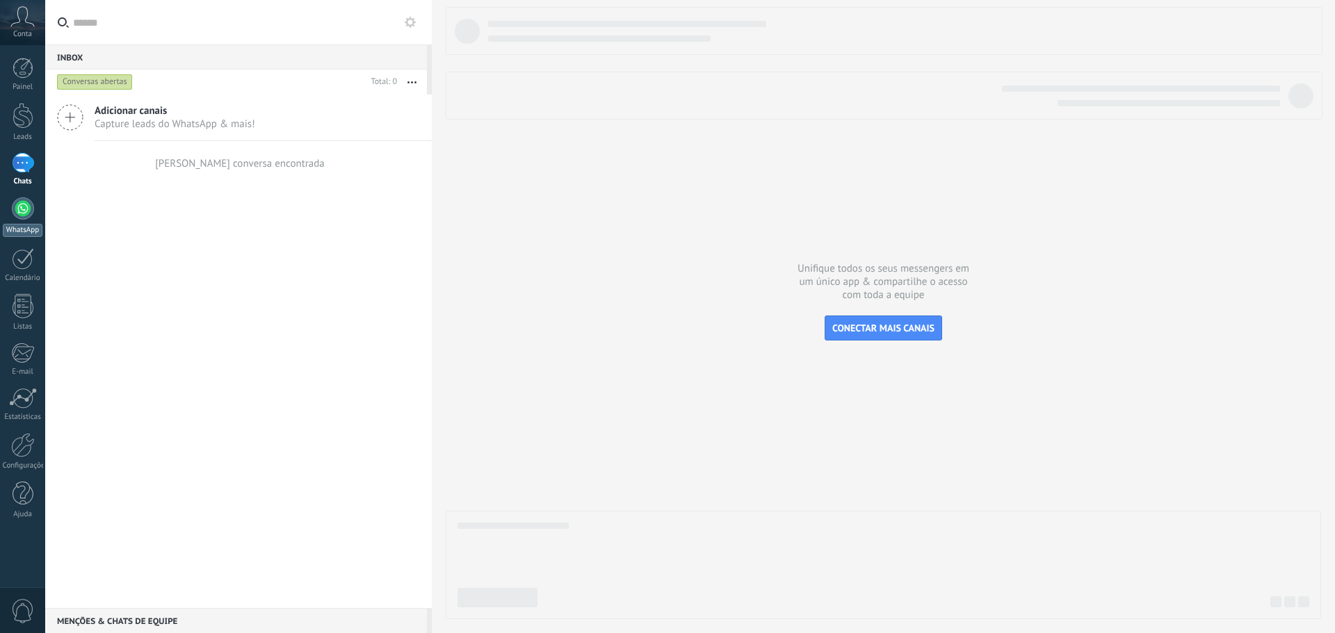
click at [23, 218] on div at bounding box center [23, 208] width 22 height 22
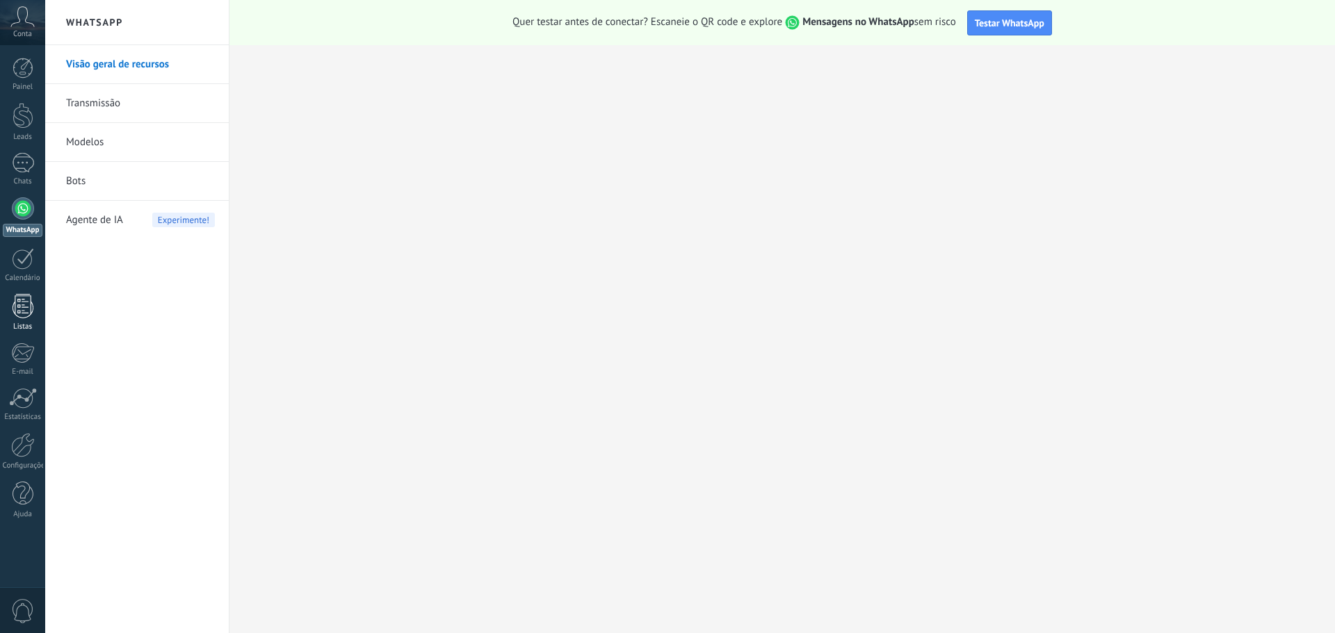
click at [23, 311] on div at bounding box center [23, 306] width 21 height 24
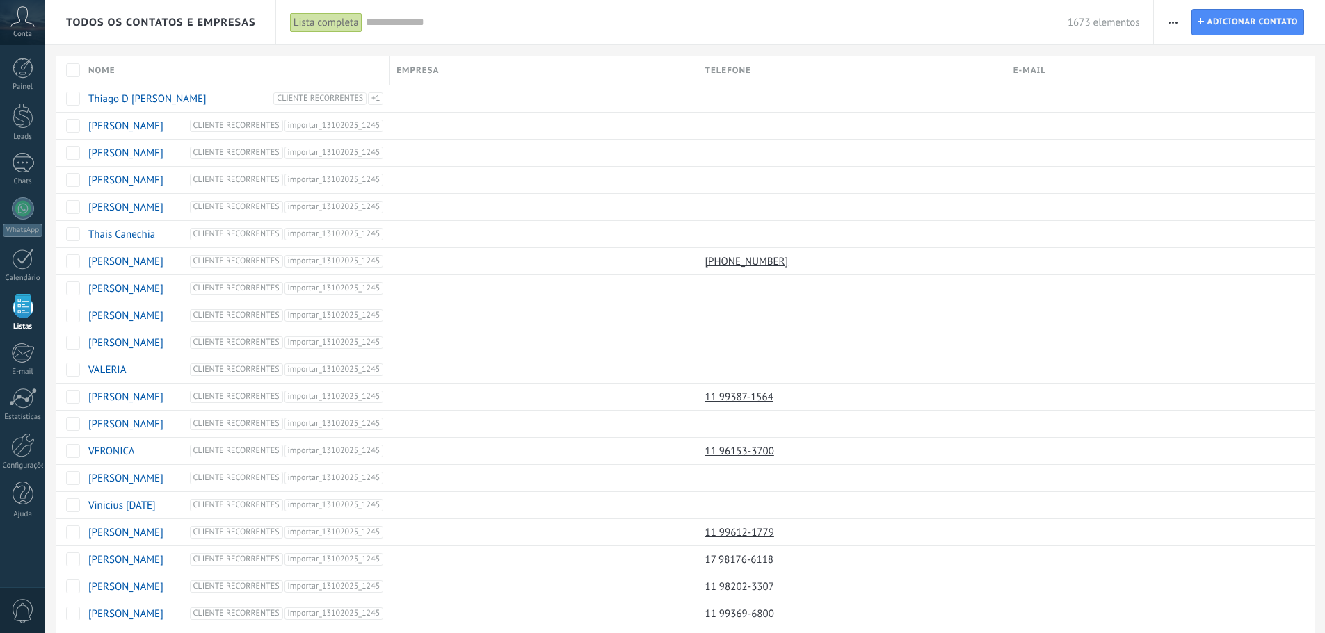
click at [1172, 24] on span "button" at bounding box center [1172, 22] width 9 height 26
click at [1220, 140] on div "Importar" at bounding box center [1221, 143] width 136 height 28
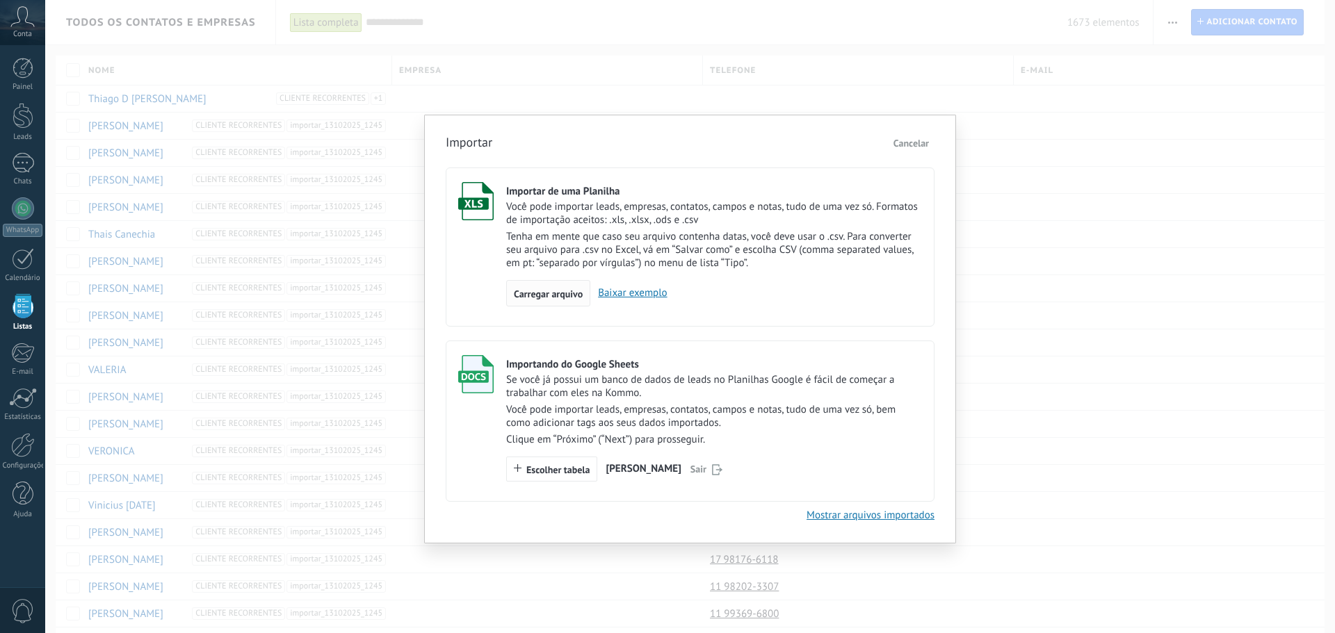
click at [560, 293] on span "Carregar arquivo" at bounding box center [548, 294] width 69 height 10
click at [0, 0] on input "Importar de uma Planilha Você pode importar leads, empresas, contatos, campos e…" at bounding box center [0, 0] width 0 height 0
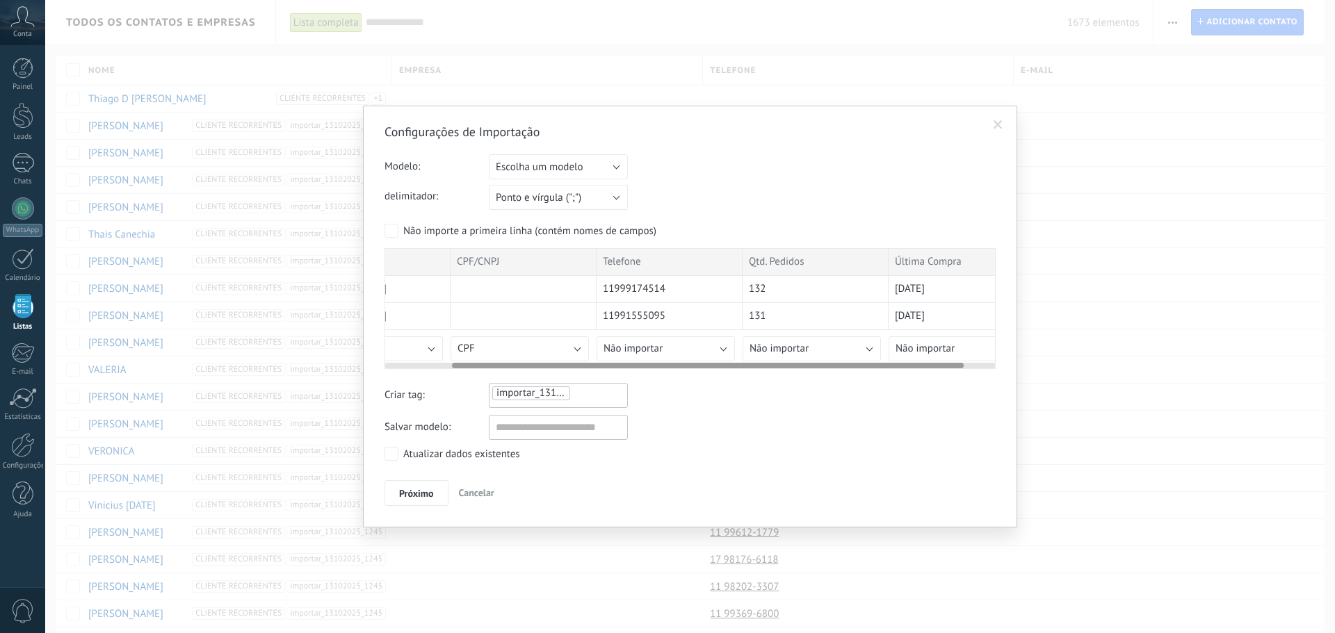
scroll to position [0, 81]
drag, startPoint x: 498, startPoint y: 366, endPoint x: 566, endPoint y: 363, distance: 68.2
click at [566, 363] on div at bounding box center [708, 366] width 512 height 6
click at [649, 343] on span "Não importar" at bounding box center [632, 348] width 59 height 13
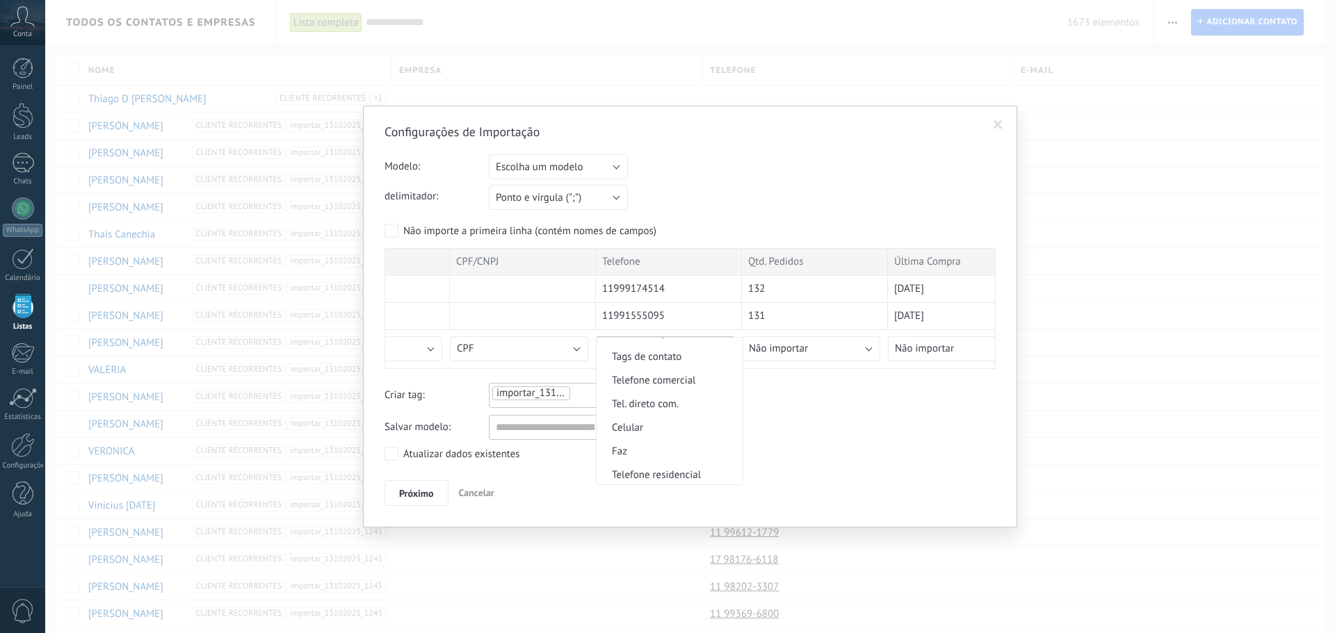
scroll to position [278, 0]
click at [658, 416] on span "Celular" at bounding box center [668, 422] width 142 height 13
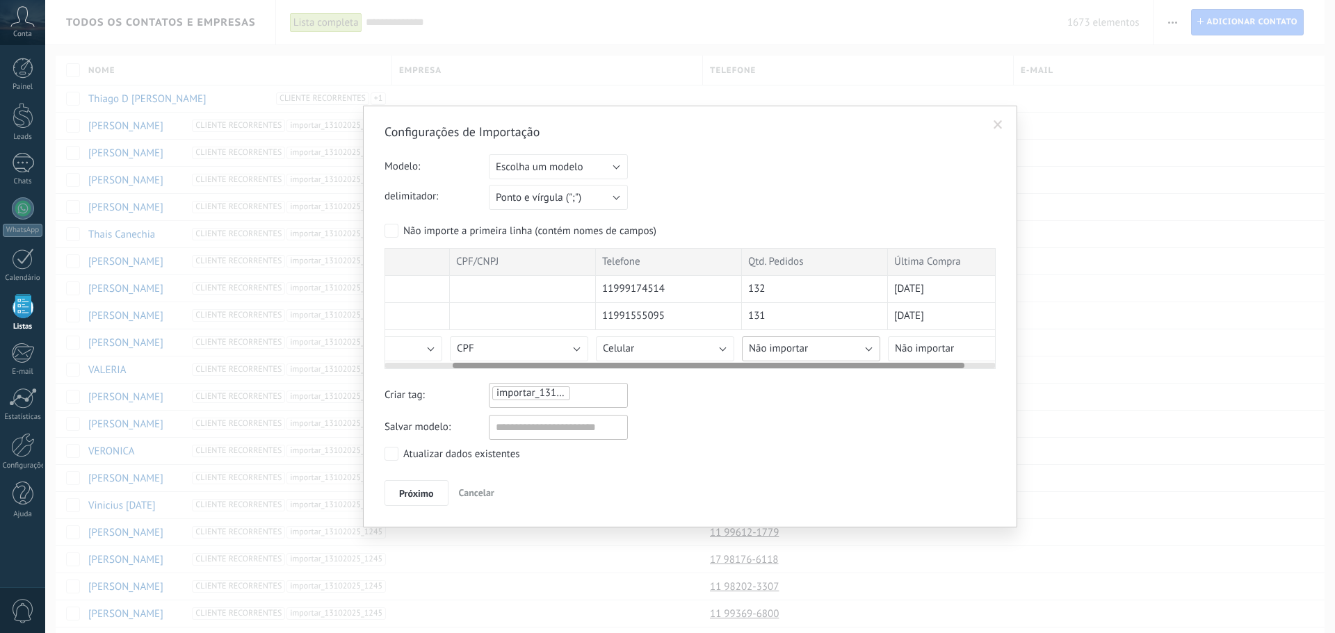
click at [815, 341] on button "Não importar" at bounding box center [811, 349] width 138 height 25
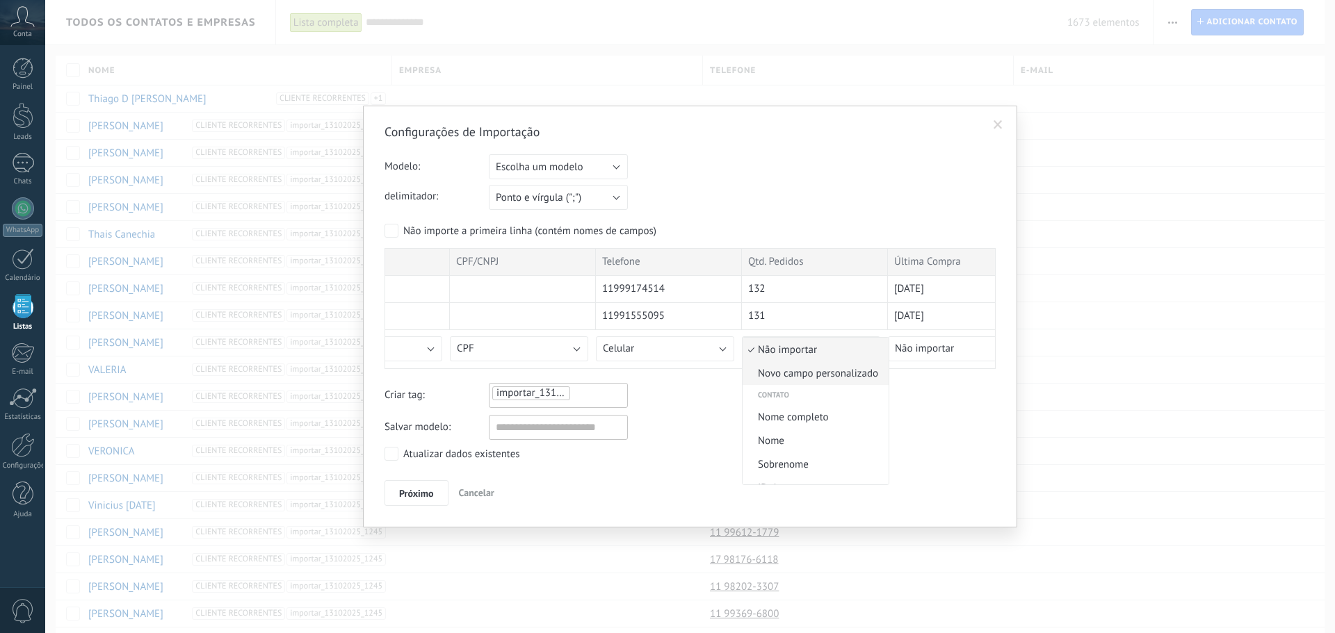
click at [816, 369] on span "Novo campo personalizado" at bounding box center [814, 373] width 142 height 13
click at [768, 485] on span "Salvar" at bounding box center [763, 490] width 26 height 10
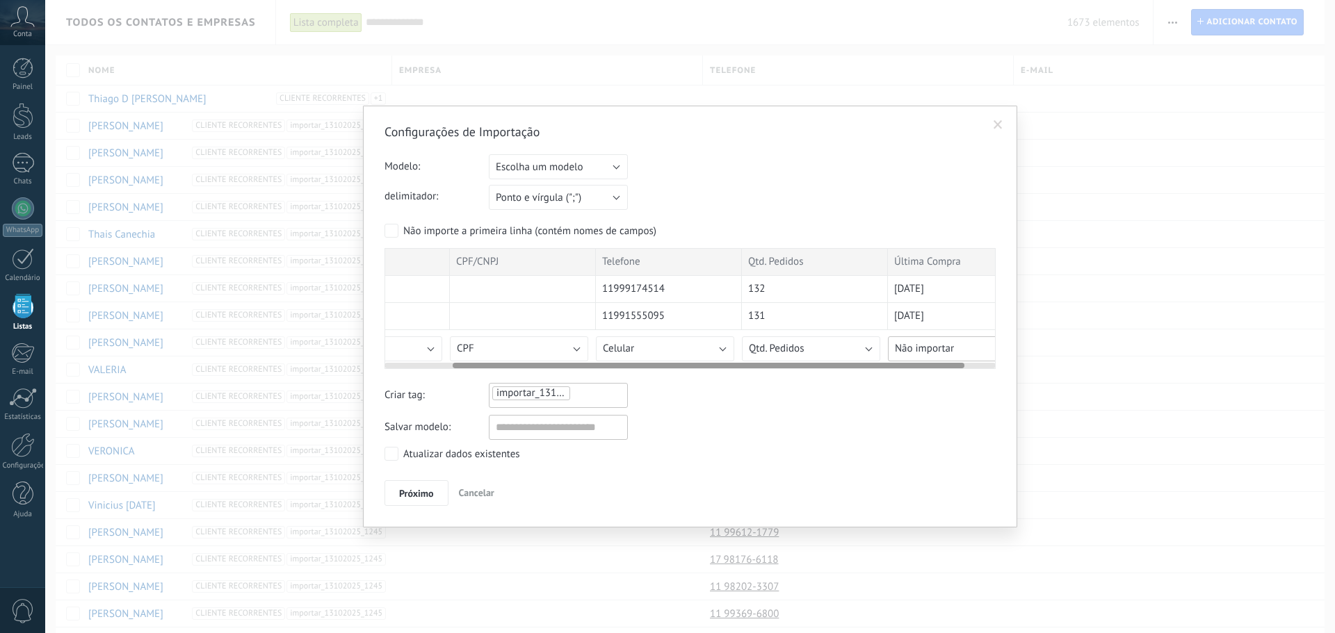
click at [946, 353] on span "Não importar" at bounding box center [924, 348] width 59 height 13
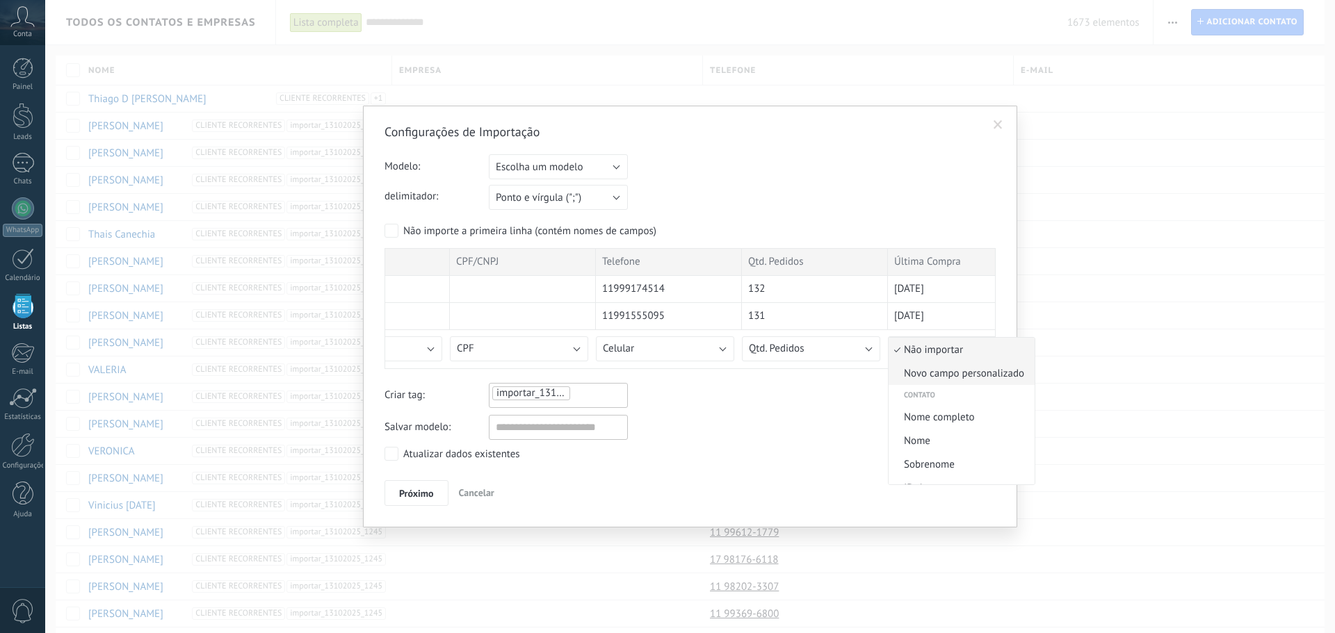
click at [948, 373] on span "Novo campo personalizado" at bounding box center [960, 373] width 142 height 13
click at [902, 491] on span "Salvar" at bounding box center [909, 490] width 26 height 10
click at [563, 437] on input "text" at bounding box center [558, 427] width 139 height 25
click at [583, 399] on ul "importar_13102025_1249" at bounding box center [539, 393] width 97 height 17
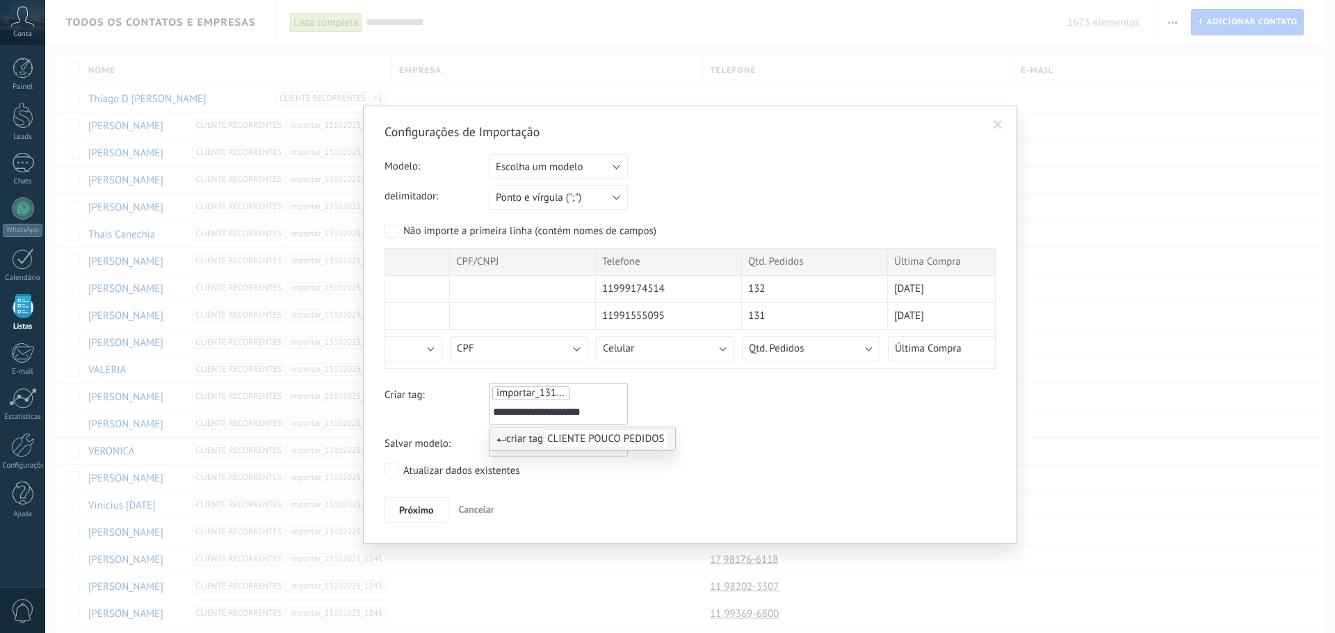
click at [619, 434] on span "CLIENTE POUCO PEDIDOS" at bounding box center [605, 439] width 125 height 19
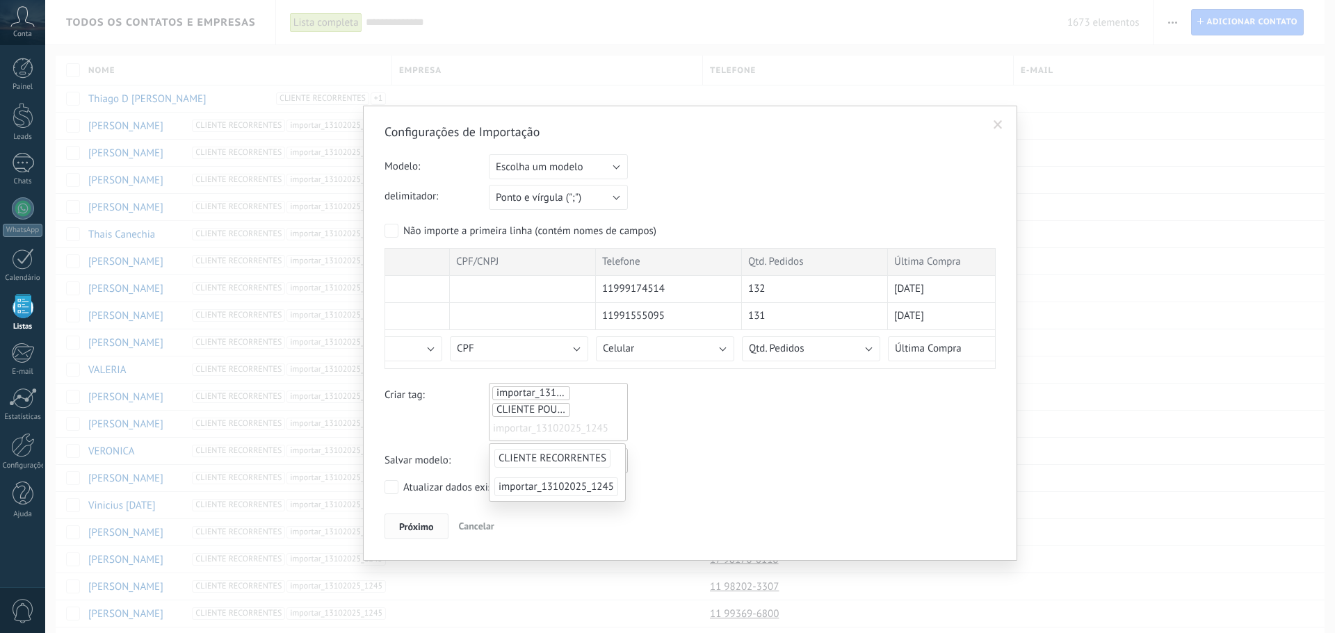
click at [421, 524] on span "Próximo" at bounding box center [416, 527] width 35 height 10
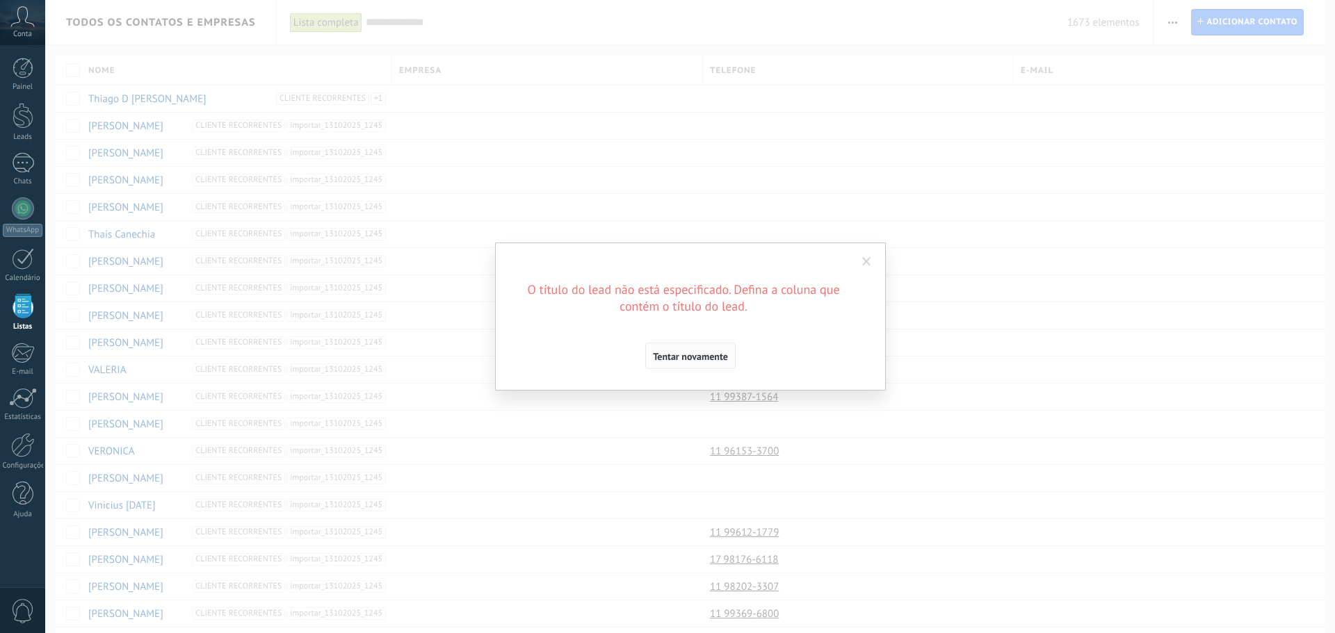
click at [676, 355] on span "Tentar novamente" at bounding box center [690, 357] width 75 height 10
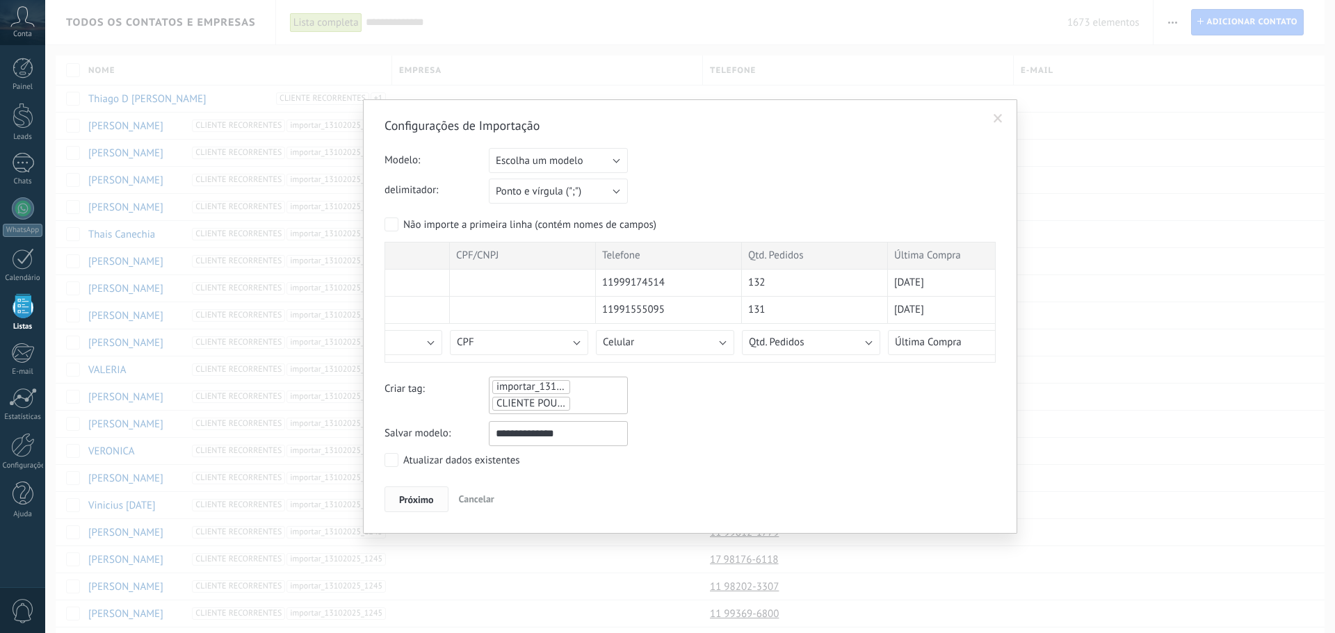
click at [416, 492] on button "Próximo" at bounding box center [416, 500] width 64 height 26
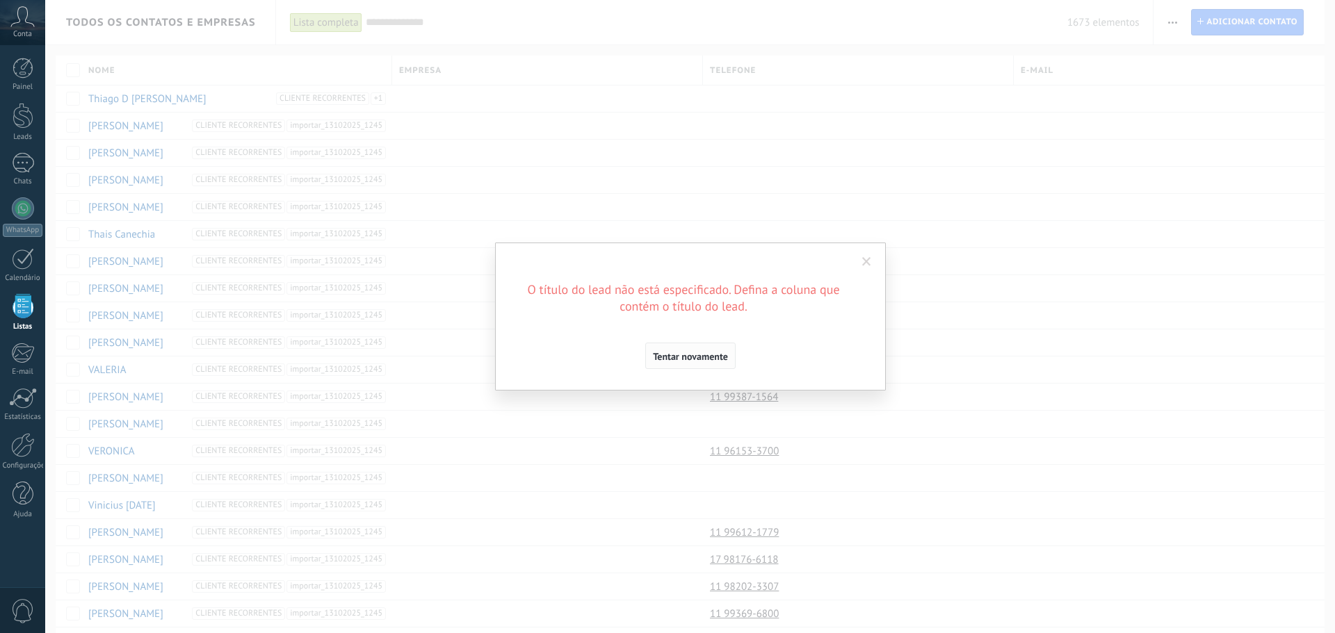
click at [685, 359] on span "Tentar novamente" at bounding box center [690, 357] width 75 height 10
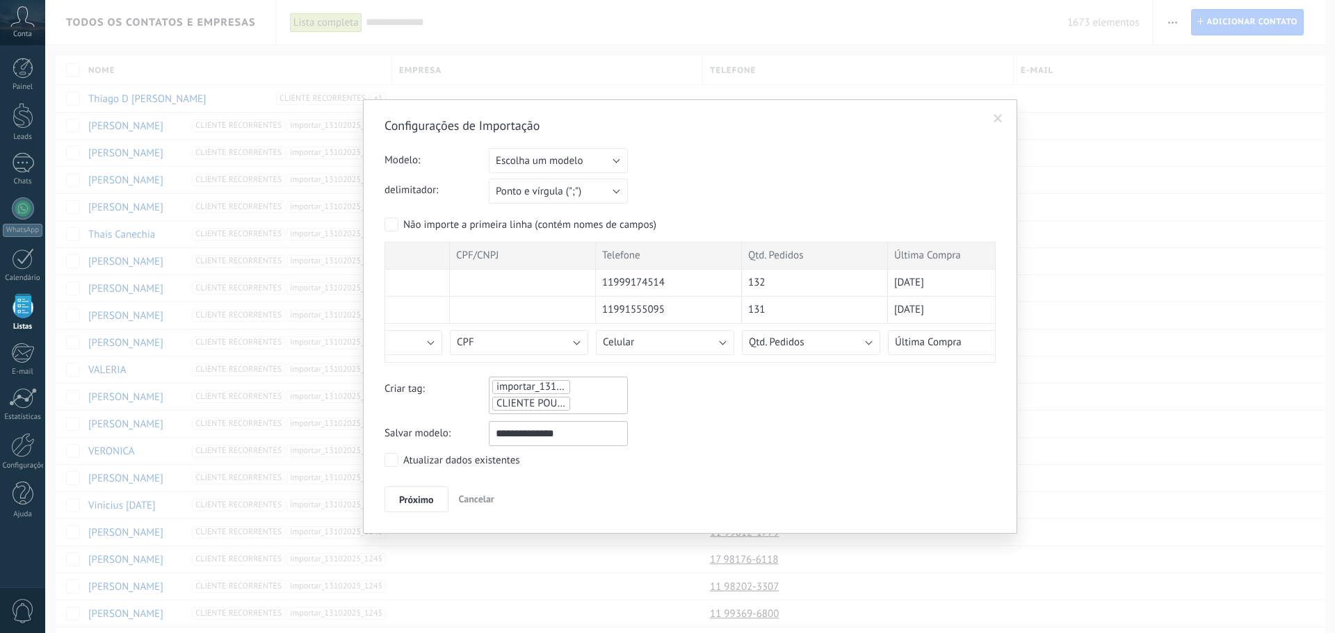
scroll to position [0, 0]
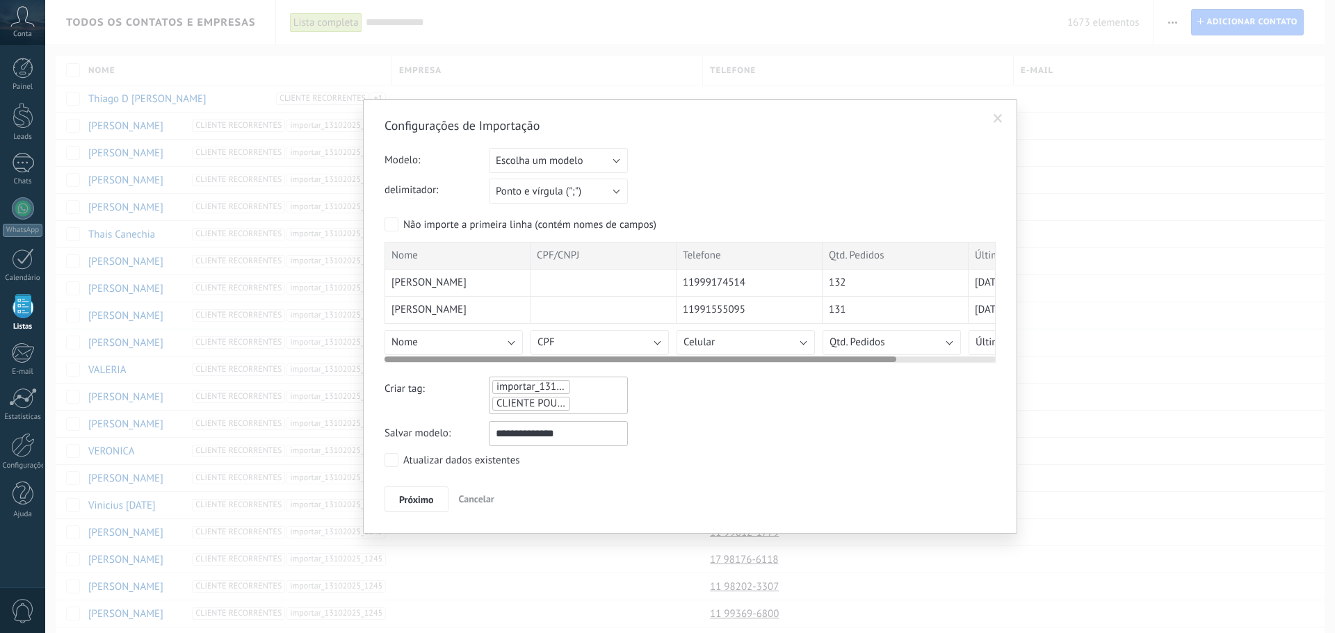
drag, startPoint x: 619, startPoint y: 359, endPoint x: 401, endPoint y: 378, distance: 218.4
click at [401, 378] on div "Configurações de Importação Modelo: Escolha um modelo CLIENTES RECORRENTES Esco…" at bounding box center [689, 315] width 611 height 395
click at [448, 344] on button "Nome" at bounding box center [453, 342] width 138 height 25
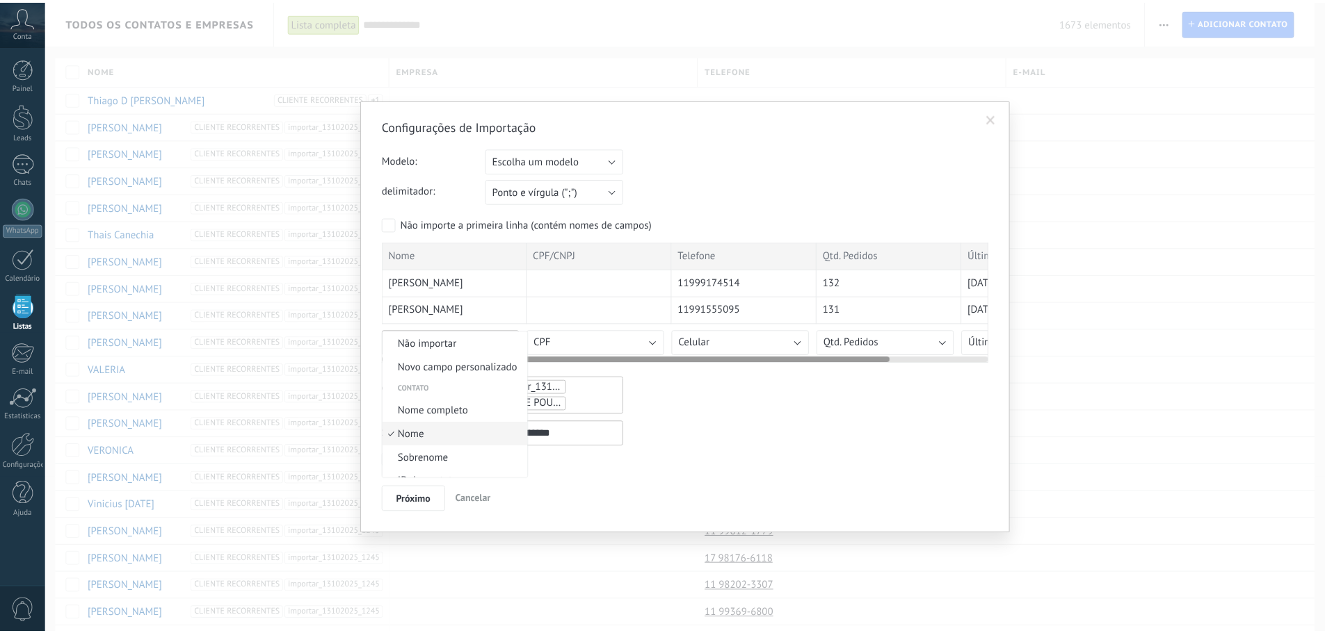
scroll to position [31, 0]
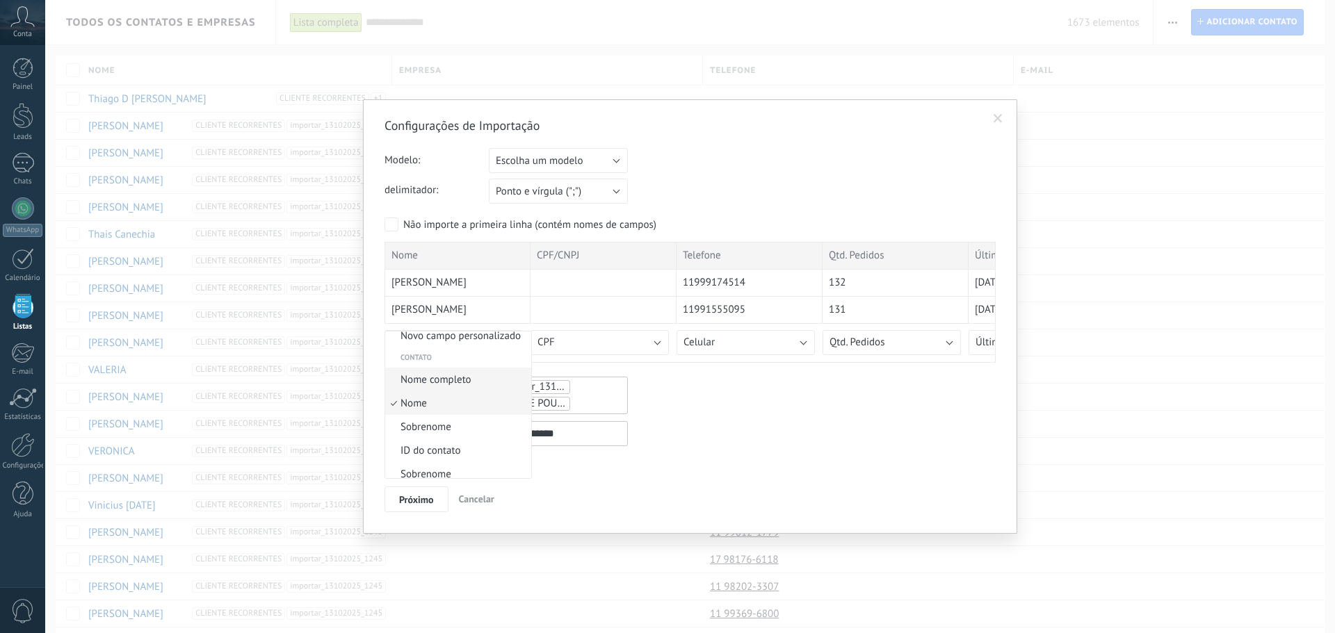
click at [438, 379] on span "Nome completo" at bounding box center [456, 379] width 142 height 13
click at [419, 507] on button "Próximo" at bounding box center [416, 500] width 64 height 26
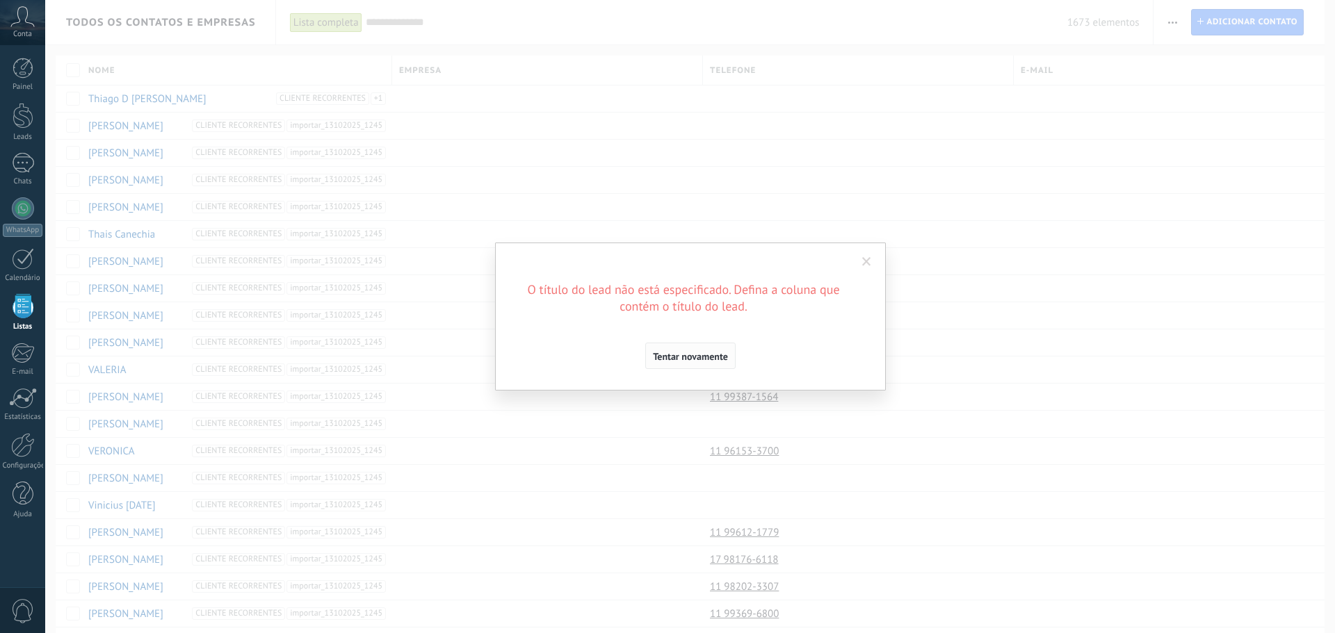
click at [690, 363] on button "Tentar novamente" at bounding box center [690, 356] width 90 height 26
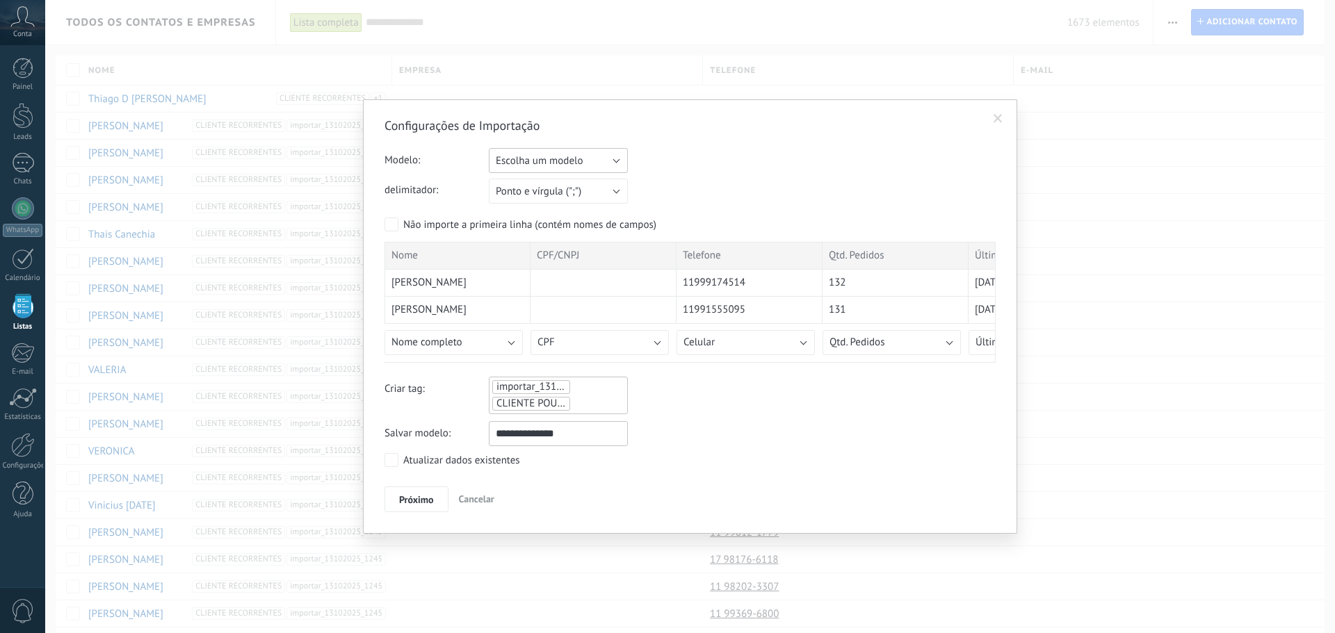
click at [580, 160] on span "Escolha um modelo" at bounding box center [539, 160] width 87 height 13
click at [456, 168] on span "Modelo:" at bounding box center [436, 160] width 104 height 24
click at [526, 161] on span "Escolha um modelo" at bounding box center [539, 160] width 87 height 13
click at [566, 177] on li "CLIENTES RECORRENTES" at bounding box center [553, 184] width 147 height 24
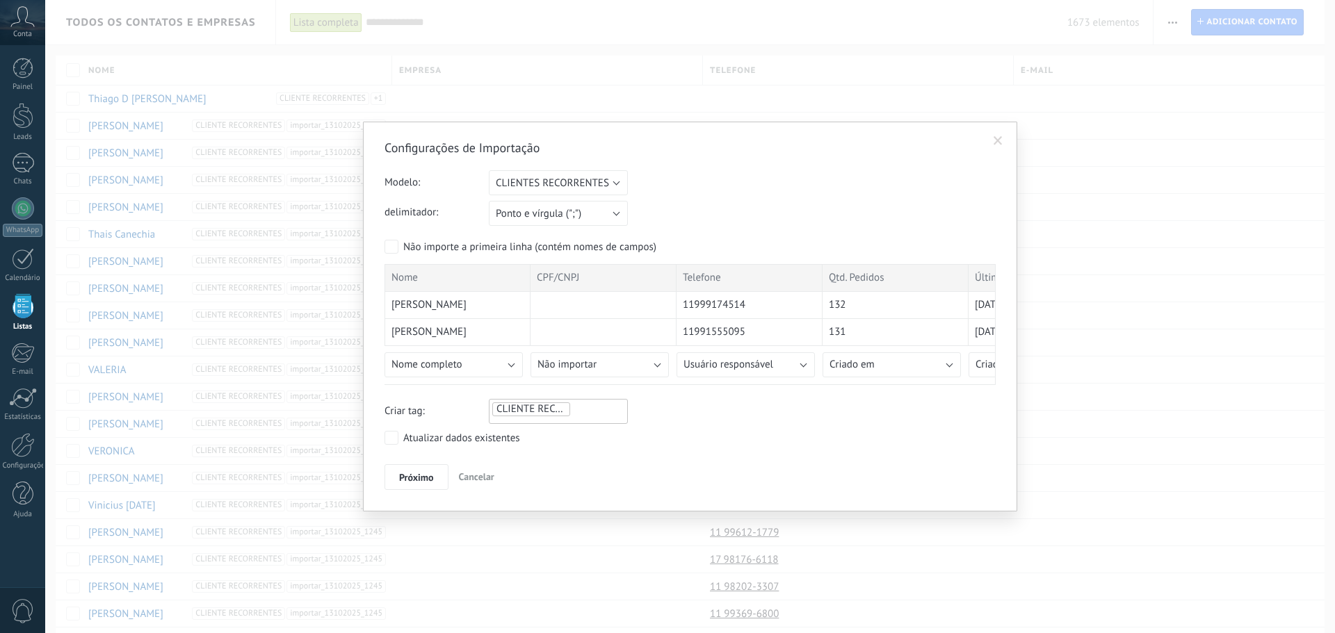
click at [576, 170] on div "Configurações de Importação Modelo: Escolha um modelo CLIENTES RECORRENTES CLIE…" at bounding box center [689, 315] width 611 height 350
click at [570, 190] on span "CLIENTES RECORRENTES" at bounding box center [552, 183] width 113 height 13
click at [571, 189] on span "Escolha um modelo" at bounding box center [551, 183] width 143 height 13
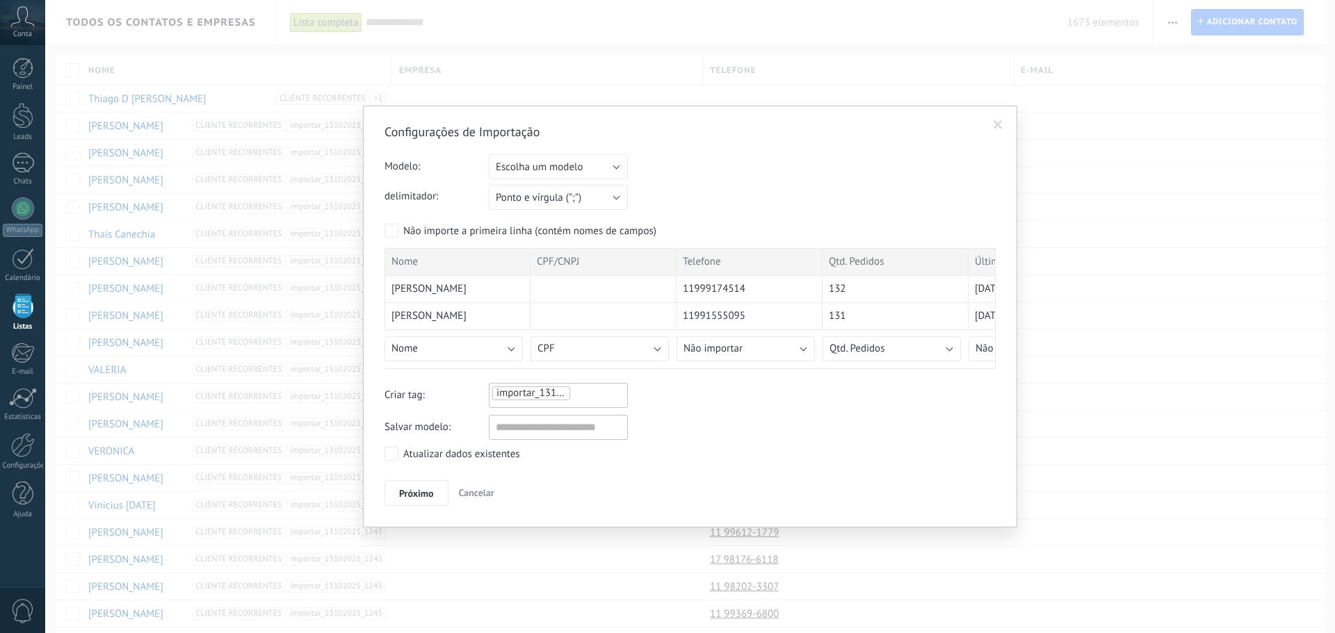
click at [536, 236] on div "Não importe a primeira linha (contém nomes de campos)" at bounding box center [529, 232] width 253 height 14
click at [596, 390] on div "importar_13102025_1250" at bounding box center [558, 393] width 135 height 17
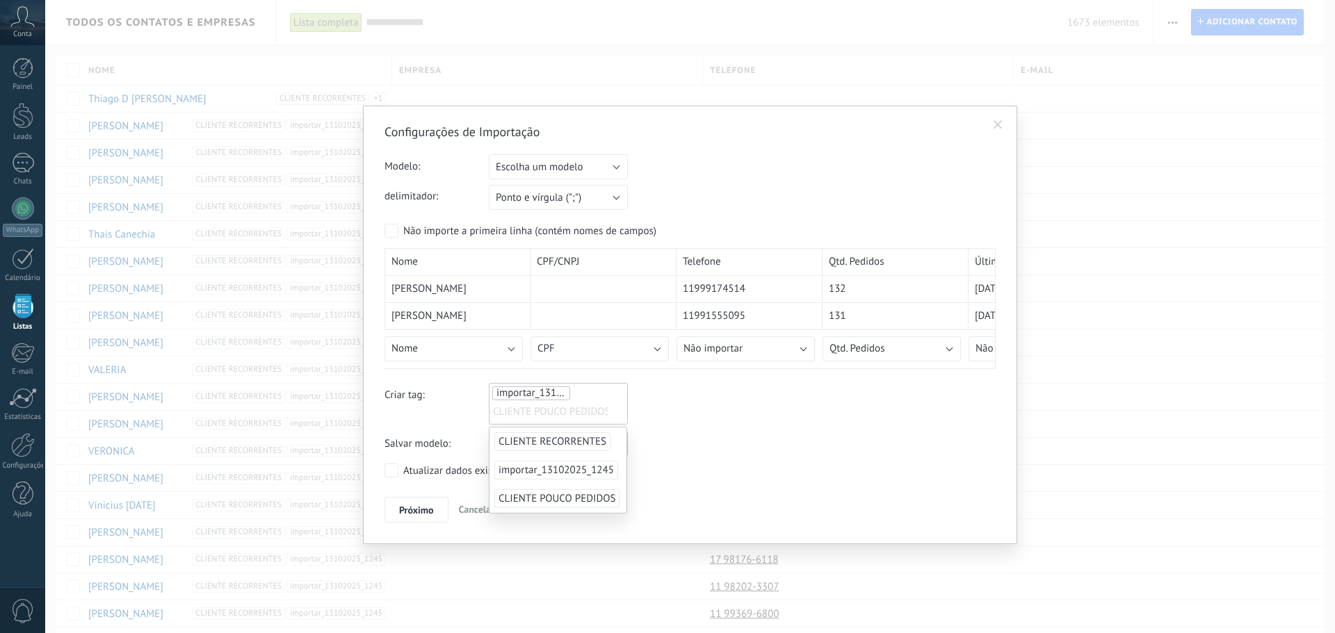
click at [558, 497] on span "CLIENTE POUCO PEDIDOS" at bounding box center [556, 498] width 125 height 19
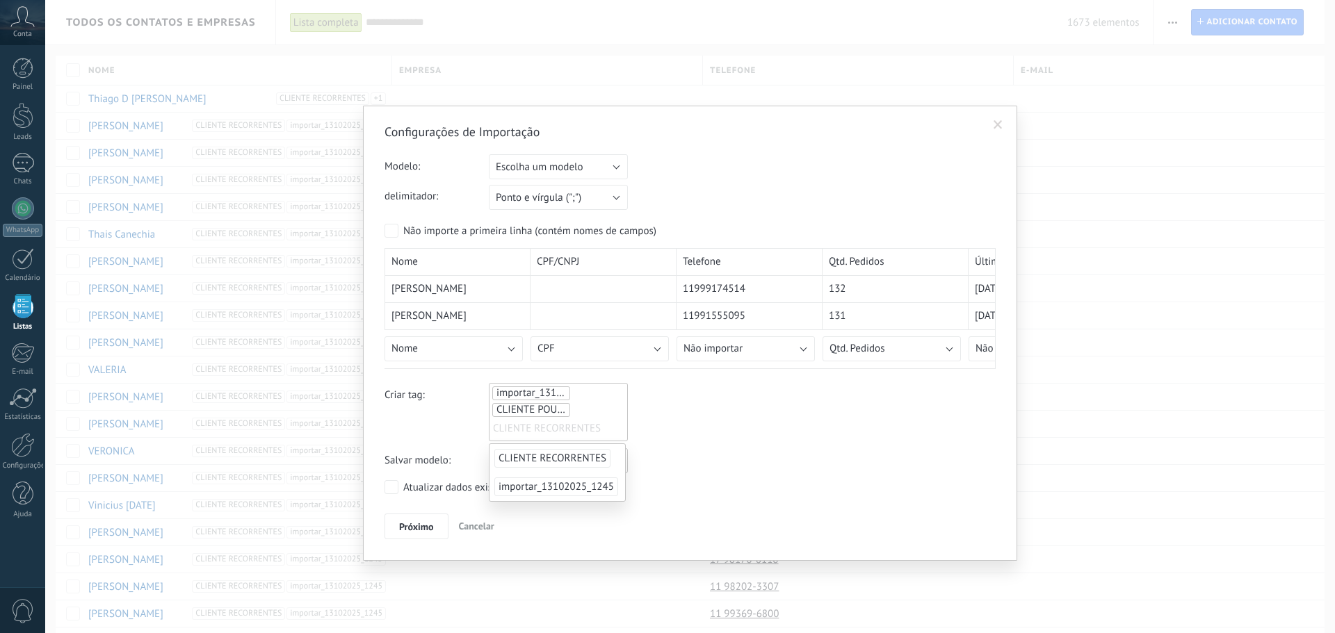
click at [404, 414] on span "Criar tag:" at bounding box center [436, 412] width 104 height 58
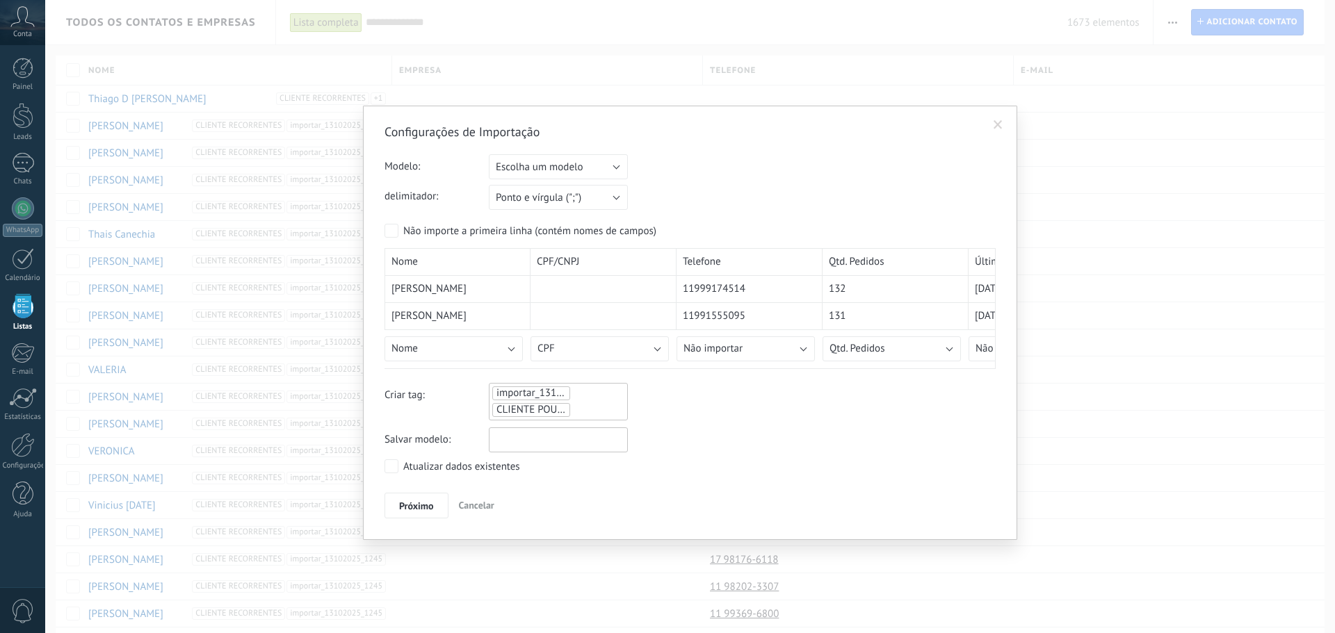
click at [535, 444] on input "text" at bounding box center [558, 440] width 139 height 25
click at [403, 465] on label "Atualizar dados existentes" at bounding box center [452, 467] width 136 height 14
click at [404, 501] on span "Próximo" at bounding box center [416, 506] width 35 height 10
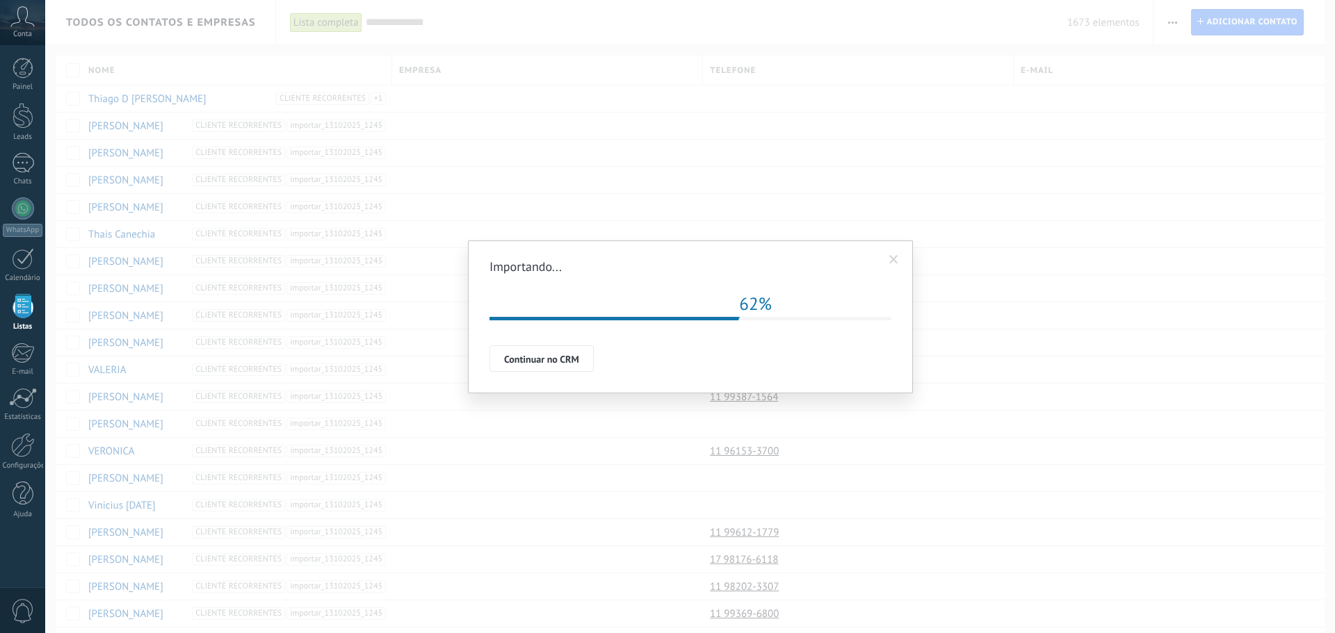
click at [549, 359] on span "Continuar no CRM" at bounding box center [541, 360] width 75 height 10
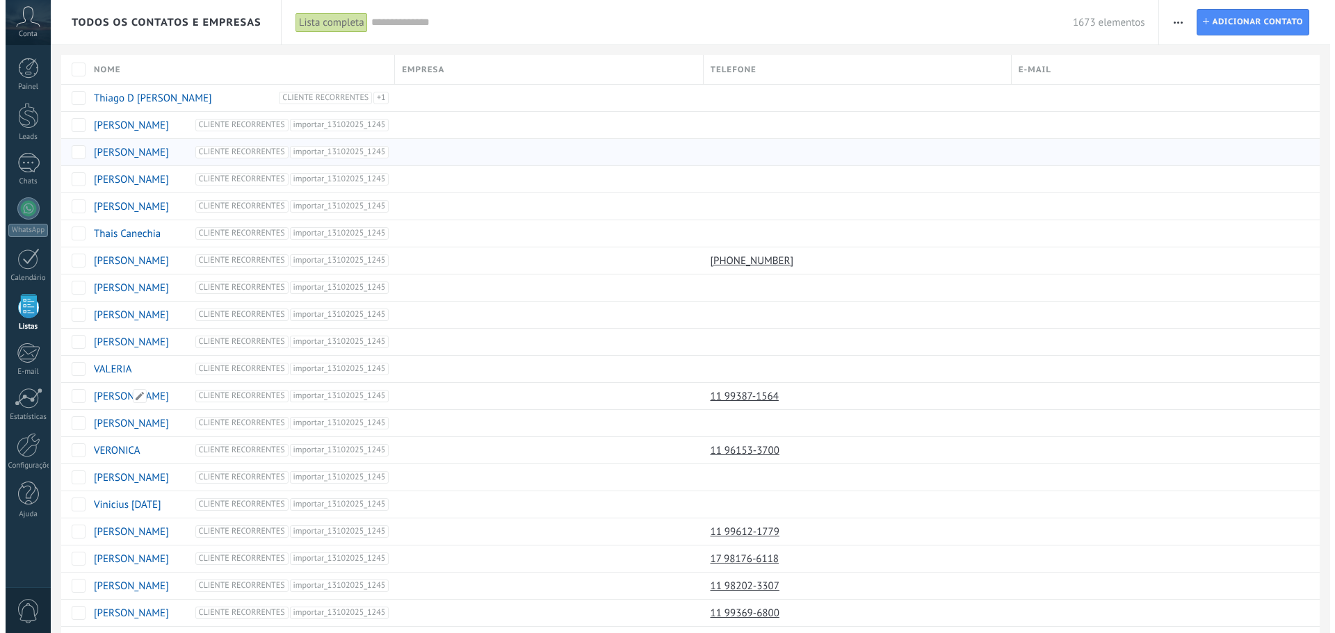
scroll to position [0, 0]
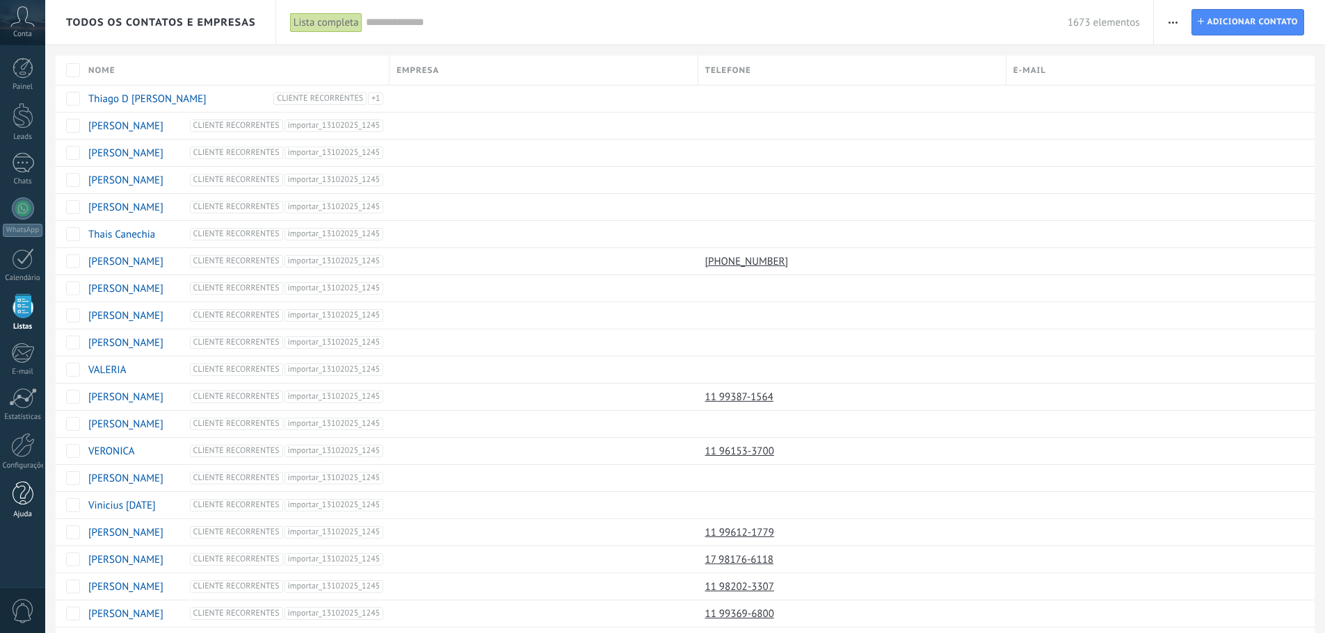
click at [31, 485] on div at bounding box center [23, 494] width 21 height 24
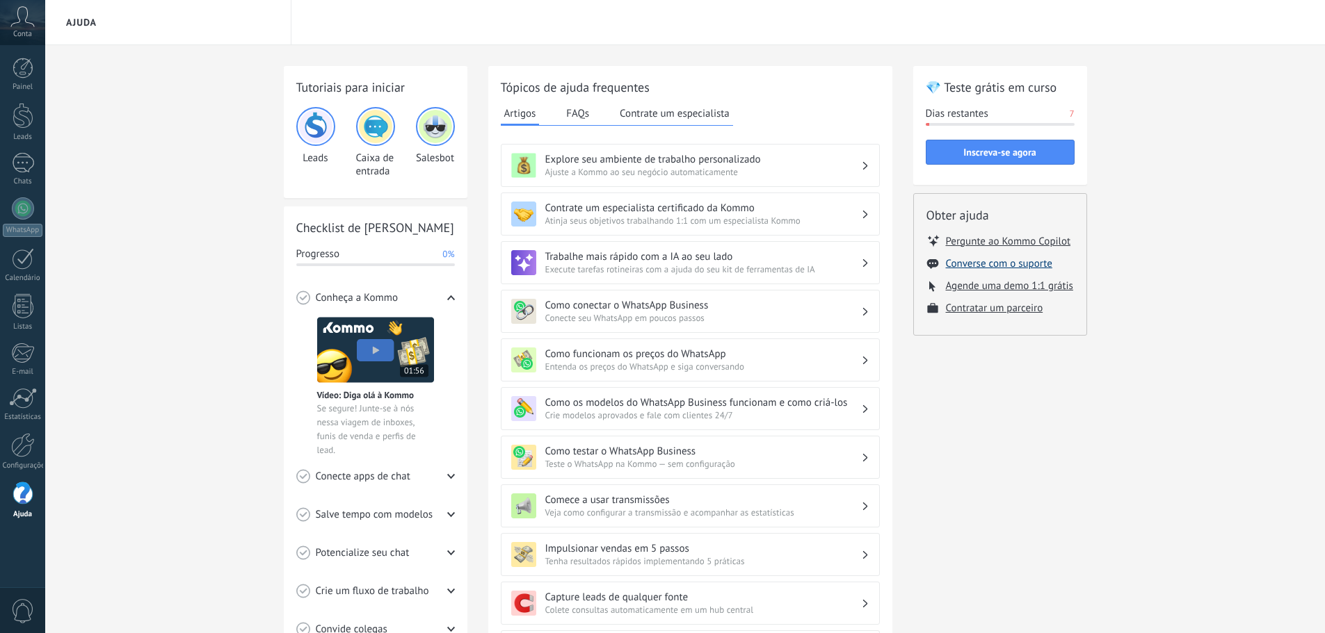
click at [968, 263] on button "Converse com o suporte" at bounding box center [999, 263] width 106 height 13
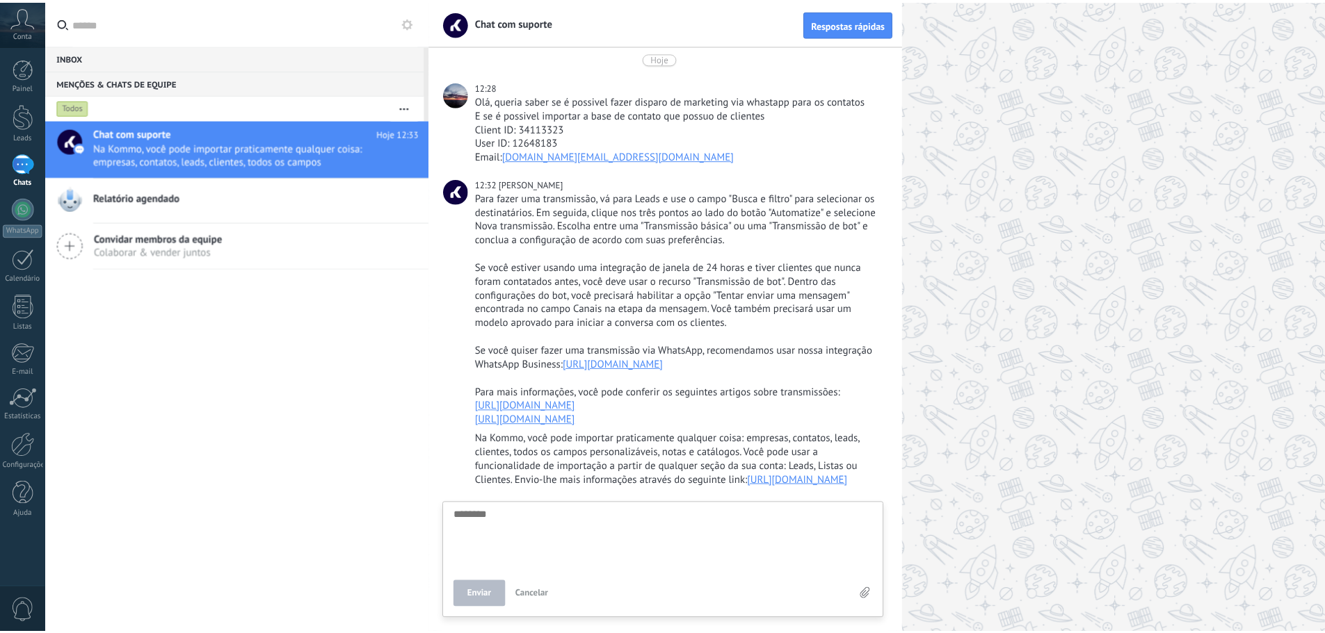
scroll to position [32, 0]
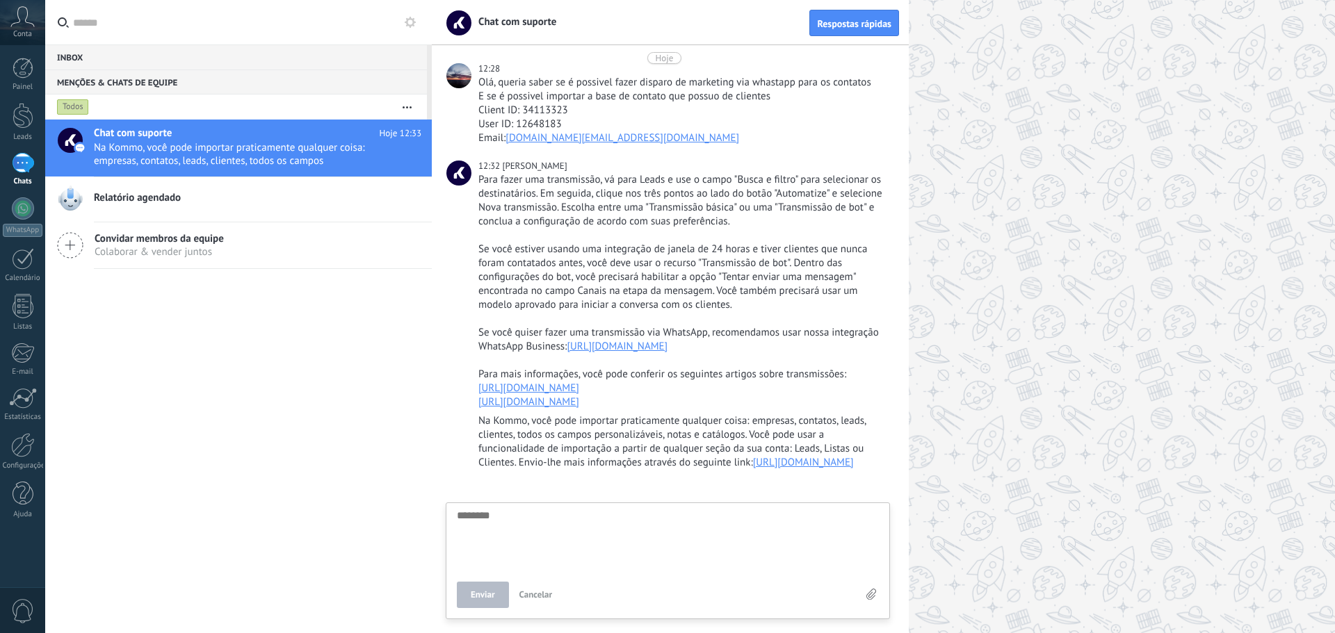
click at [638, 340] on link "https://www.kommo.com/br/blog/whatsapp-cloud-api/" at bounding box center [617, 346] width 101 height 13
click at [18, 138] on div "Leads" at bounding box center [23, 137] width 40 height 9
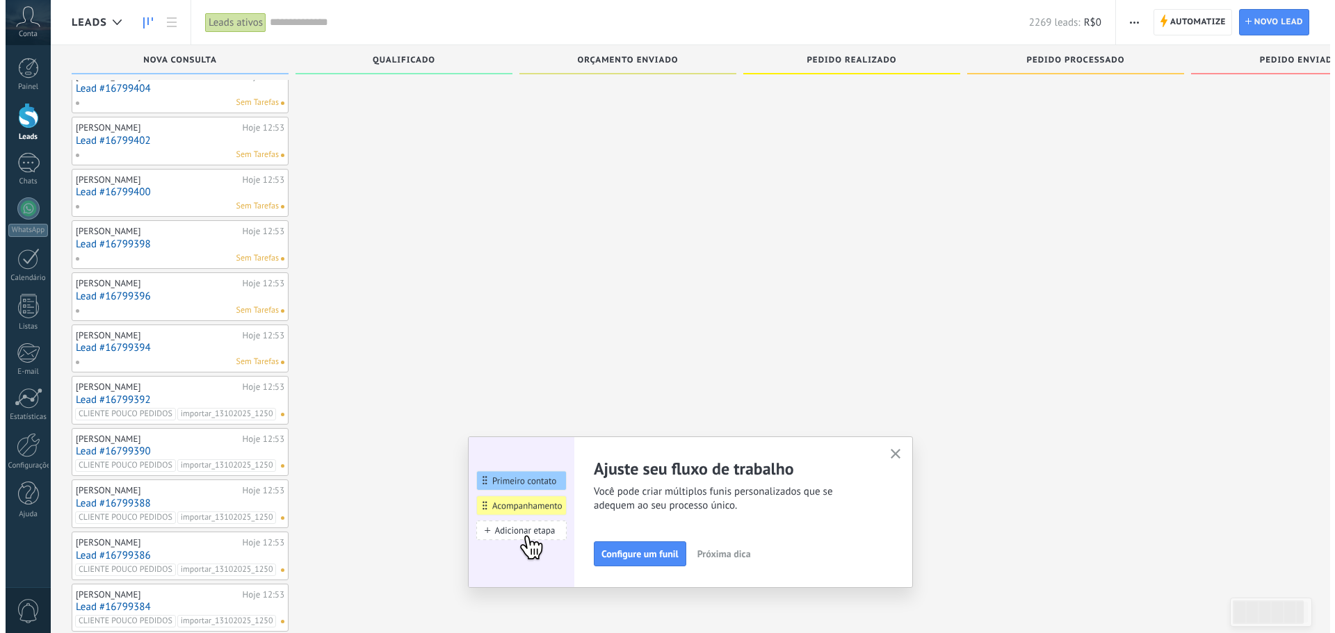
scroll to position [139, 0]
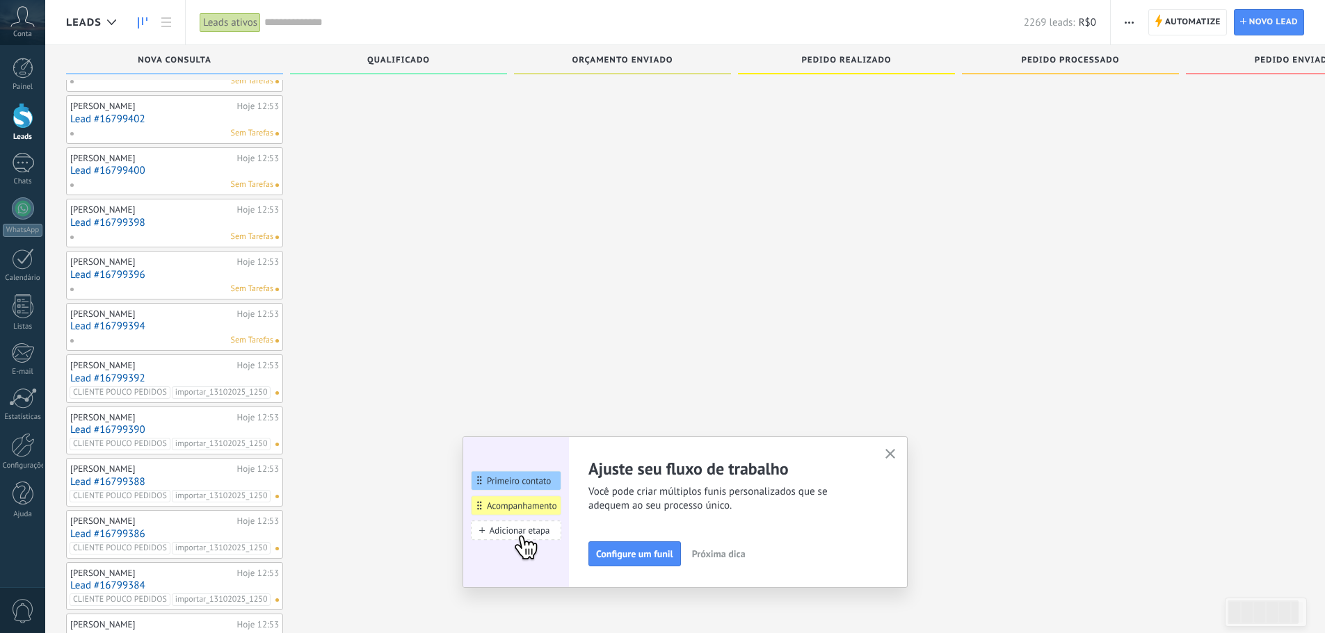
click at [893, 449] on button "button" at bounding box center [890, 455] width 17 height 19
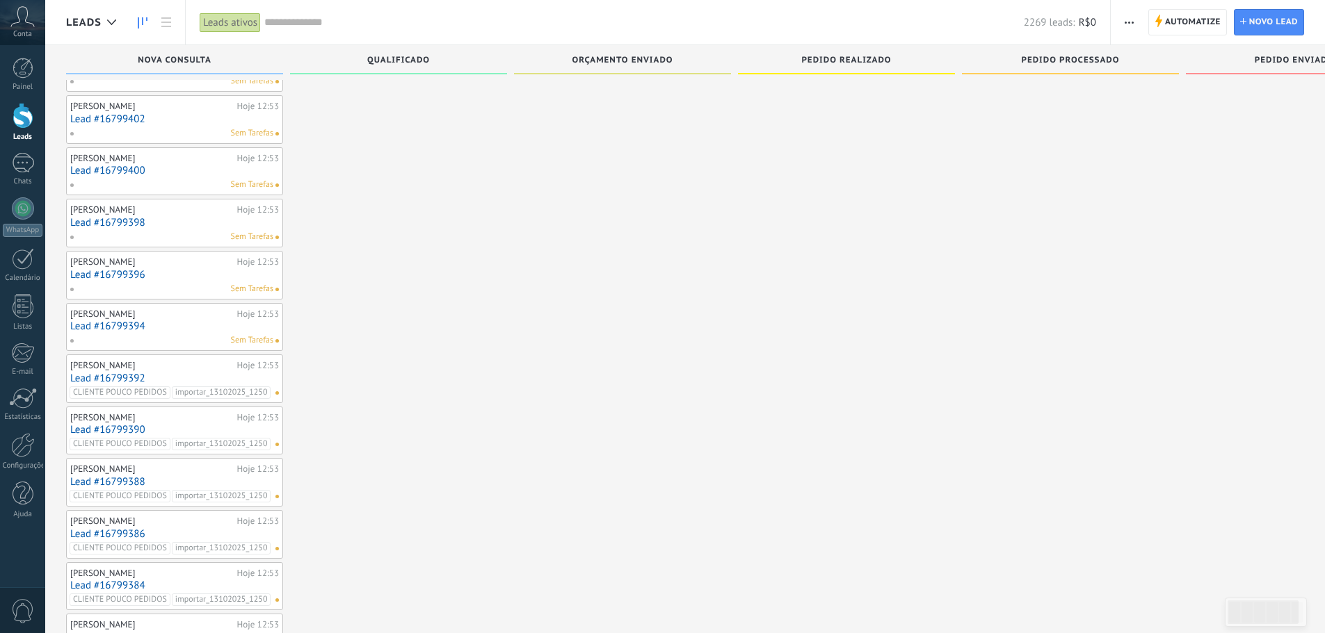
click at [188, 179] on div "Sem Tarefas" at bounding box center [172, 185] width 204 height 13
click at [113, 168] on link "Lead #16799400" at bounding box center [174, 171] width 209 height 12
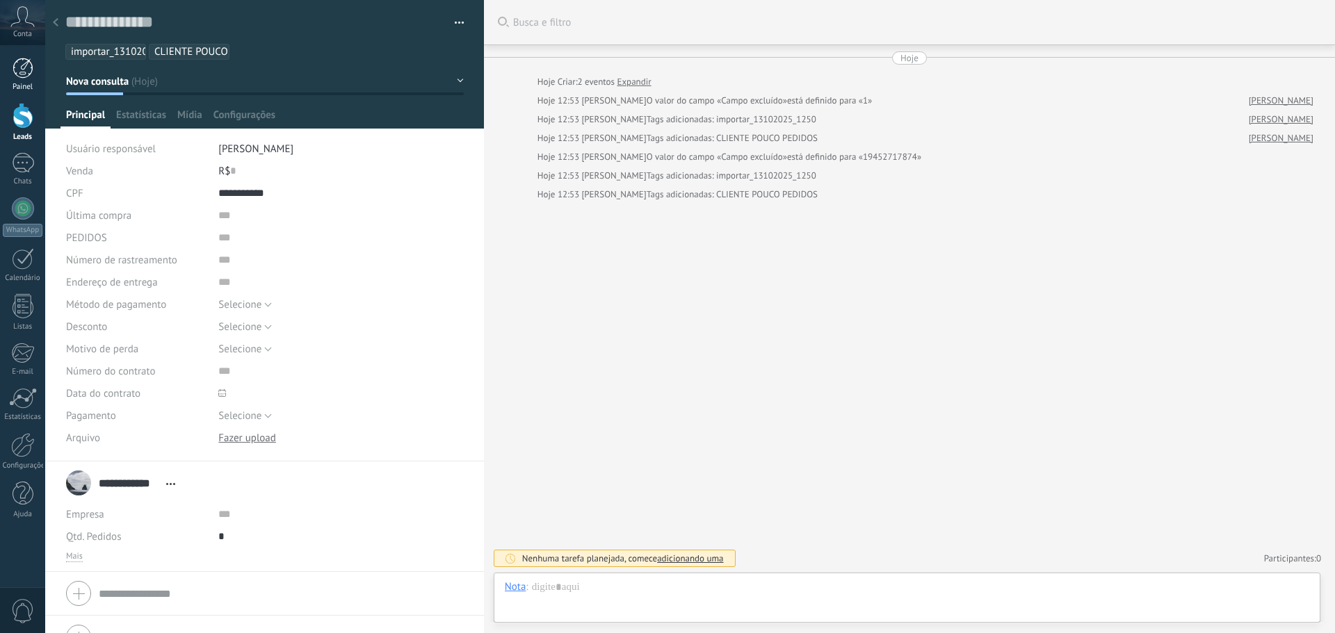
click at [30, 75] on div at bounding box center [23, 68] width 21 height 21
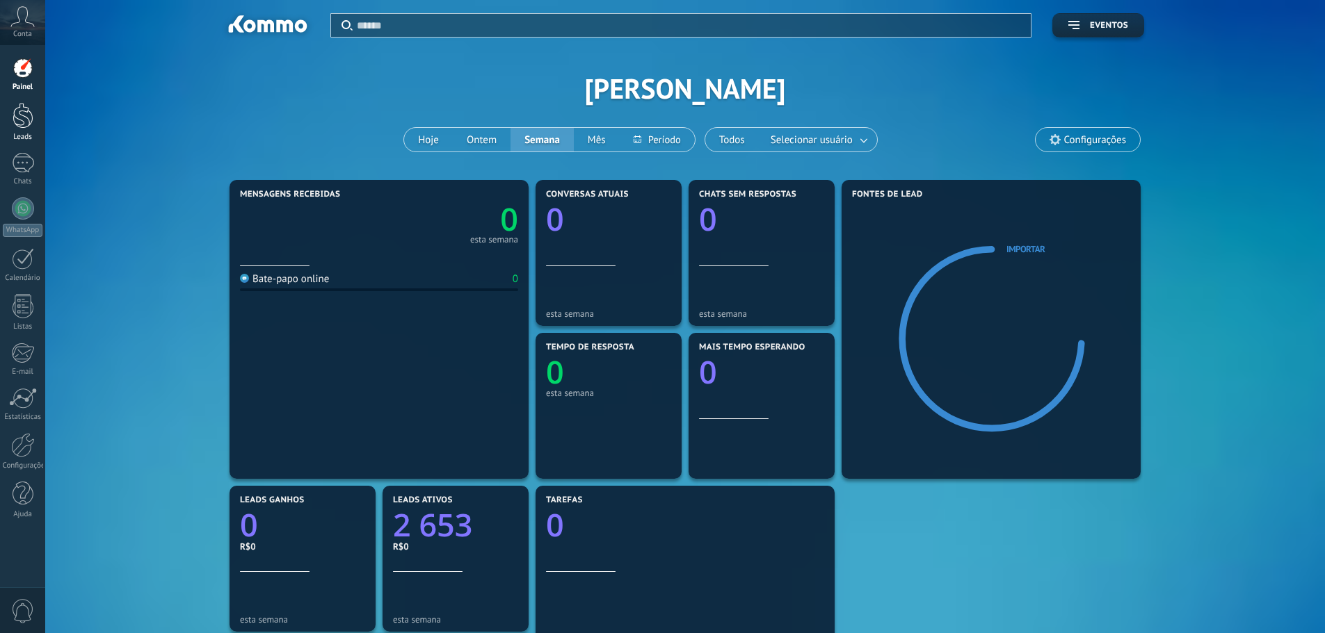
click at [26, 127] on div at bounding box center [23, 116] width 21 height 26
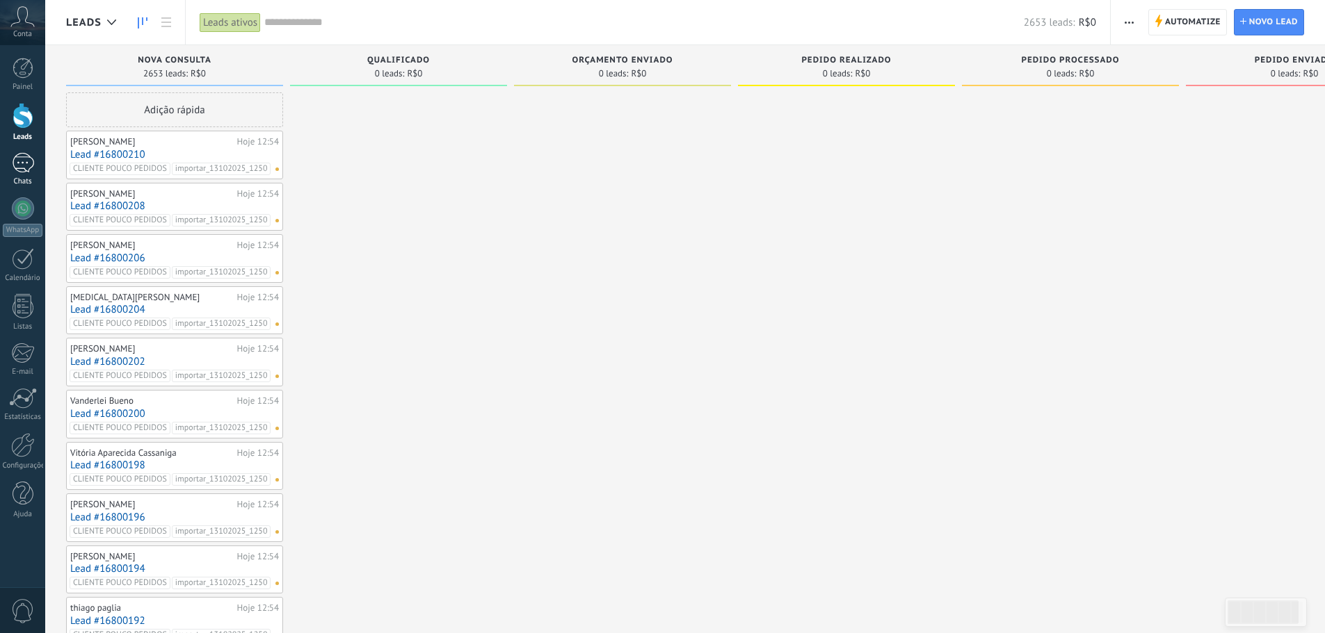
click at [24, 170] on div at bounding box center [23, 163] width 22 height 20
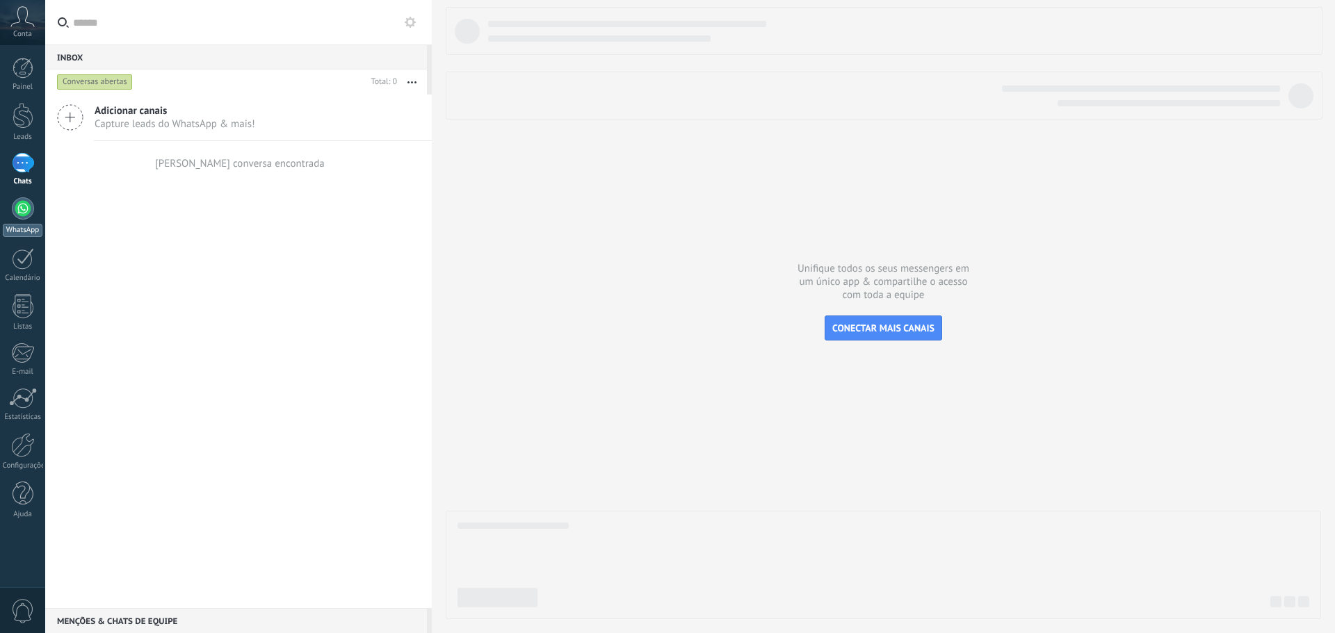
click at [12, 209] on div at bounding box center [23, 208] width 22 height 22
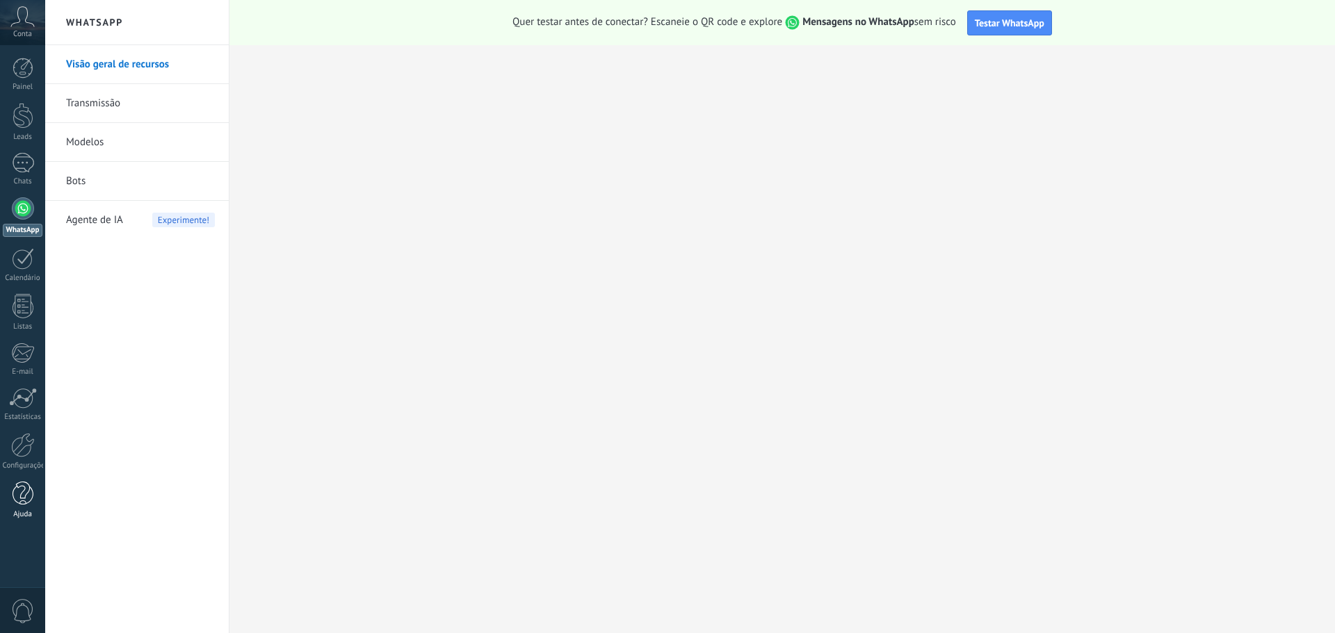
click at [25, 507] on link "Ajuda" at bounding box center [22, 501] width 45 height 38
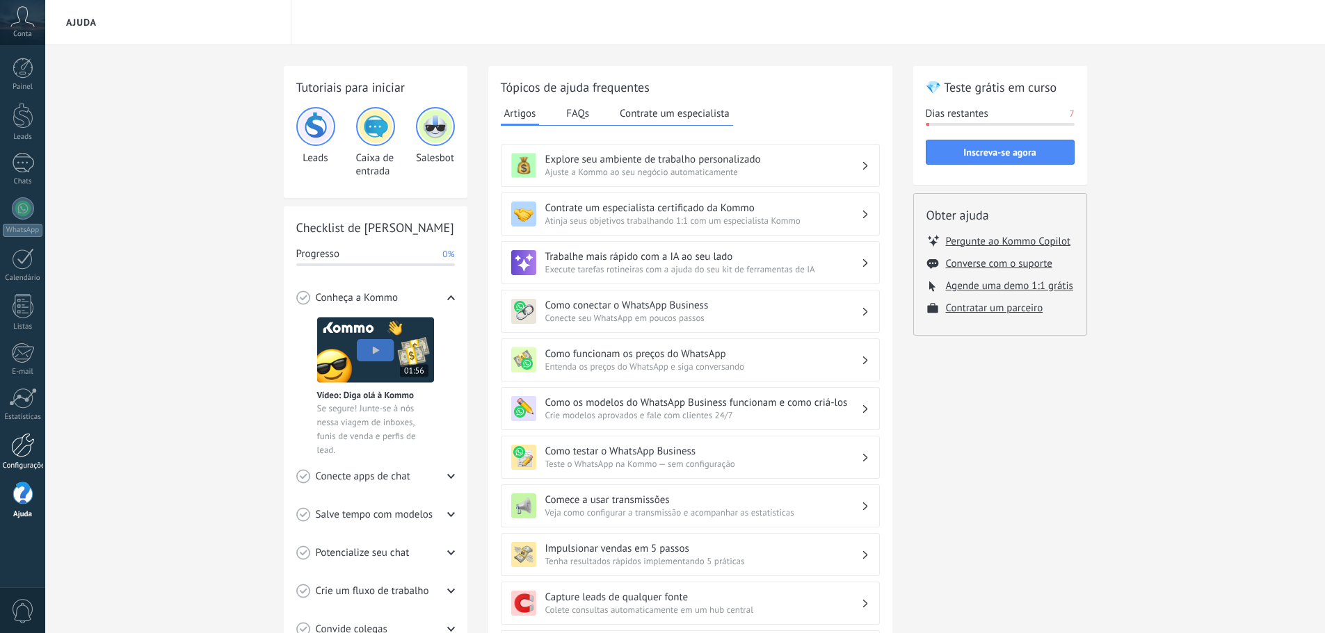
click at [19, 442] on div at bounding box center [23, 445] width 24 height 24
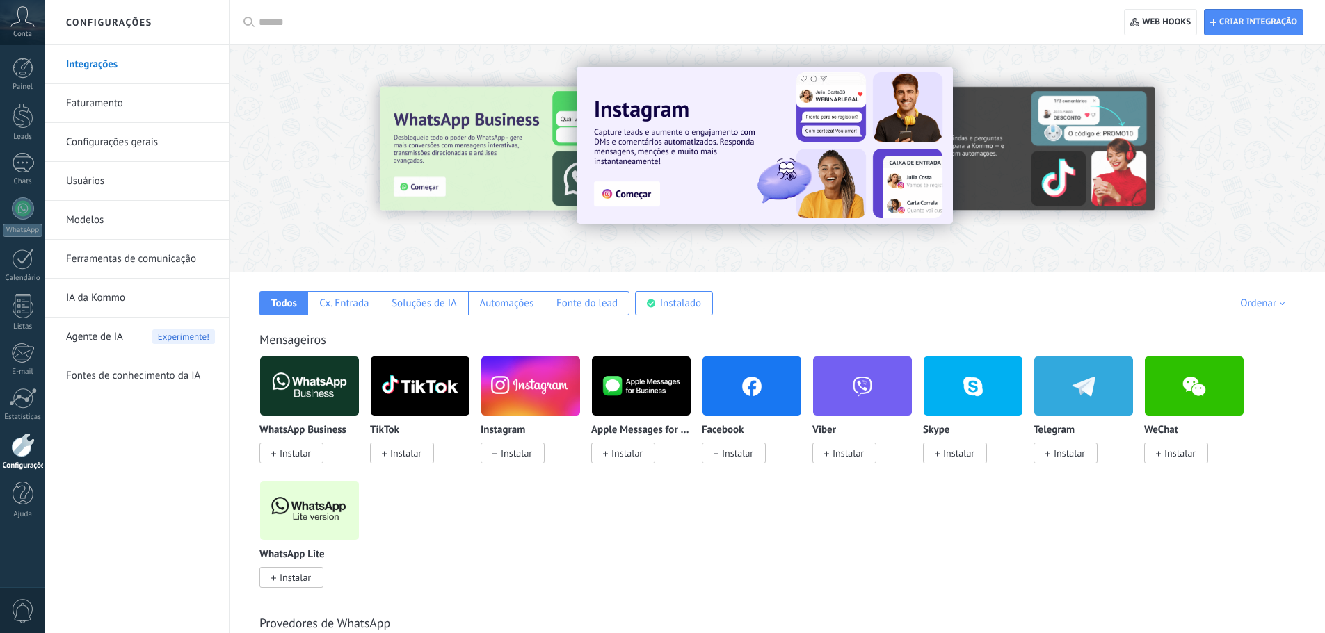
click at [131, 110] on link "Faturamento" at bounding box center [140, 103] width 149 height 39
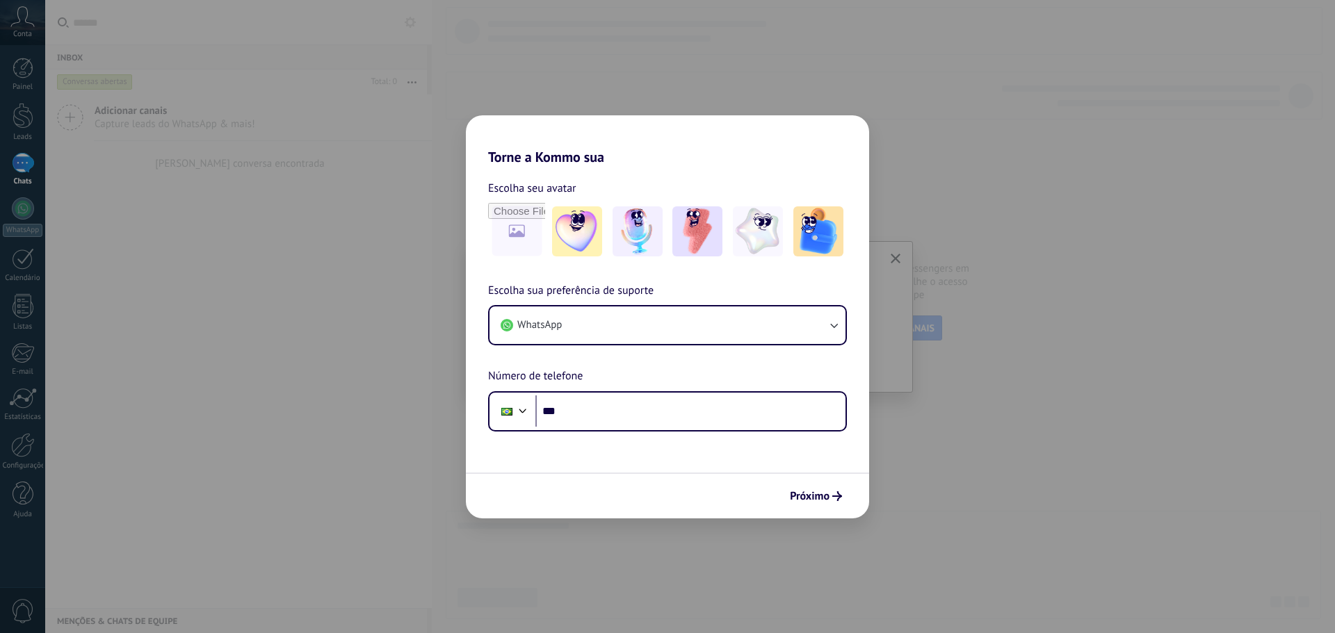
drag, startPoint x: 594, startPoint y: 152, endPoint x: 492, endPoint y: 103, distance: 112.6
click at [594, 150] on h2 "Torne a Kommo sua" at bounding box center [667, 140] width 403 height 50
click at [161, 102] on div "Torne a Kommo sua Escolha seu avatar Escolha sua preferência de suporte WhatsAp…" at bounding box center [667, 316] width 1335 height 633
click at [85, 191] on div "Torne a Kommo sua Escolha seu avatar Escolha sua preferência de suporte WhatsAp…" at bounding box center [667, 316] width 1335 height 633
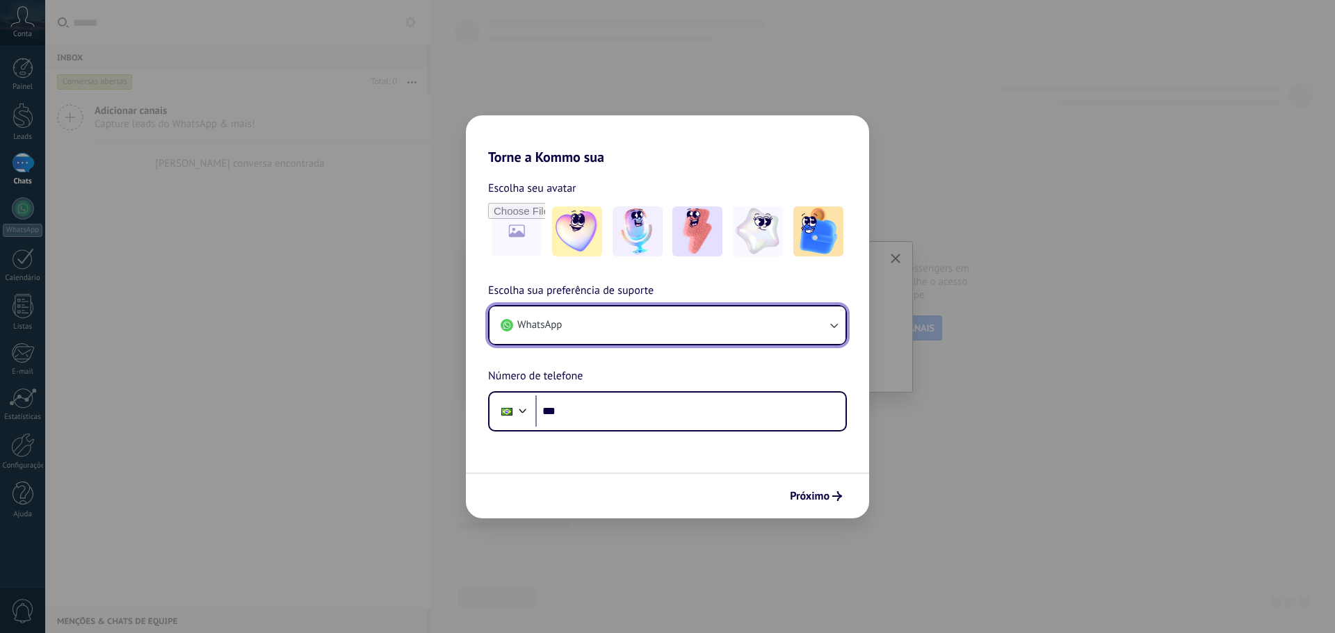
drag, startPoint x: 773, startPoint y: 342, endPoint x: 820, endPoint y: 483, distance: 148.2
click at [773, 344] on button "WhatsApp" at bounding box center [667, 326] width 356 height 38
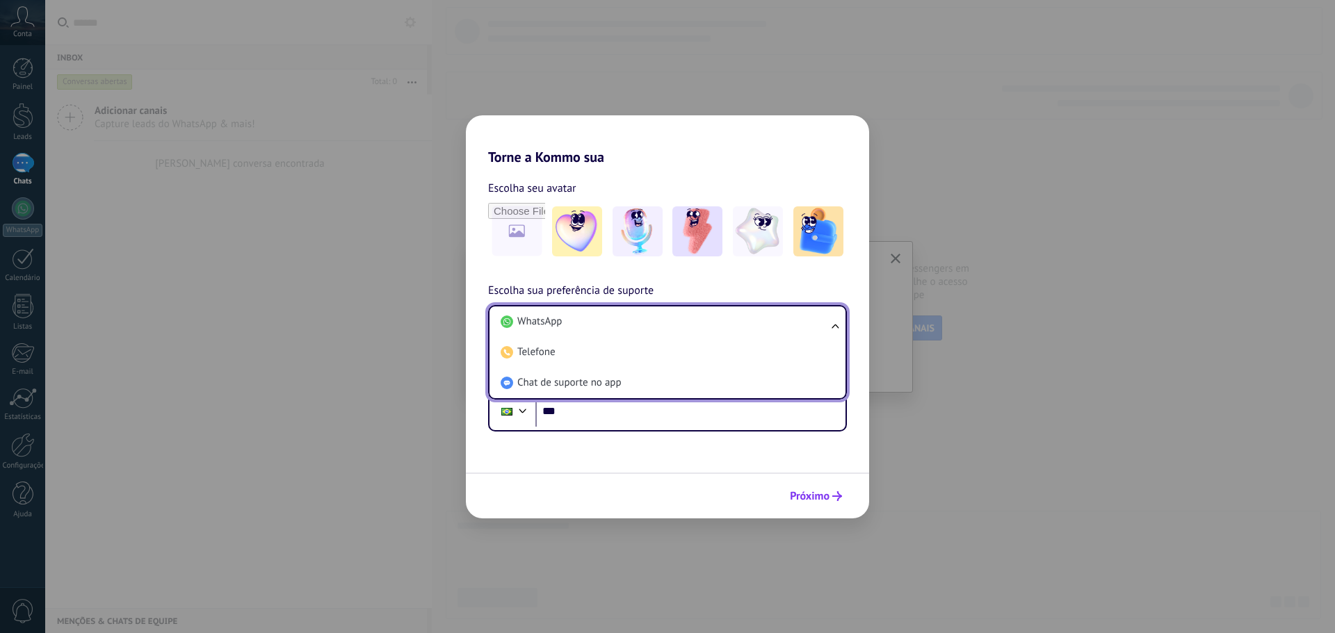
click at [820, 492] on span "Próximo" at bounding box center [810, 497] width 40 height 10
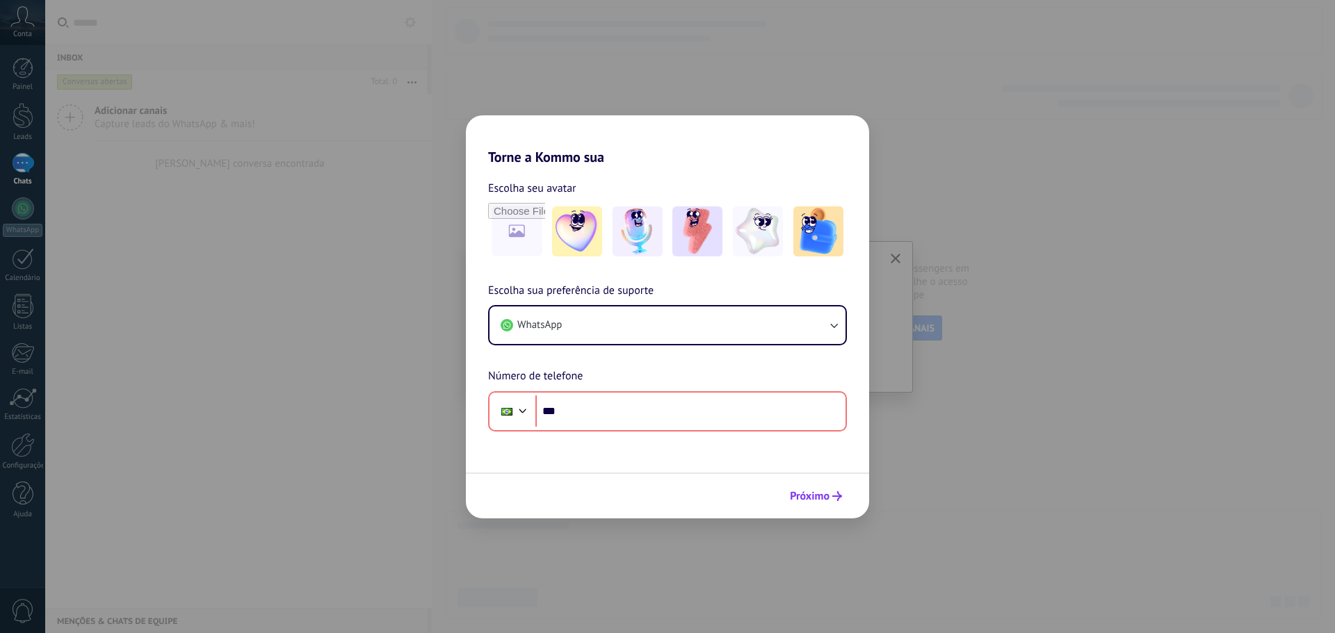
click at [820, 492] on span "Próximo" at bounding box center [810, 497] width 40 height 10
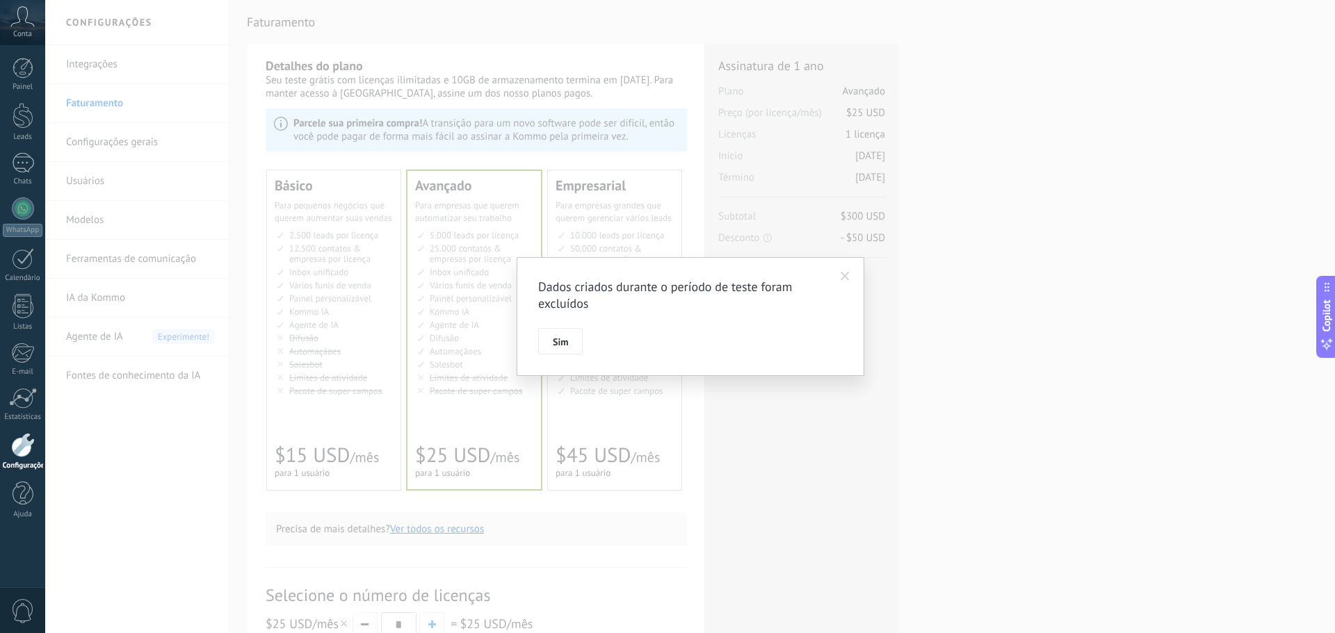
click at [846, 277] on span at bounding box center [845, 277] width 9 height 10
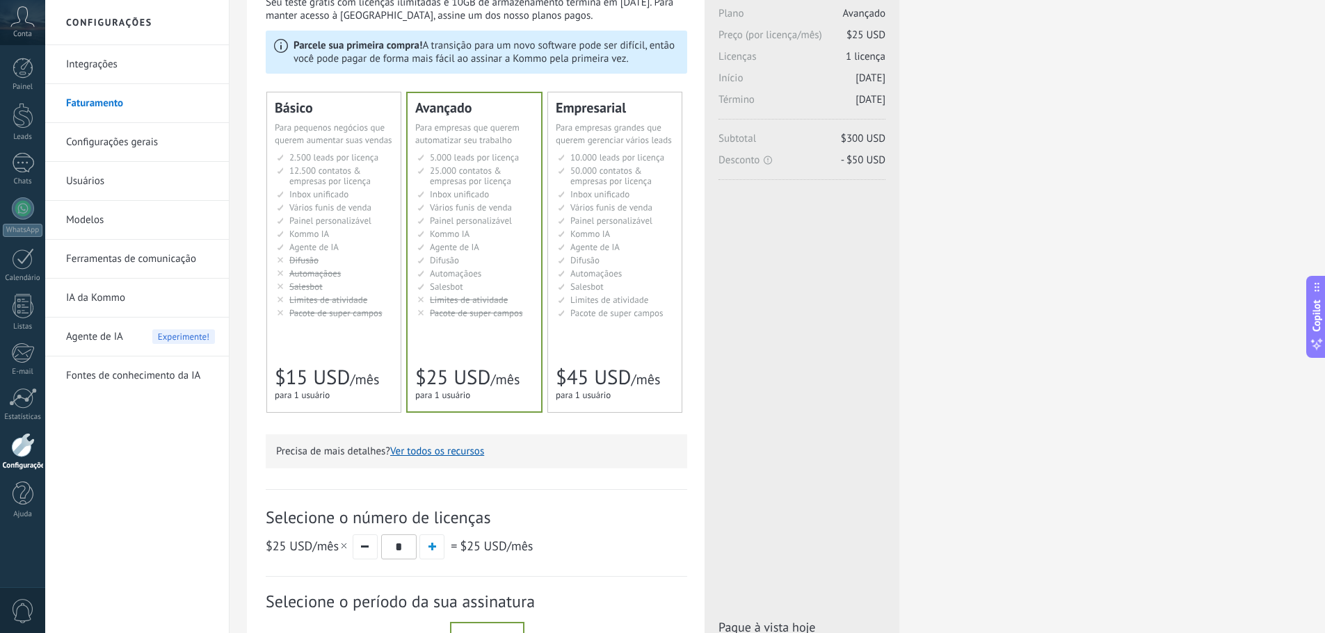
scroll to position [209, 0]
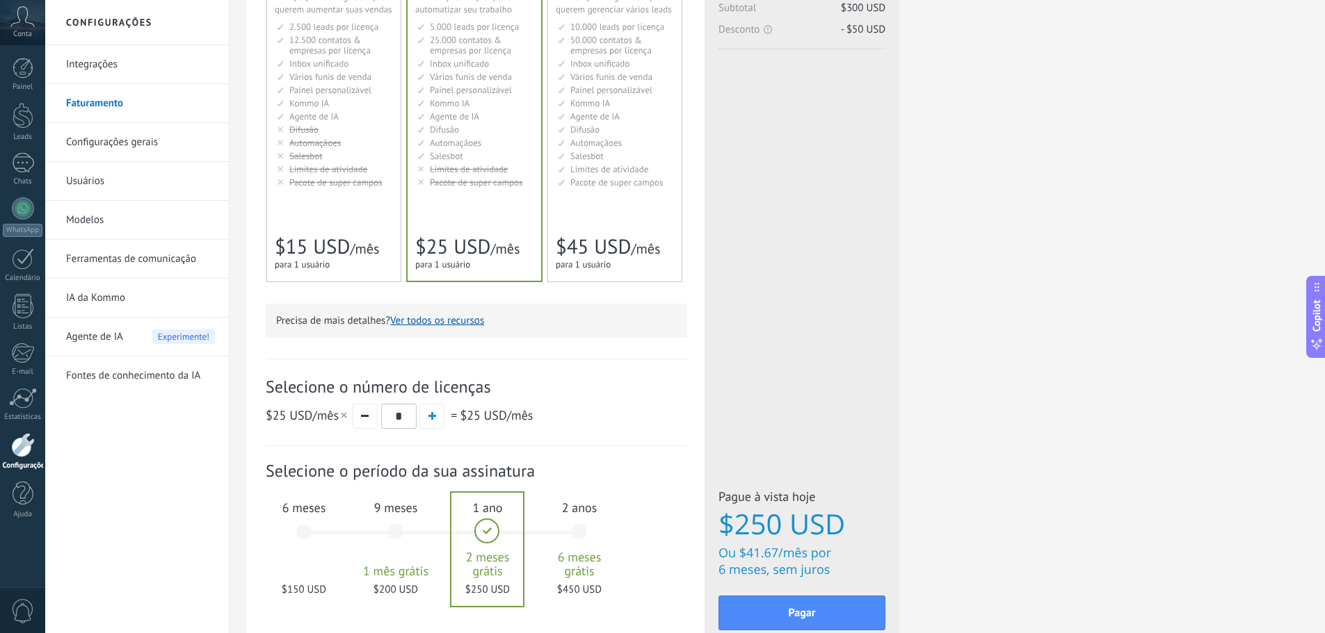
click at [300, 542] on div "6 meses $150 USD" at bounding box center [303, 538] width 75 height 98
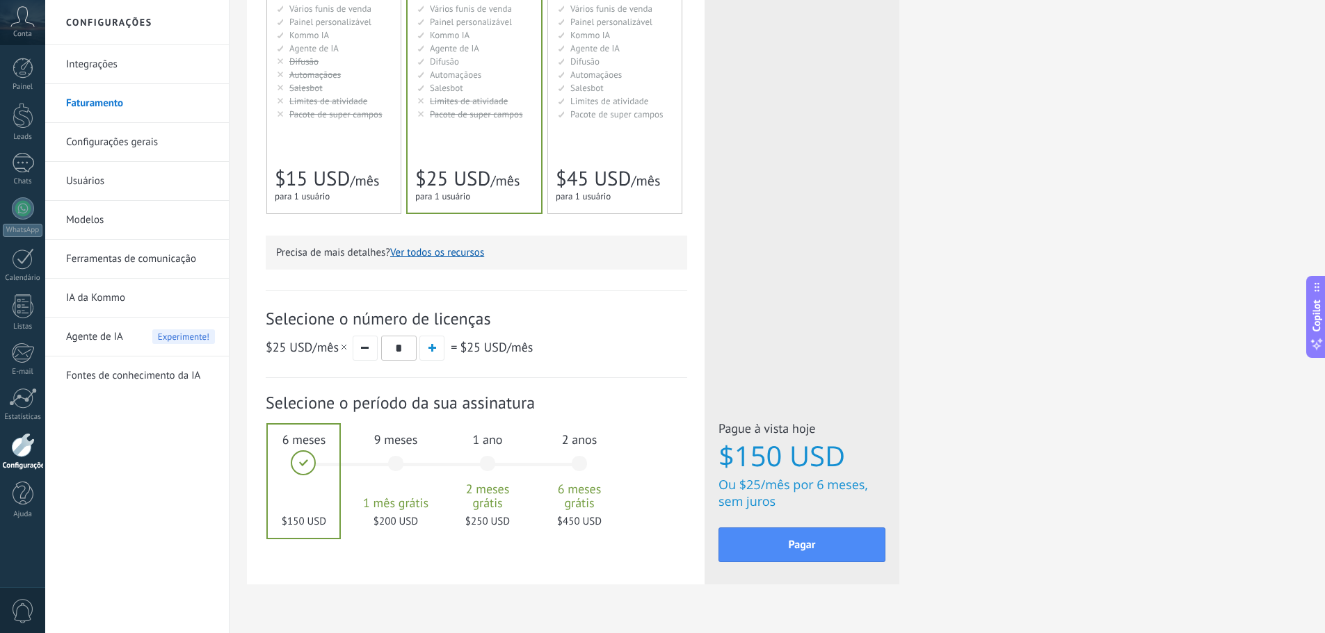
scroll to position [309, 0]
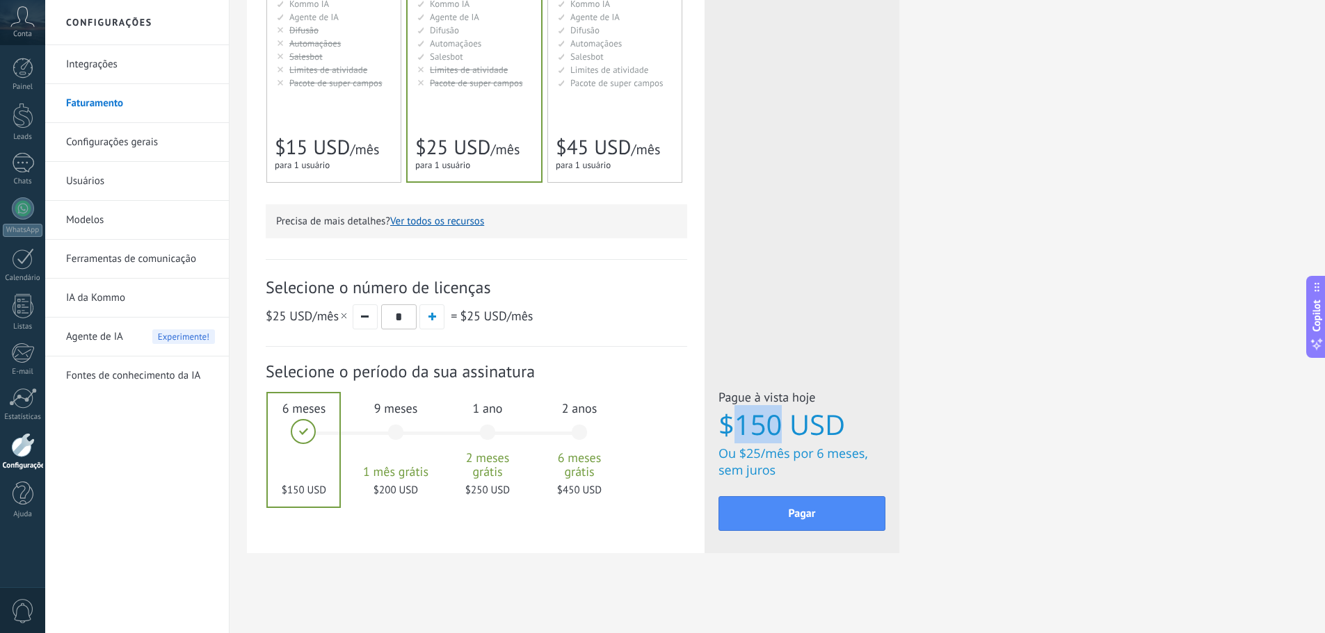
drag, startPoint x: 779, startPoint y: 429, endPoint x: 731, endPoint y: 430, distance: 47.3
click at [731, 430] on span "$150 USD" at bounding box center [801, 425] width 167 height 31
copy span "150"
